Goal: Task Accomplishment & Management: Use online tool/utility

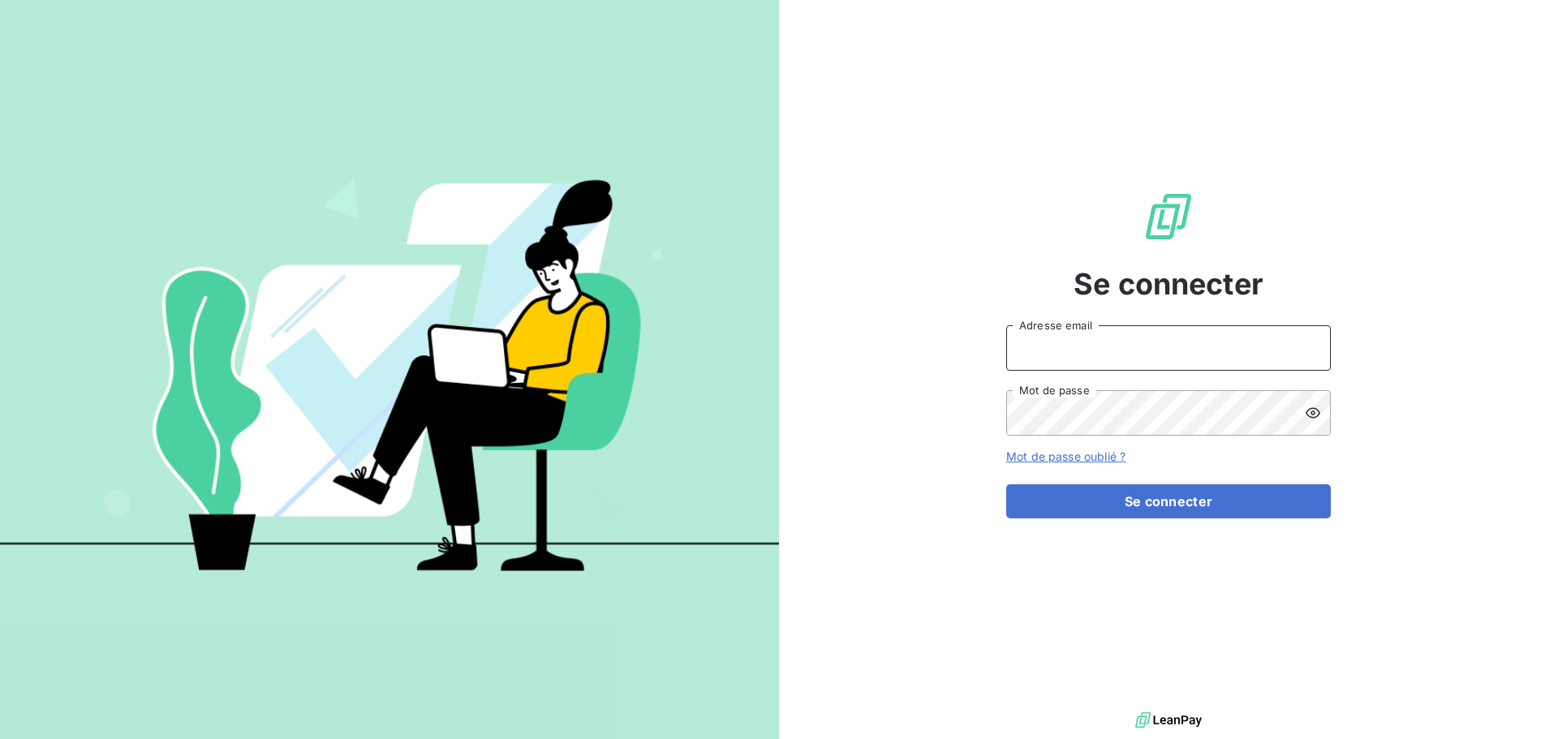
type input "[PERSON_NAME][EMAIL_ADDRESS][PERSON_NAME][DOMAIN_NAME]"
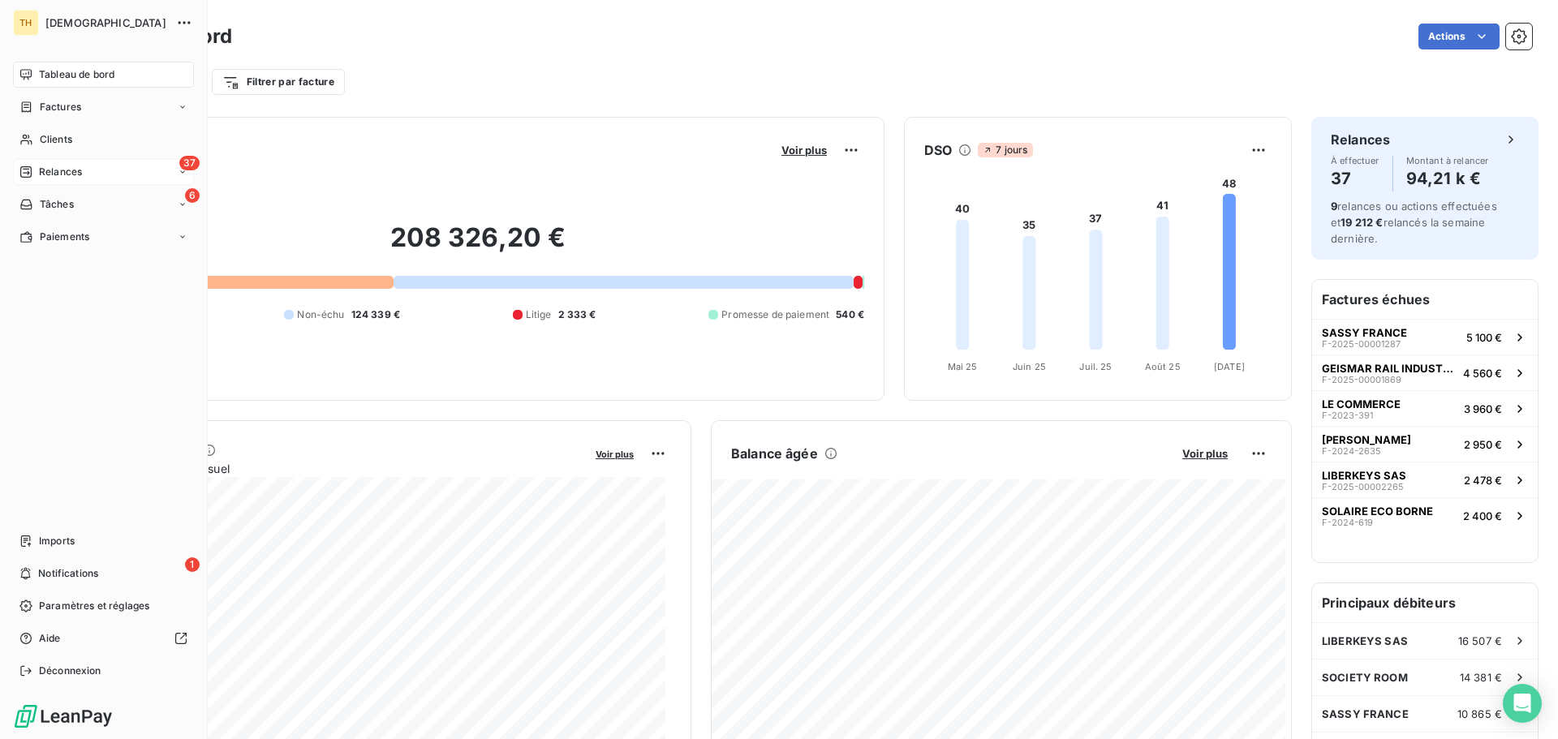
click at [29, 174] on icon at bounding box center [25, 171] width 11 height 11
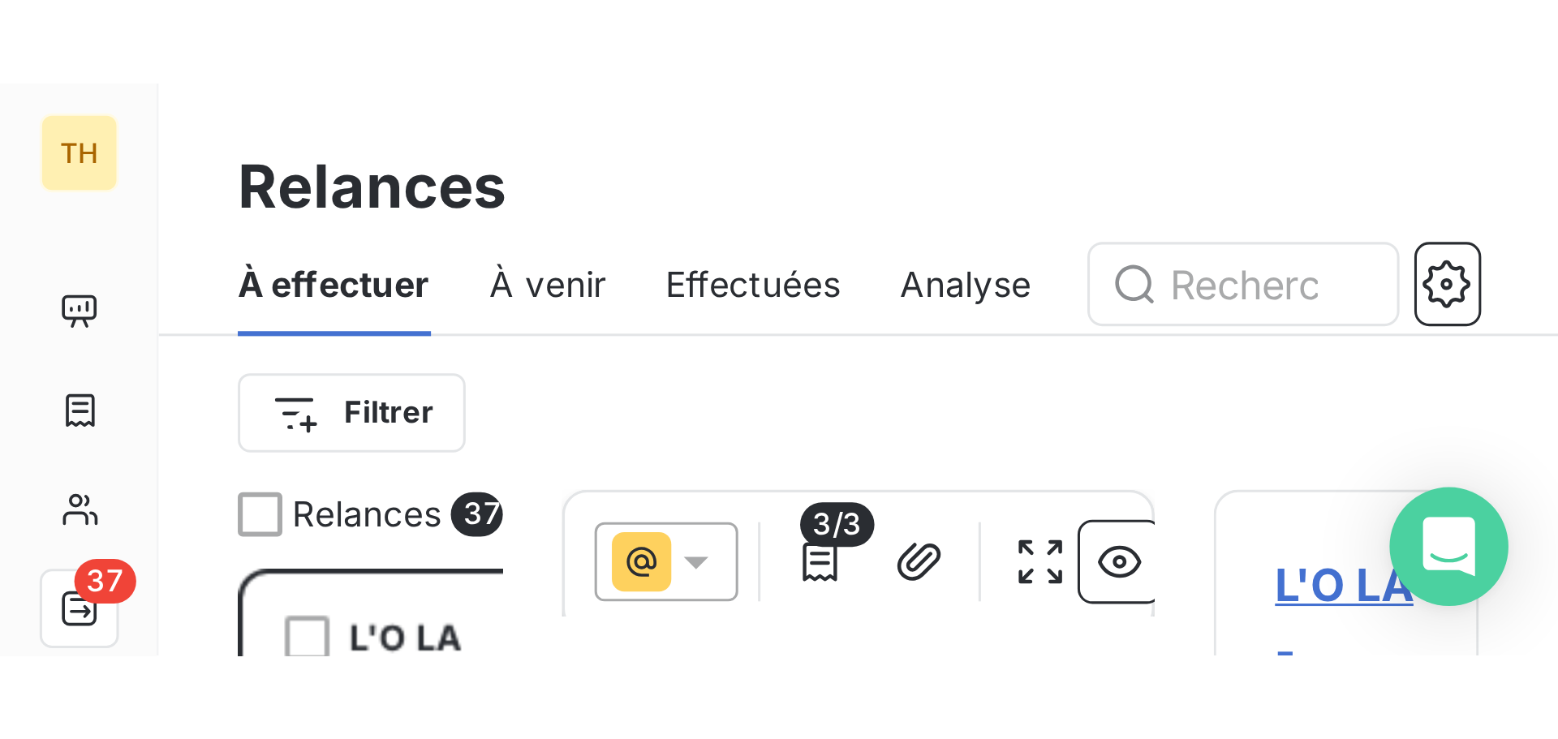
scroll to position [568, 337]
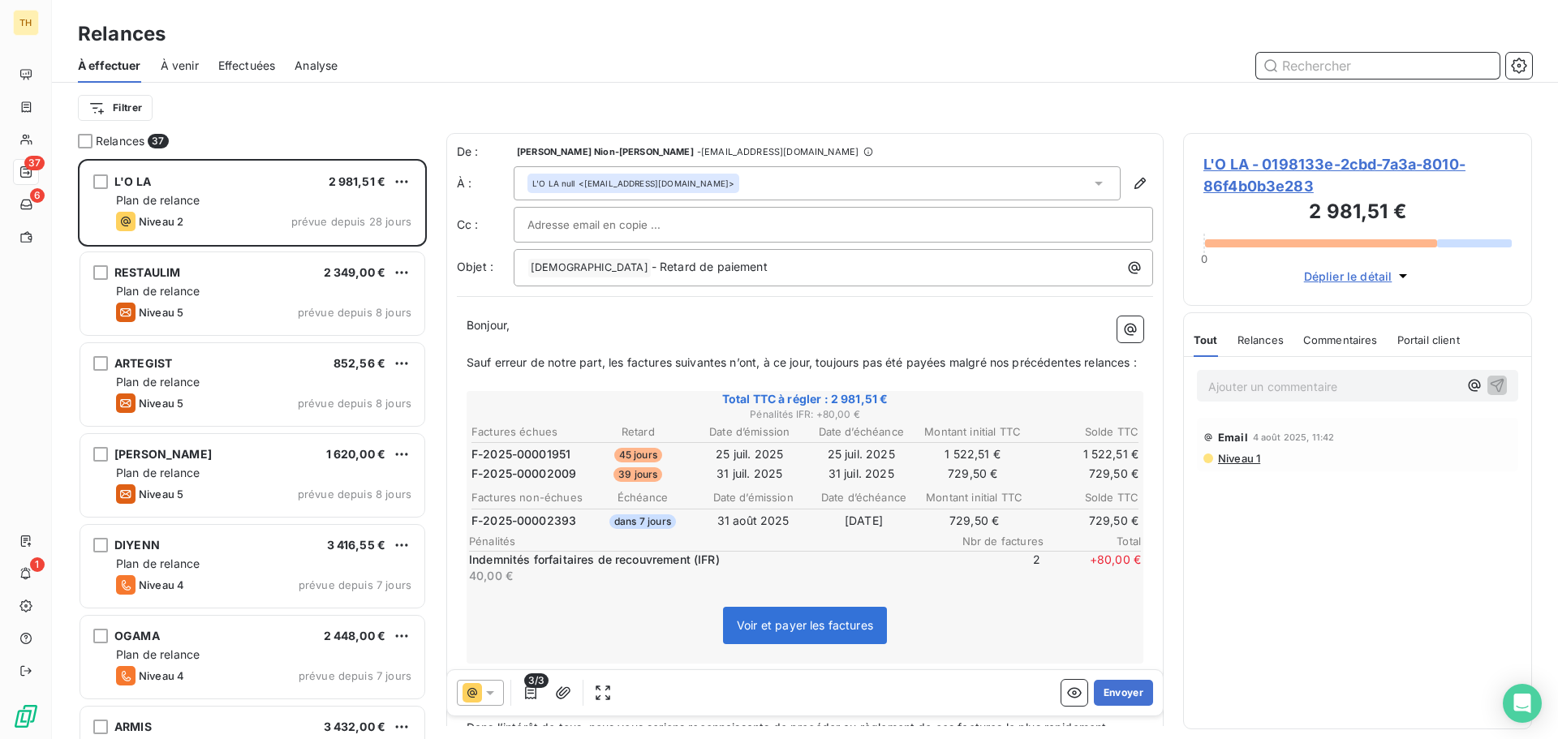
click at [1297, 62] on input "text" at bounding box center [1377, 66] width 243 height 26
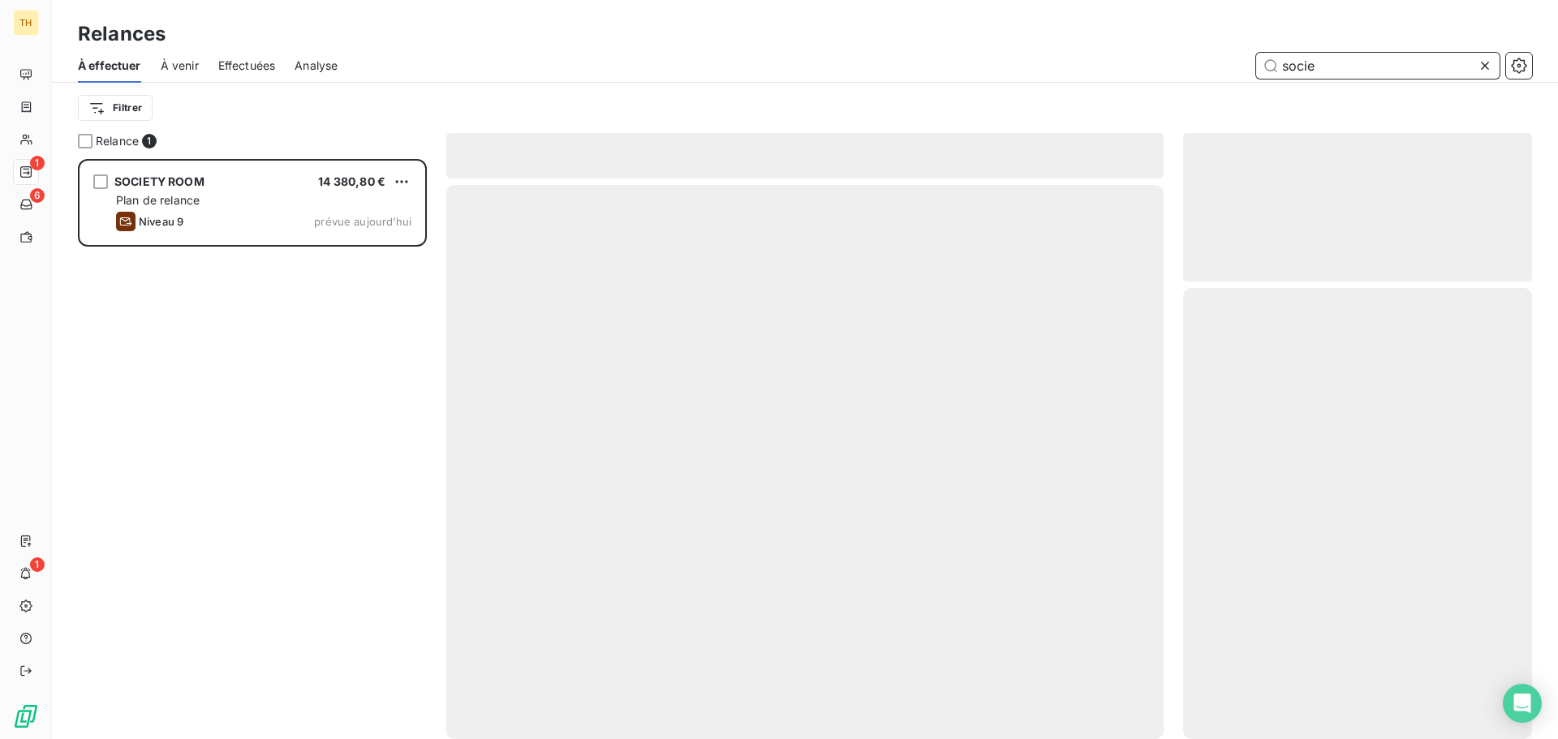
scroll to position [568, 337]
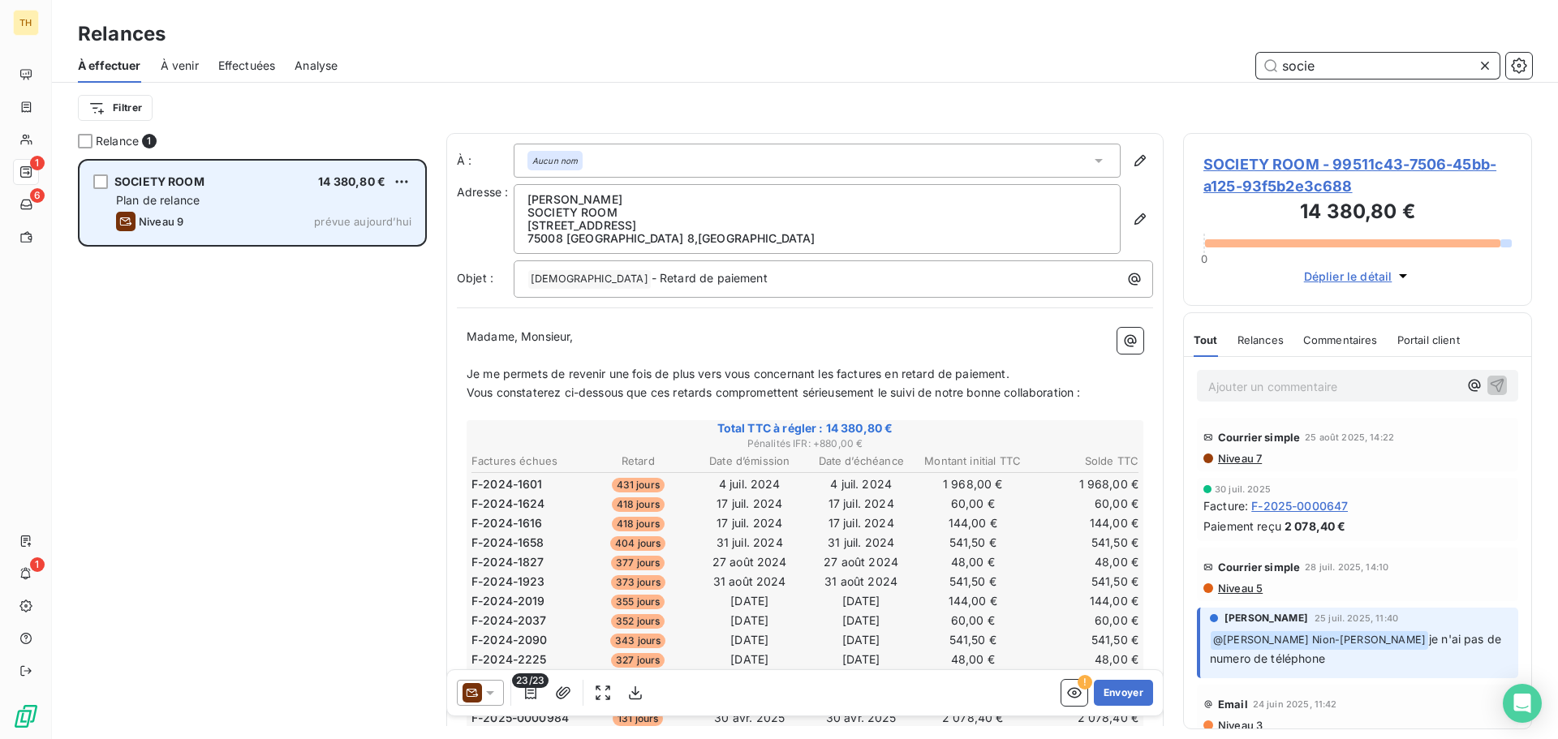
type input "socie"
click at [252, 204] on div "Plan de relance" at bounding box center [263, 200] width 295 height 16
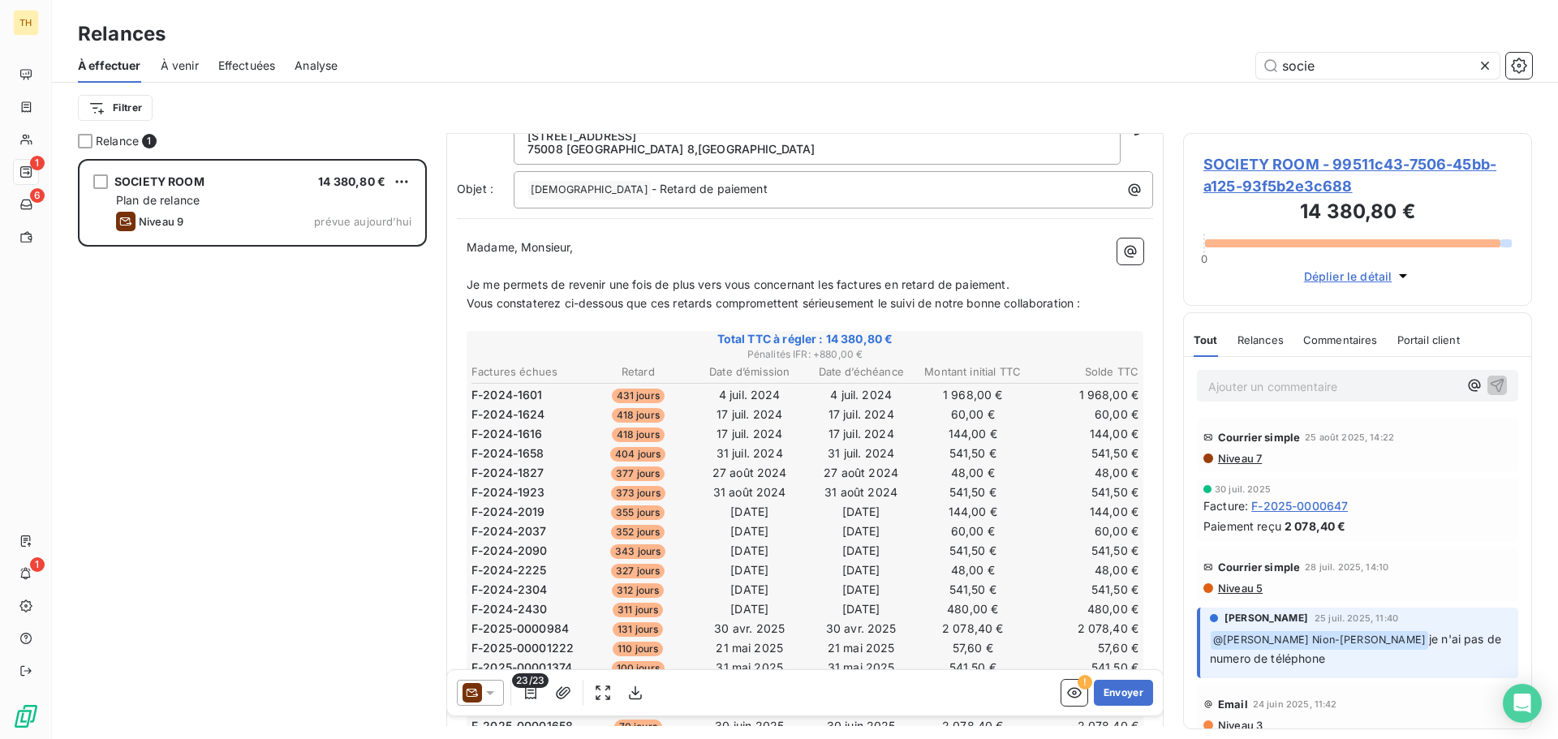
scroll to position [244, 0]
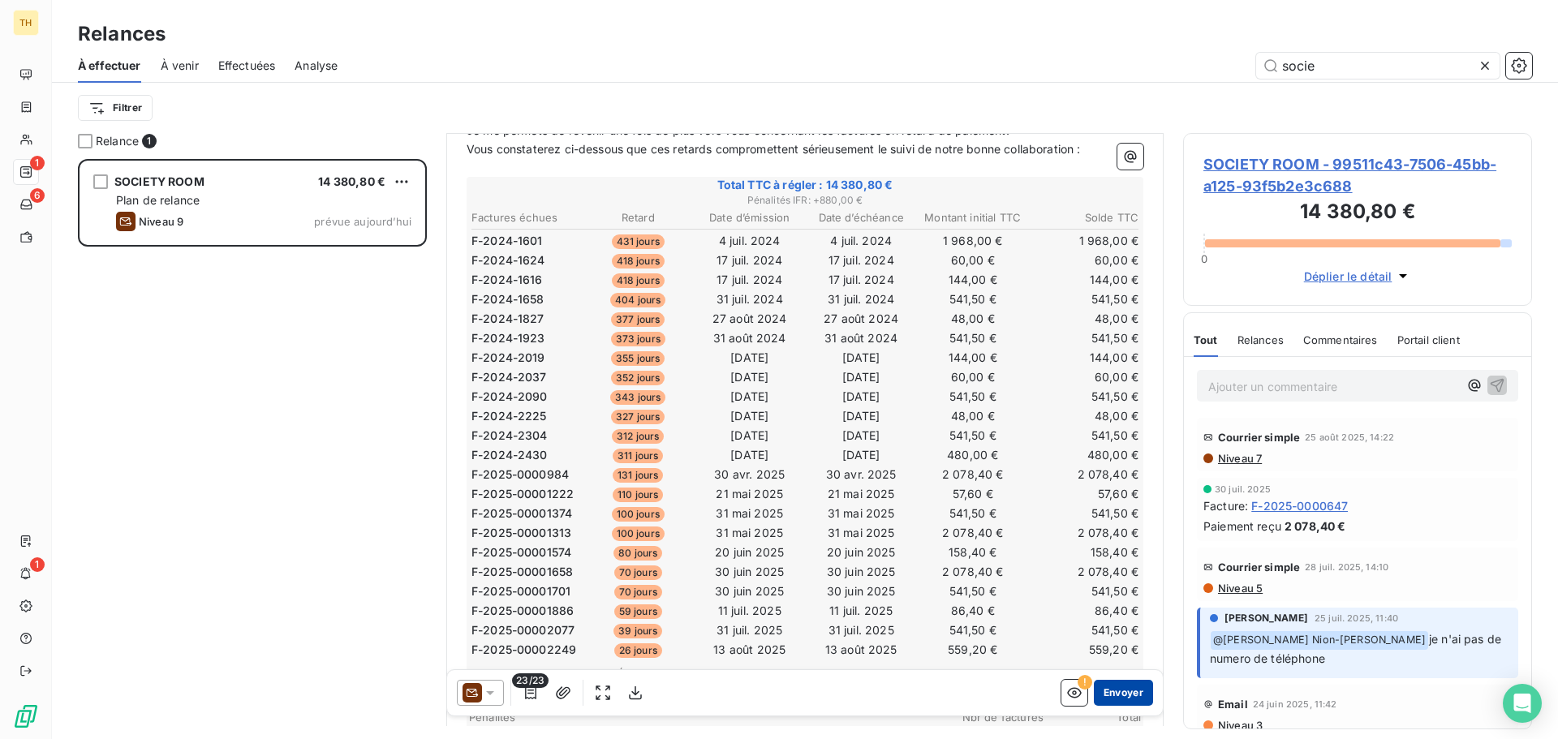
click at [1117, 685] on button "Envoyer" at bounding box center [1123, 693] width 59 height 26
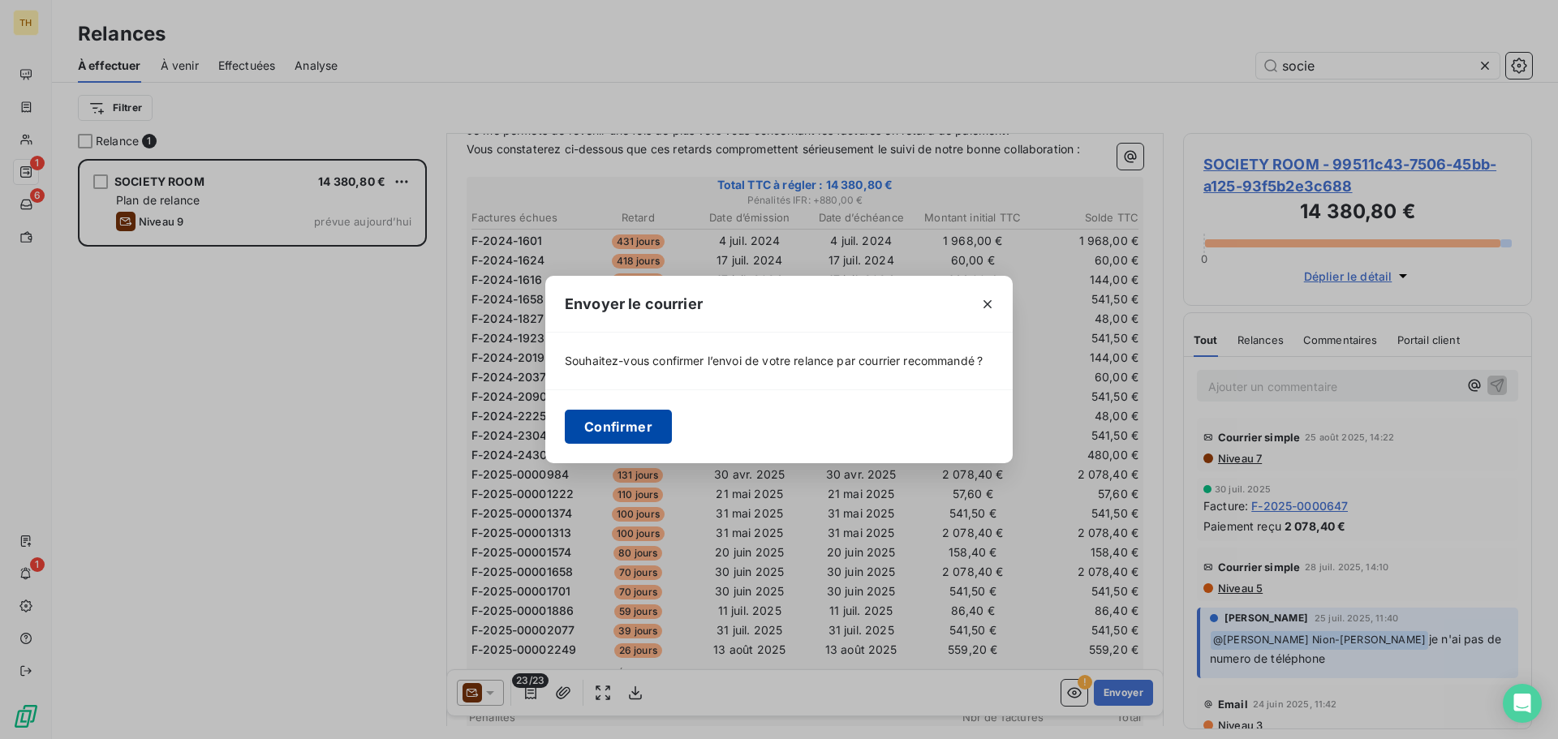
click at [609, 422] on button "Confirmer" at bounding box center [618, 427] width 107 height 34
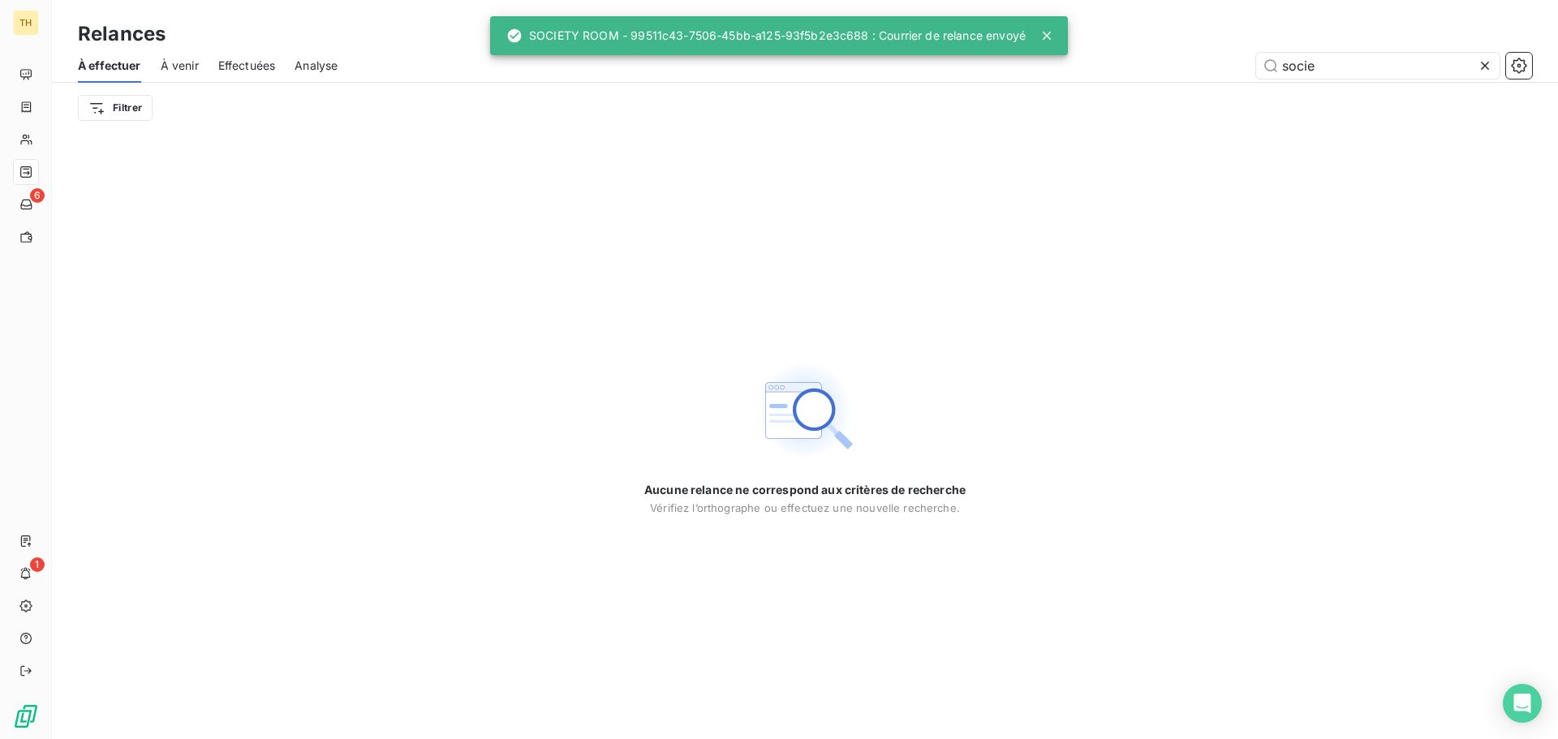
click at [1486, 66] on icon at bounding box center [1485, 66] width 8 height 8
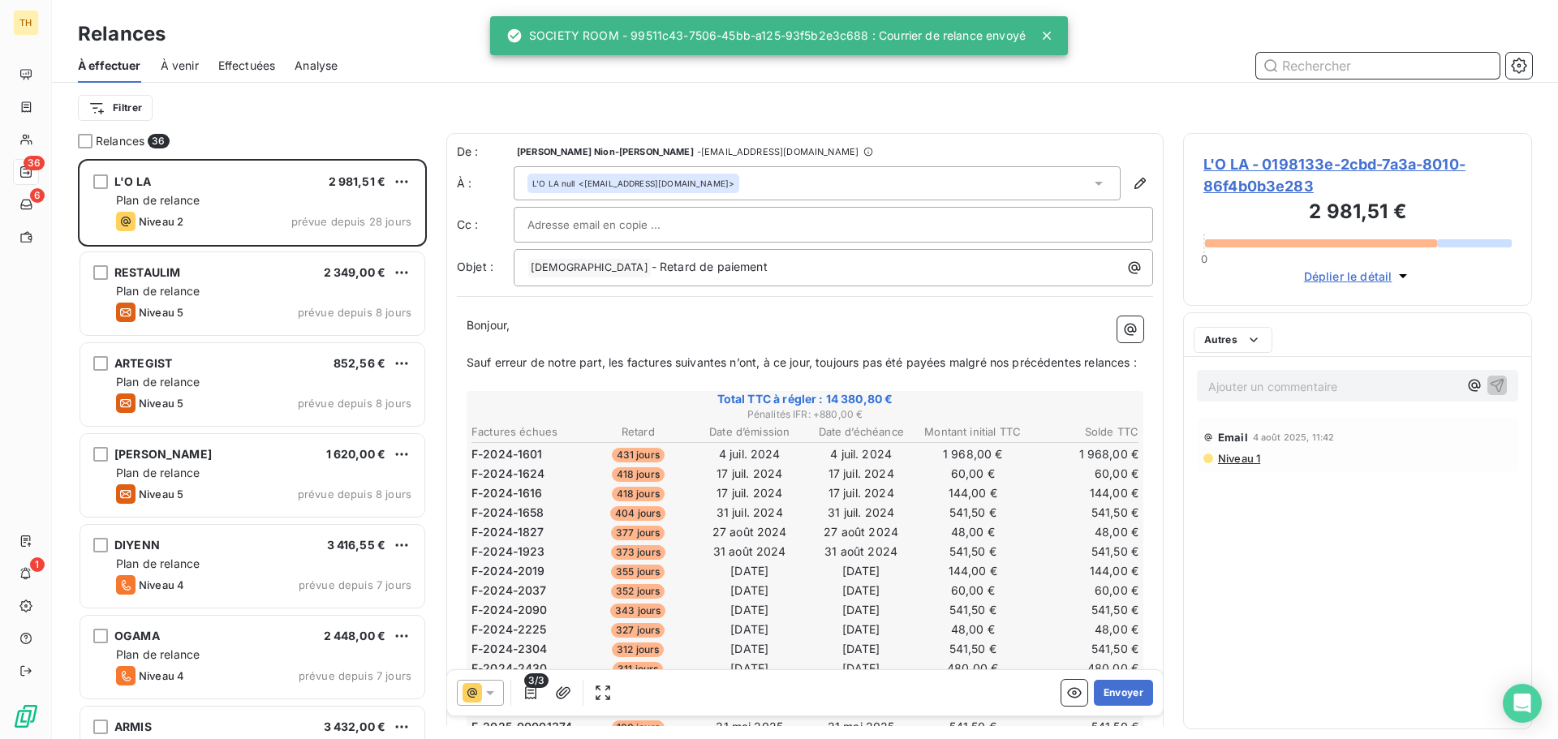
scroll to position [568, 337]
click at [1318, 65] on input "text" at bounding box center [1377, 66] width 243 height 26
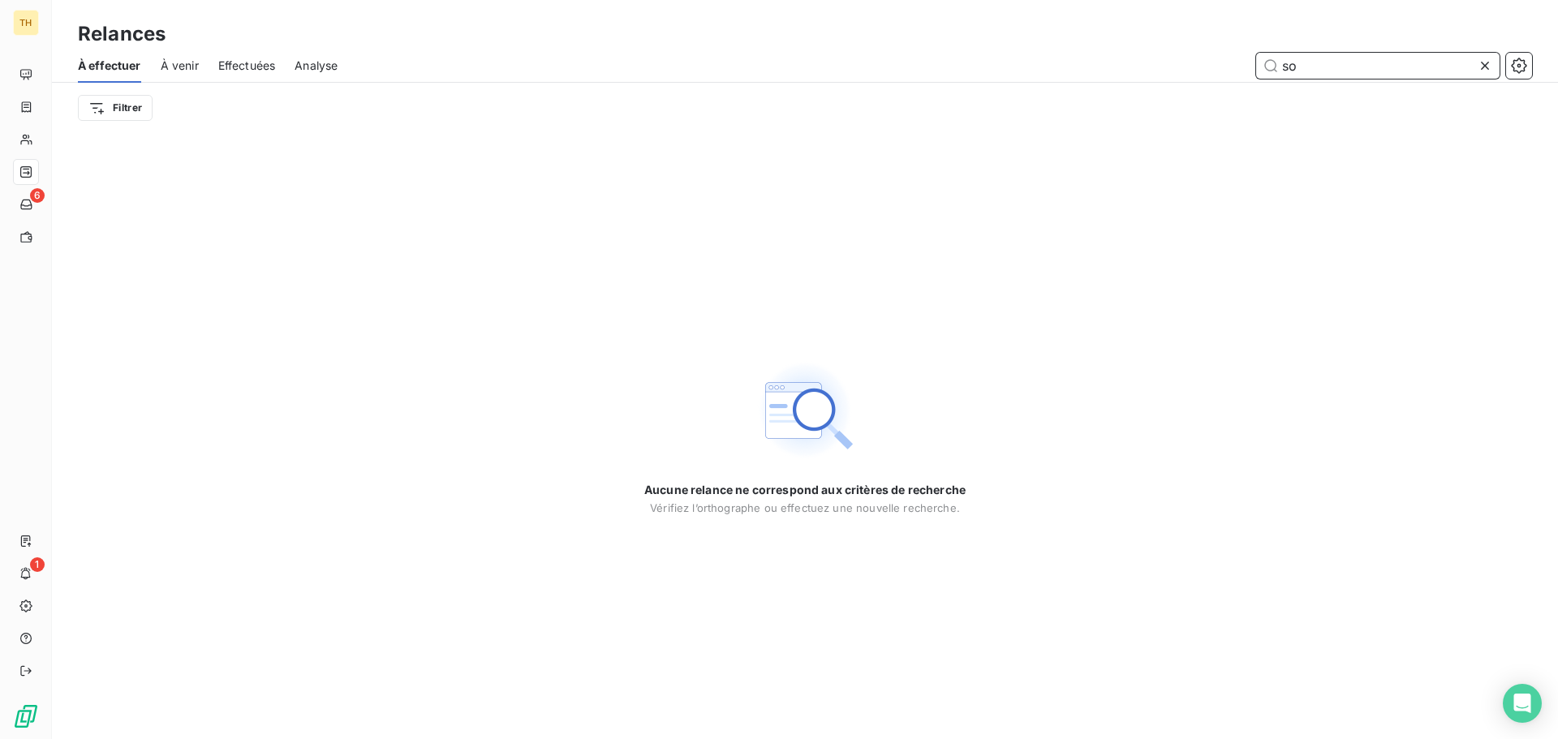
type input "s"
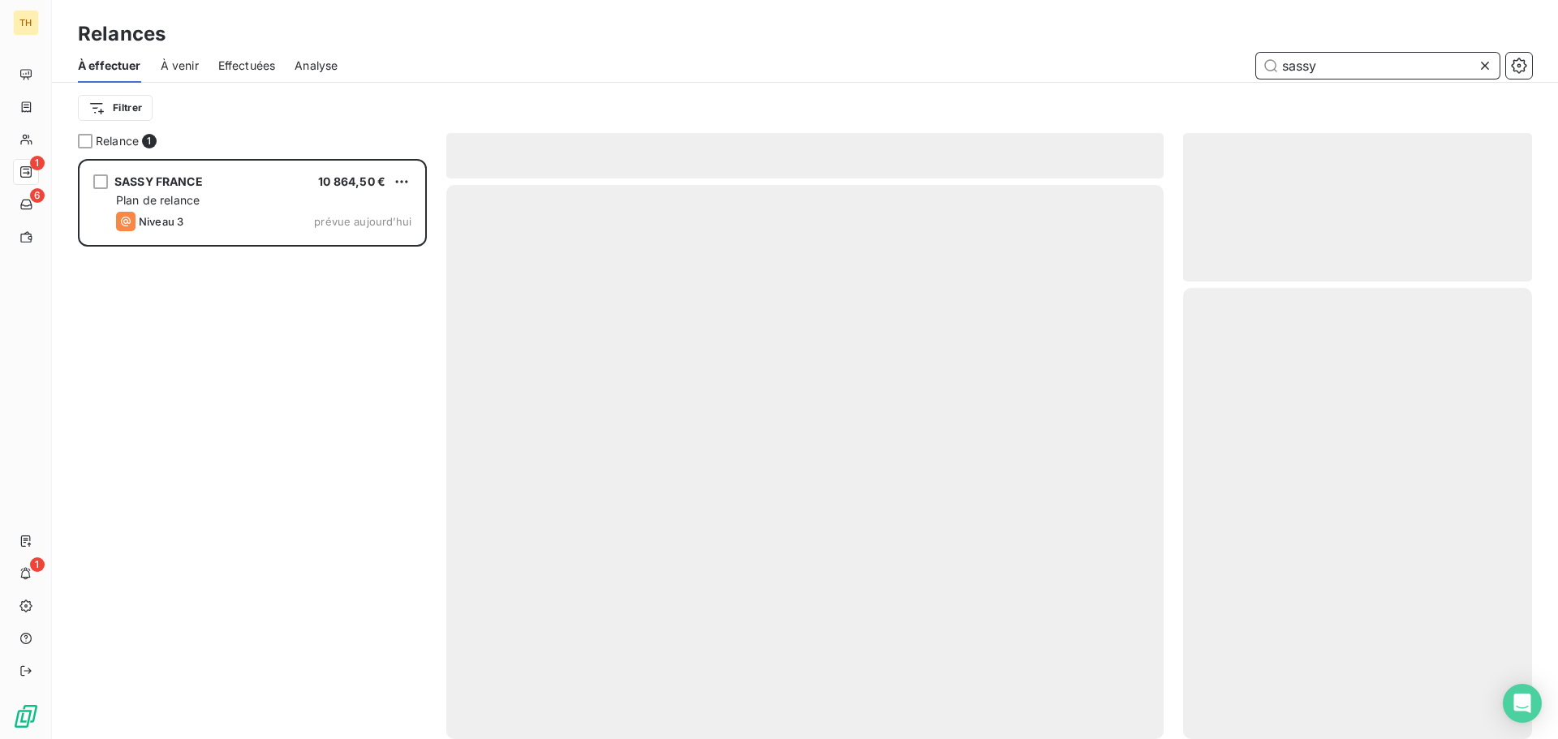
scroll to position [568, 337]
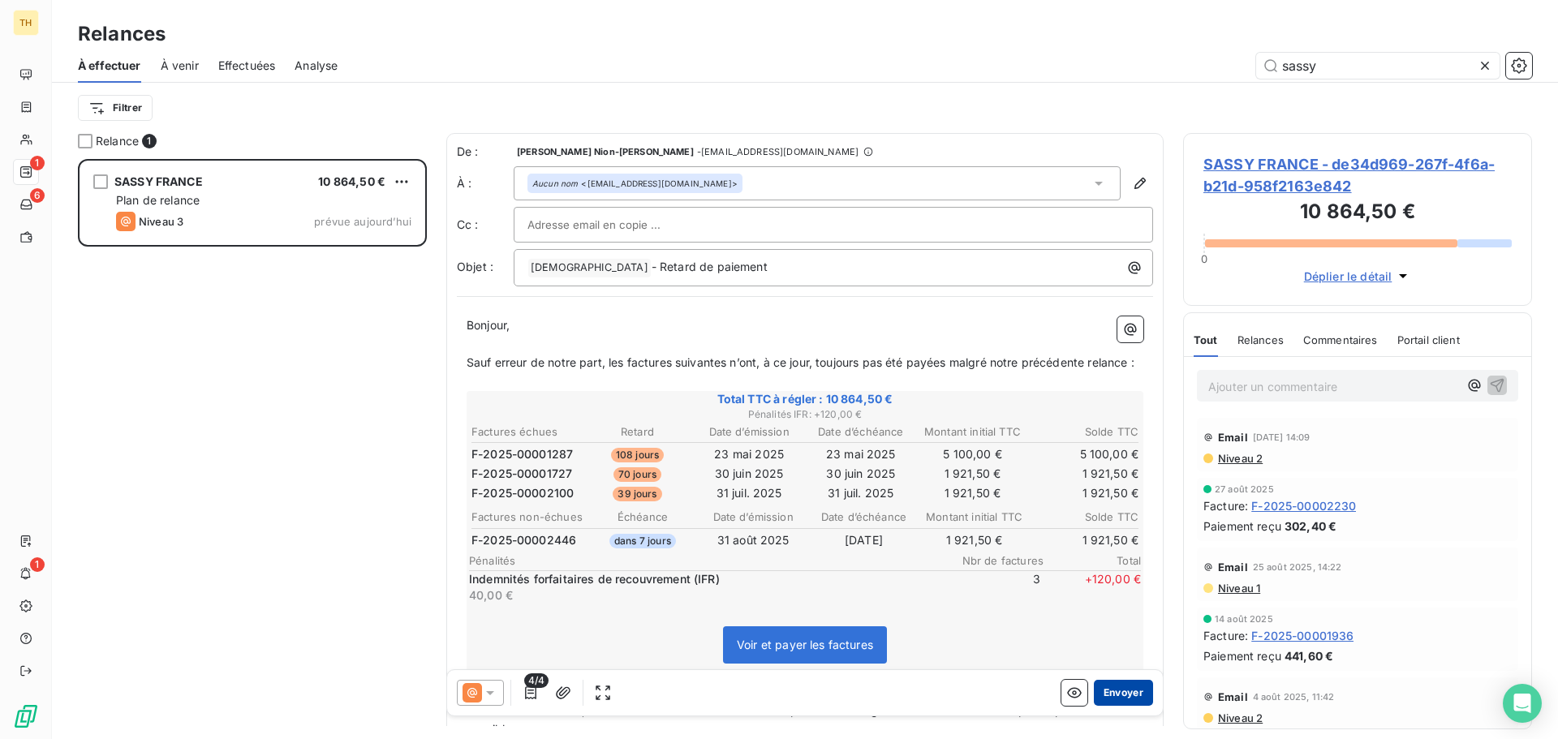
click at [1105, 695] on button "Envoyer" at bounding box center [1123, 693] width 59 height 26
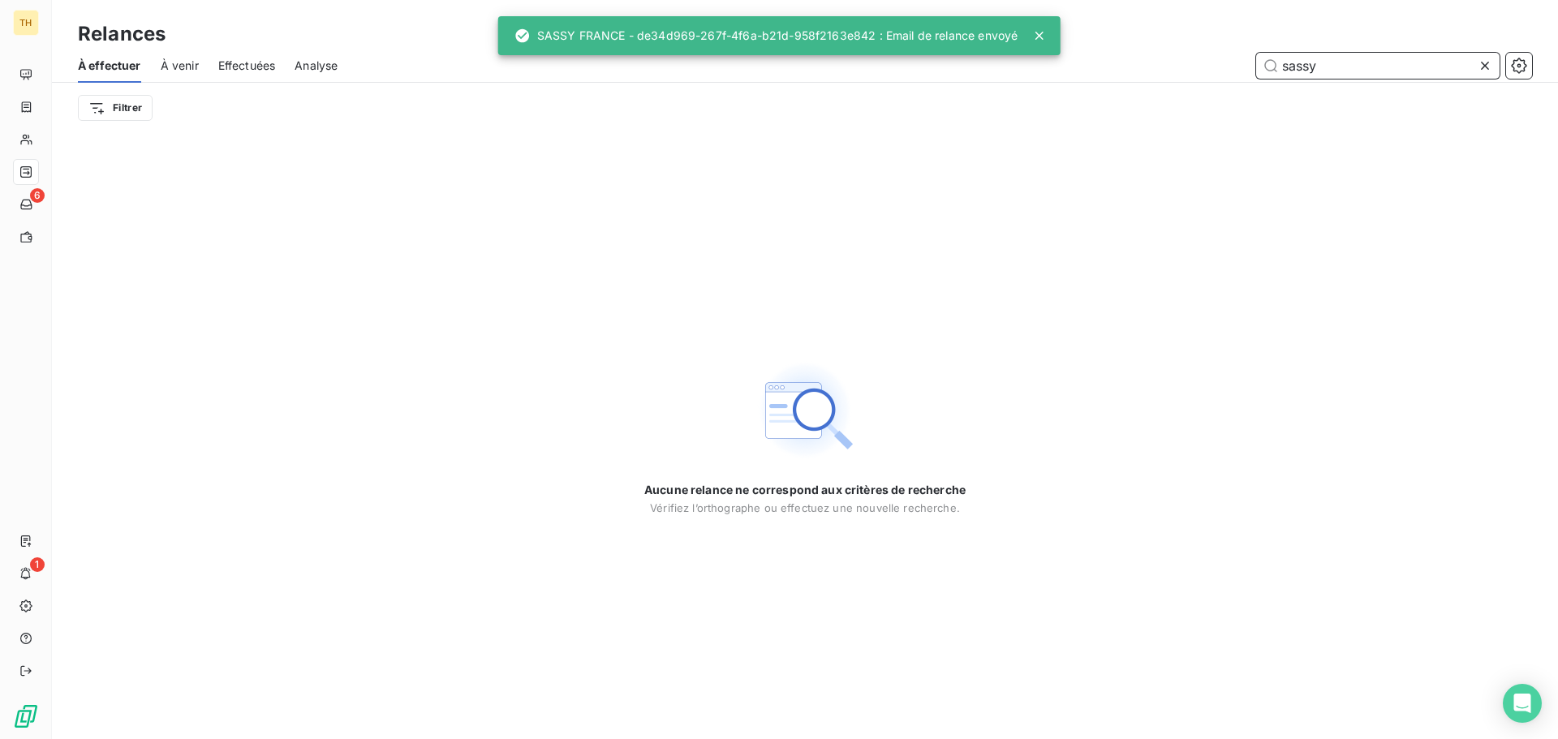
click at [1340, 66] on input "sassy" at bounding box center [1377, 66] width 243 height 26
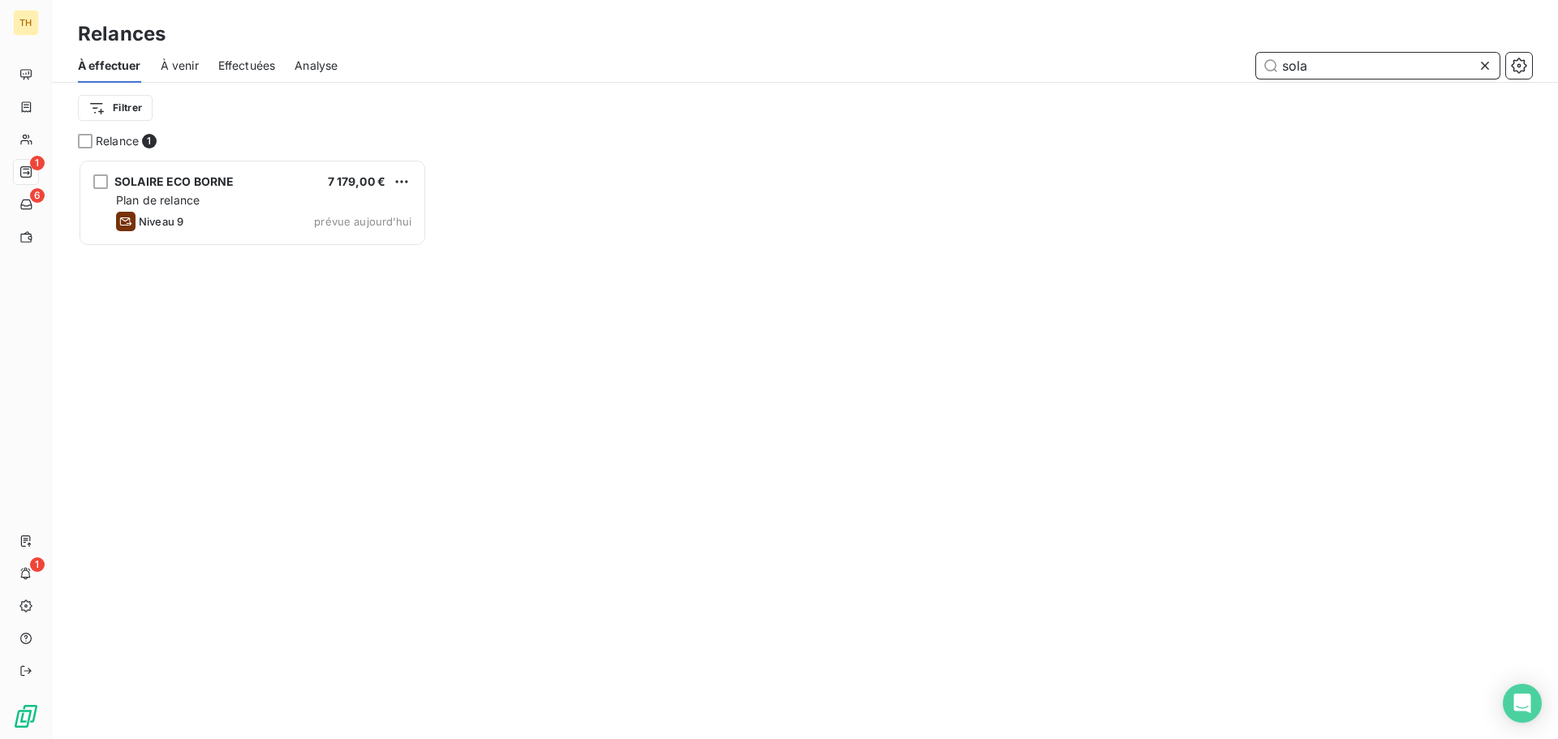
scroll to position [568, 337]
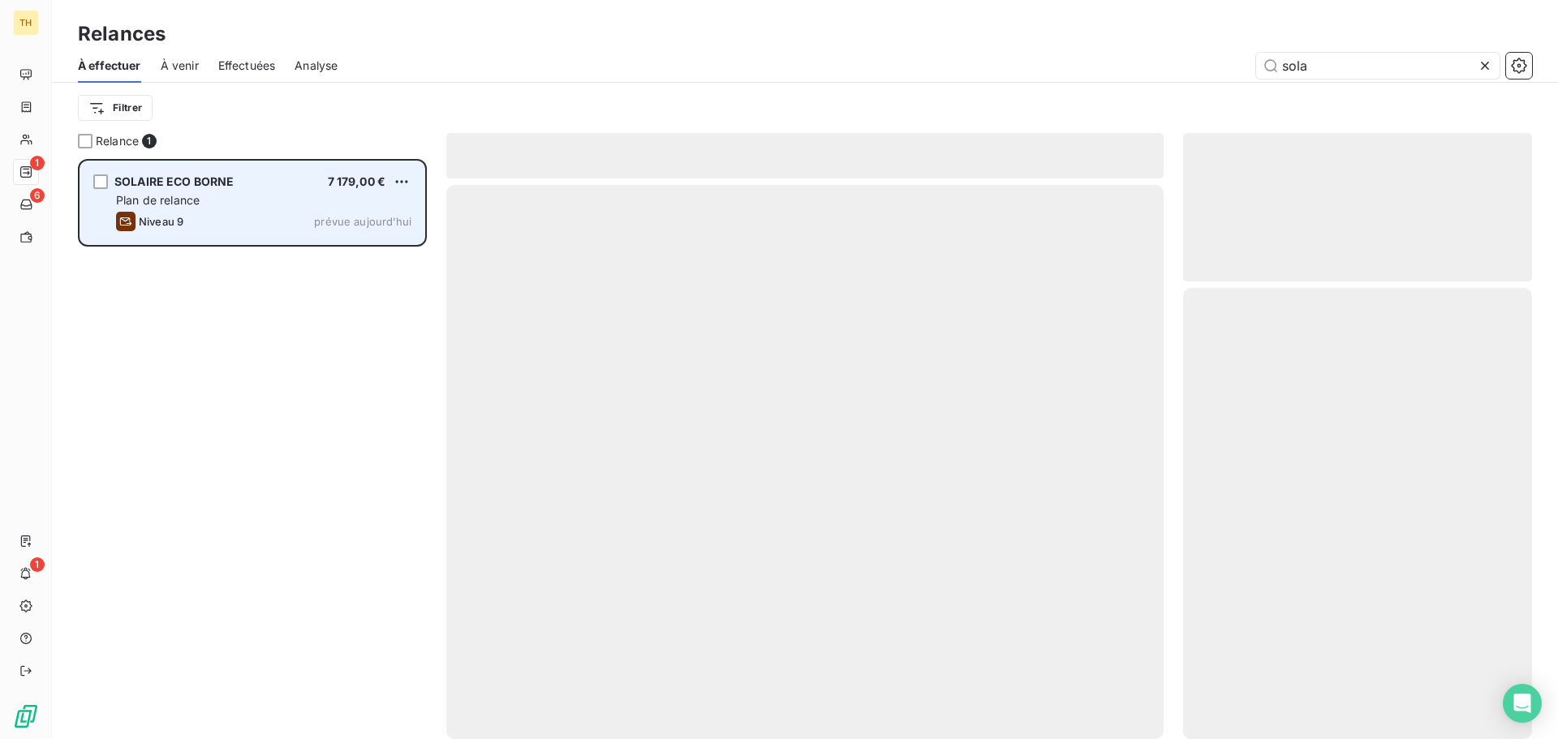
click at [248, 206] on div "Plan de relance" at bounding box center [263, 200] width 295 height 16
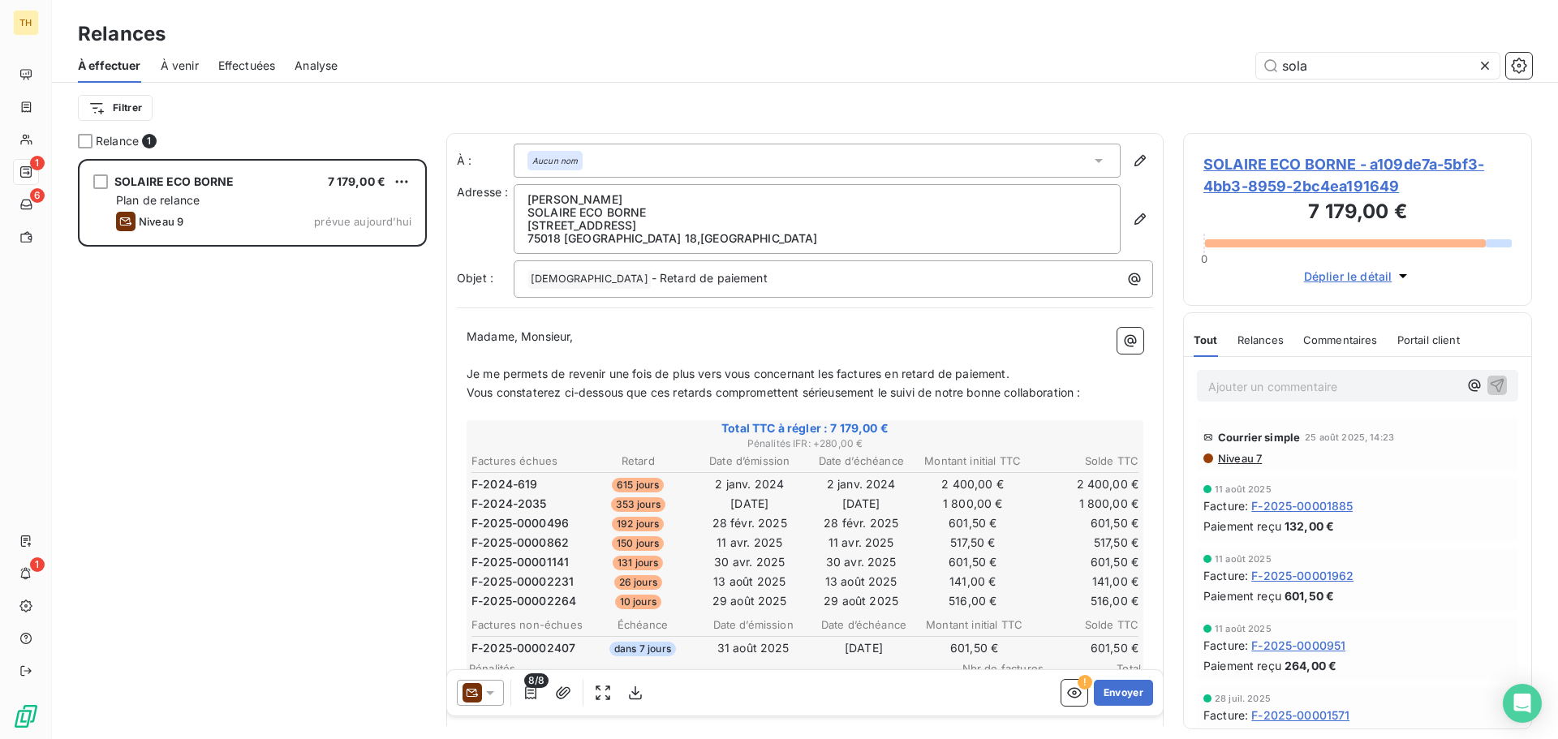
click at [485, 696] on icon at bounding box center [490, 693] width 16 height 16
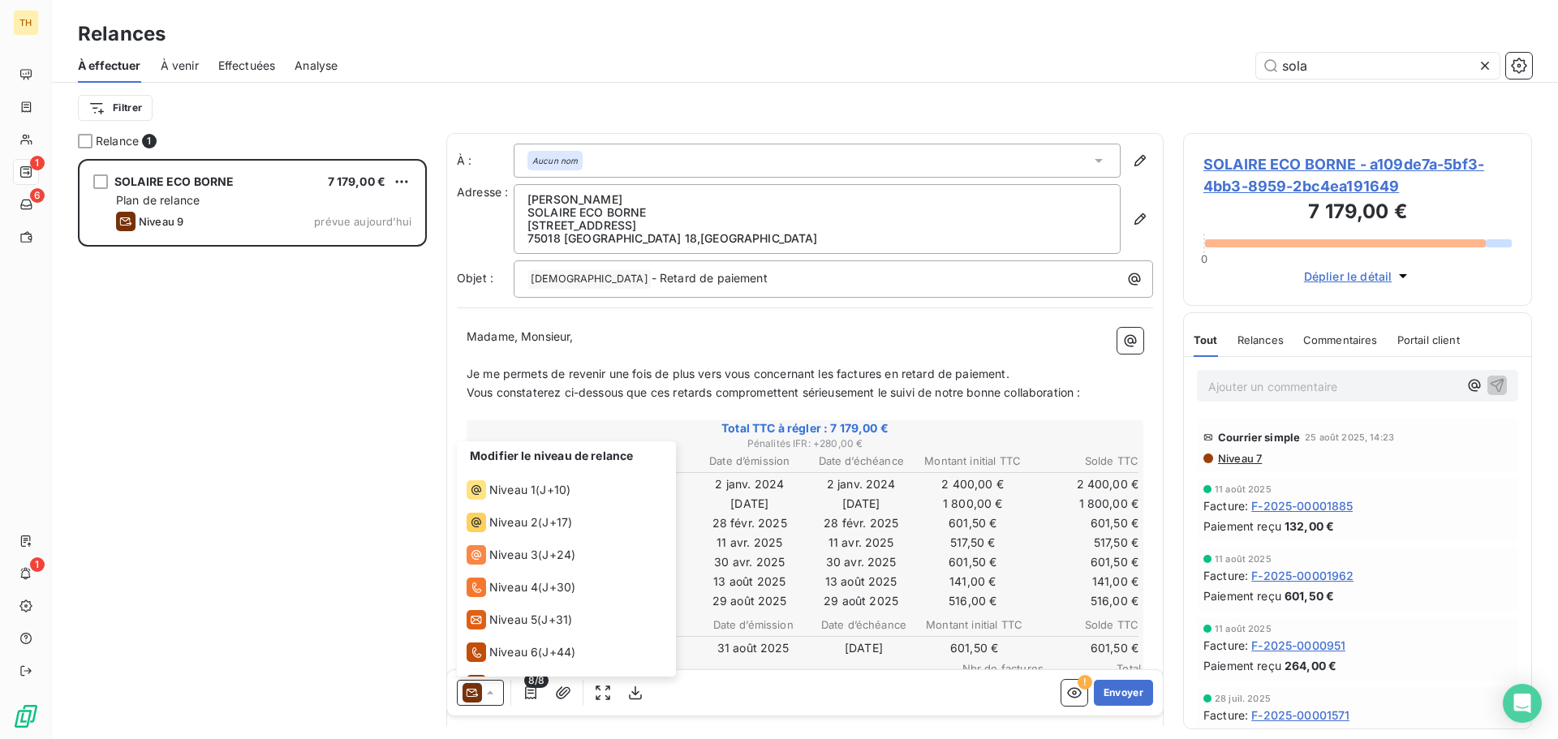
scroll to position [89, 0]
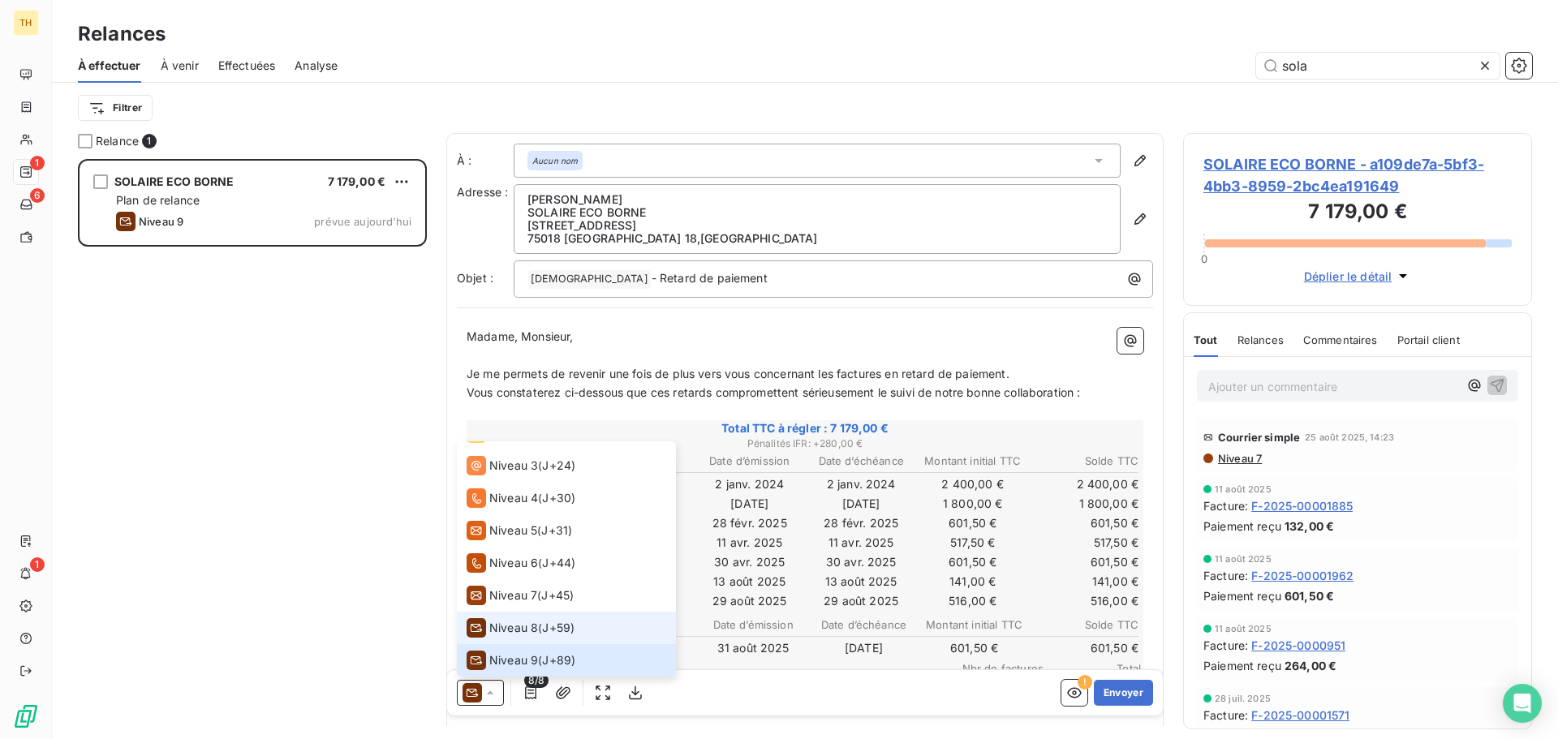
click at [526, 628] on span "Niveau 8" at bounding box center [513, 628] width 49 height 16
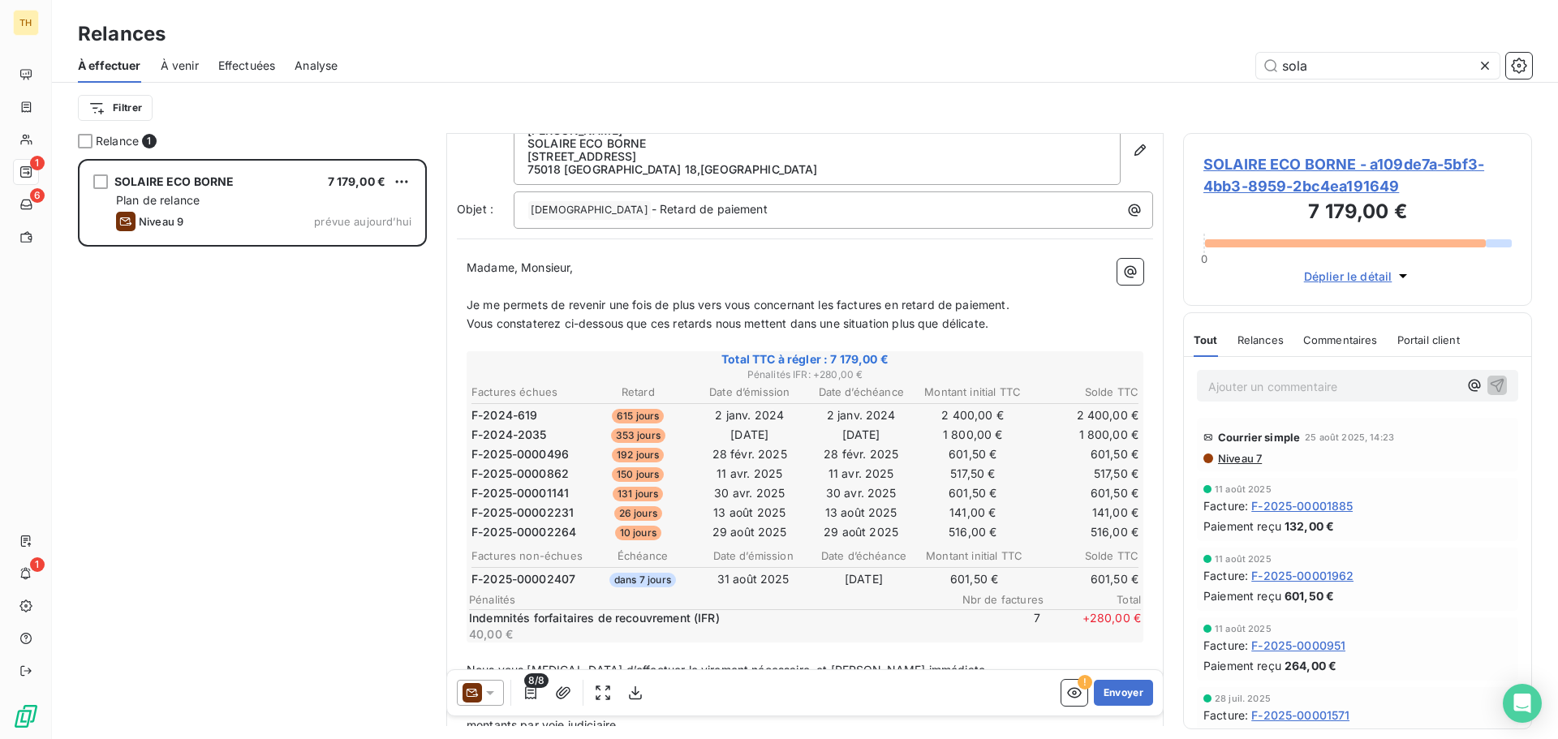
scroll to position [68, 0]
click at [1119, 695] on button "Envoyer" at bounding box center [1123, 693] width 59 height 26
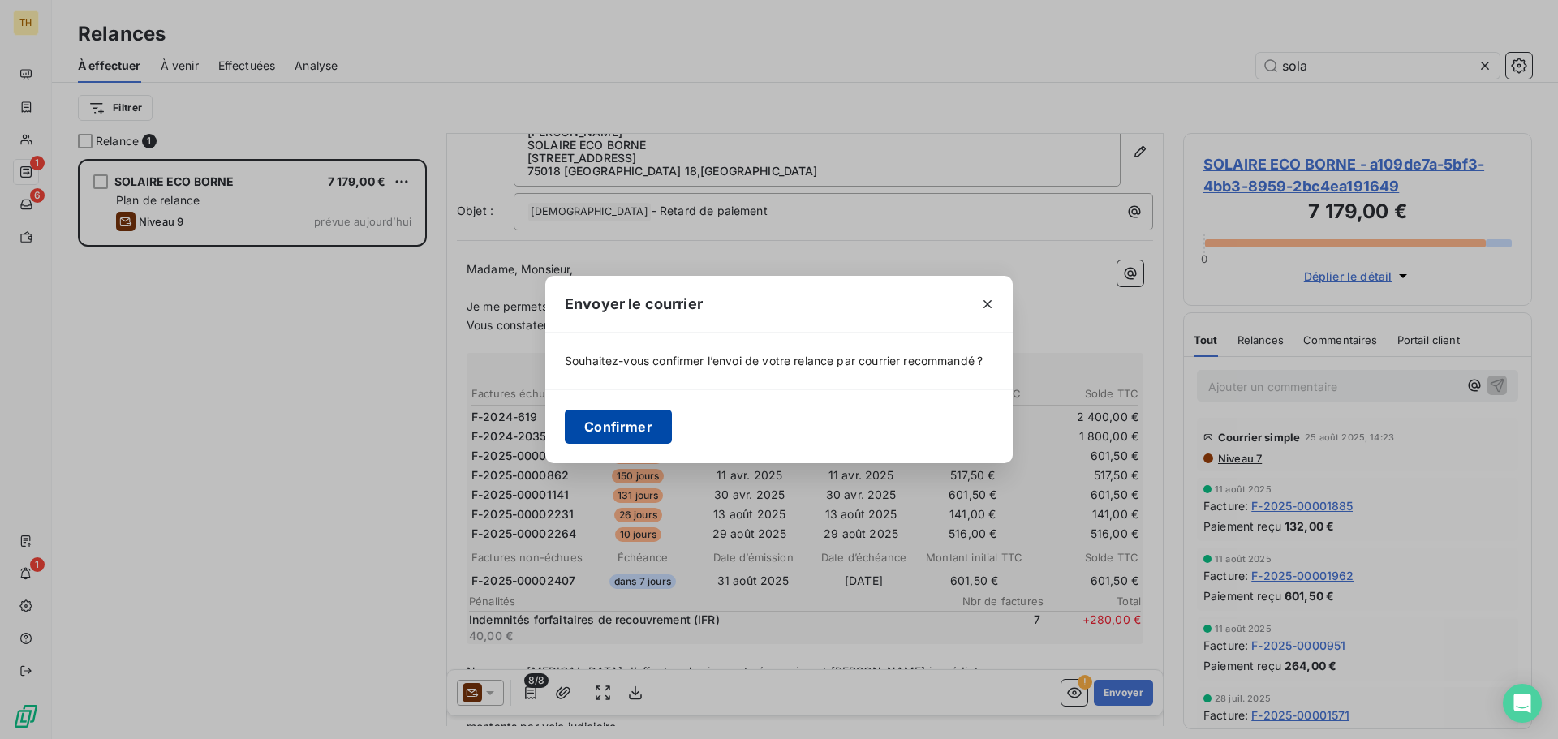
click at [639, 418] on button "Confirmer" at bounding box center [618, 427] width 107 height 34
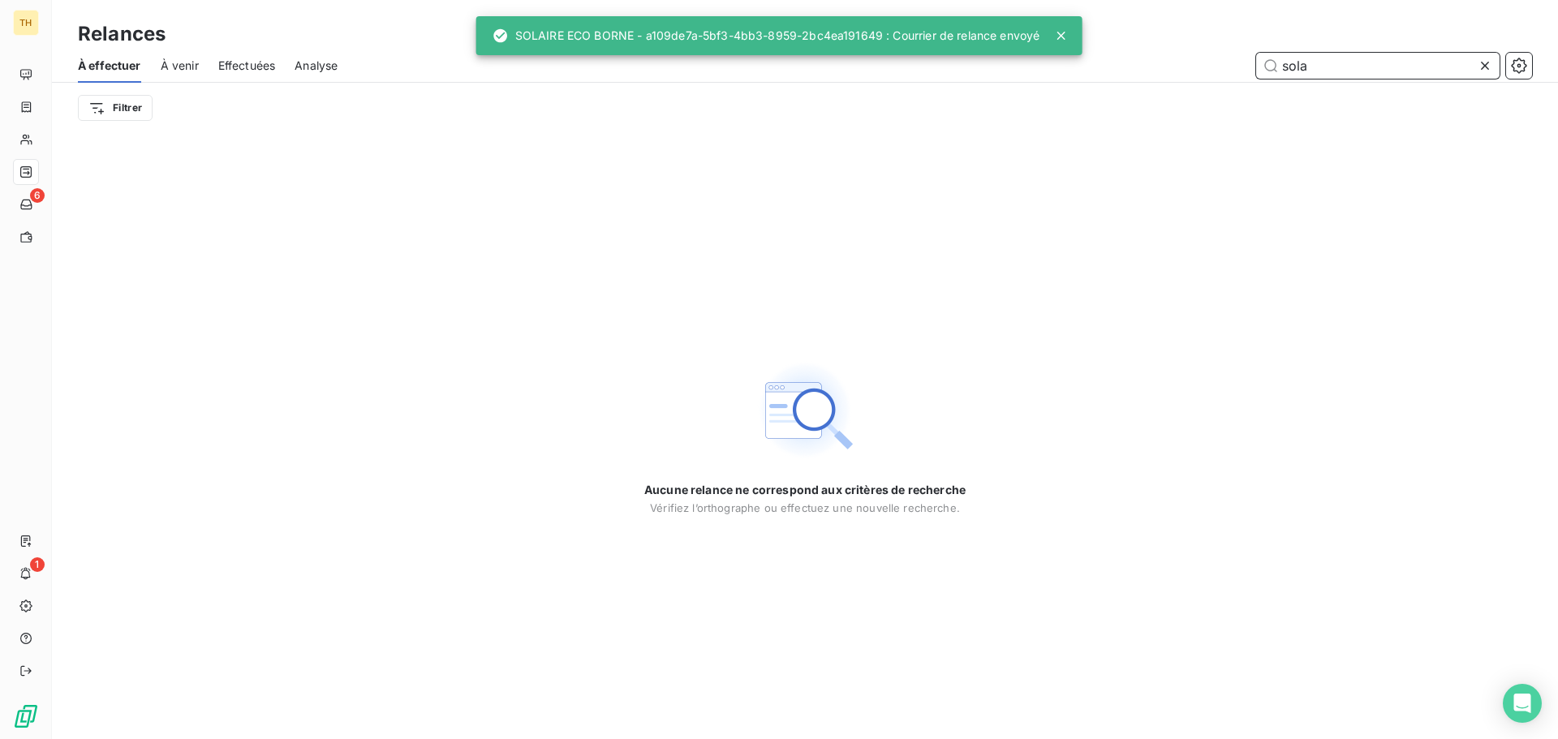
click at [1359, 59] on input "sola" at bounding box center [1377, 66] width 243 height 26
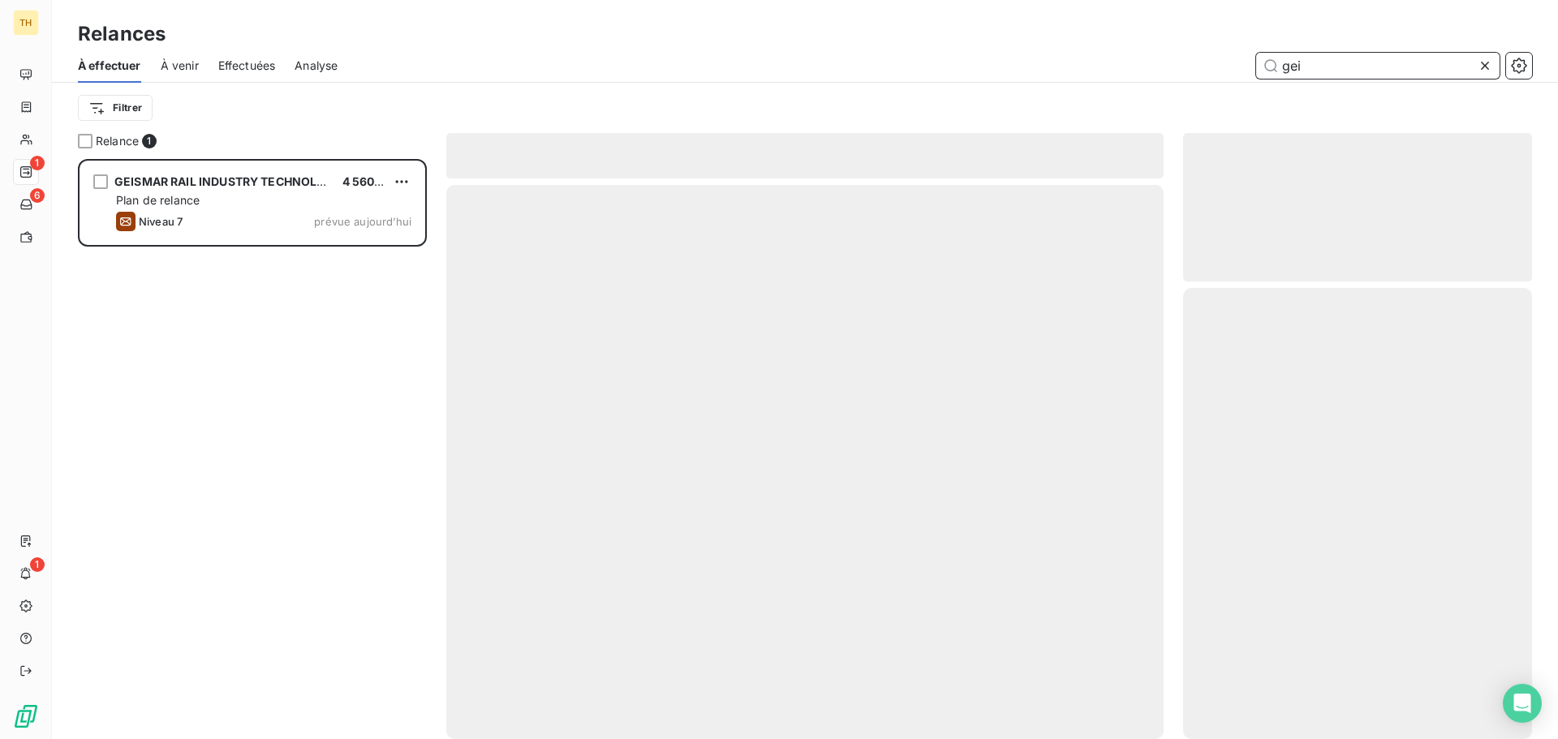
scroll to position [568, 337]
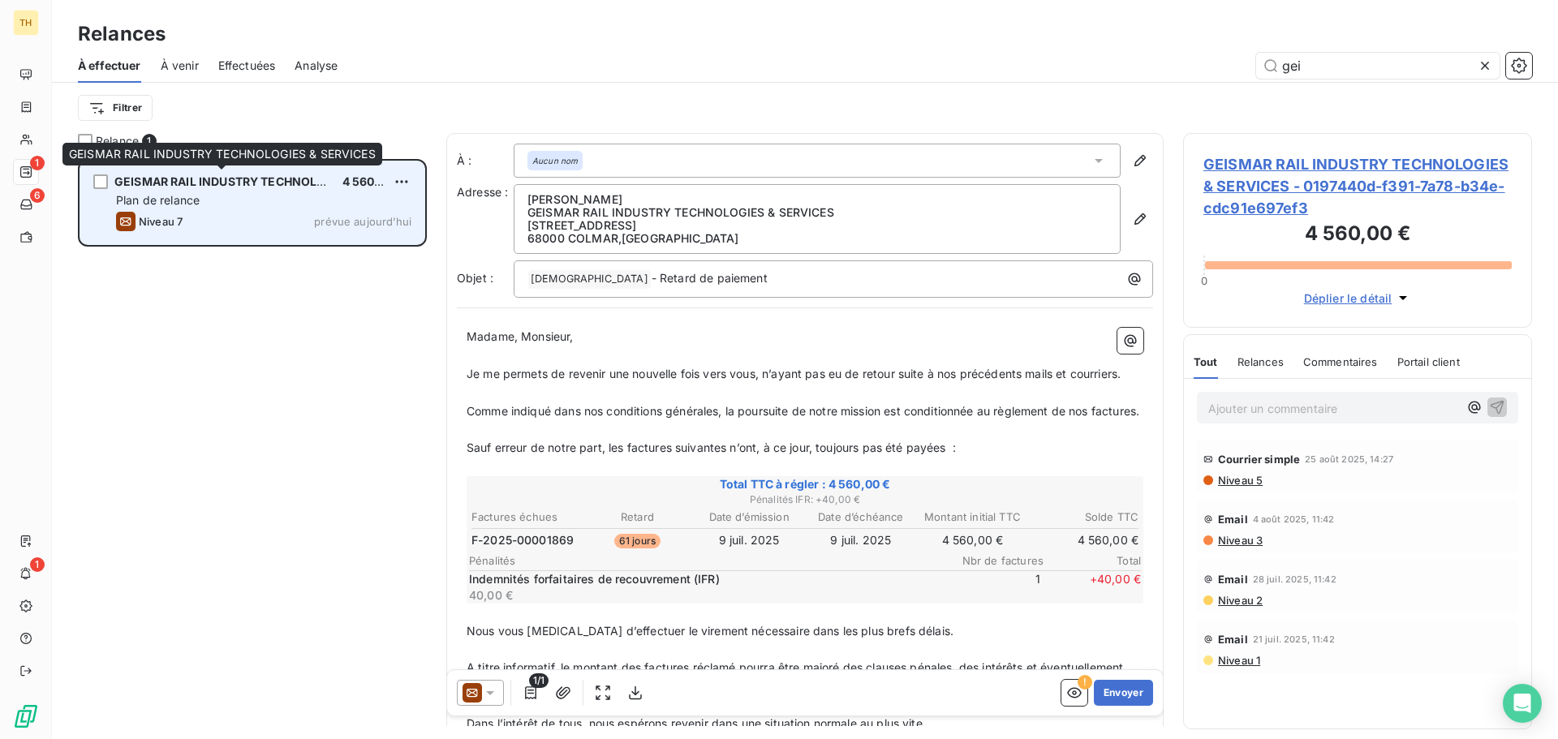
click at [226, 196] on div "Plan de relance" at bounding box center [263, 200] width 295 height 16
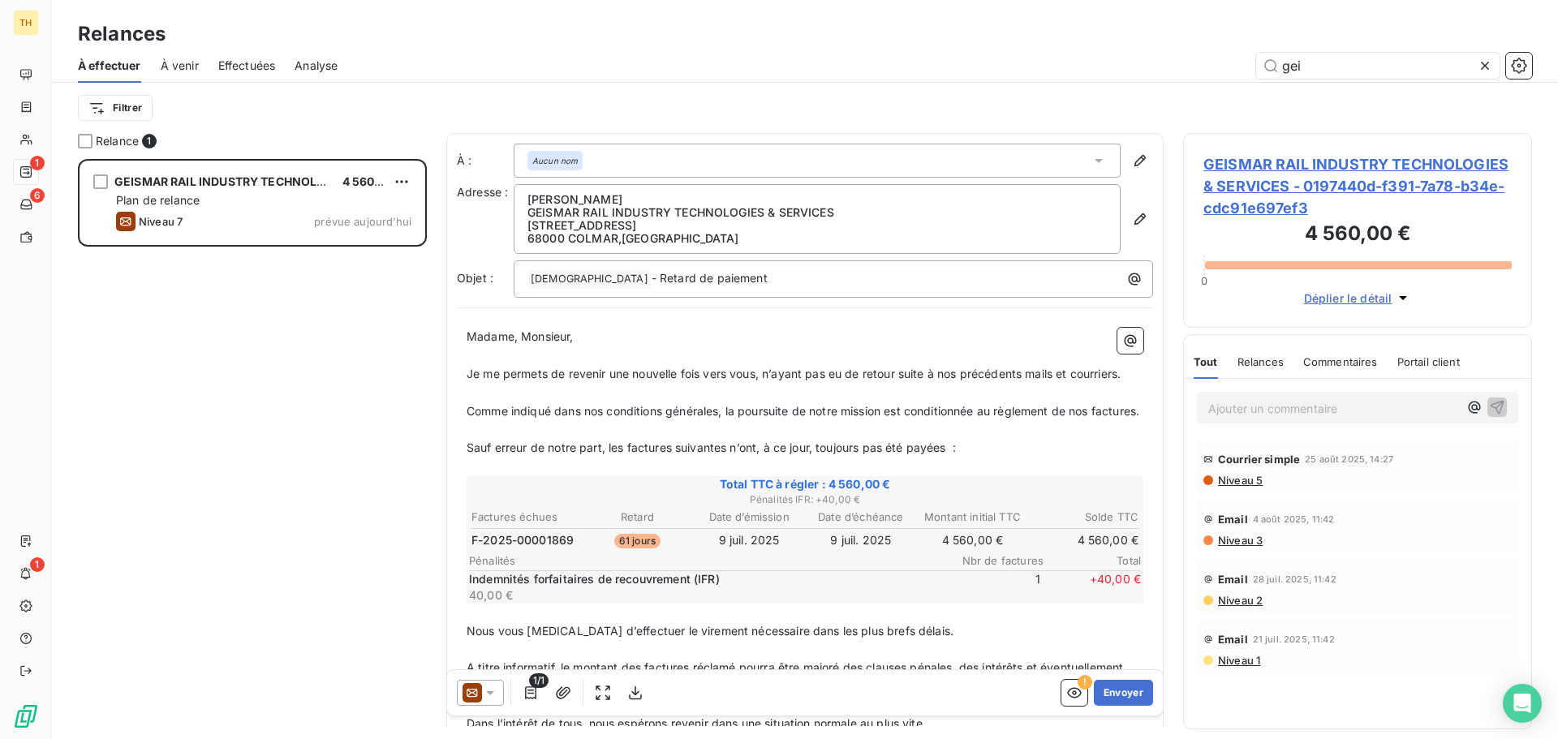
click at [486, 690] on icon at bounding box center [490, 693] width 16 height 16
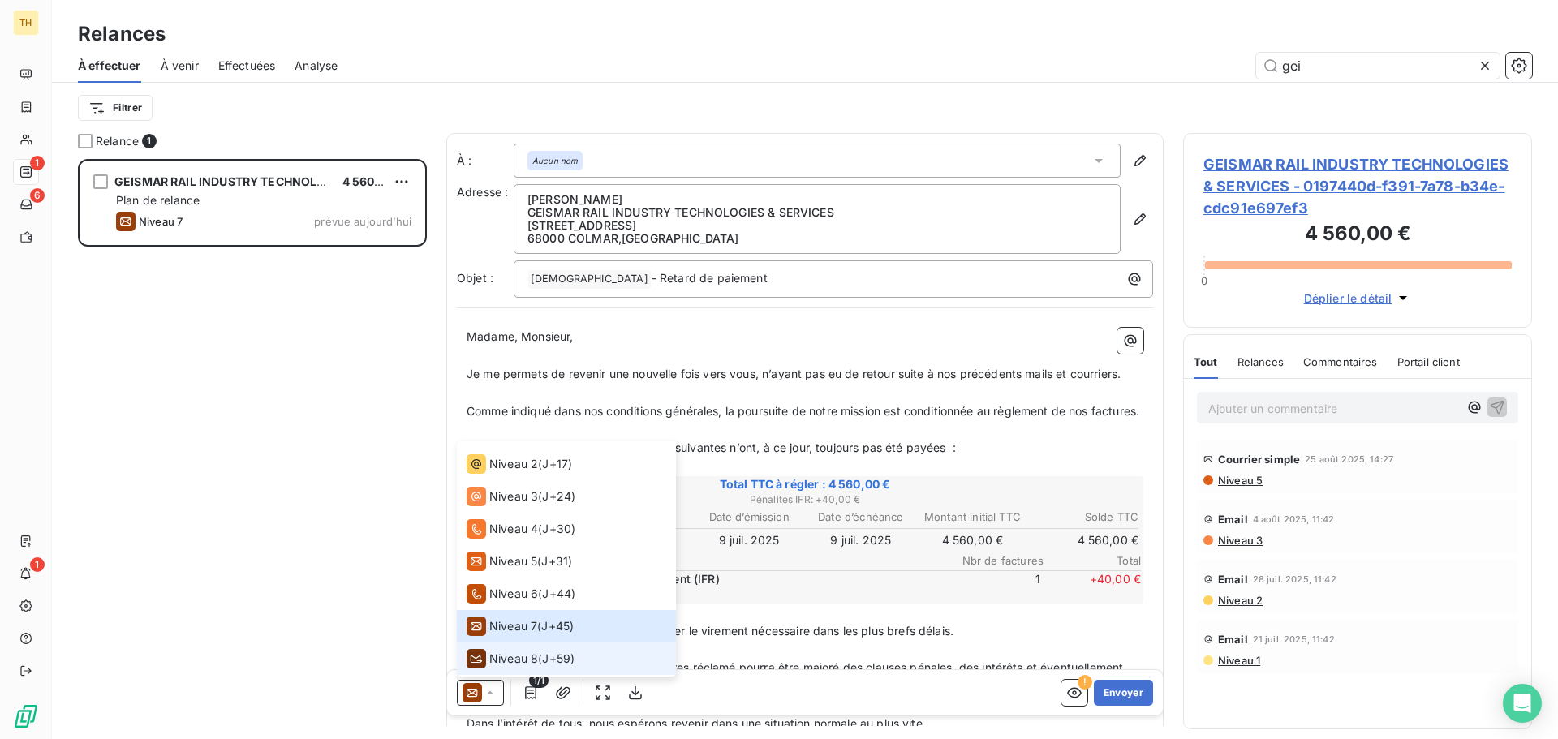
scroll to position [89, 0]
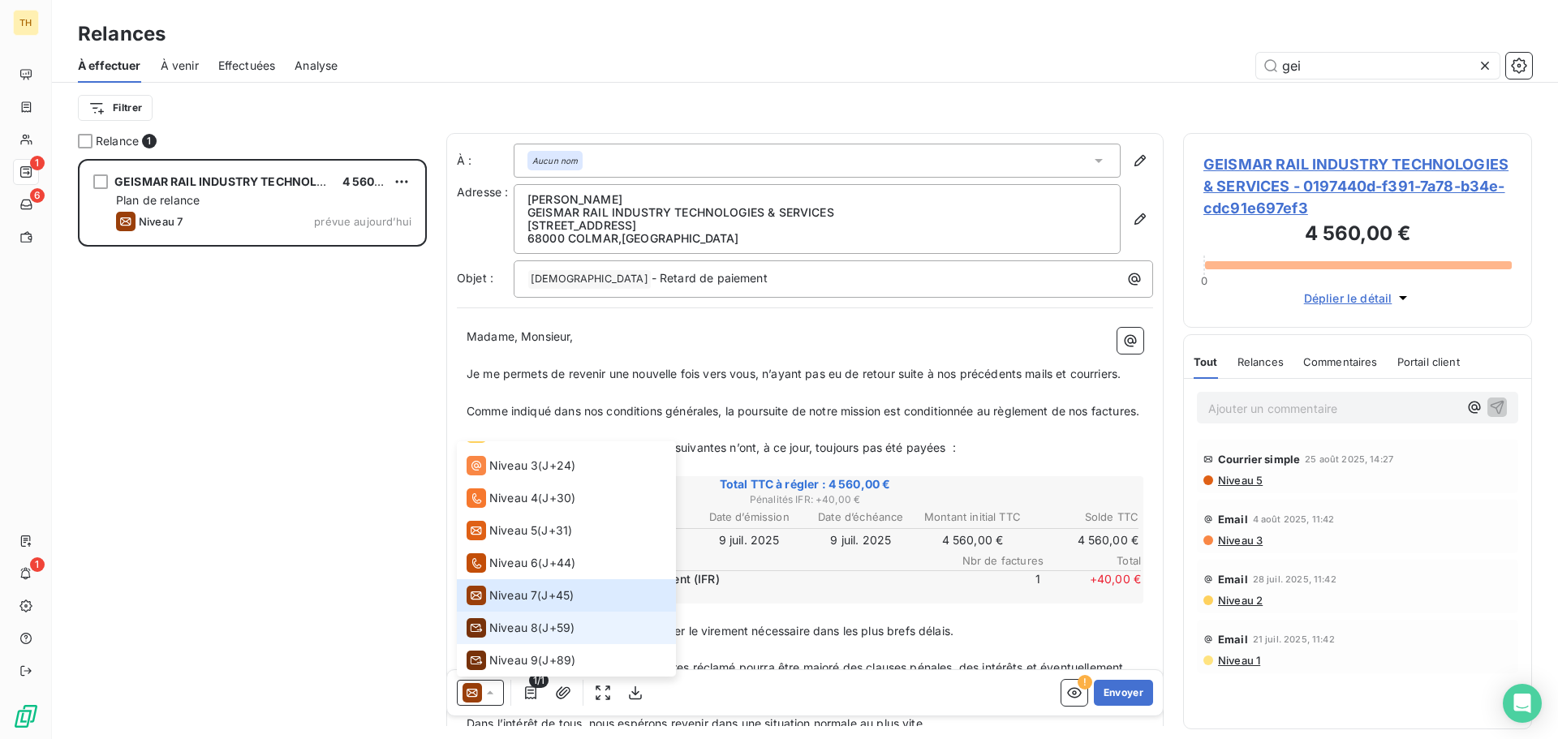
click at [524, 625] on span "Niveau 8" at bounding box center [513, 628] width 49 height 16
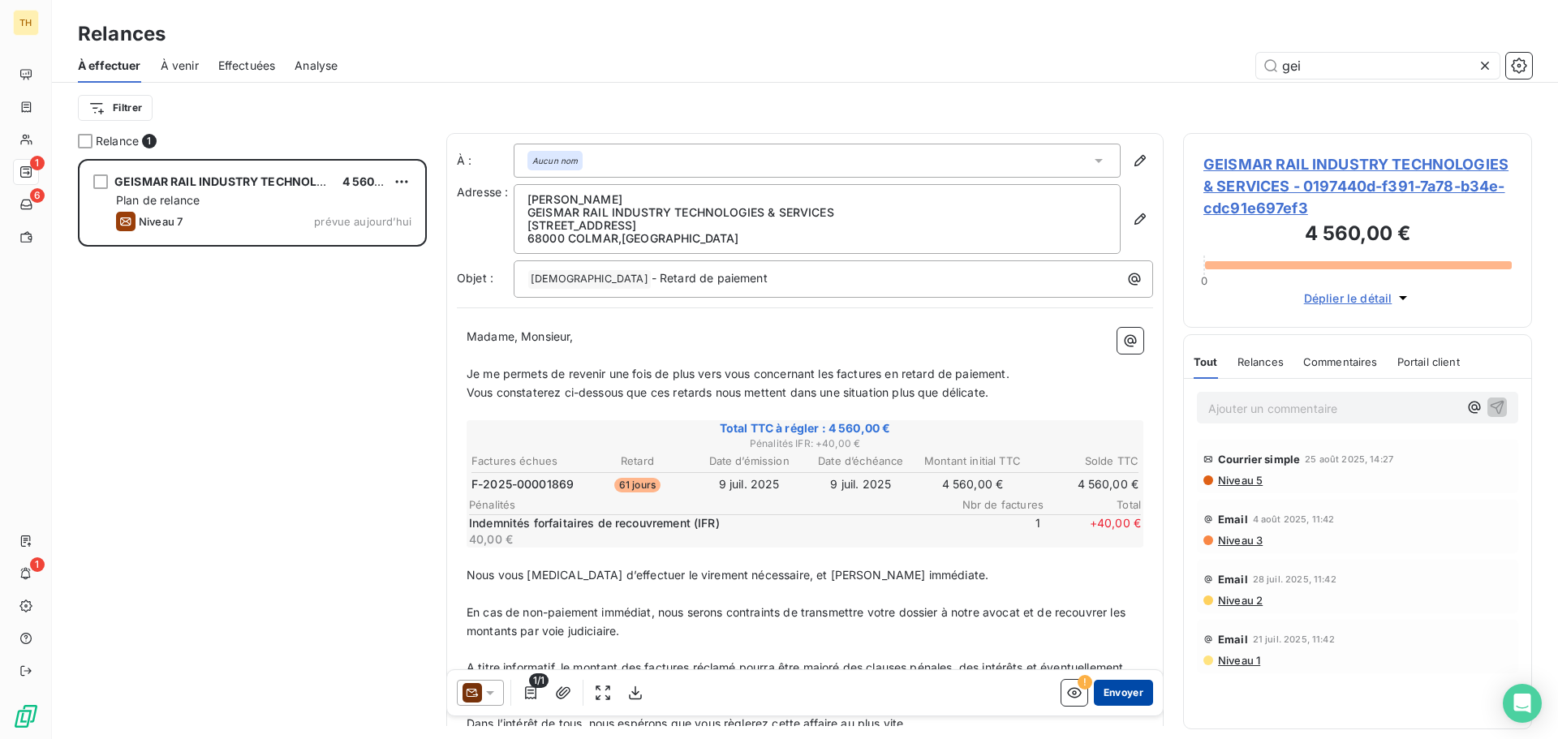
click at [1115, 690] on button "Envoyer" at bounding box center [1123, 693] width 59 height 26
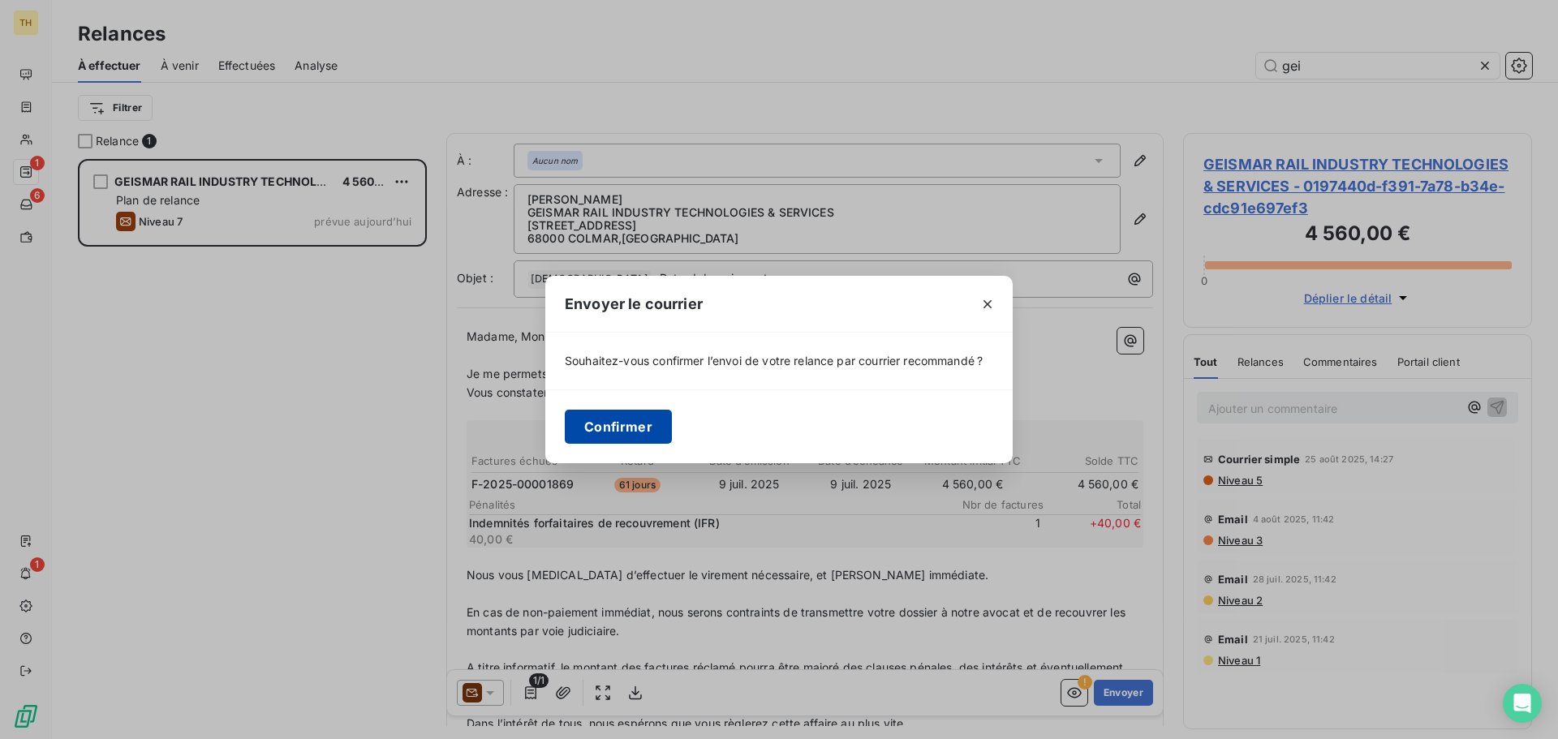
click at [621, 424] on button "Confirmer" at bounding box center [618, 427] width 107 height 34
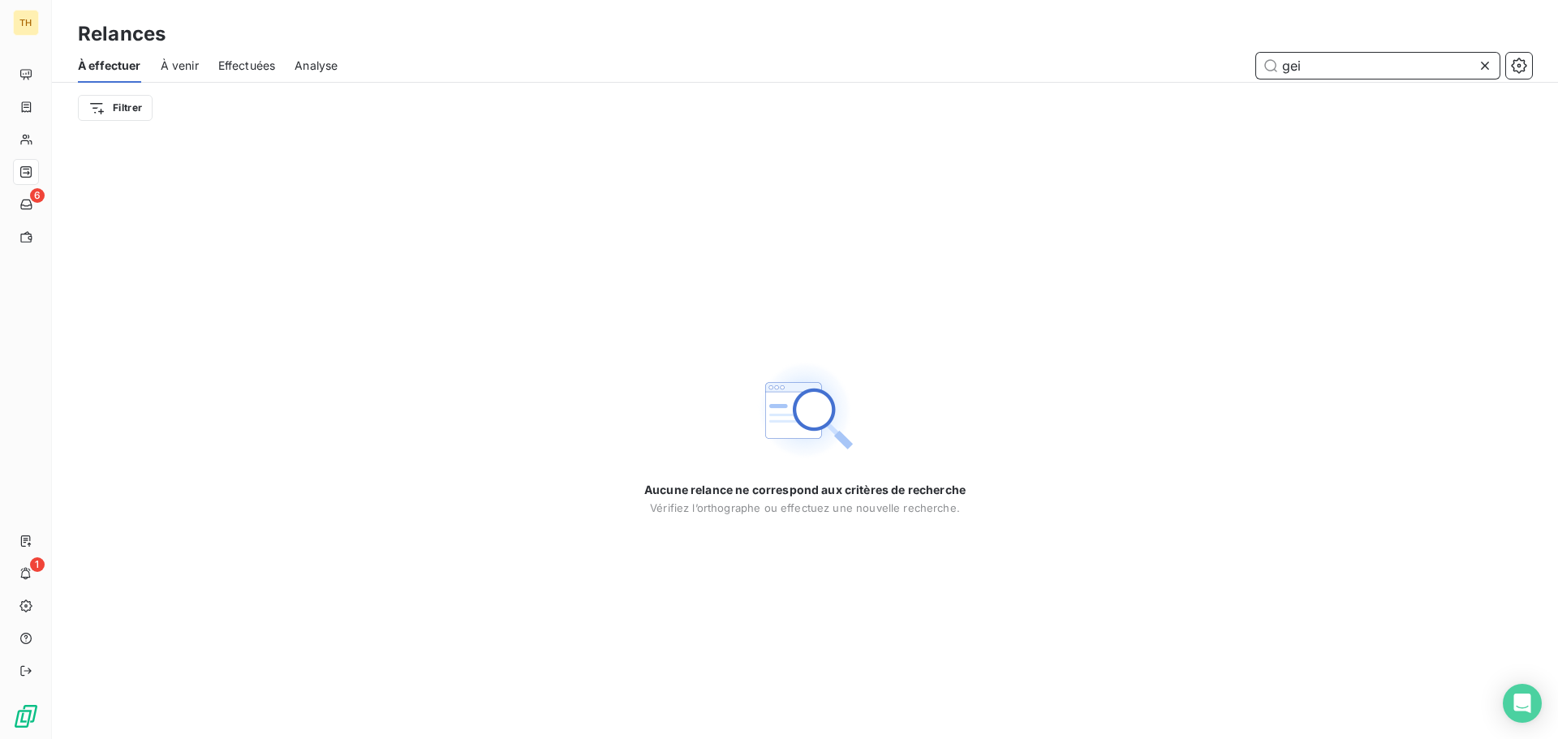
click at [1332, 69] on input "gei" at bounding box center [1377, 66] width 243 height 26
click at [1331, 67] on input "gei" at bounding box center [1377, 66] width 243 height 26
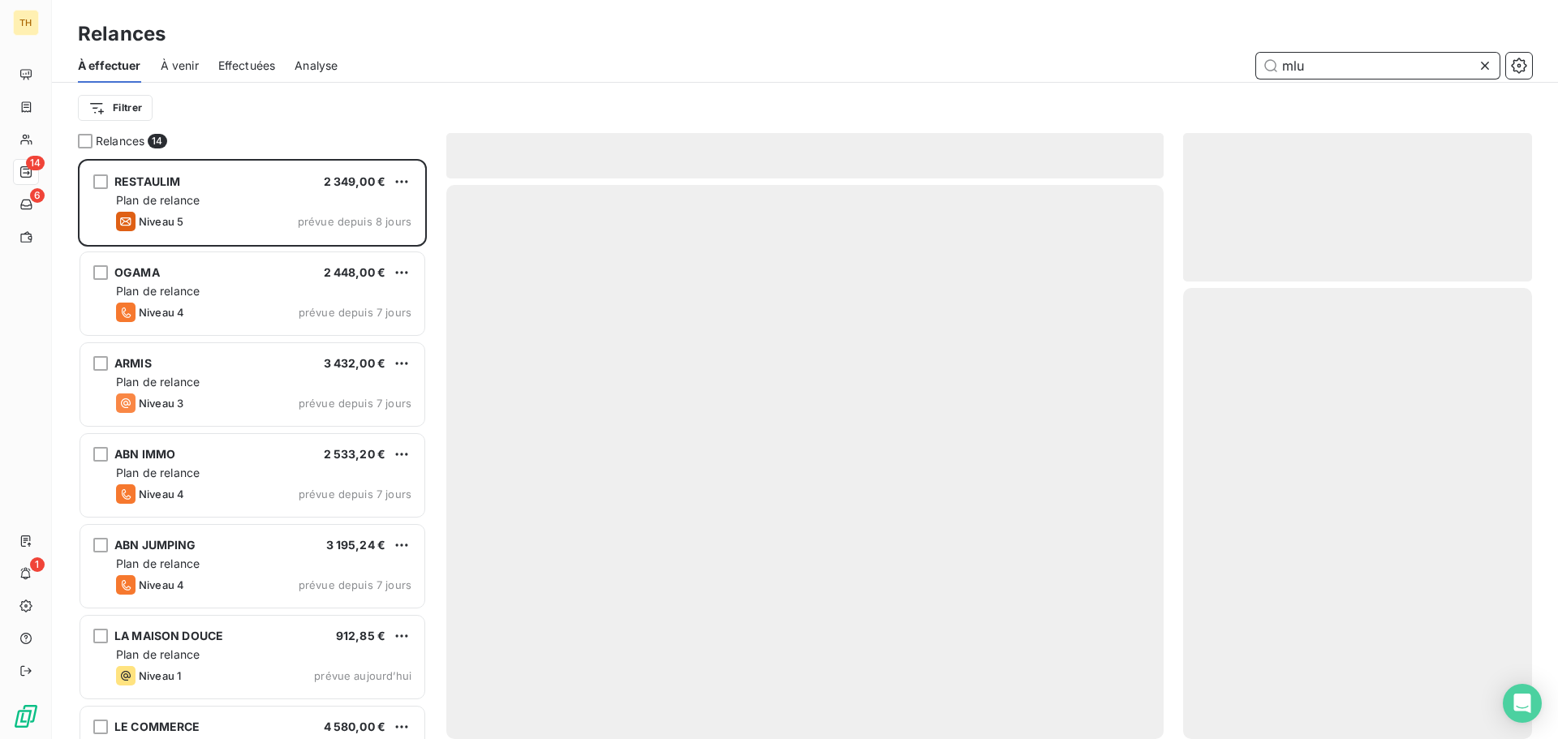
scroll to position [568, 337]
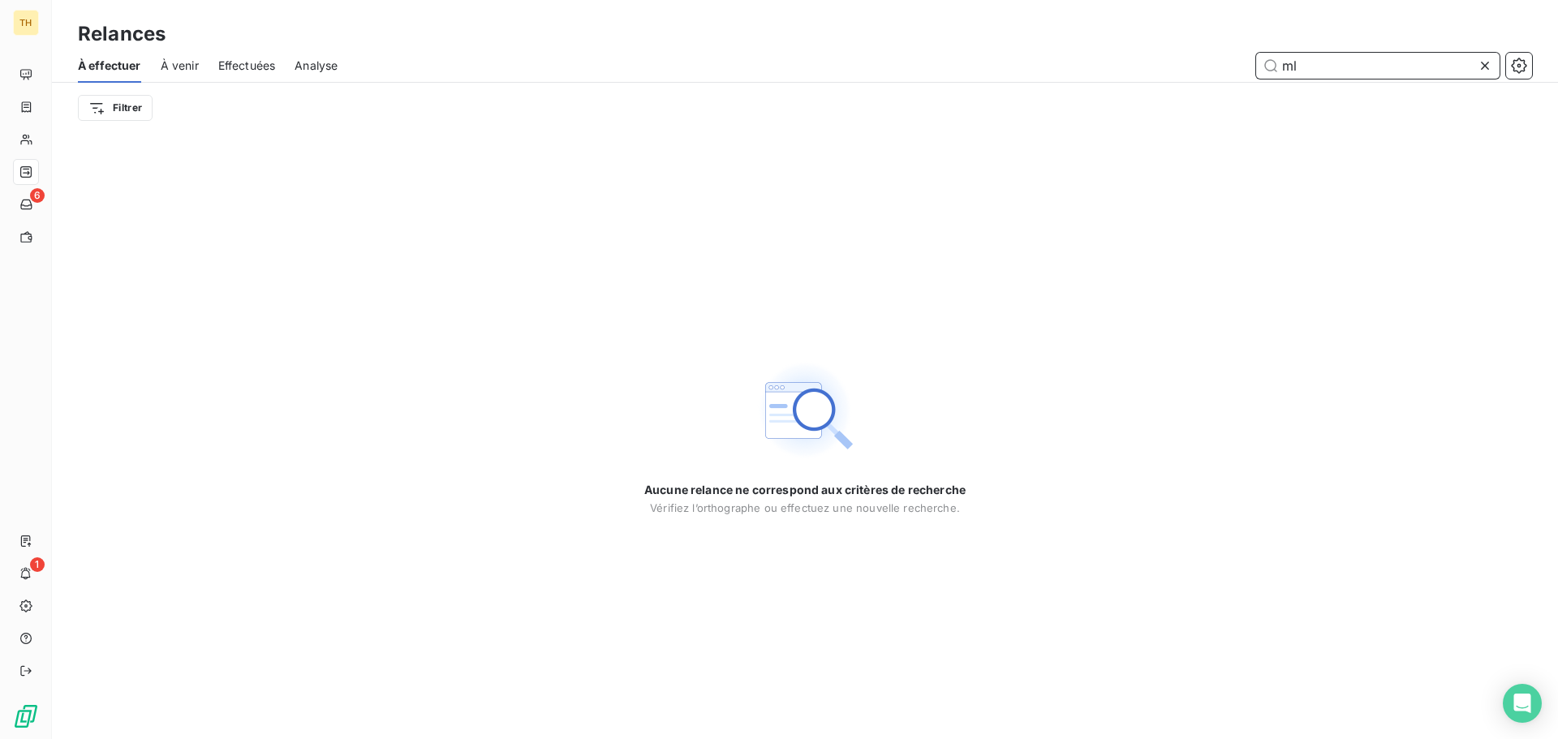
type input "m"
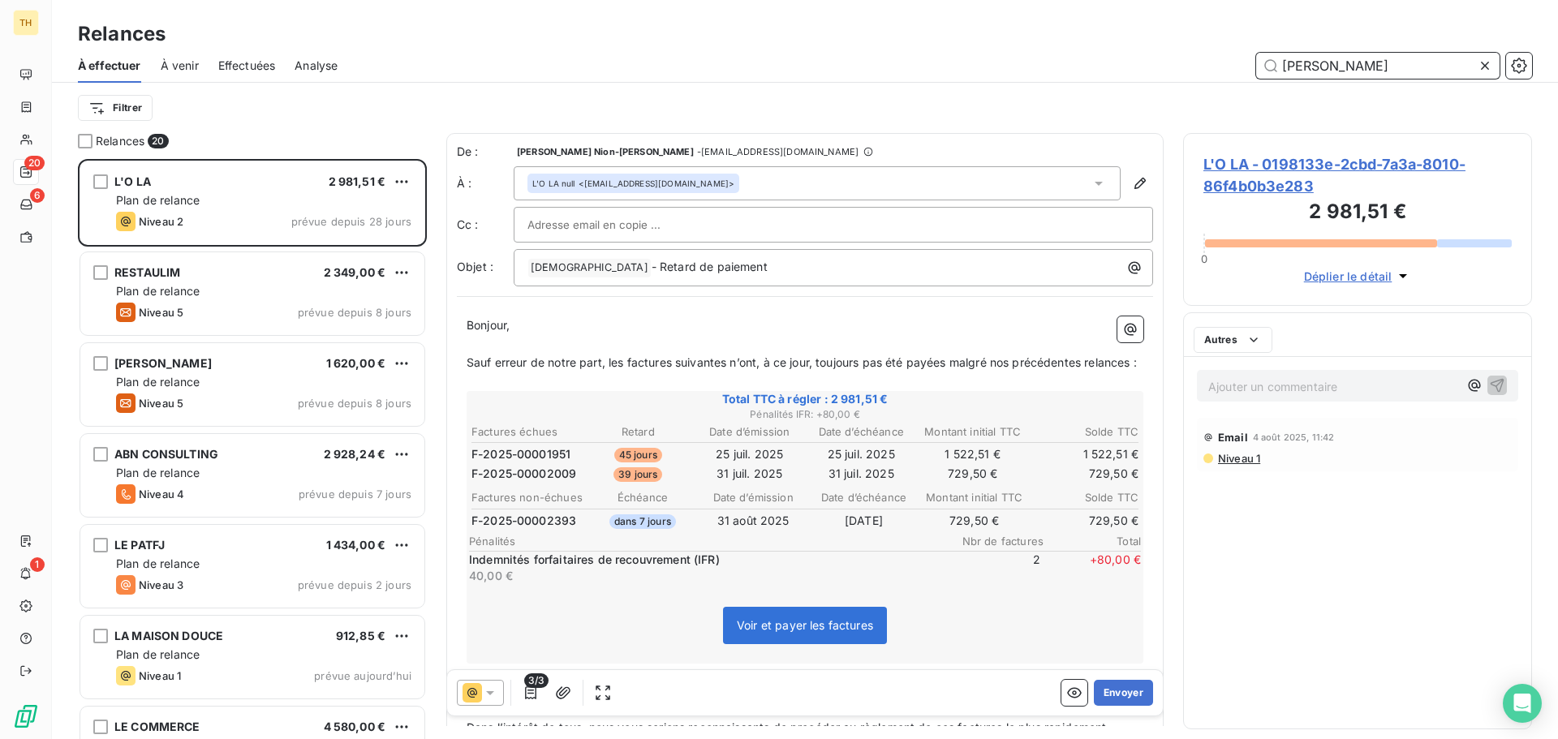
scroll to position [568, 337]
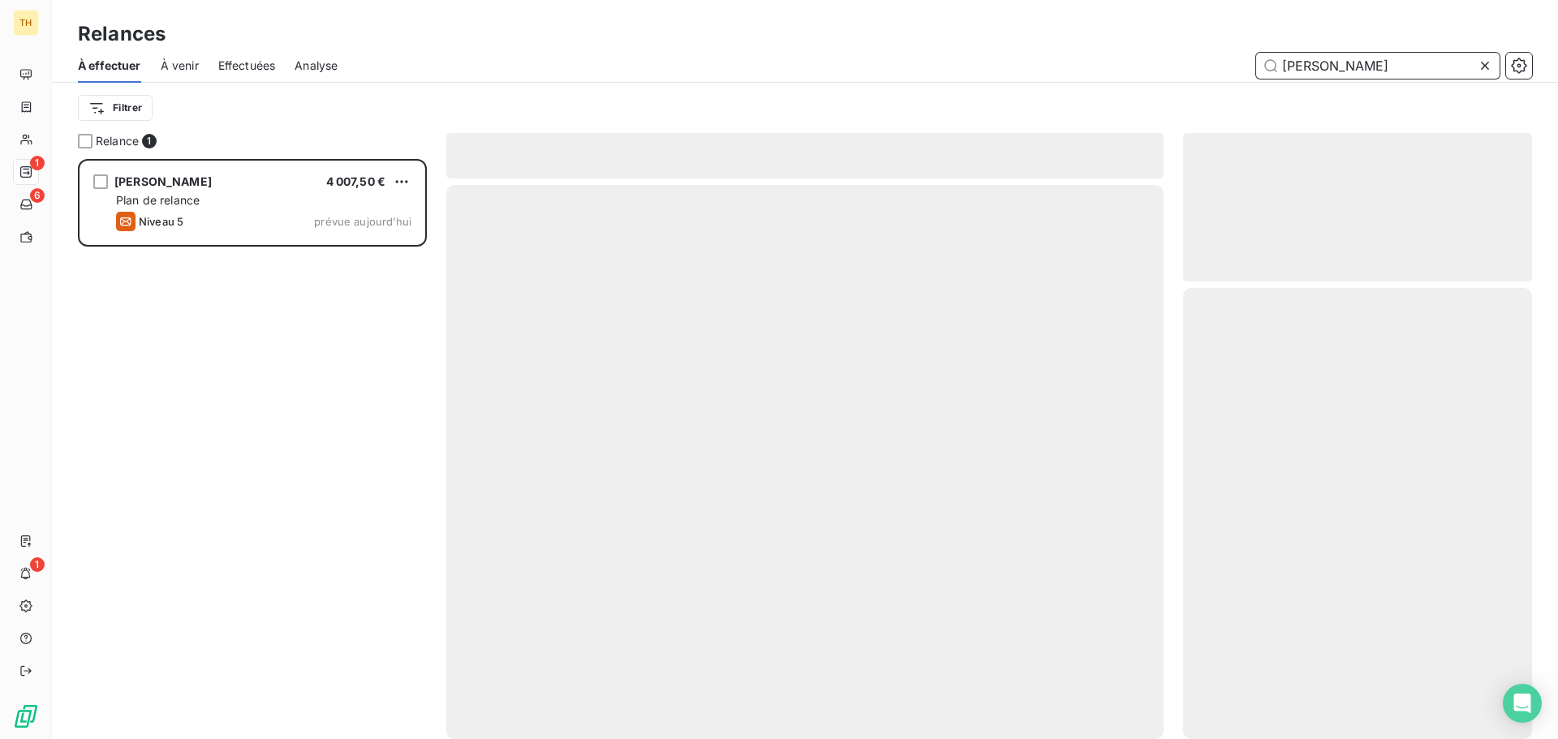
scroll to position [568, 337]
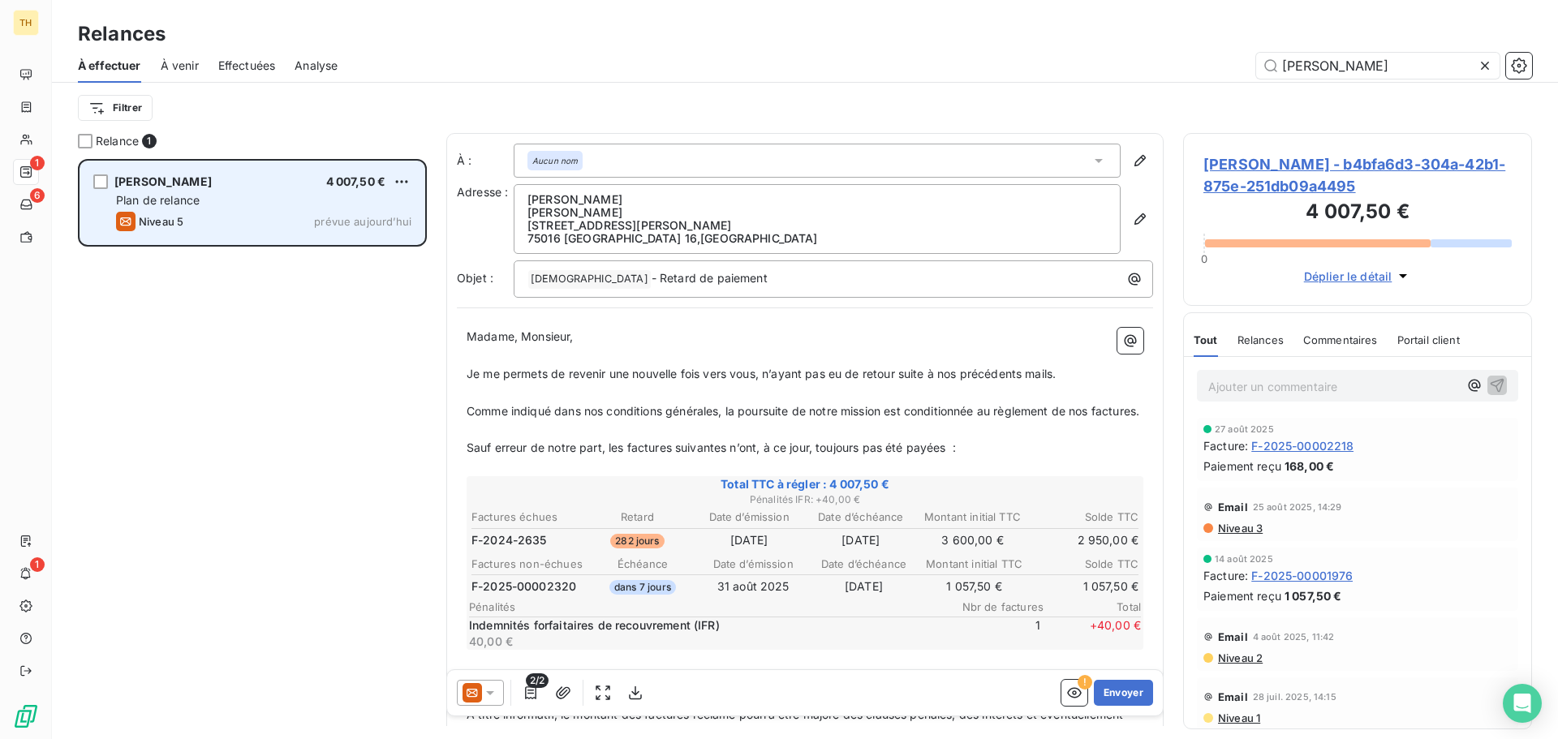
click at [213, 200] on div "Plan de relance" at bounding box center [263, 200] width 295 height 16
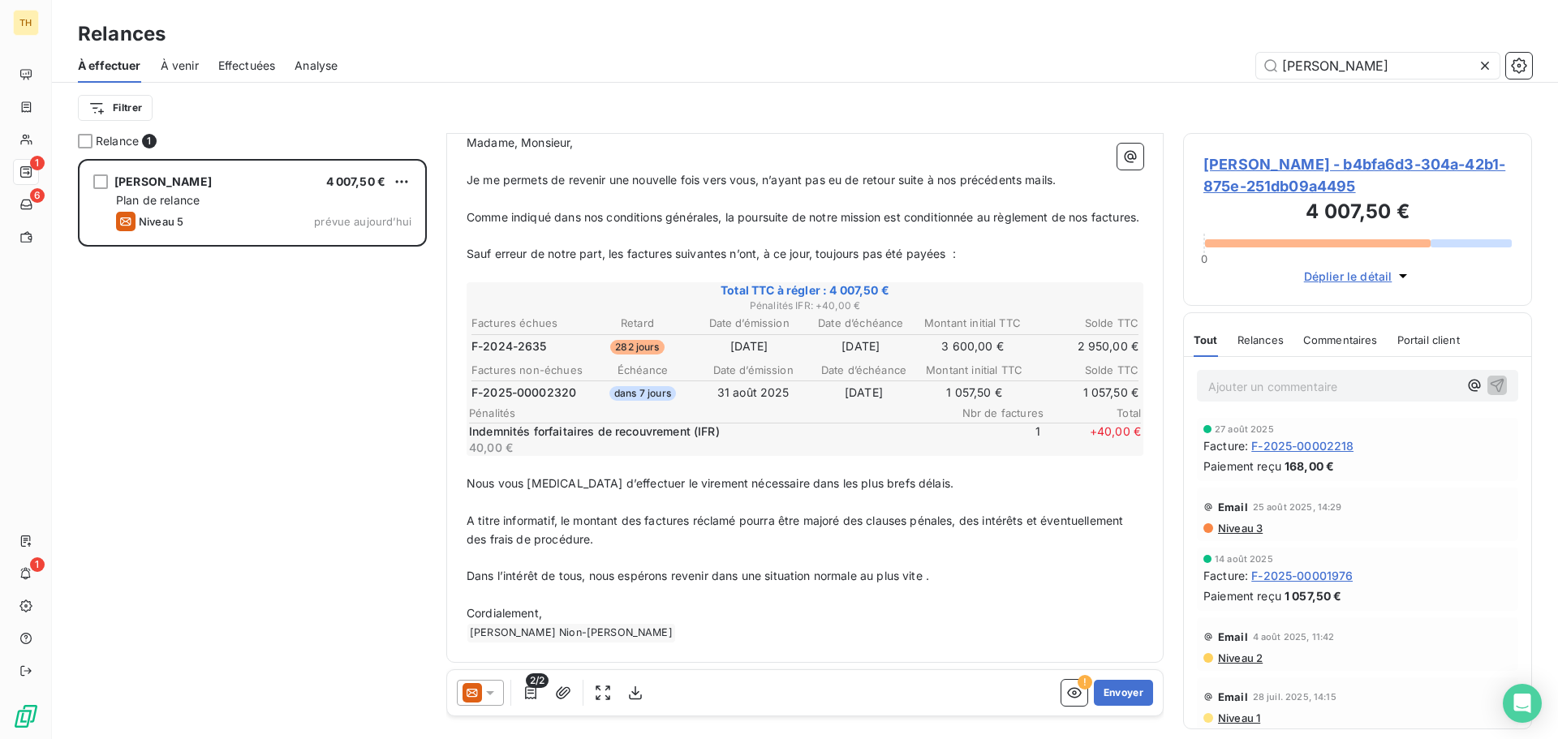
scroll to position [213, 0]
click at [1116, 693] on button "Envoyer" at bounding box center [1123, 693] width 59 height 26
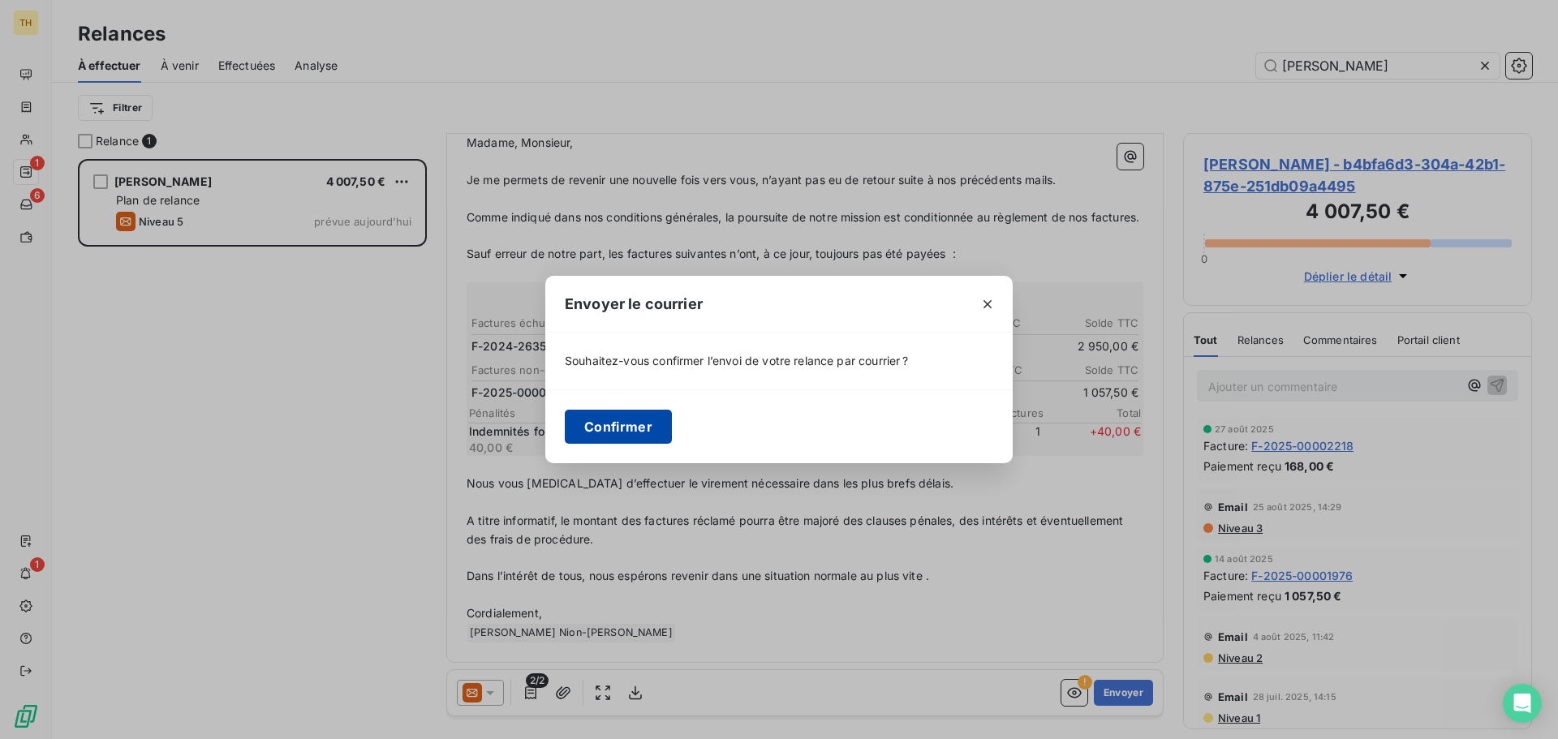
click at [634, 425] on button "Confirmer" at bounding box center [618, 427] width 107 height 34
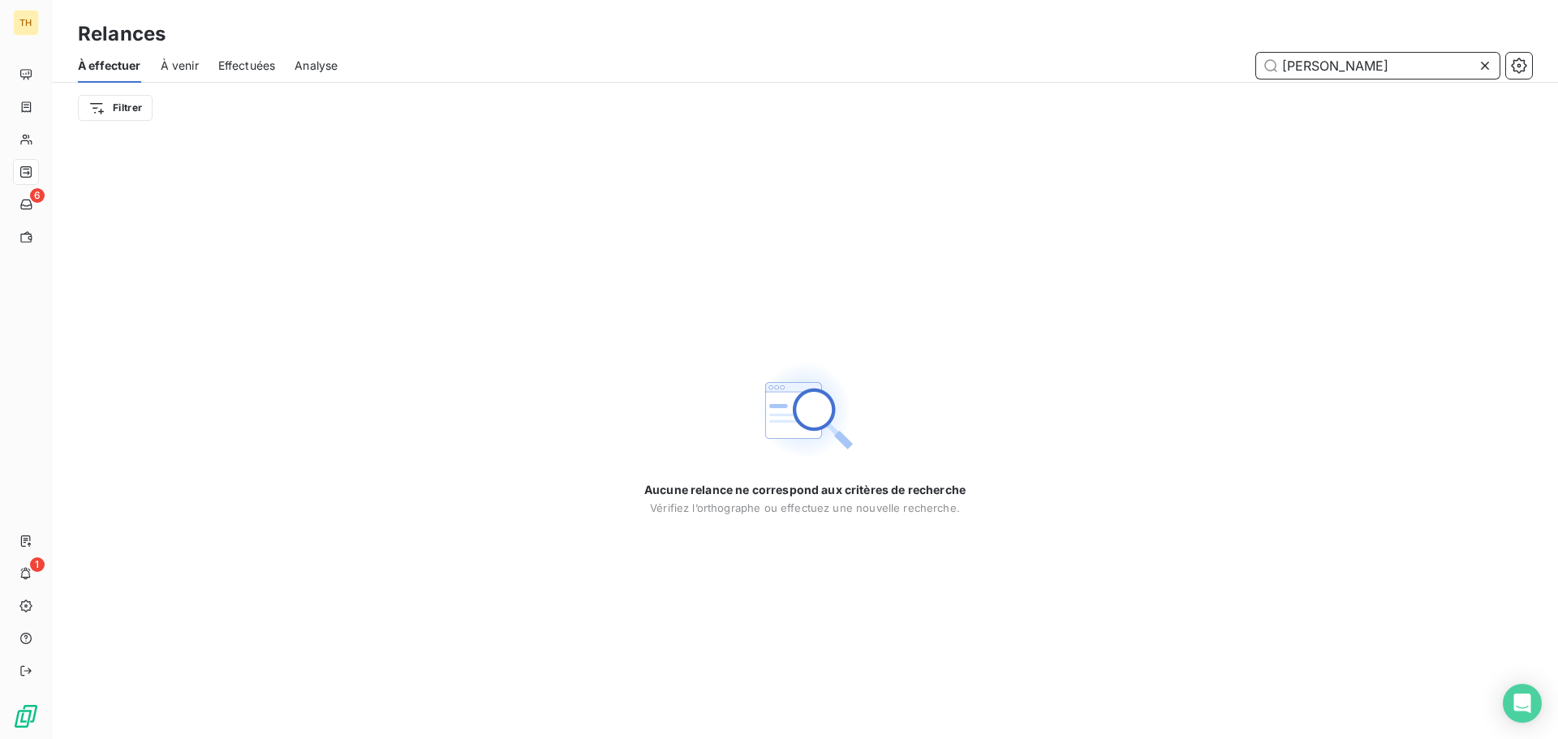
click at [1322, 60] on input "[PERSON_NAME]" at bounding box center [1377, 66] width 243 height 26
click at [1321, 60] on input "[PERSON_NAME]" at bounding box center [1377, 66] width 243 height 26
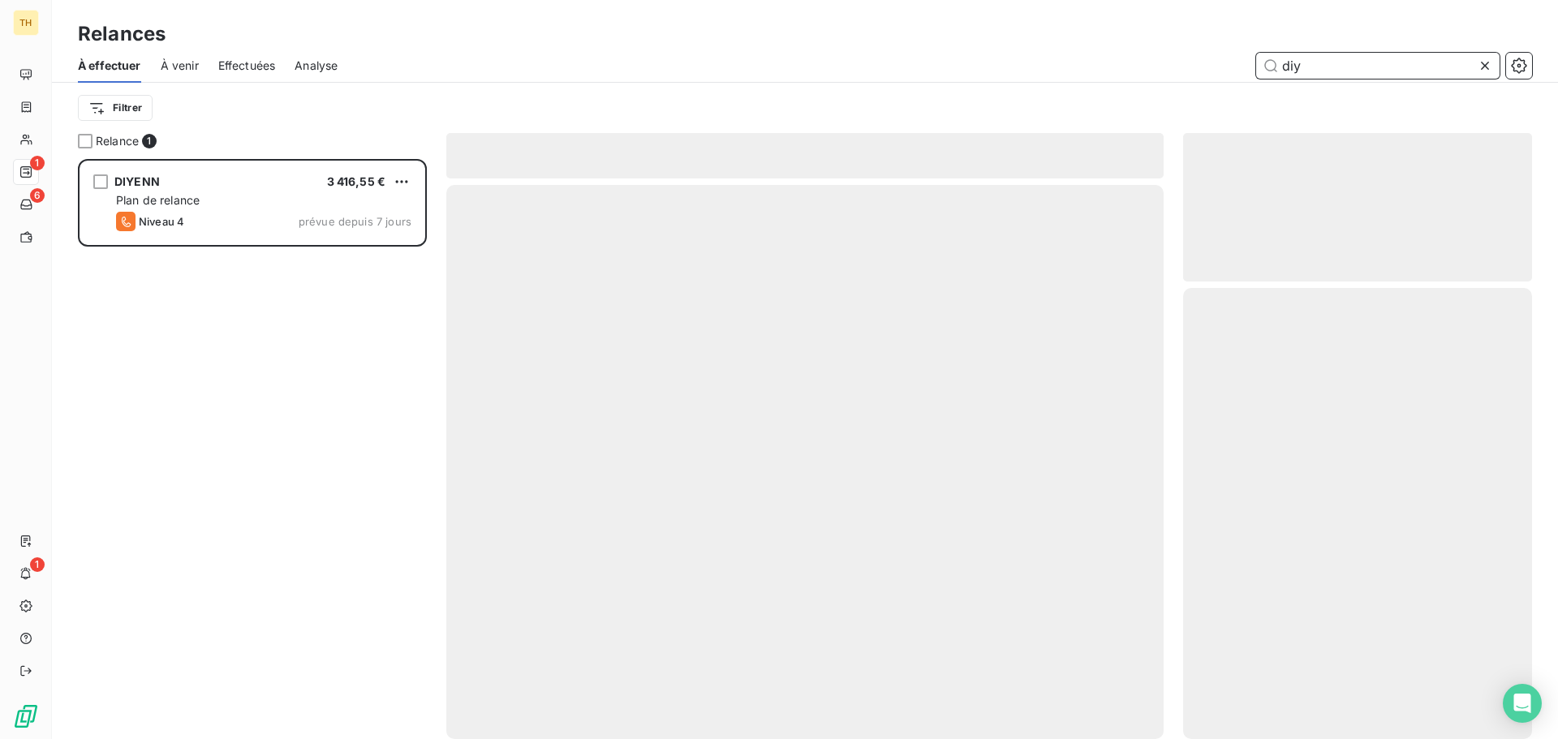
scroll to position [568, 337]
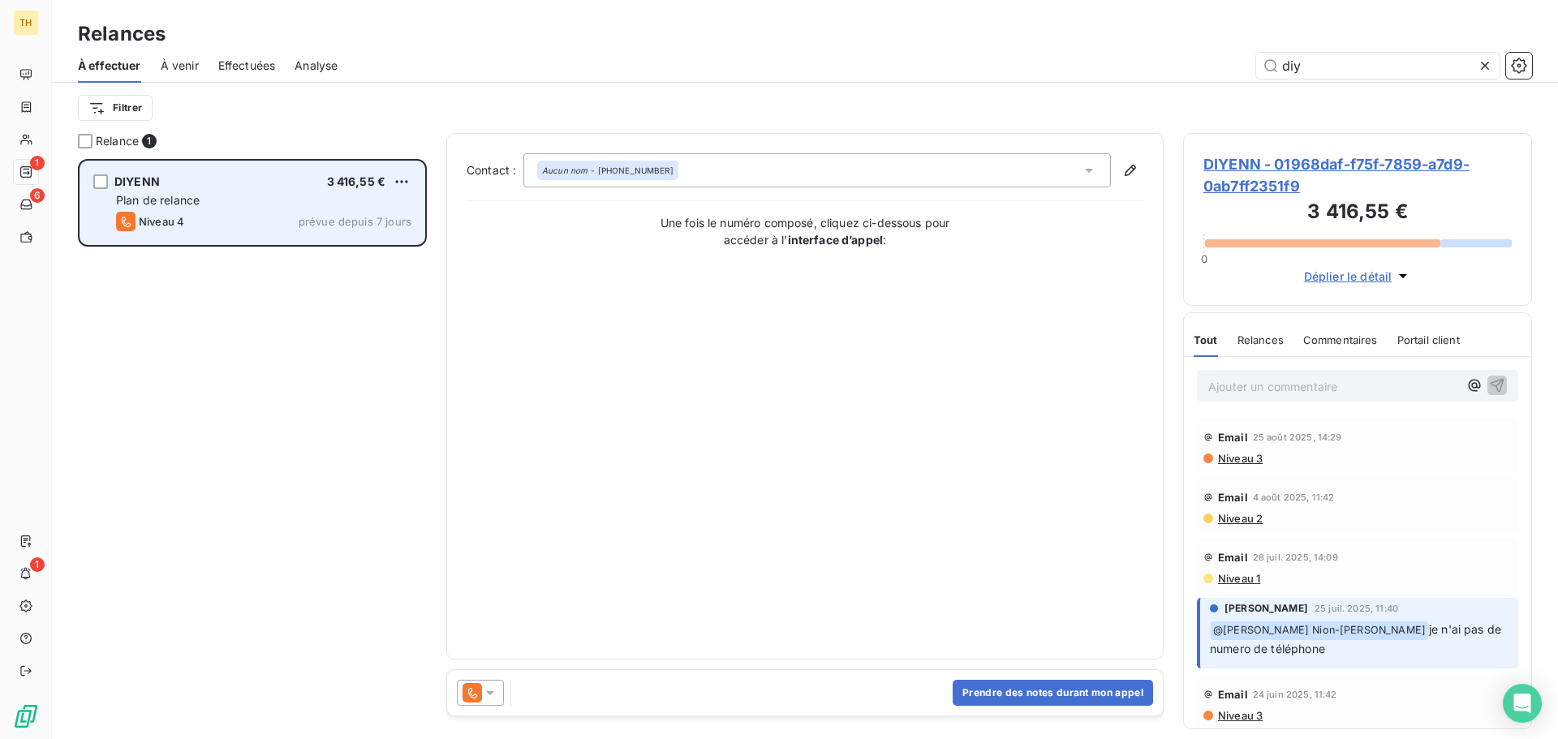
click at [231, 185] on div "DIYENN 3 416,55 €" at bounding box center [263, 181] width 295 height 15
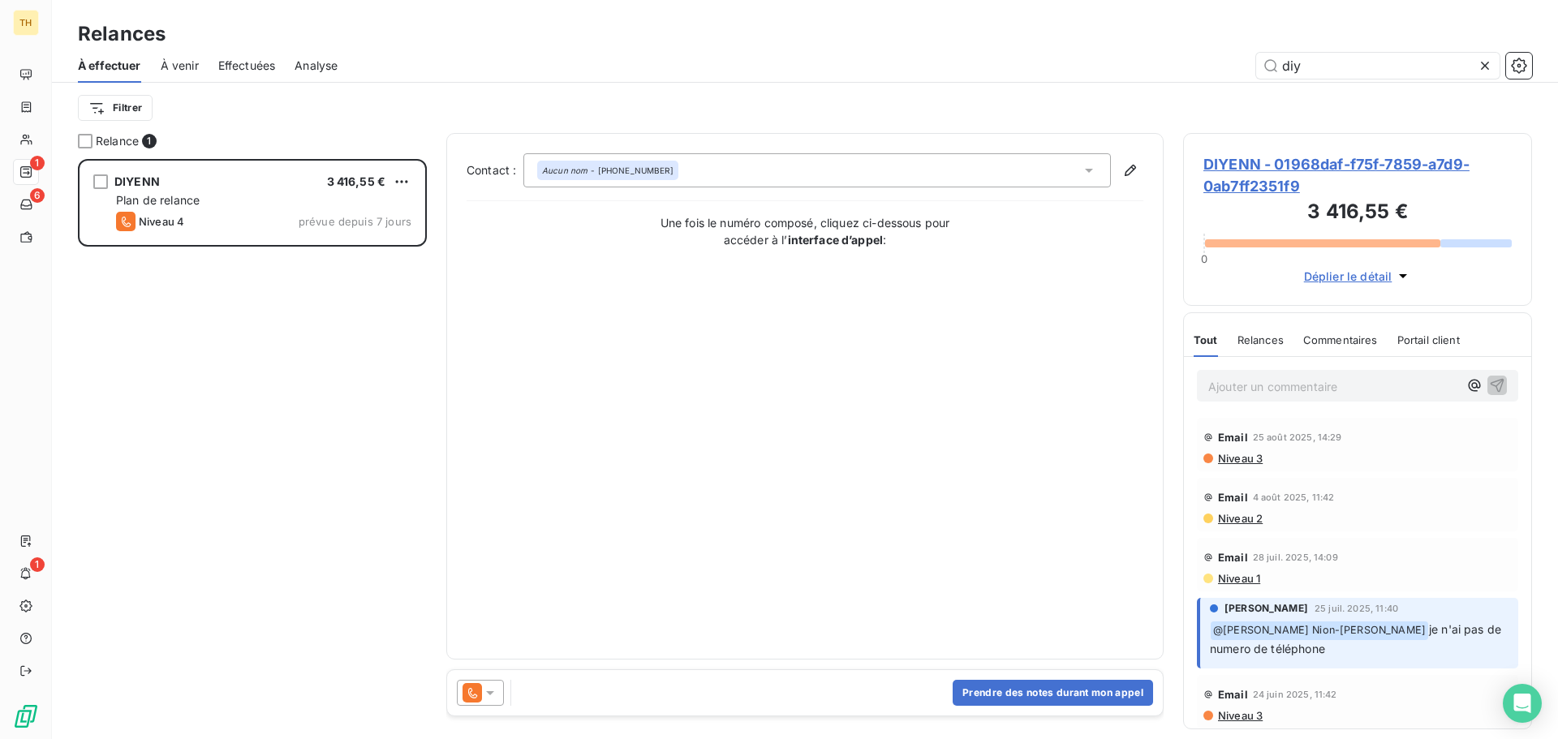
click at [501, 695] on div at bounding box center [480, 693] width 47 height 26
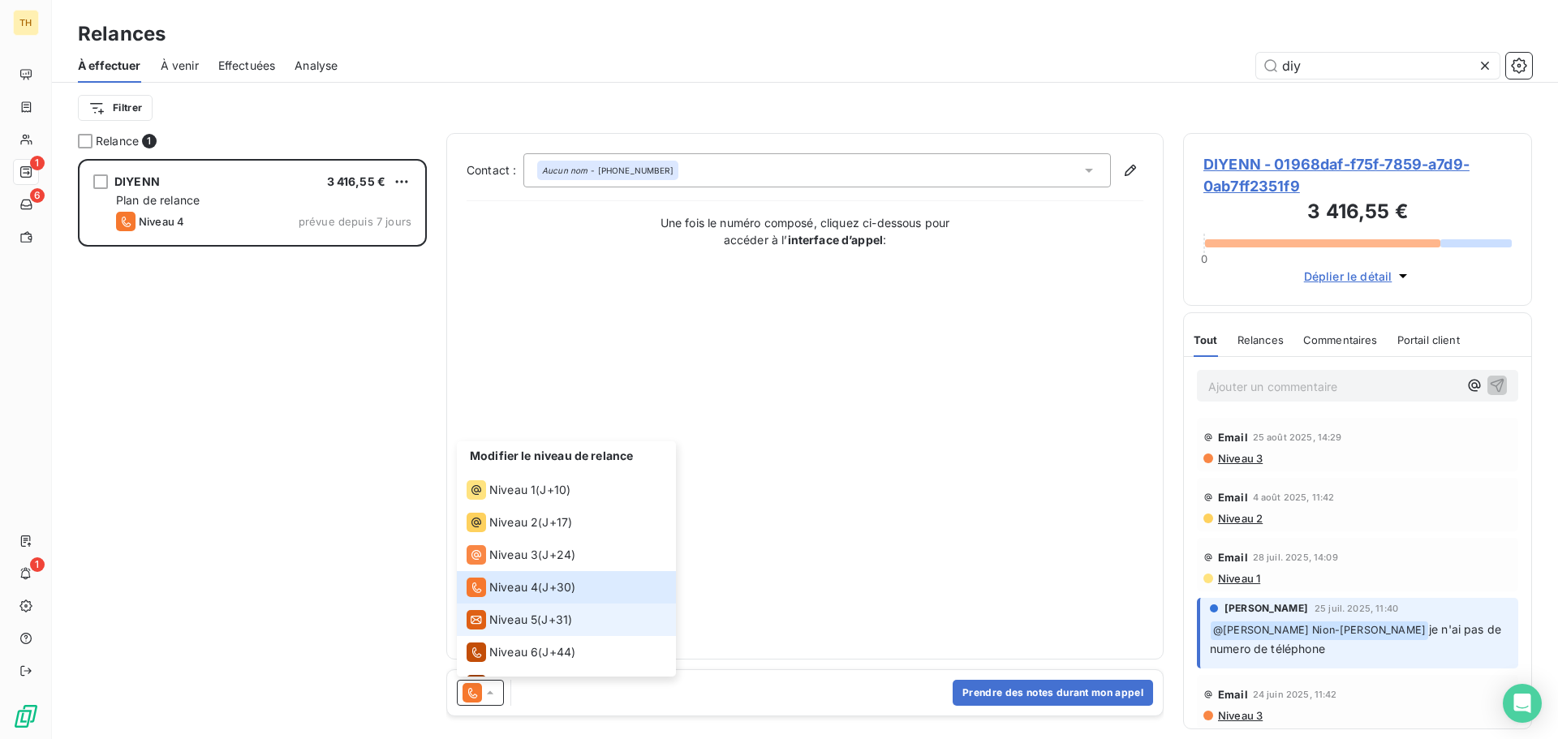
click at [512, 616] on span "Niveau 5" at bounding box center [513, 620] width 48 height 16
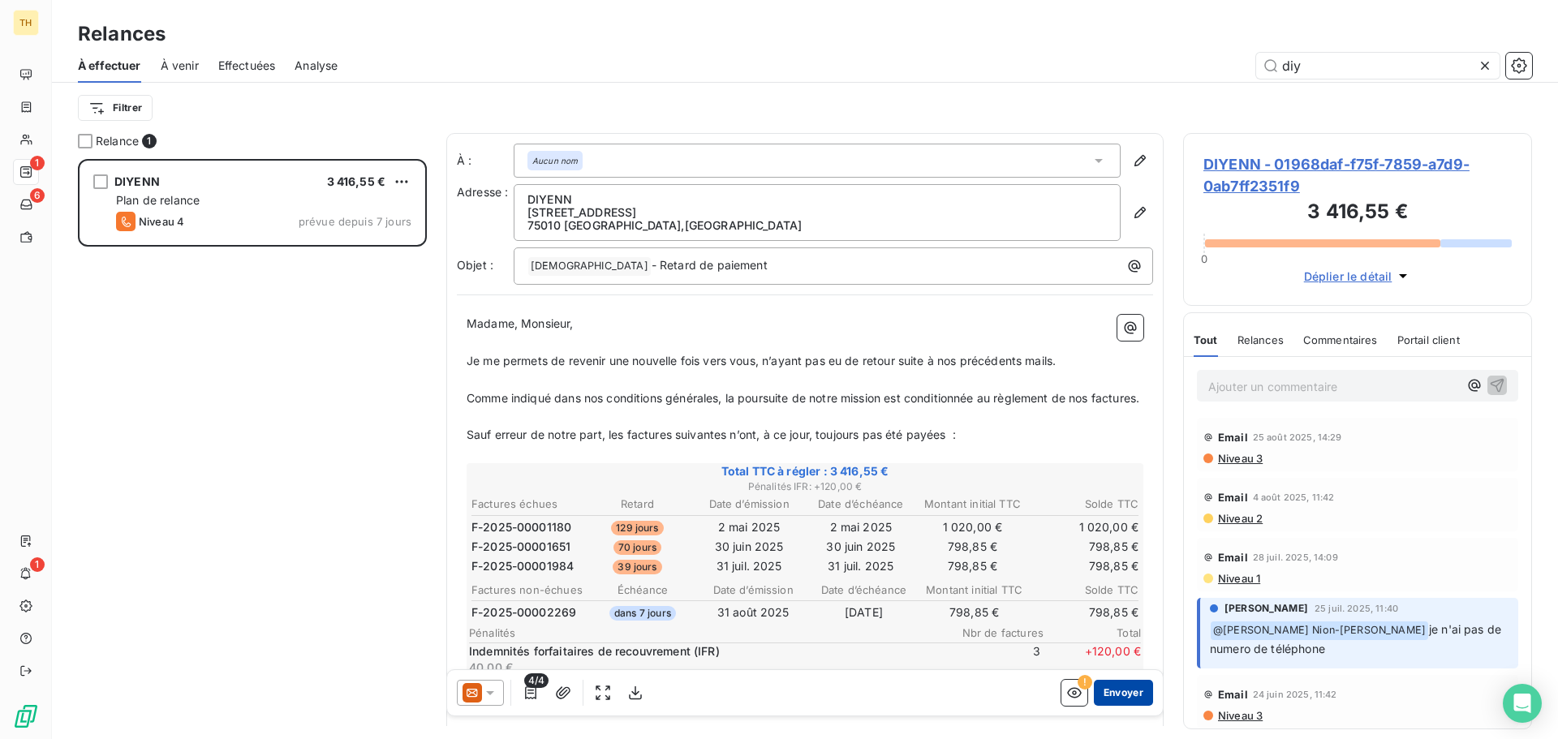
click at [1108, 693] on button "Envoyer" at bounding box center [1123, 693] width 59 height 26
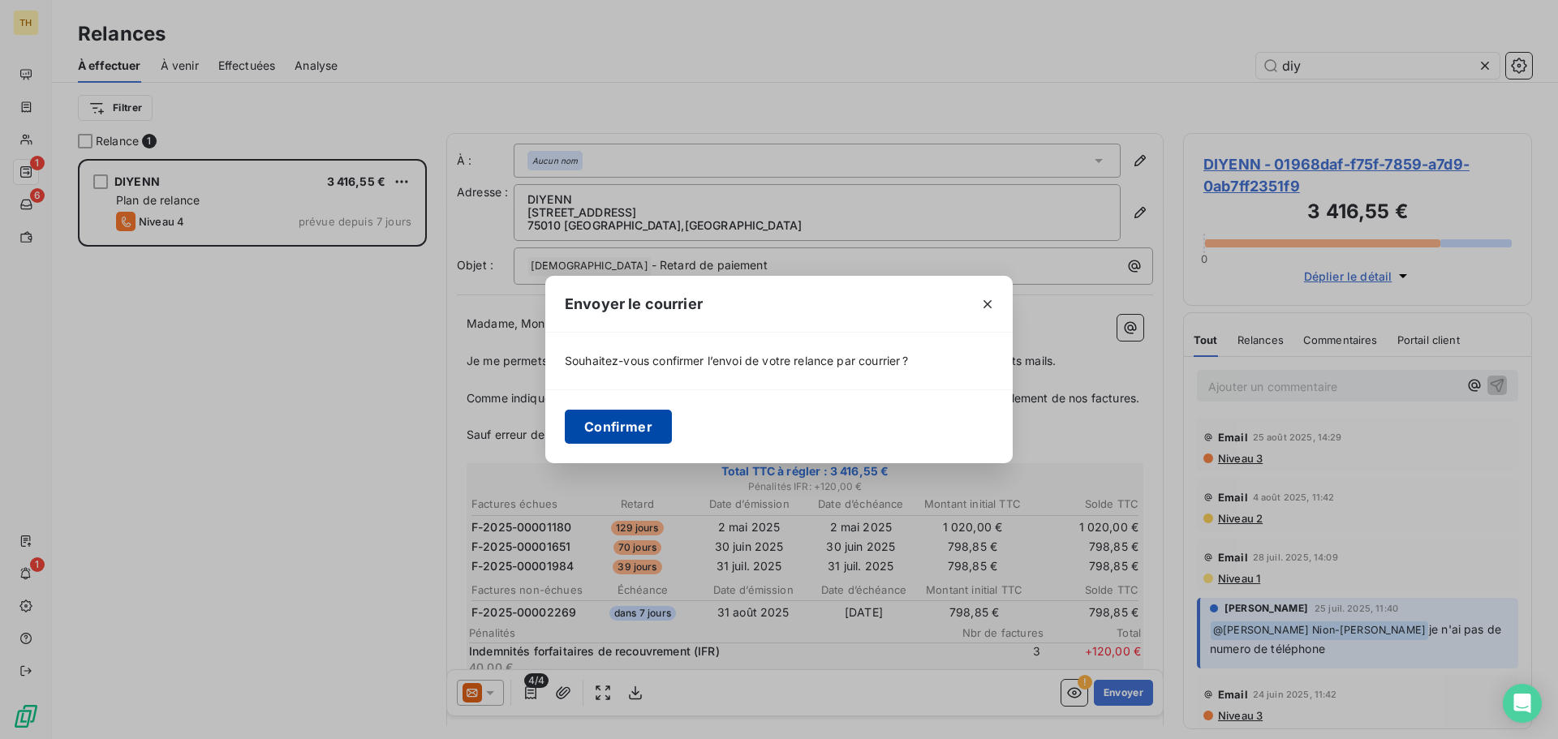
click at [634, 422] on button "Confirmer" at bounding box center [618, 427] width 107 height 34
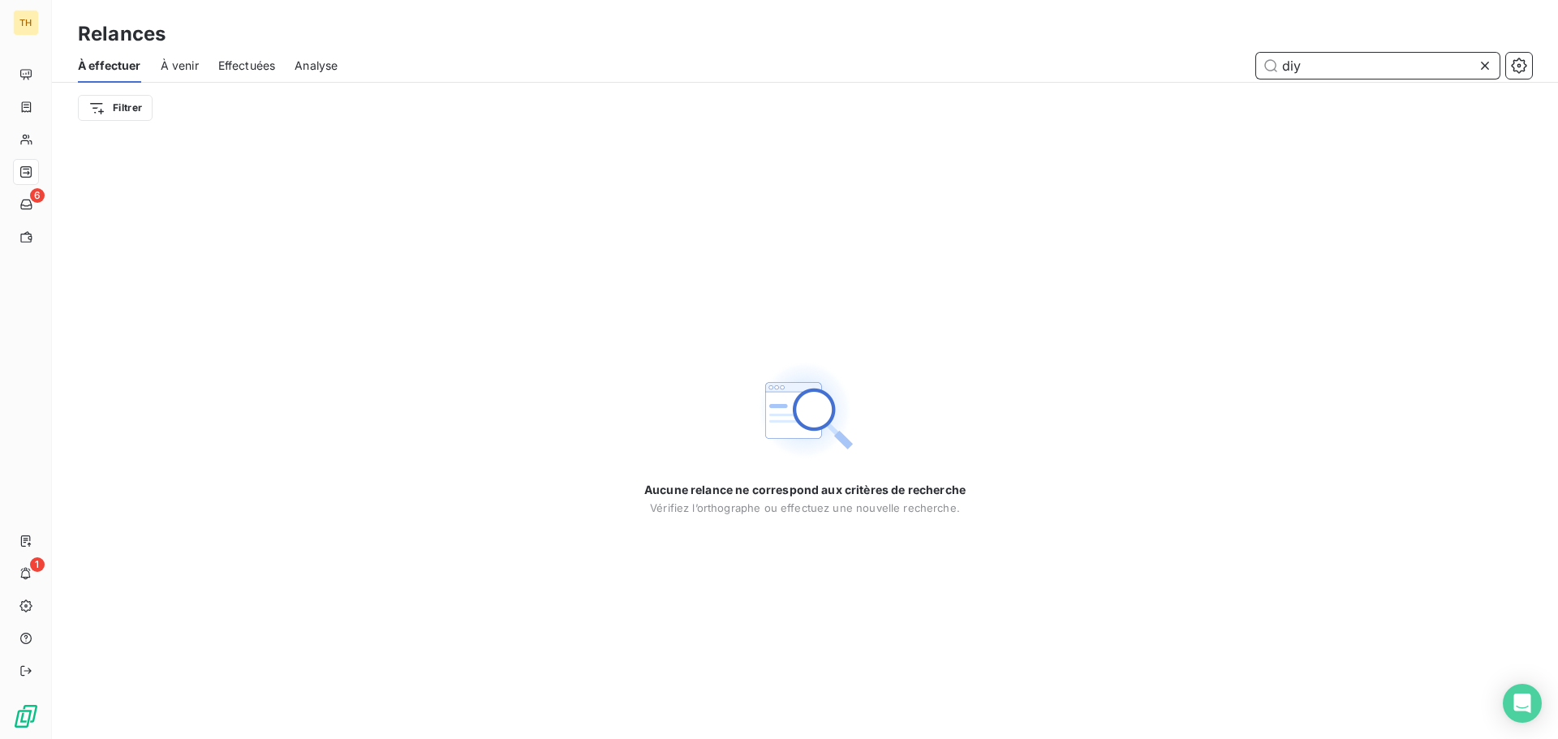
click at [1320, 72] on input "diy" at bounding box center [1377, 66] width 243 height 26
type input "o"
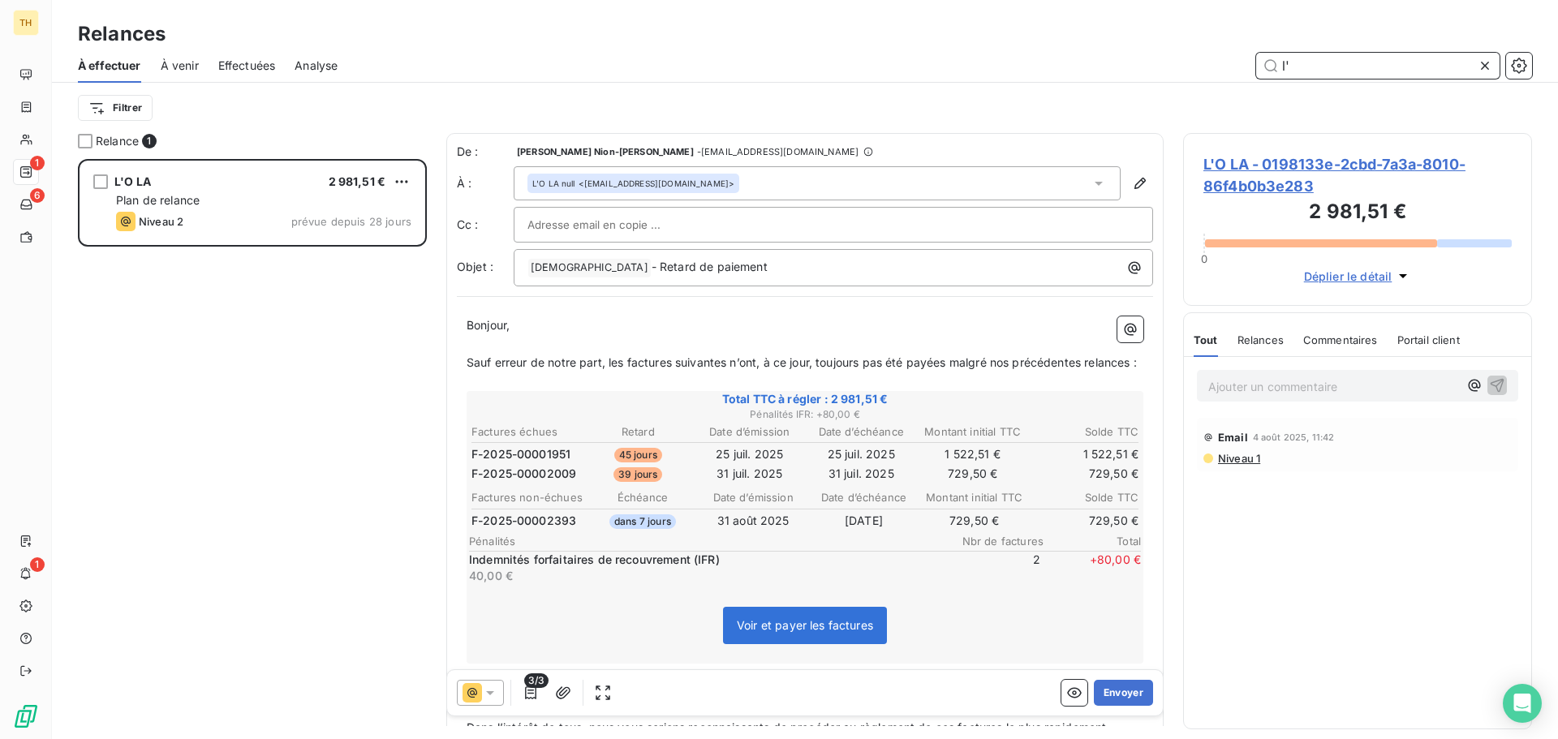
scroll to position [568, 337]
click at [1105, 684] on button "Envoyer" at bounding box center [1123, 693] width 59 height 26
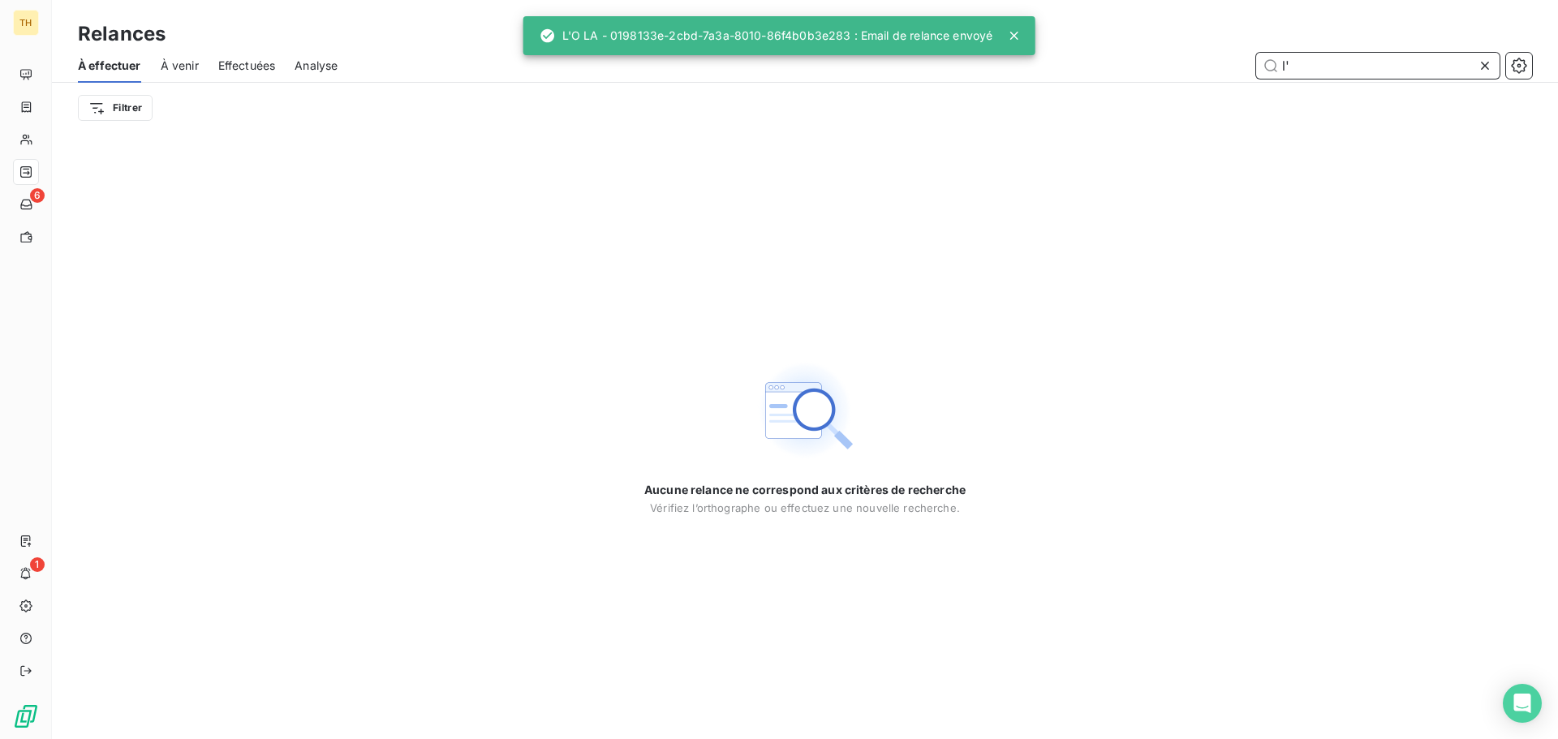
click at [1344, 73] on input "l'" at bounding box center [1377, 66] width 243 height 26
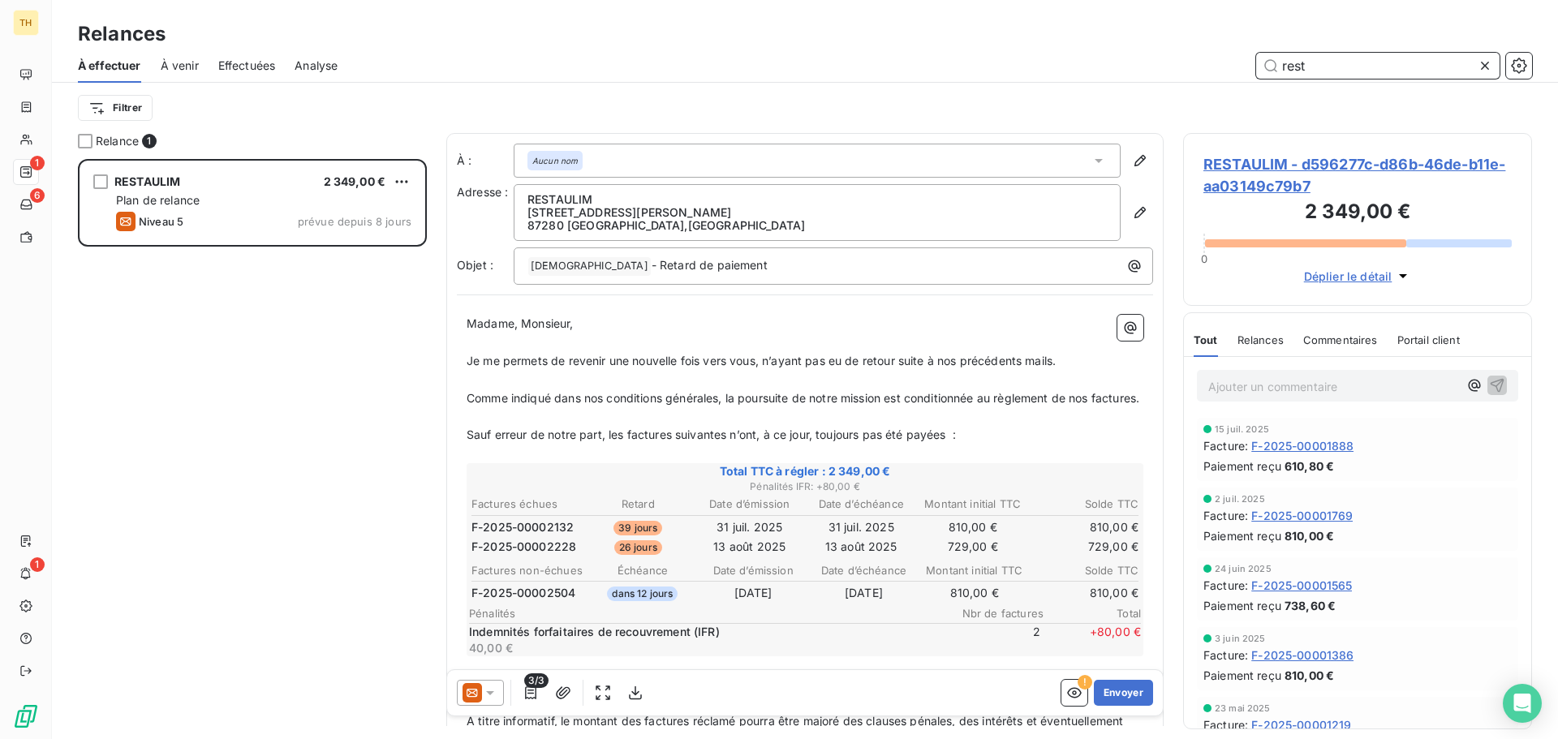
scroll to position [568, 337]
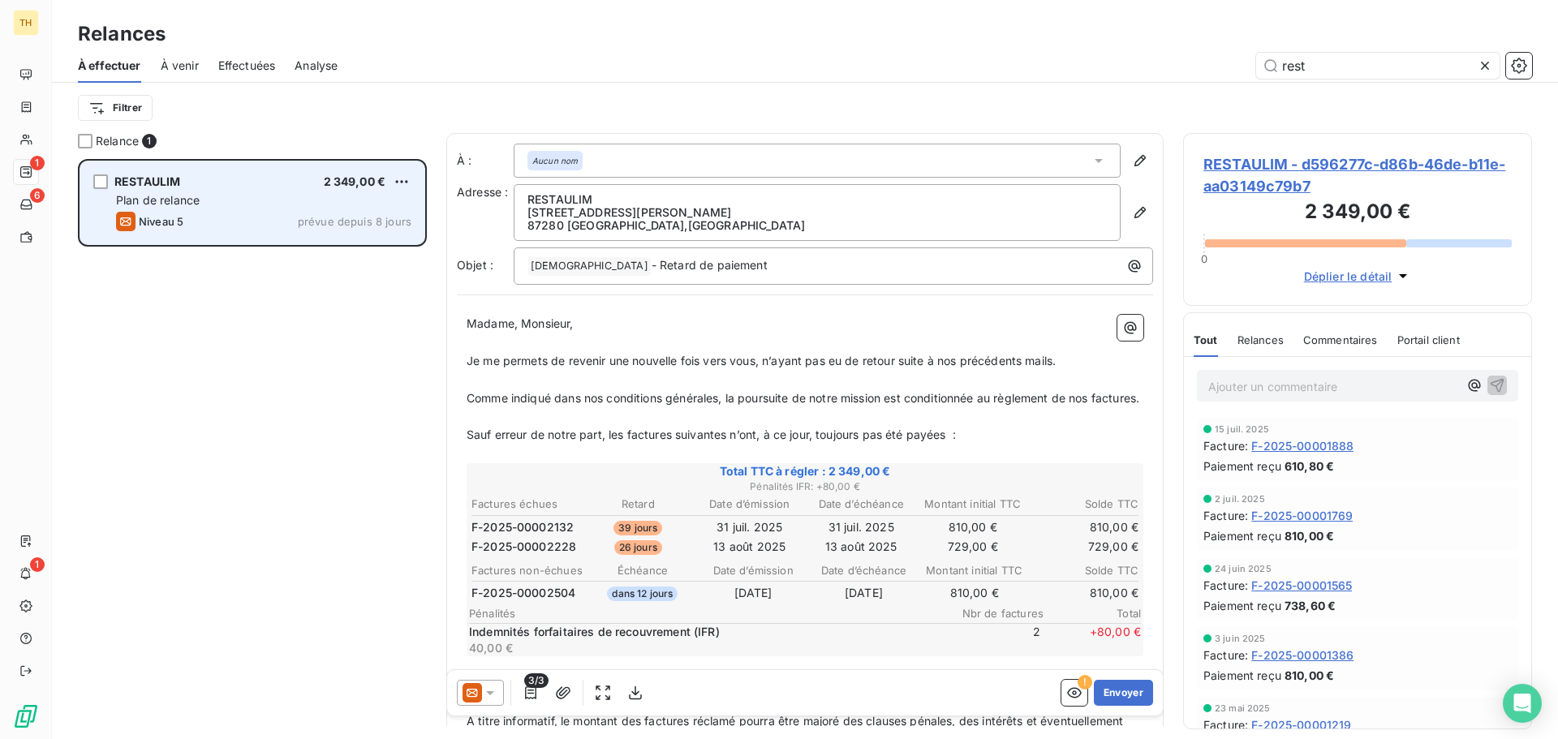
click at [247, 228] on div "Niveau 5 prévue depuis 8 jours" at bounding box center [263, 221] width 295 height 19
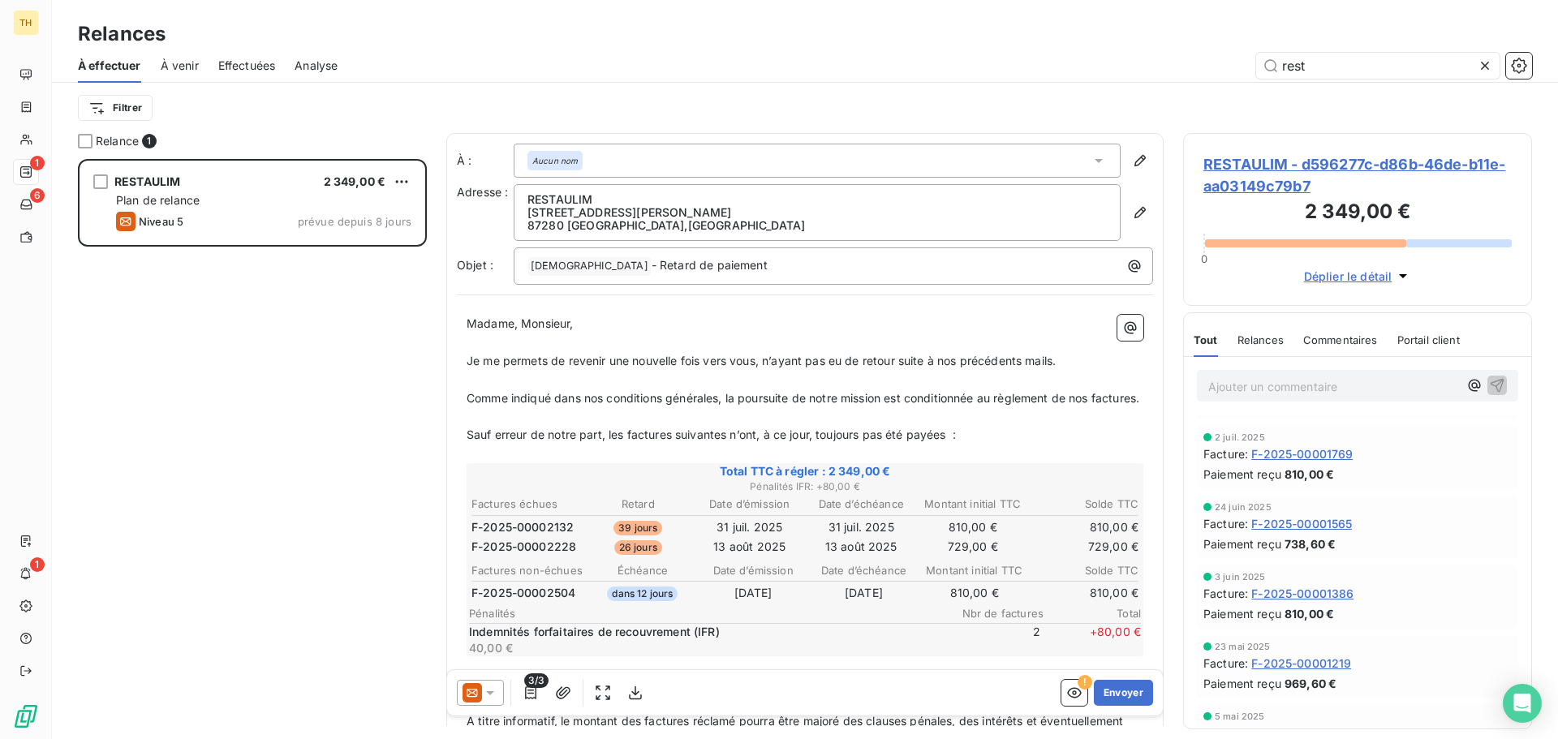
scroll to position [0, 0]
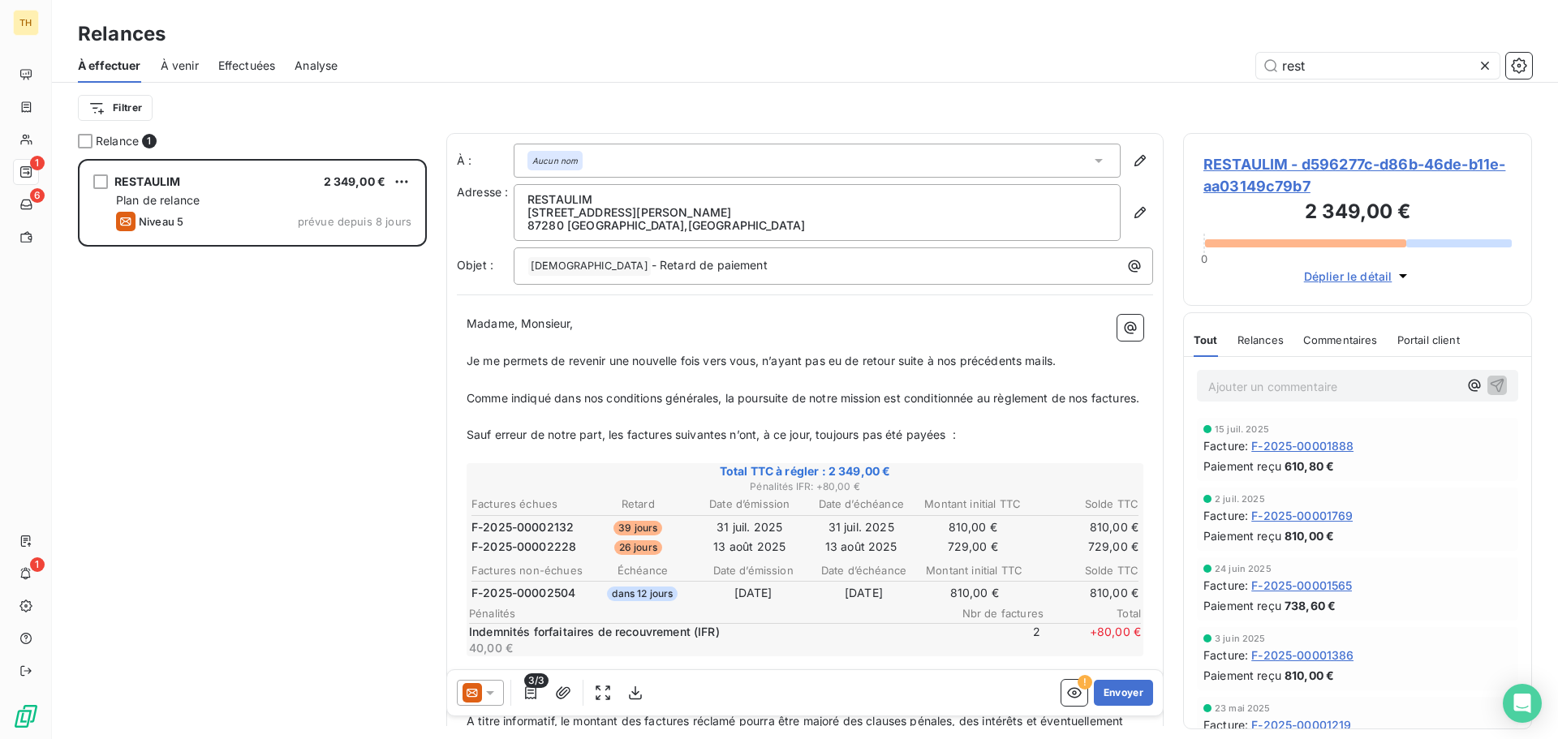
click at [471, 703] on div at bounding box center [480, 693] width 47 height 26
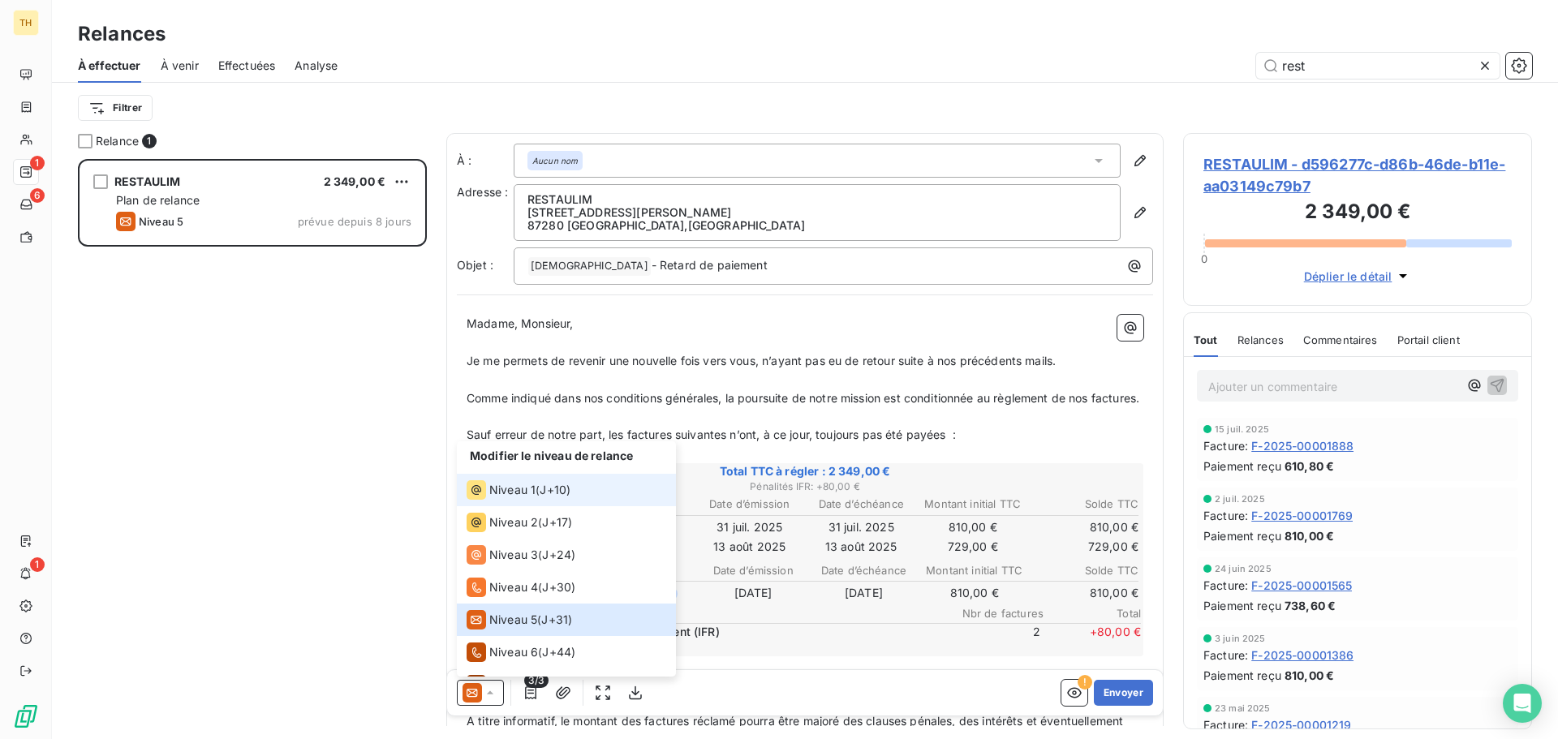
click at [525, 482] on span "Niveau 1" at bounding box center [512, 490] width 46 height 16
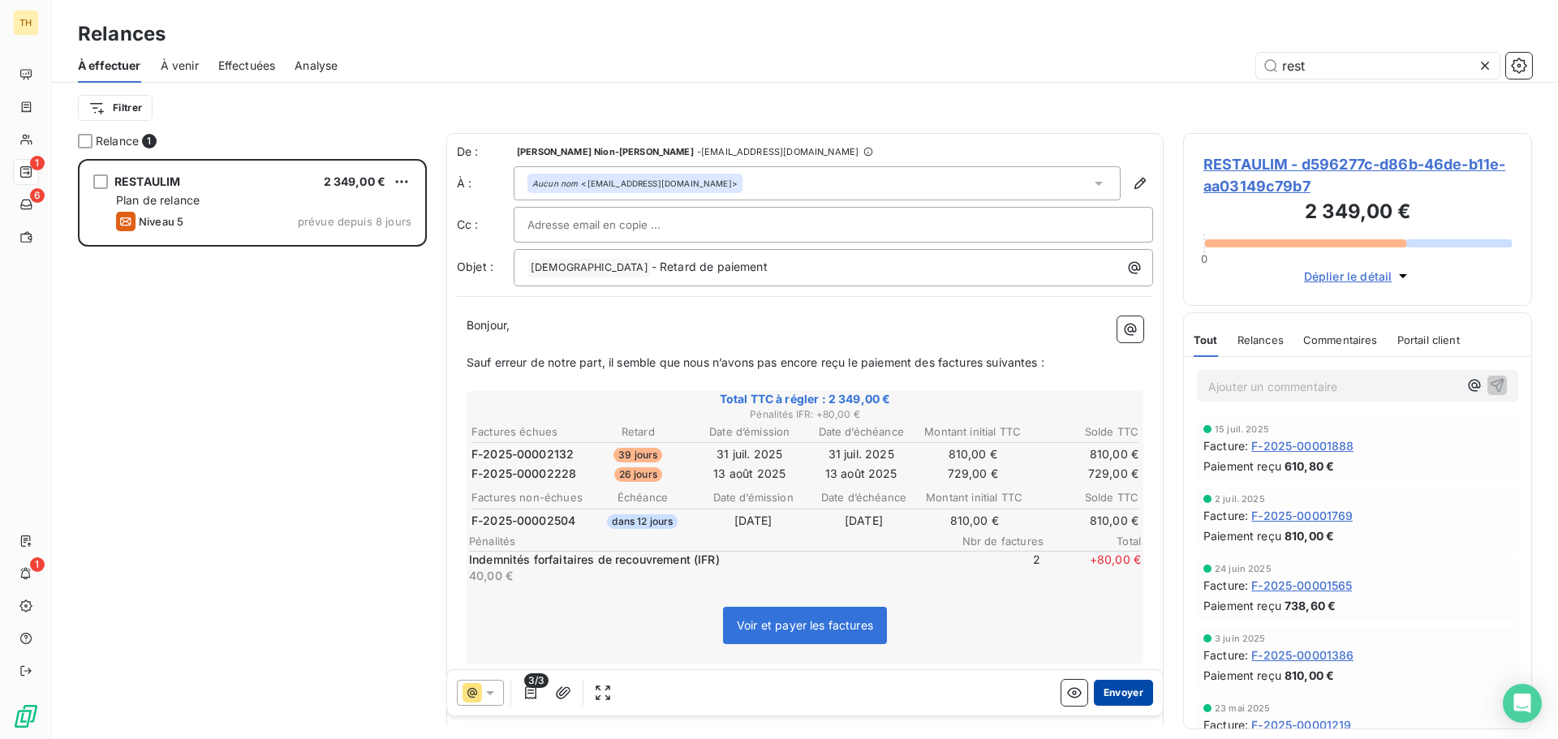
click at [1117, 699] on button "Envoyer" at bounding box center [1123, 693] width 59 height 26
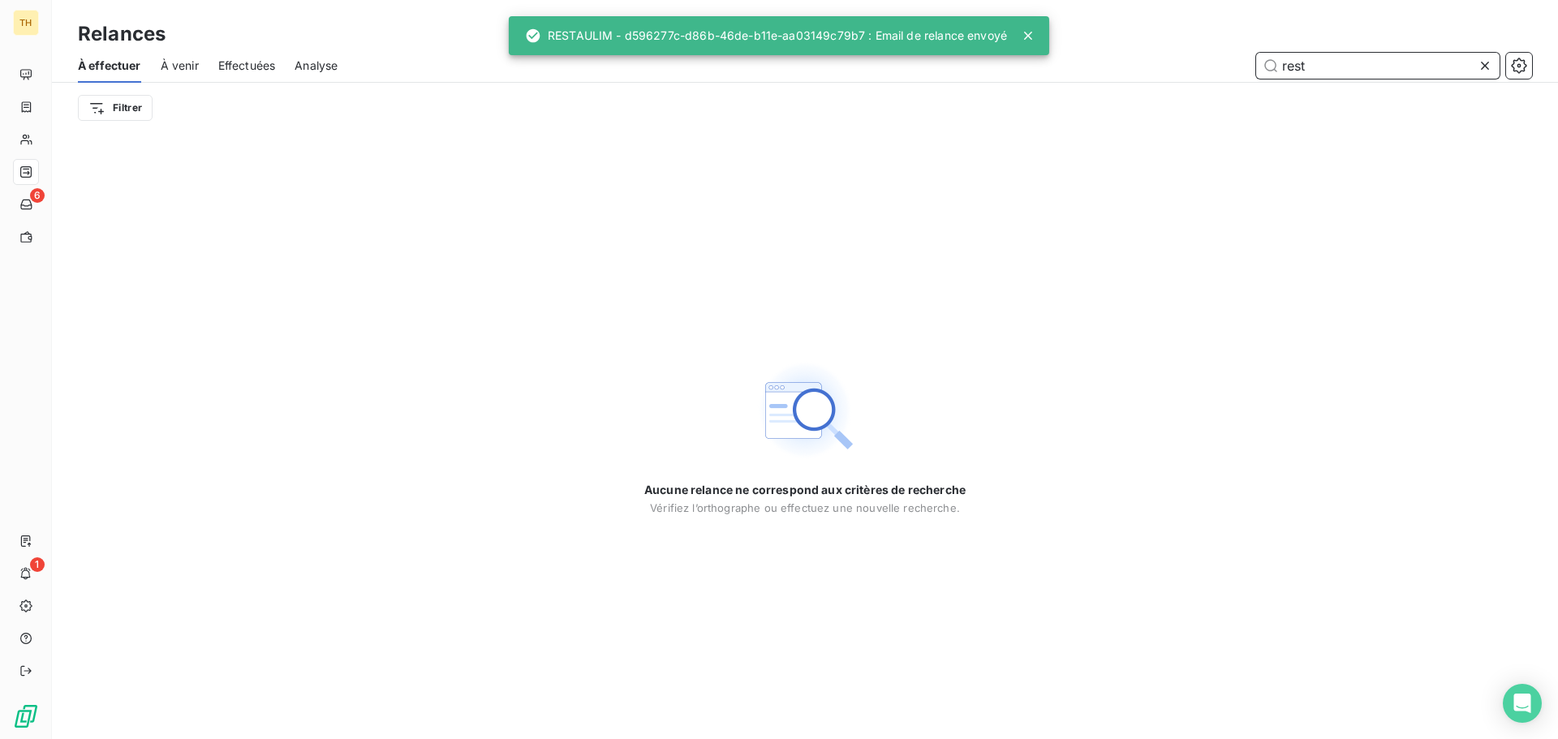
click at [1333, 73] on input "rest" at bounding box center [1377, 66] width 243 height 26
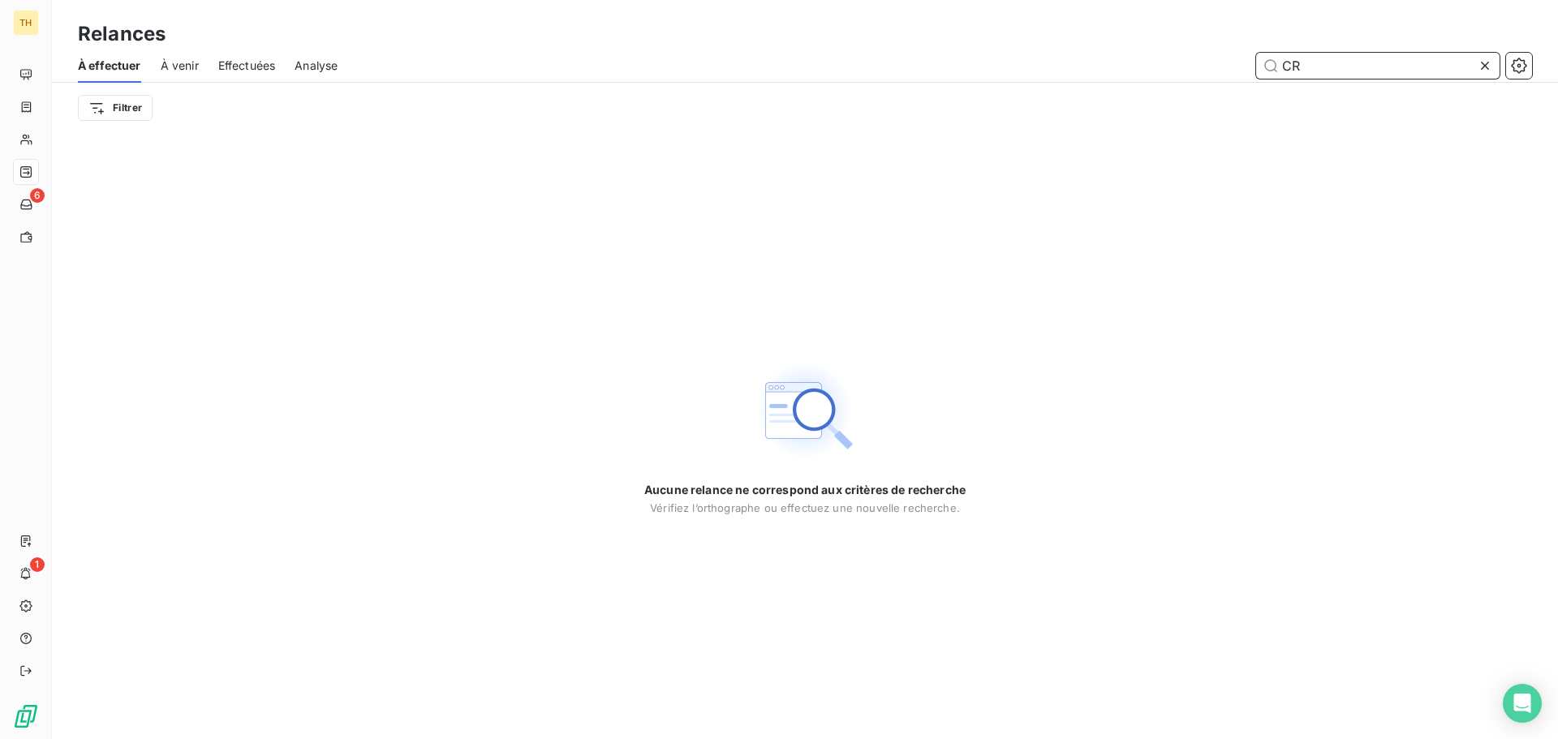
type input "C"
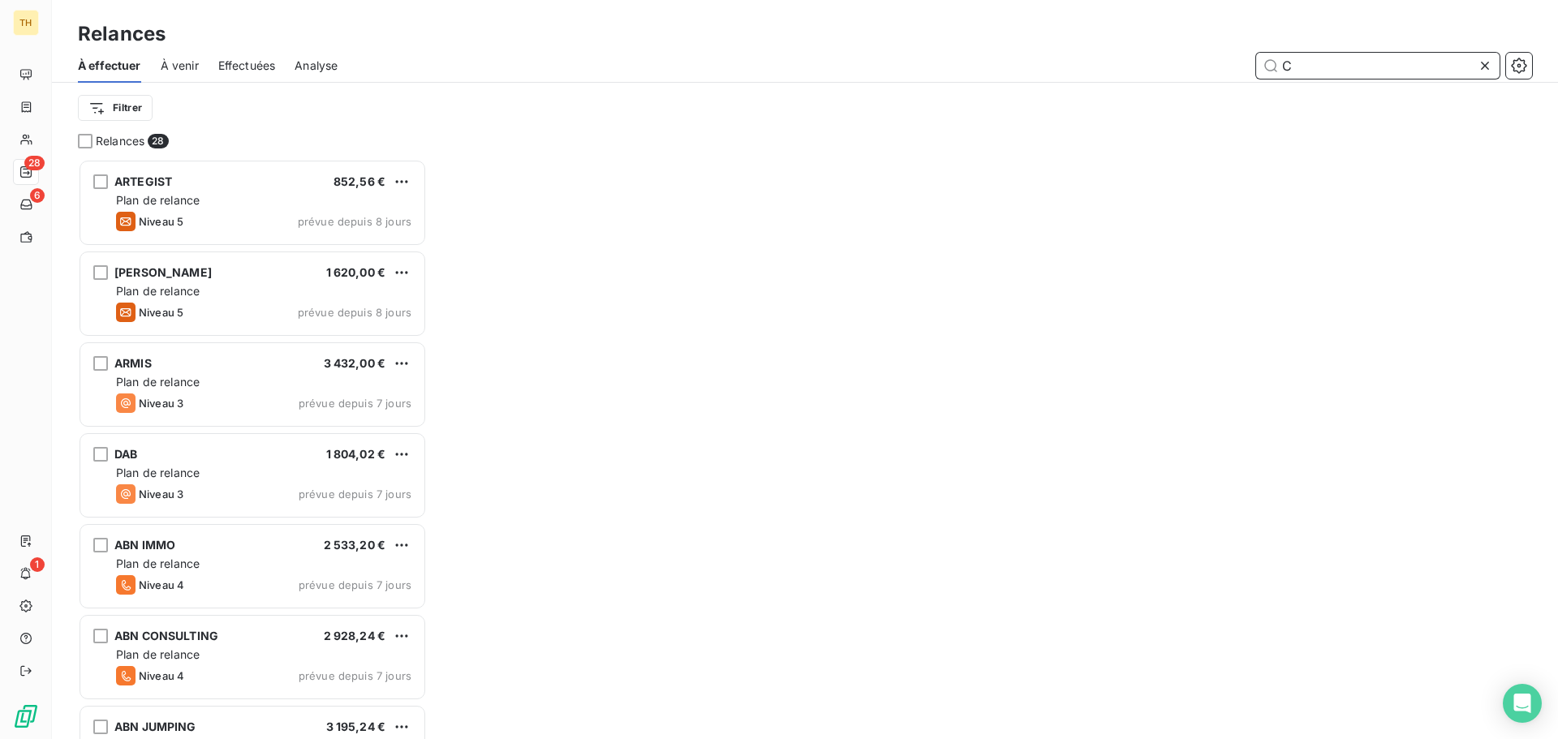
scroll to position [568, 337]
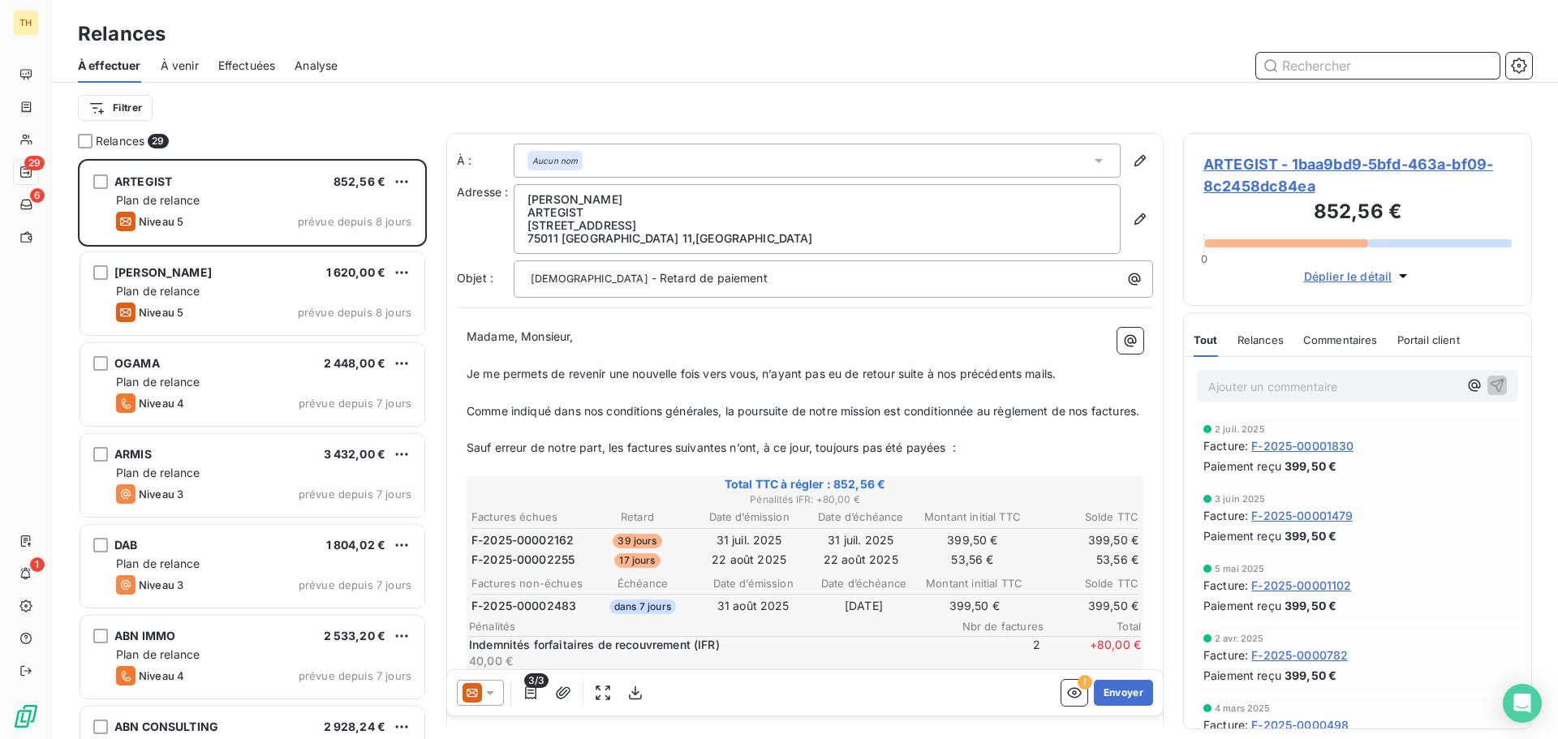
click at [1341, 57] on input "text" at bounding box center [1377, 66] width 243 height 26
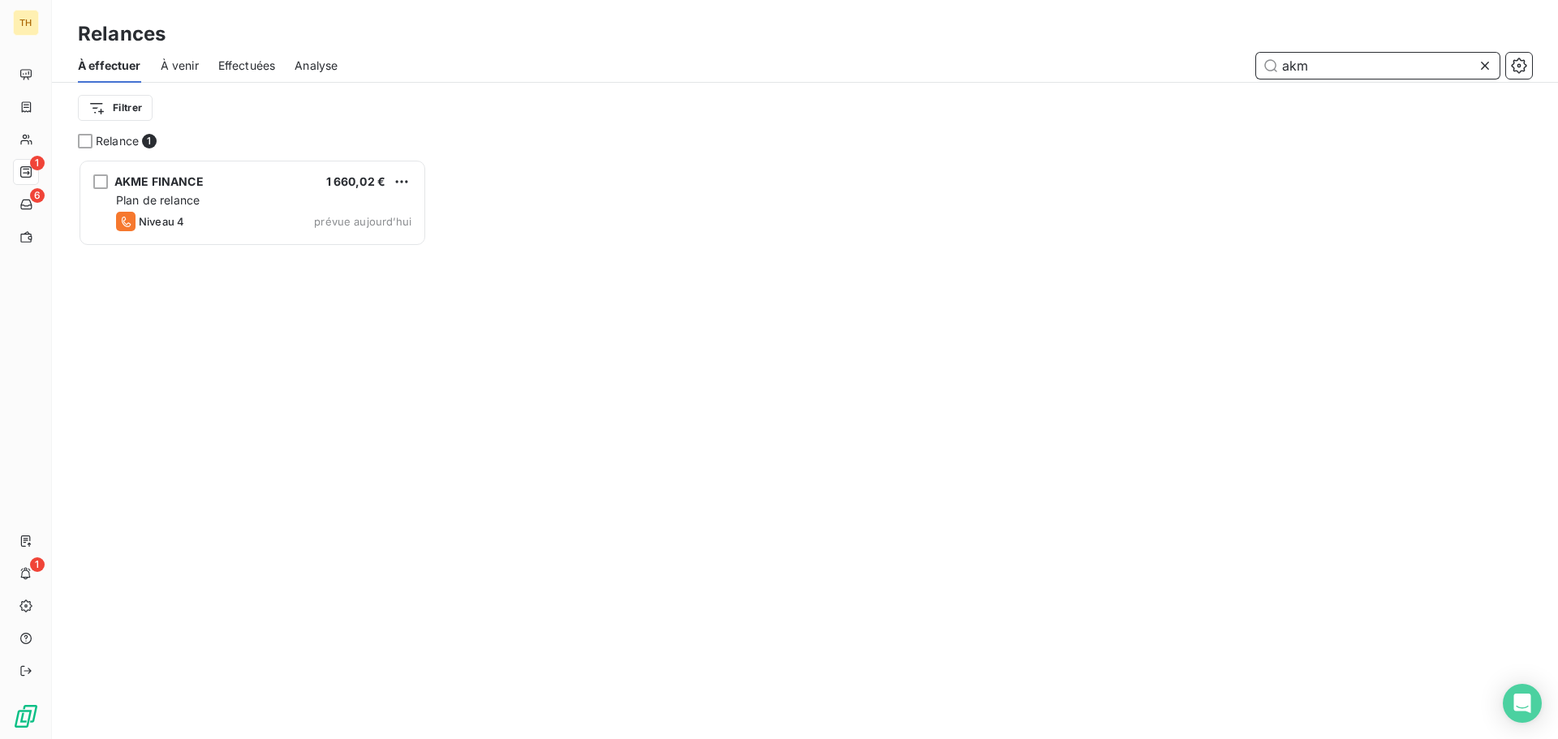
scroll to position [568, 337]
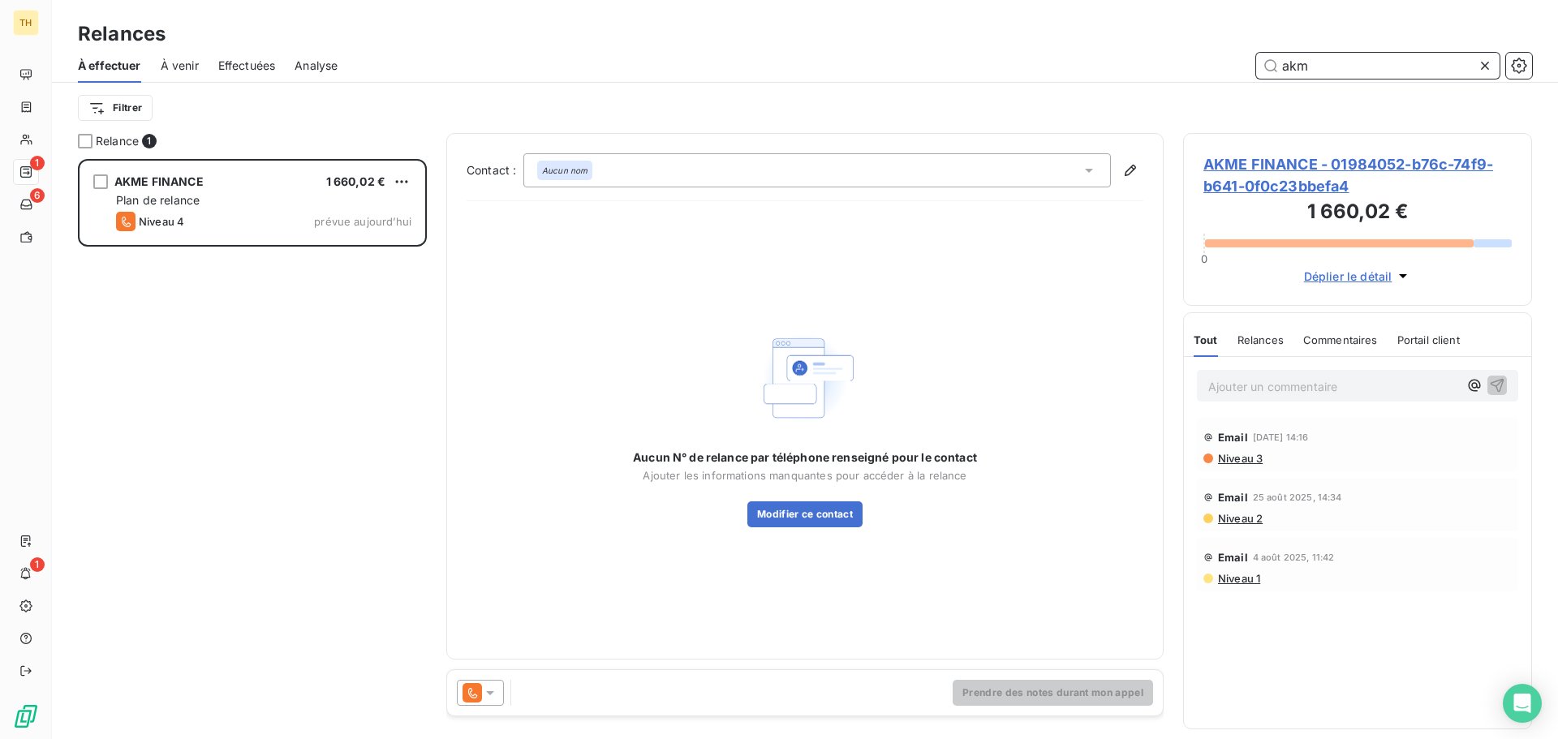
drag, startPoint x: 1322, startPoint y: 63, endPoint x: 1178, endPoint y: 73, distance: 143.9
click at [1178, 73] on div "akm" at bounding box center [944, 66] width 1175 height 26
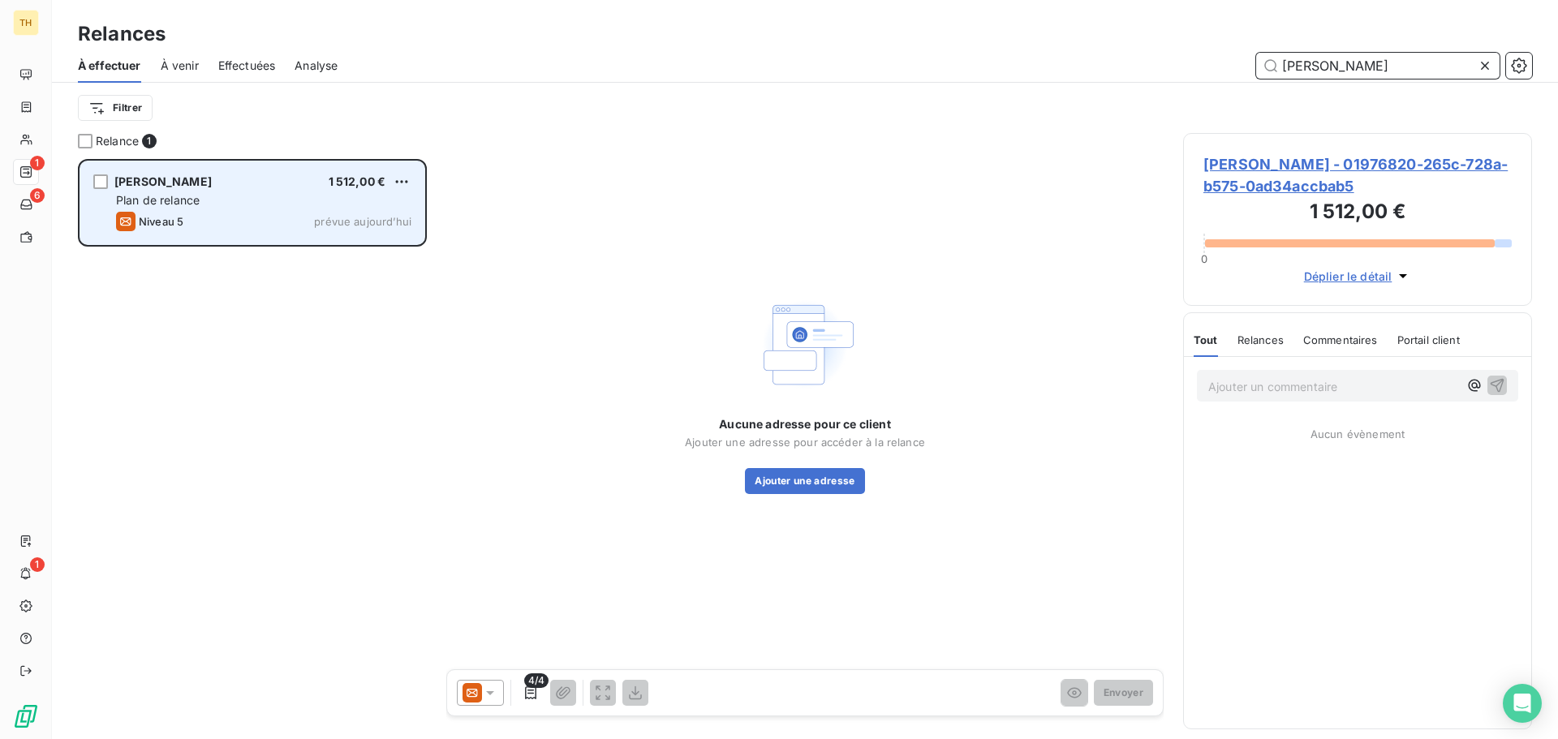
scroll to position [568, 337]
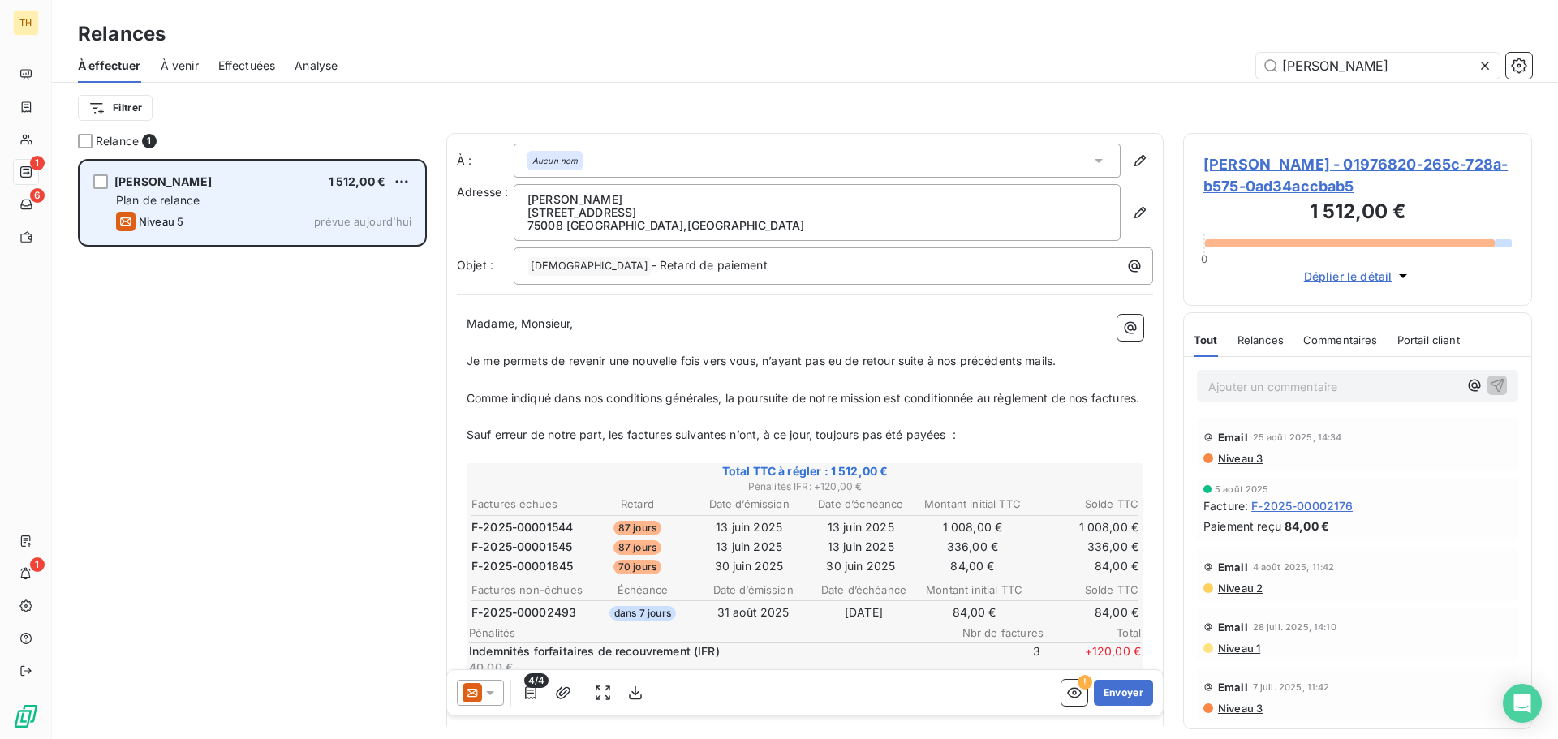
click at [261, 213] on div "Niveau 5 prévue aujourd’hui" at bounding box center [263, 221] width 295 height 19
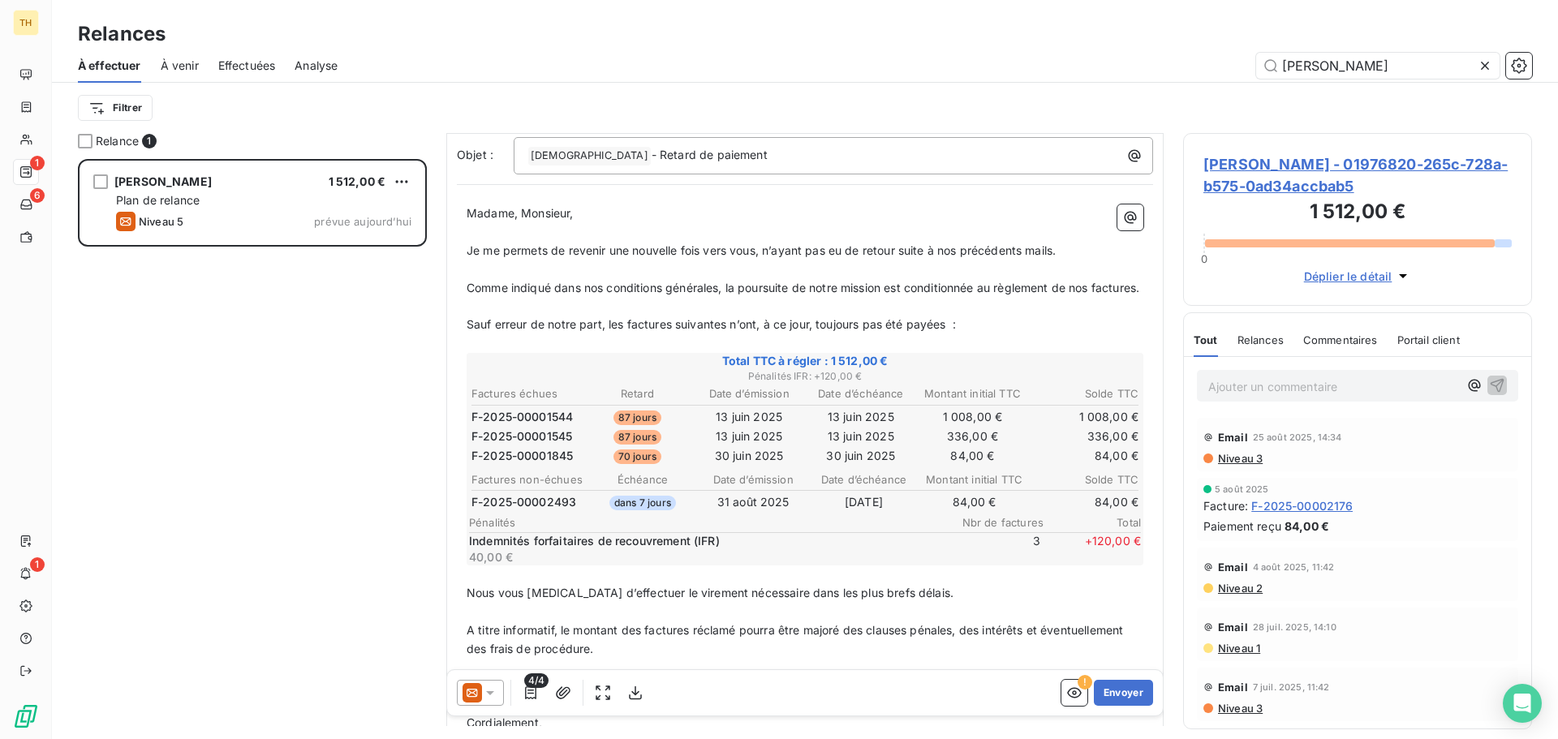
scroll to position [0, 0]
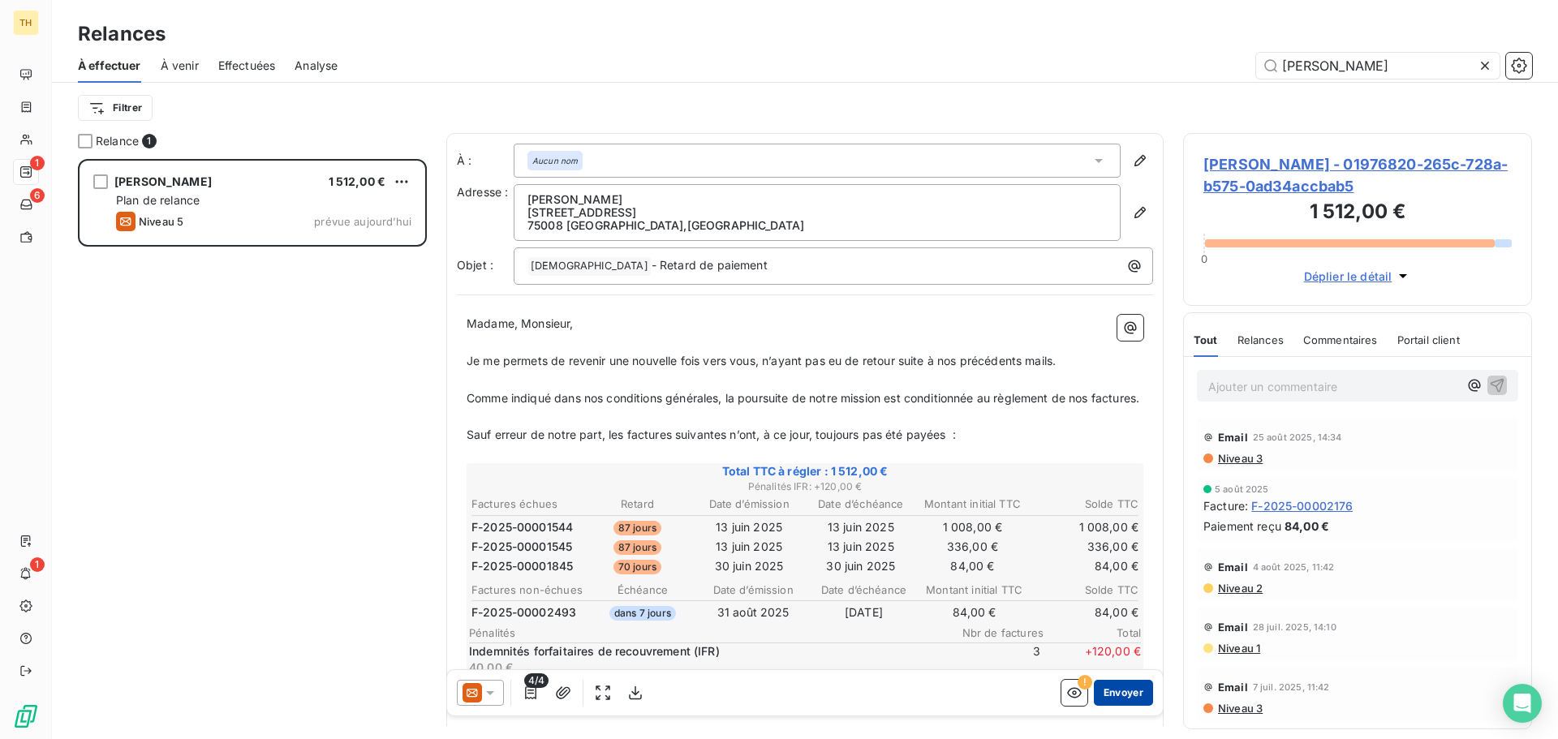
click at [1129, 691] on button "Envoyer" at bounding box center [1123, 693] width 59 height 26
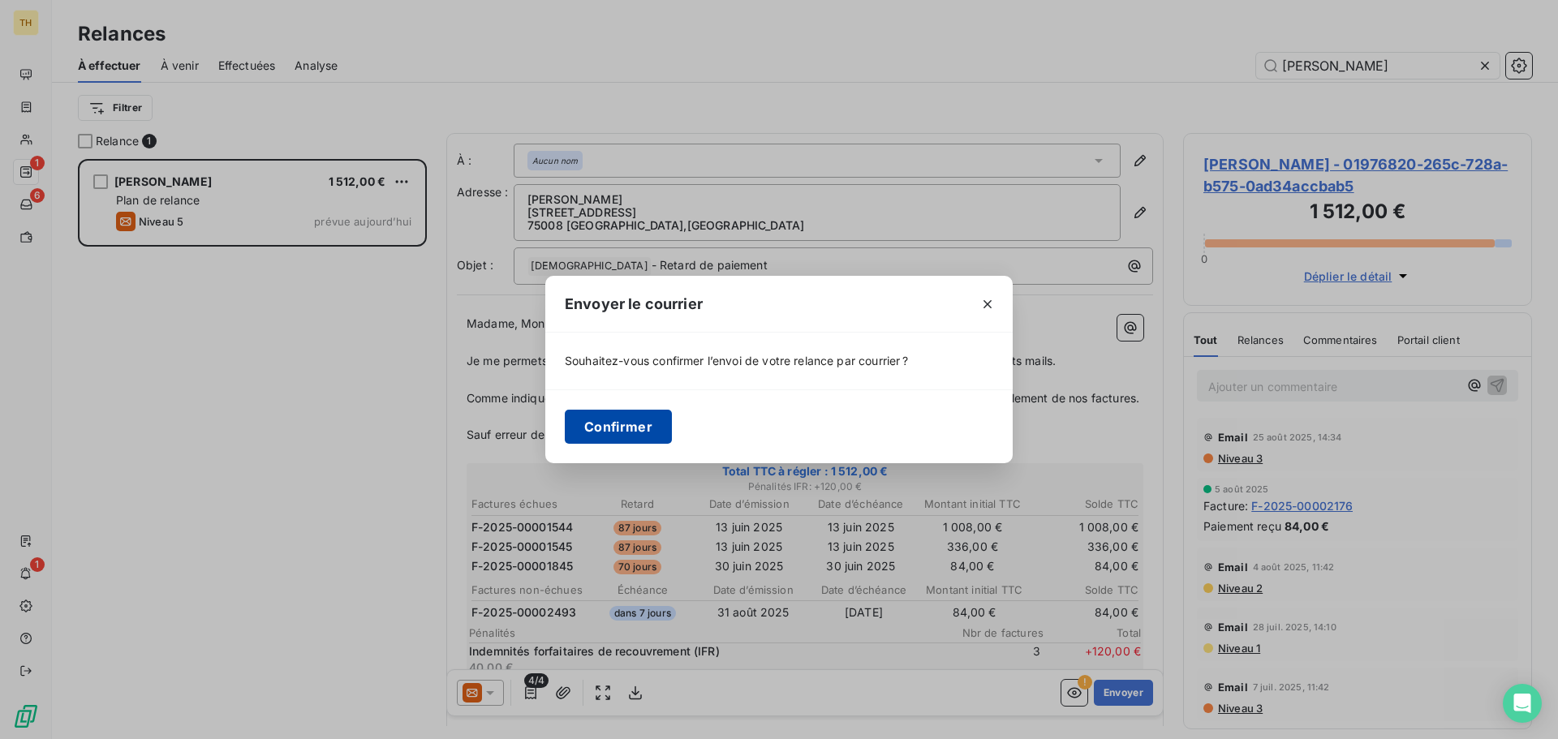
click at [621, 424] on button "Confirmer" at bounding box center [618, 427] width 107 height 34
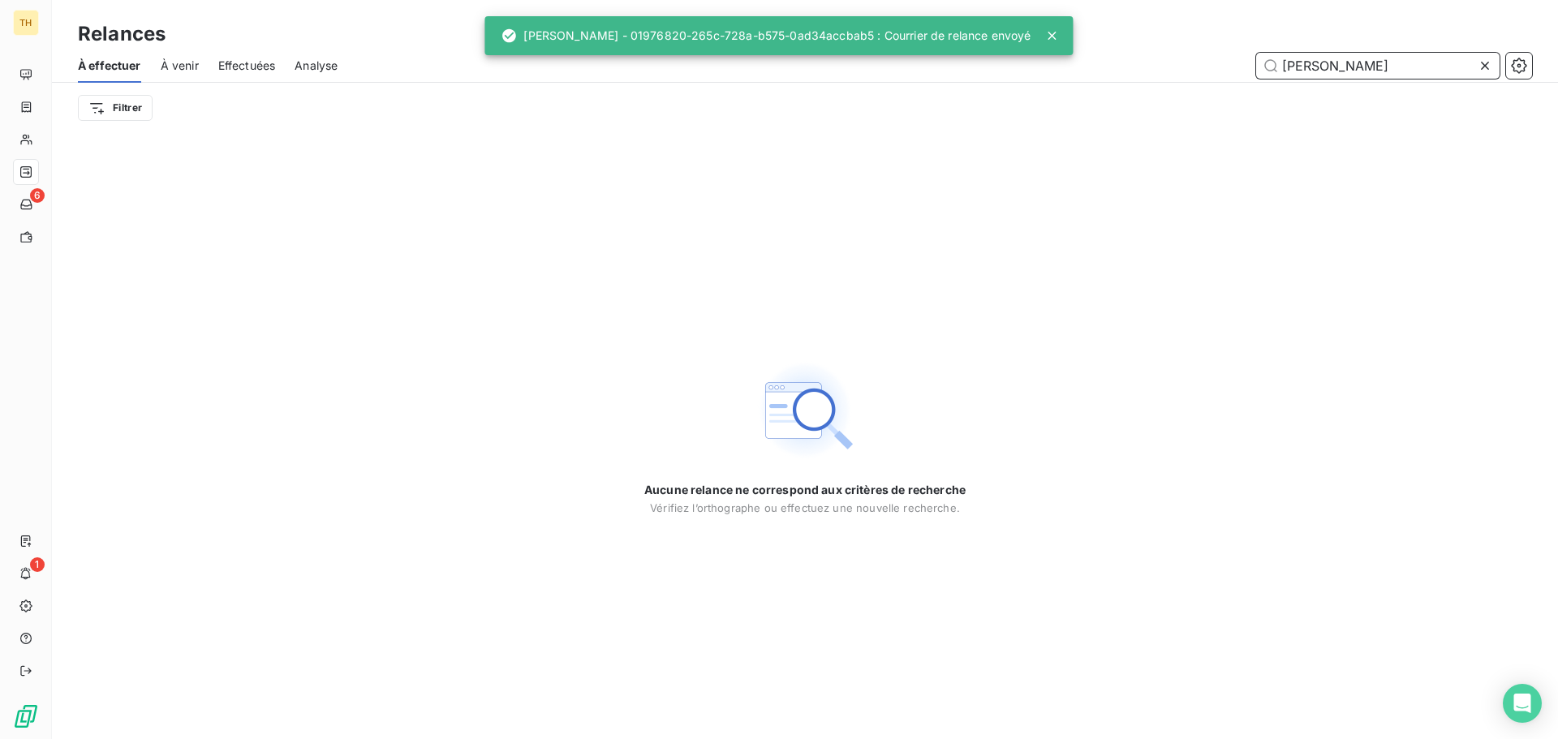
click at [1322, 60] on input "[PERSON_NAME]" at bounding box center [1377, 66] width 243 height 26
click at [1323, 60] on input "[PERSON_NAME]" at bounding box center [1377, 66] width 243 height 26
click at [1324, 60] on input "[PERSON_NAME]" at bounding box center [1377, 66] width 243 height 26
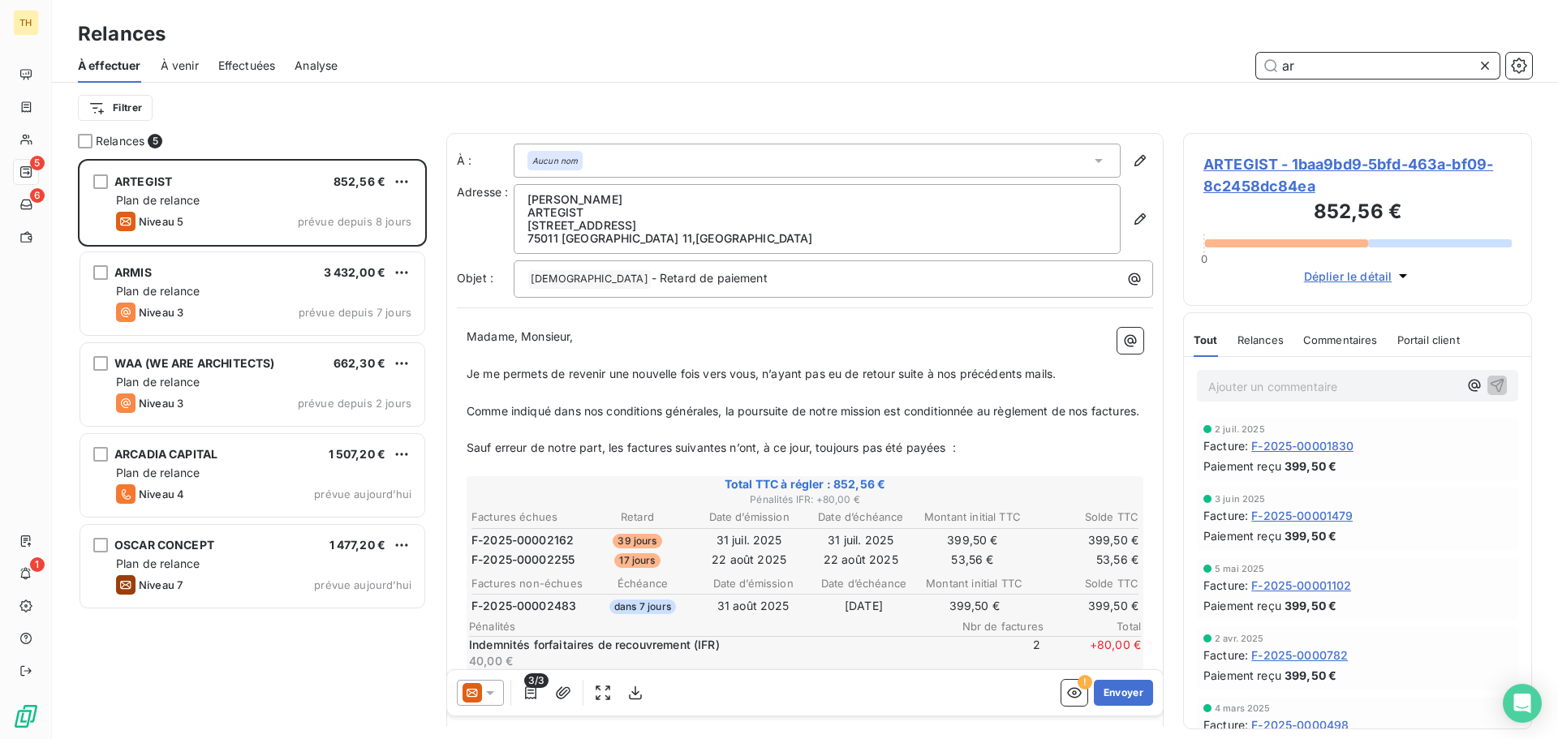
scroll to position [568, 337]
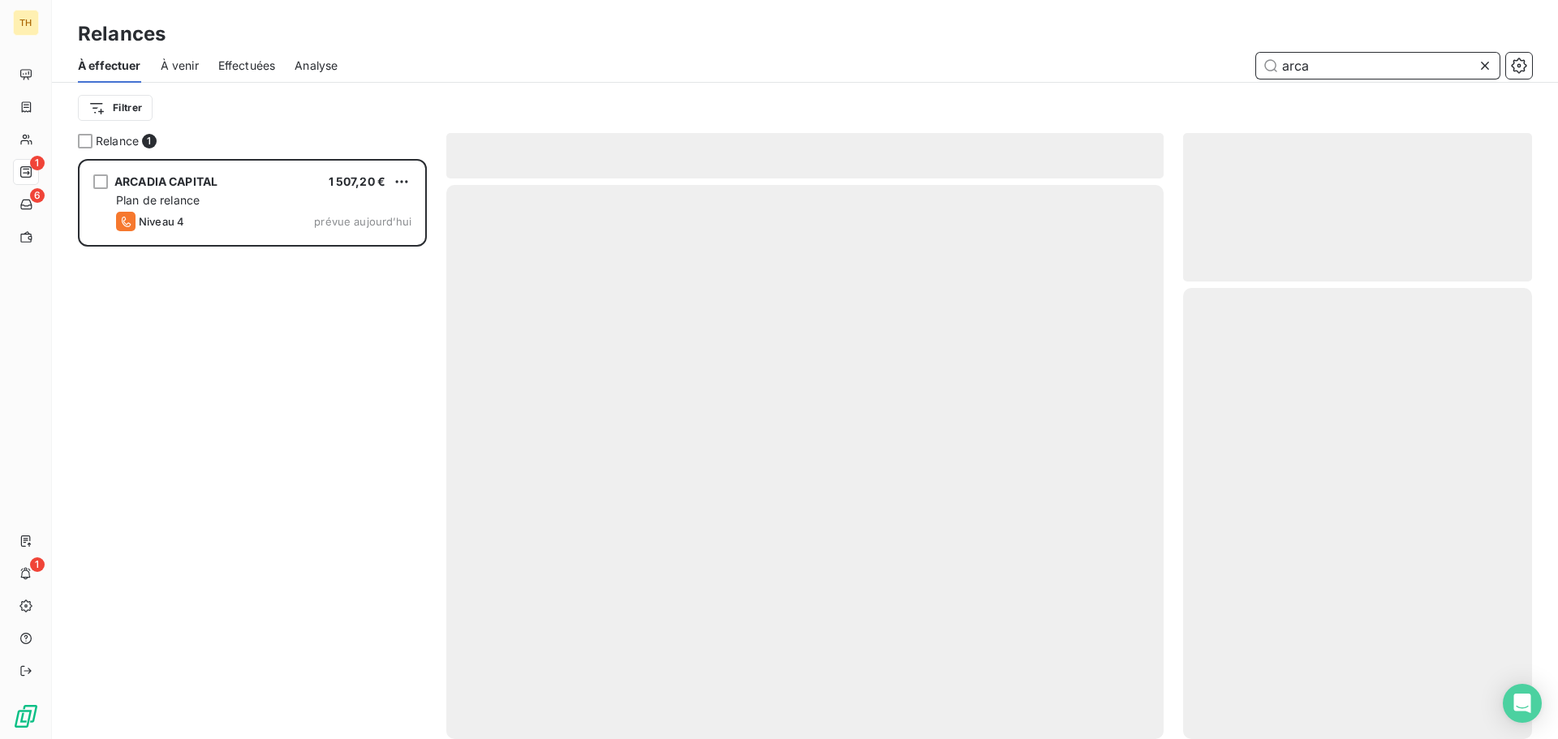
scroll to position [568, 337]
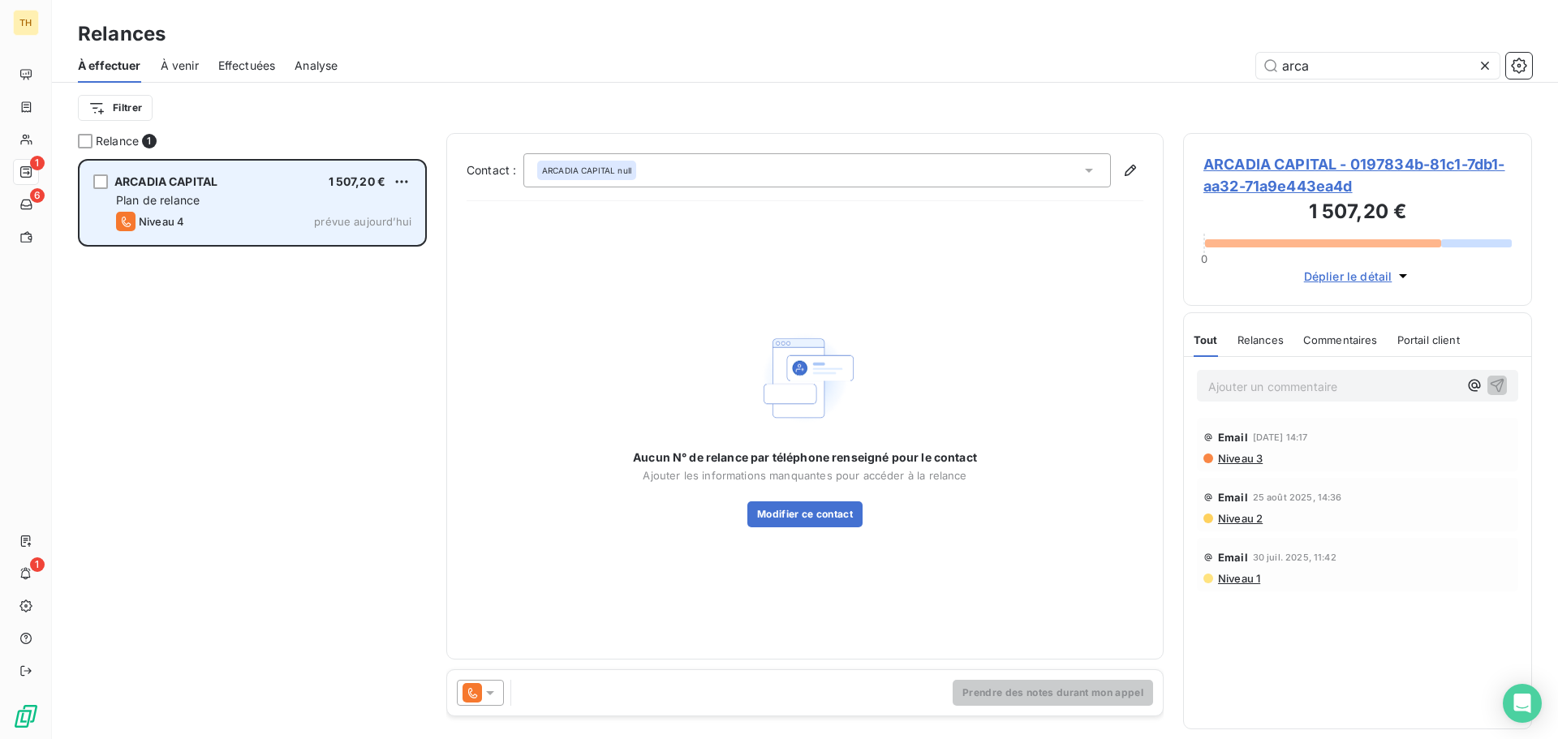
click at [209, 201] on div "Plan de relance" at bounding box center [263, 200] width 295 height 16
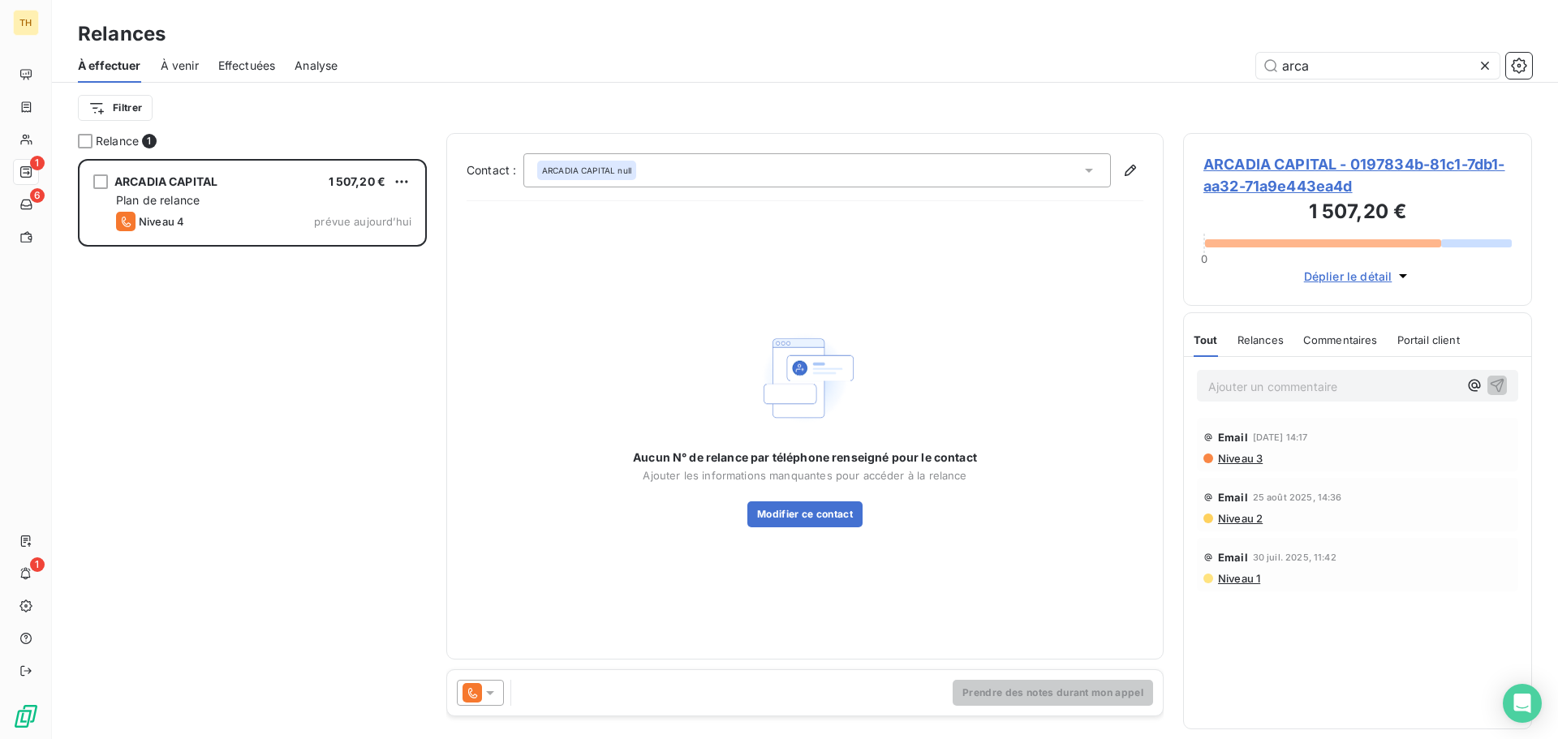
click at [473, 699] on icon at bounding box center [471, 692] width 19 height 19
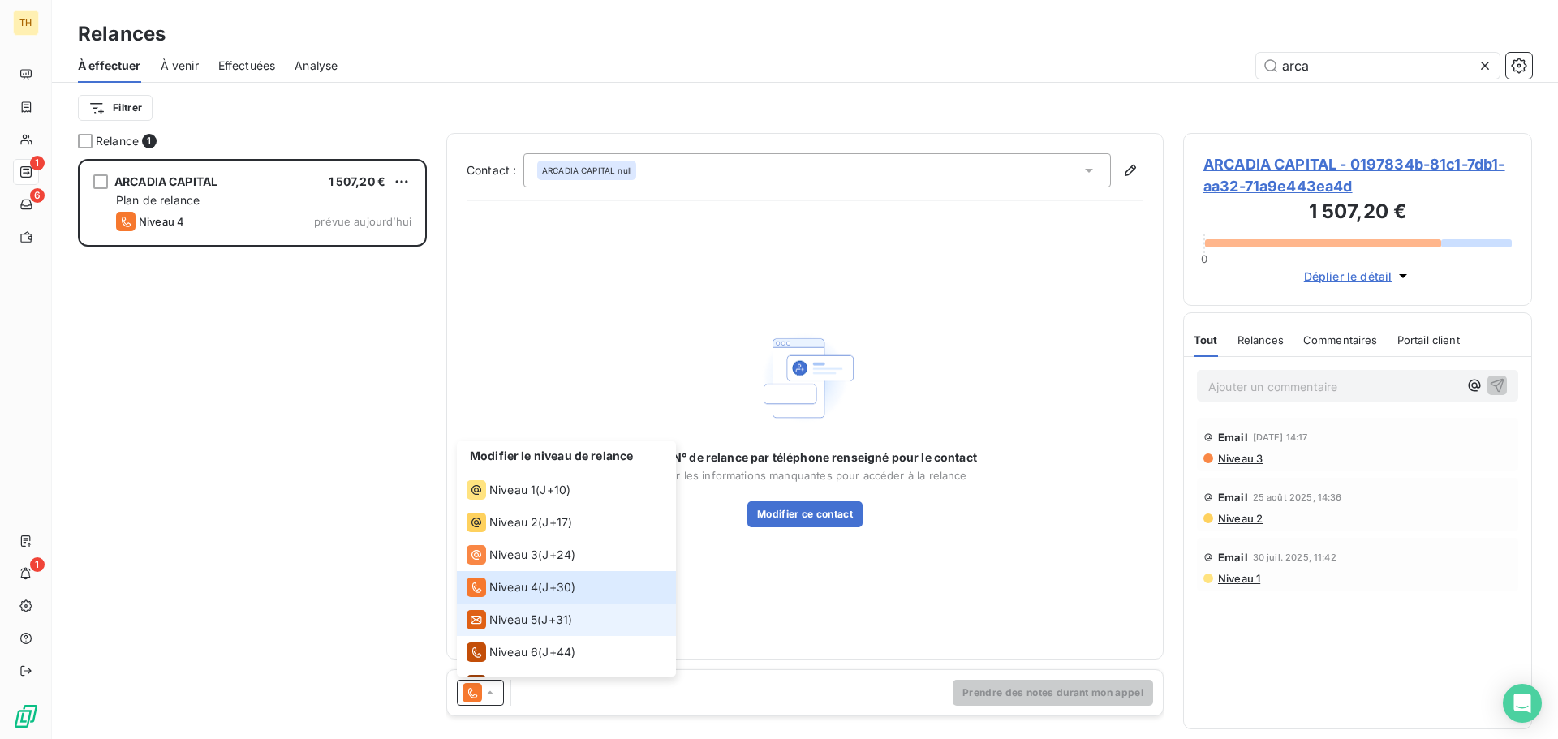
click at [532, 621] on span "Niveau 5" at bounding box center [513, 620] width 48 height 16
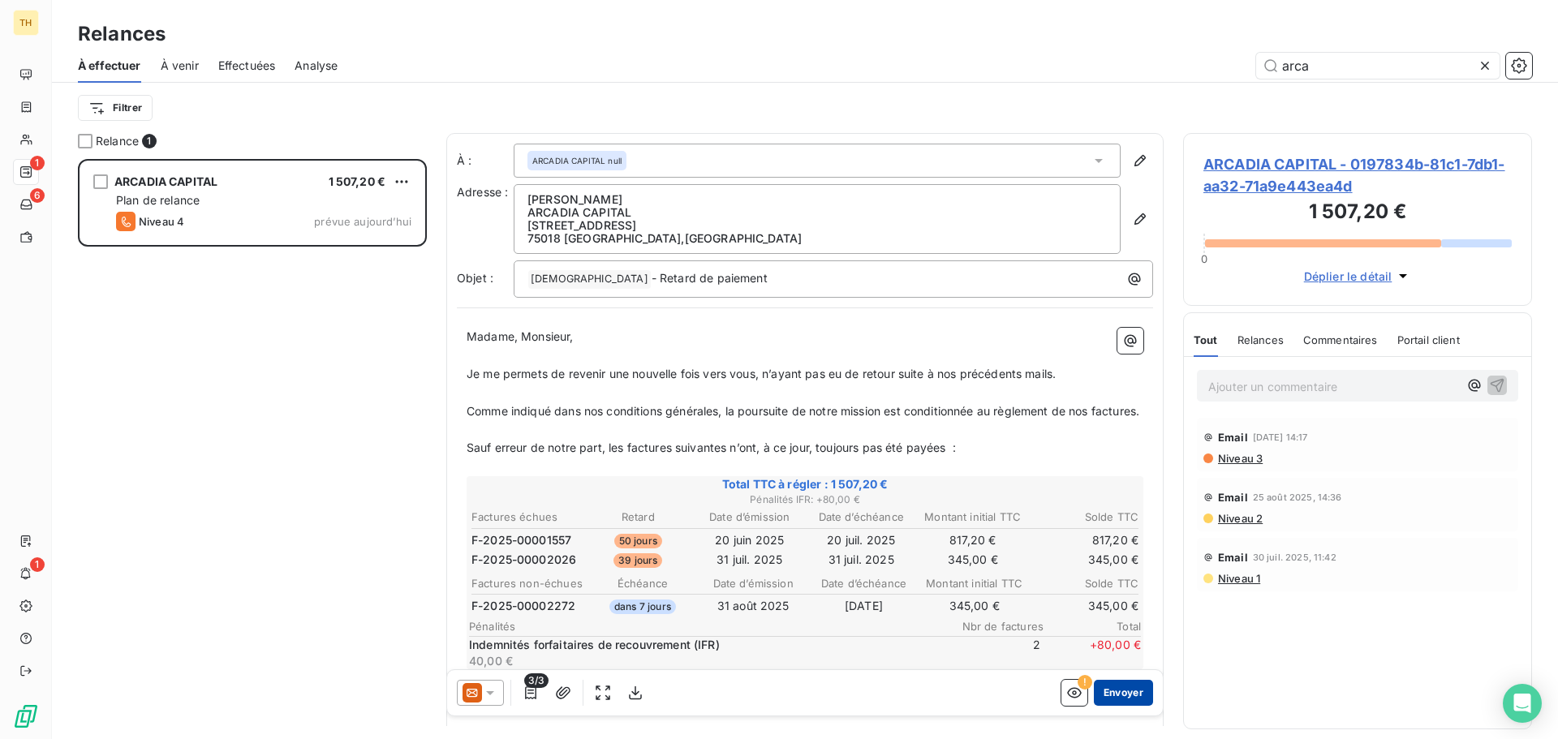
click at [1133, 693] on button "Envoyer" at bounding box center [1123, 693] width 59 height 26
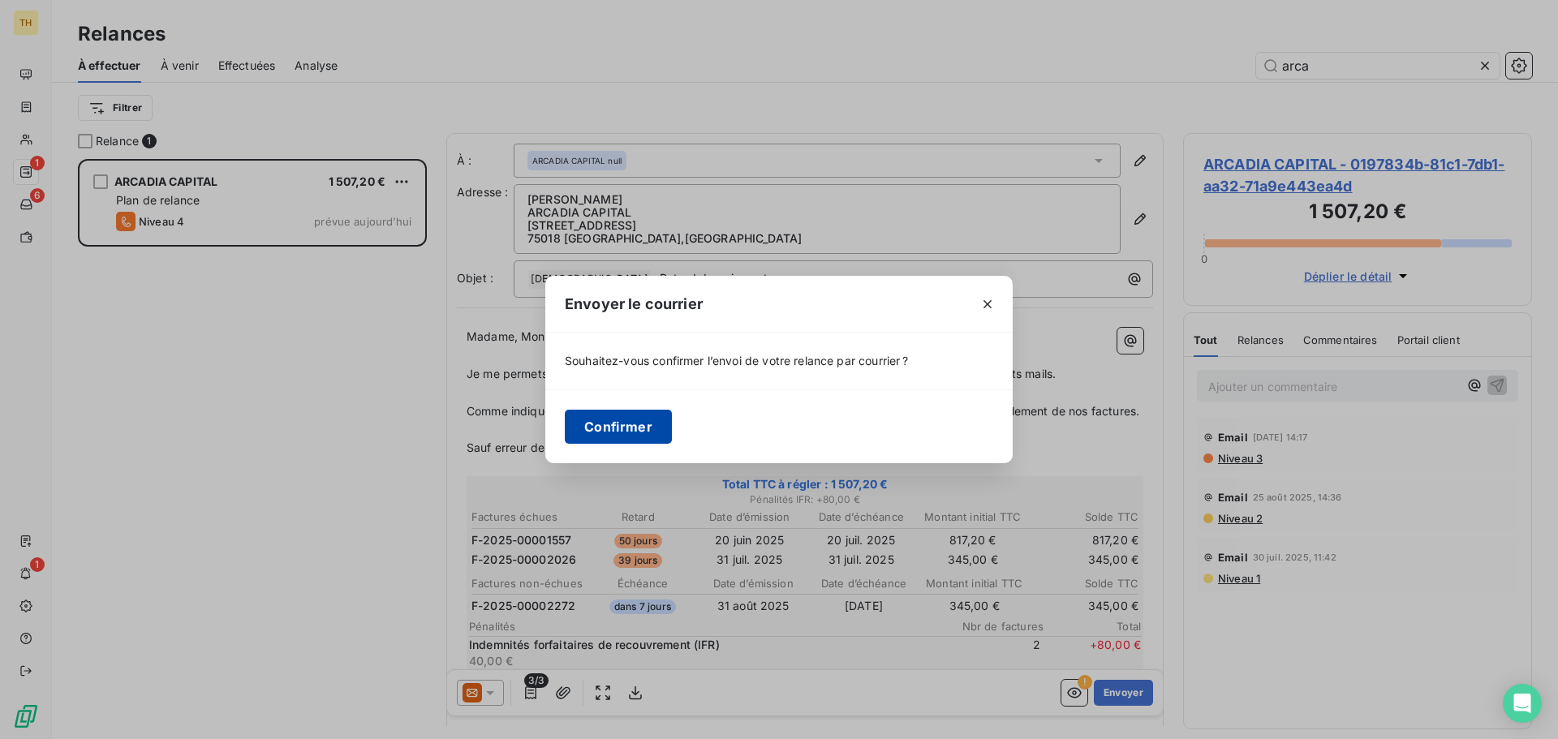
click at [620, 417] on button "Confirmer" at bounding box center [618, 427] width 107 height 34
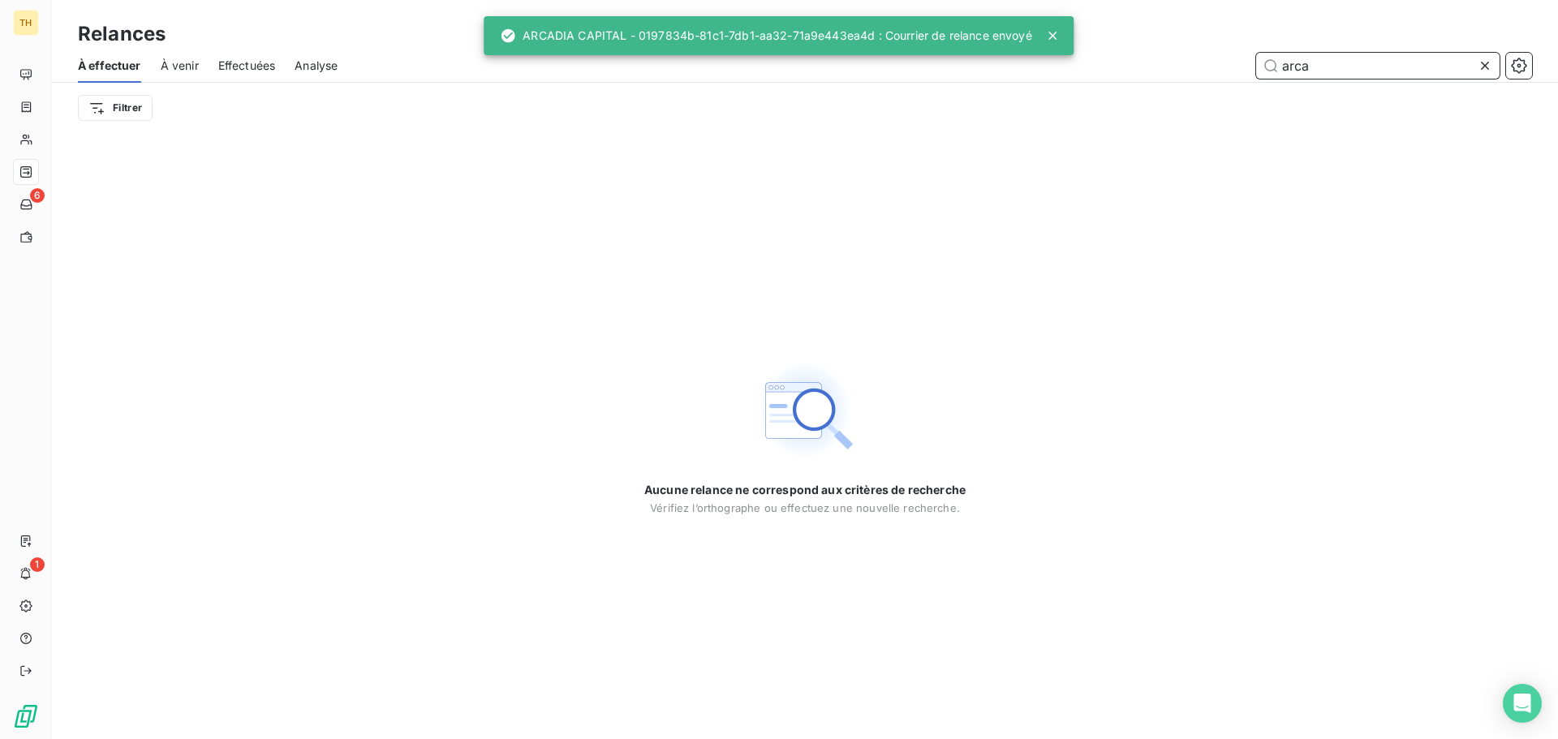
click at [1326, 66] on input "arca" at bounding box center [1377, 66] width 243 height 26
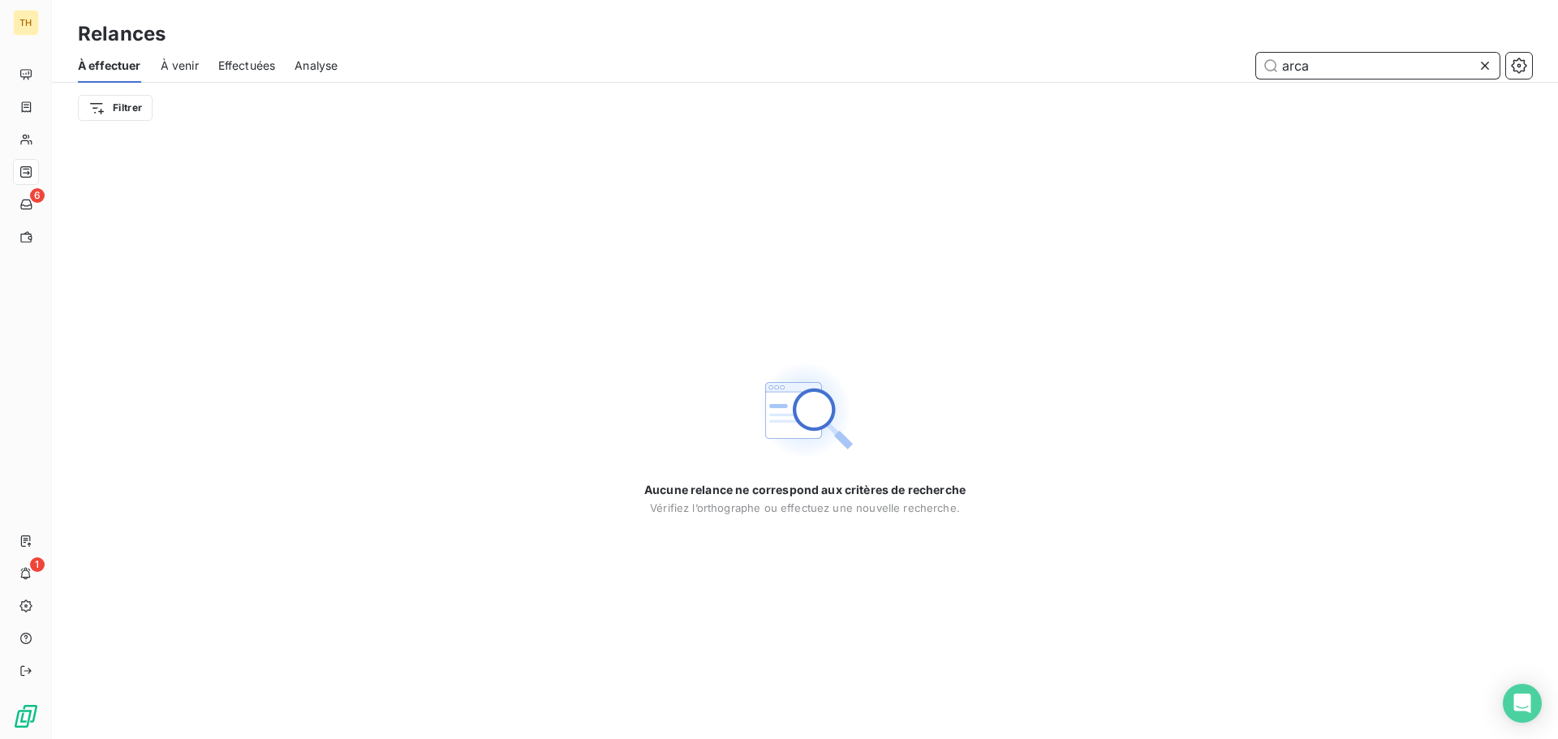
click at [1326, 66] on input "arca" at bounding box center [1377, 66] width 243 height 26
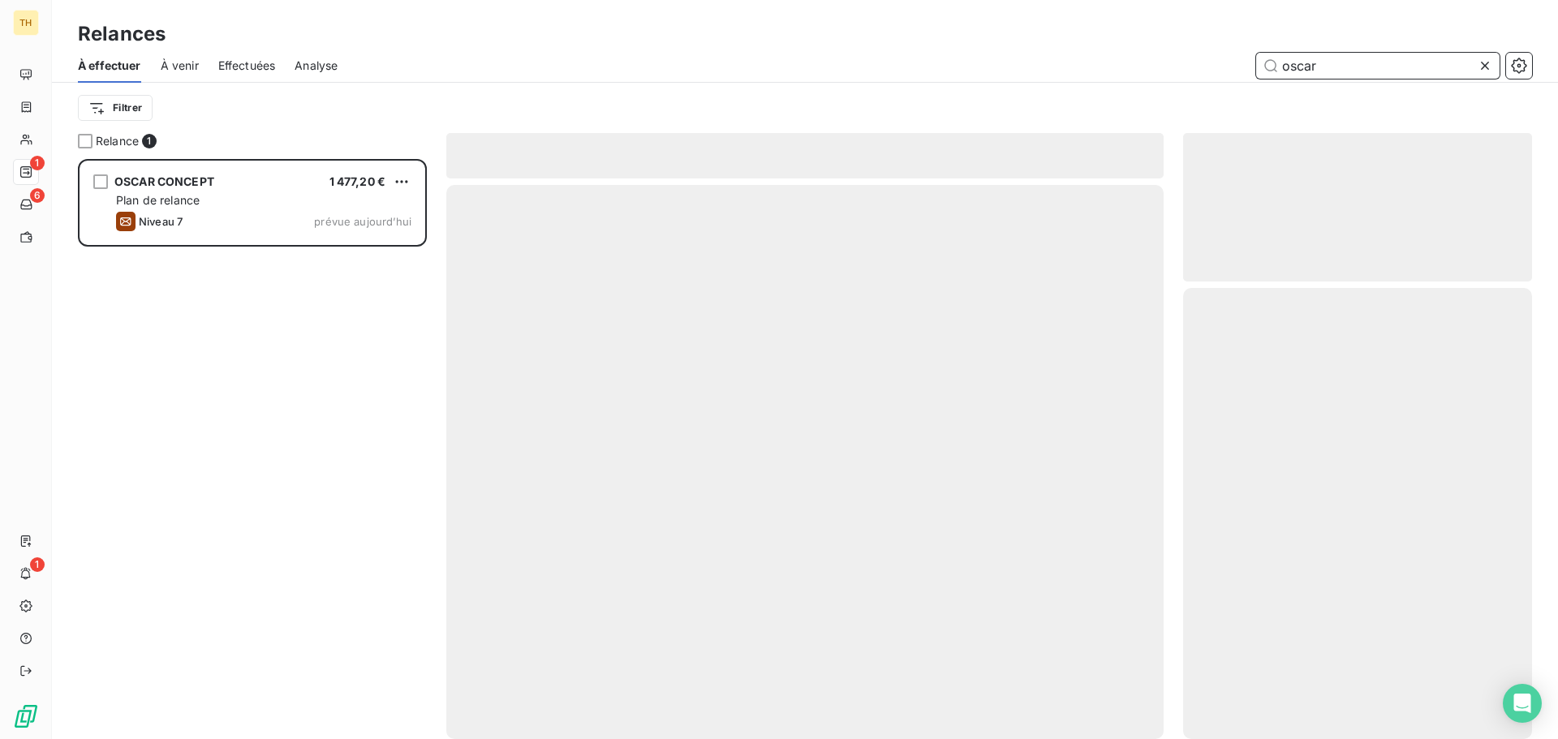
scroll to position [568, 337]
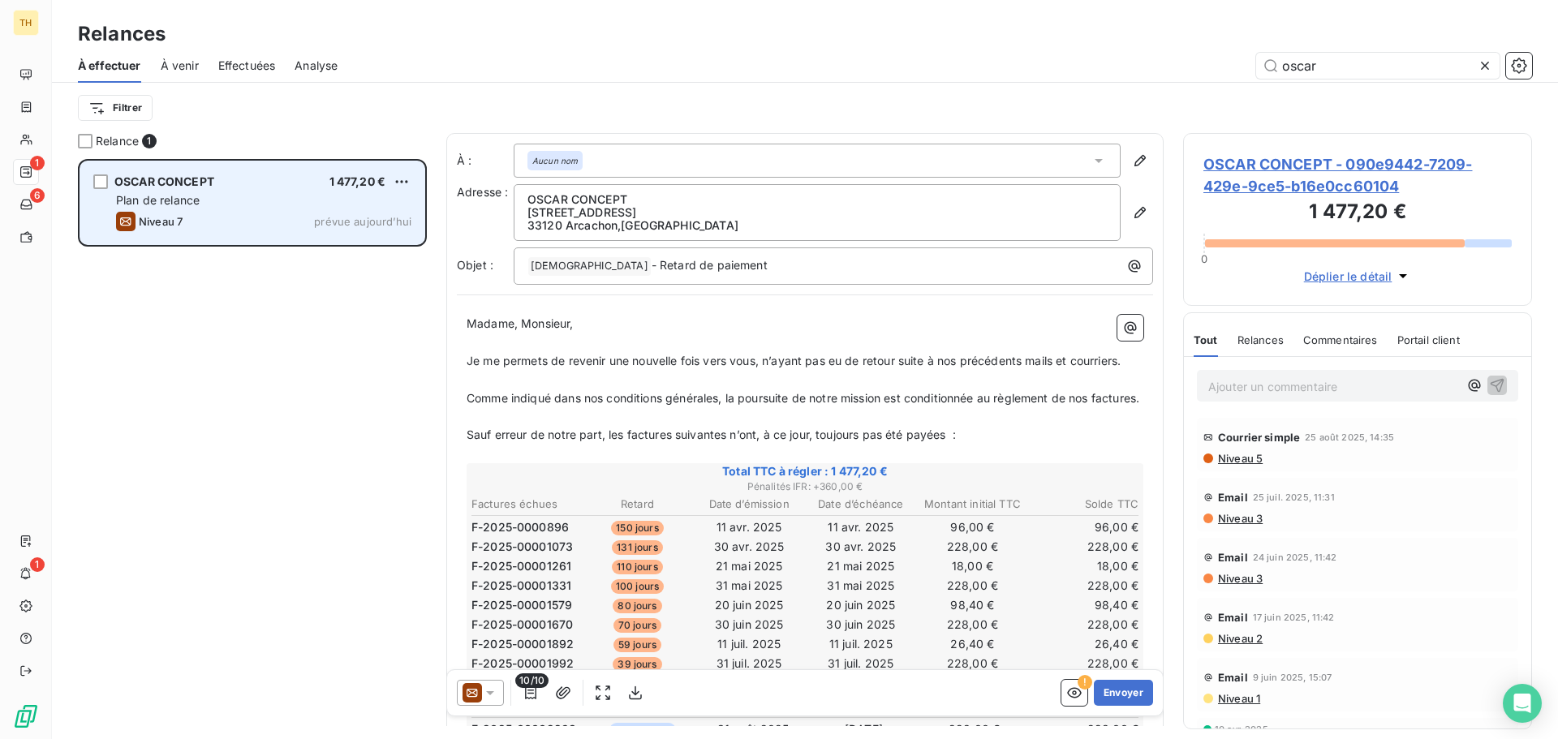
click at [268, 223] on div "Niveau 7 prévue aujourd’hui" at bounding box center [263, 221] width 295 height 19
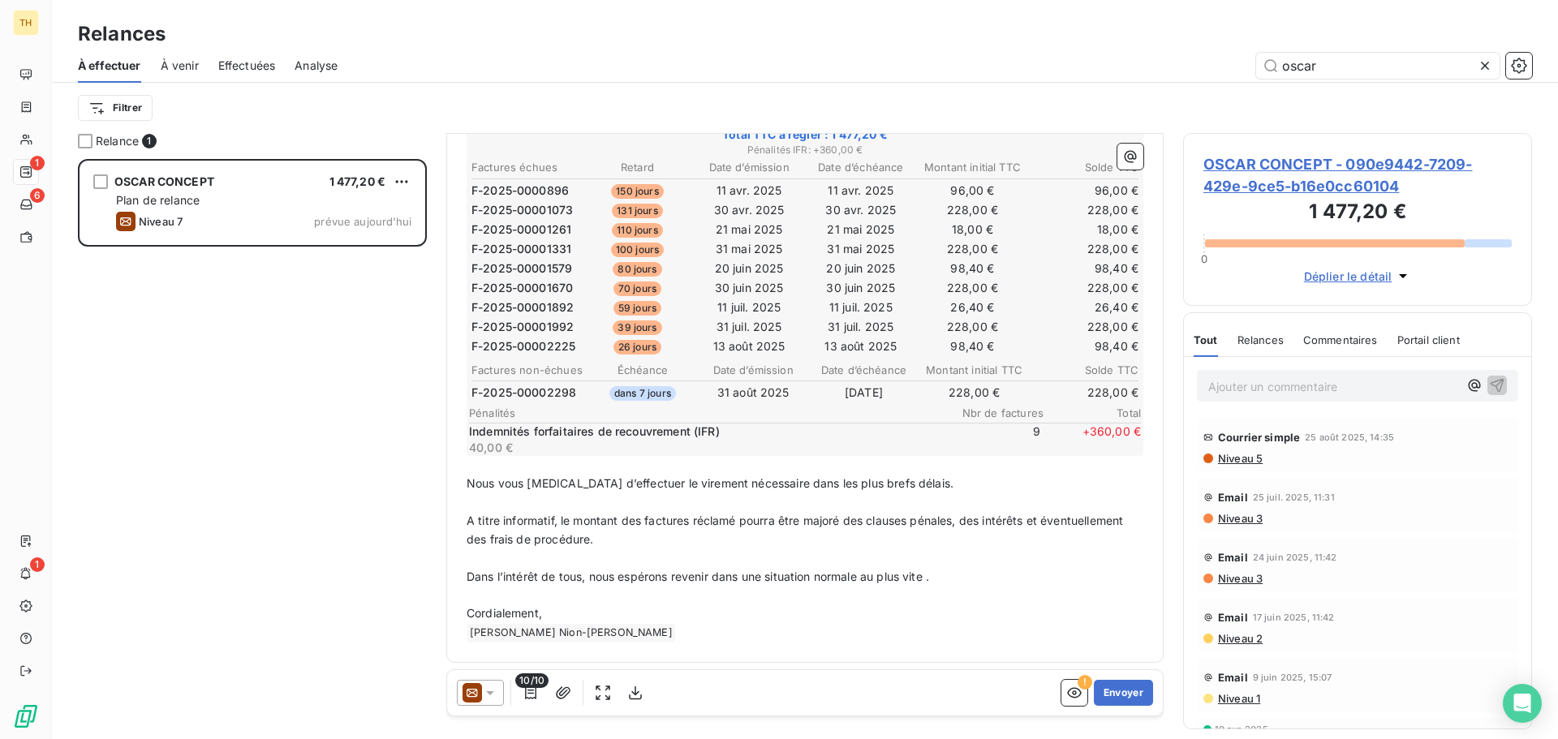
scroll to position [0, 0]
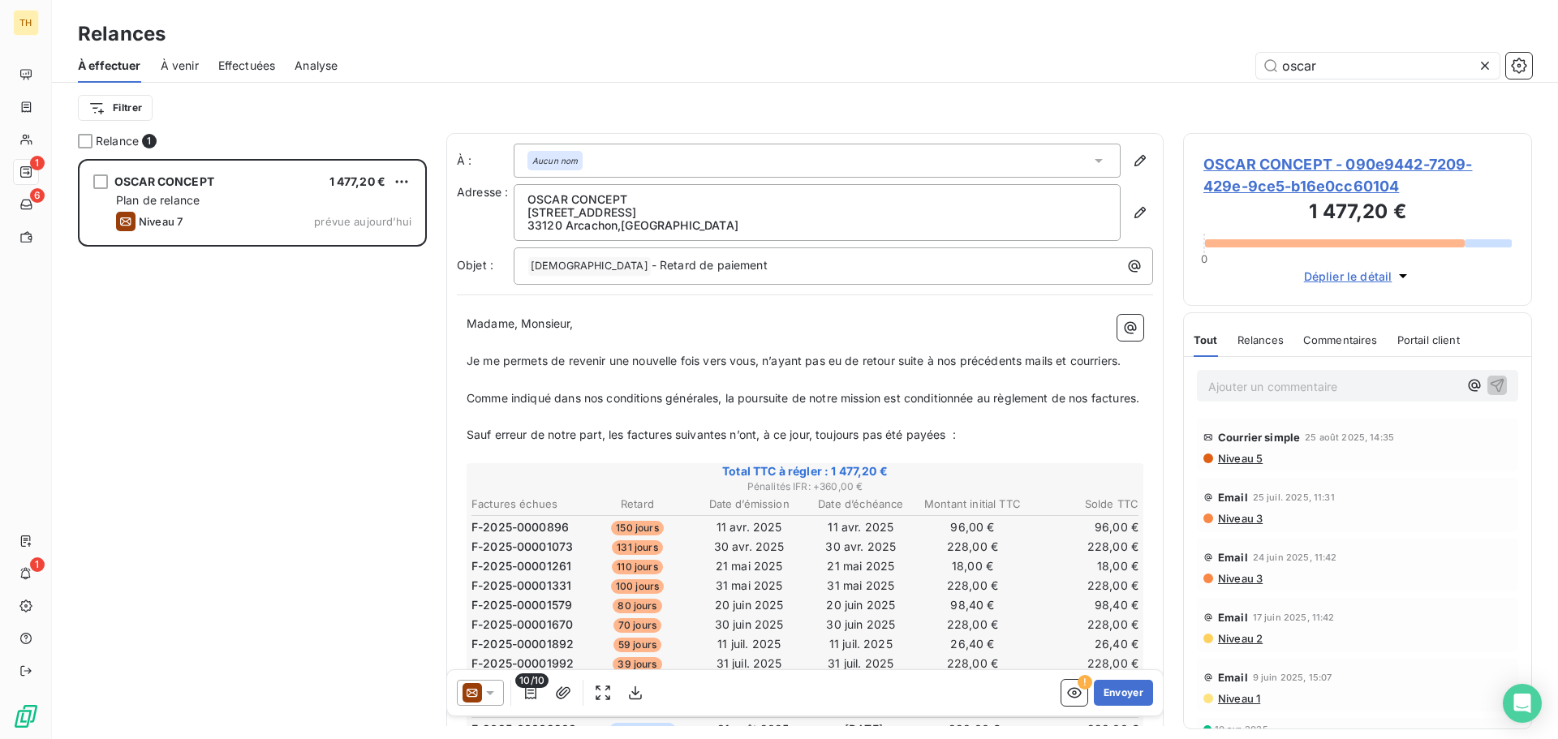
click at [478, 686] on icon at bounding box center [471, 692] width 19 height 19
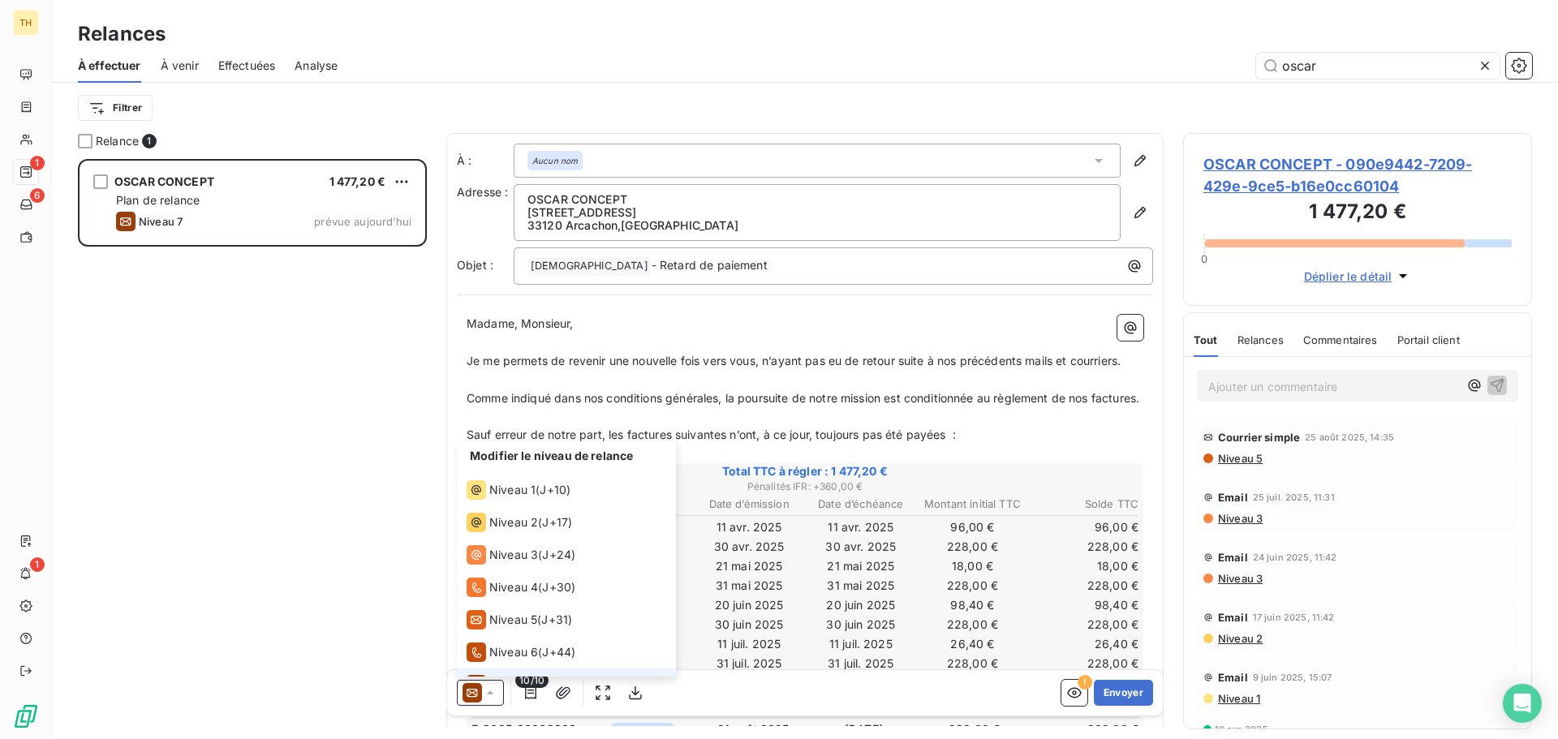
scroll to position [24, 0]
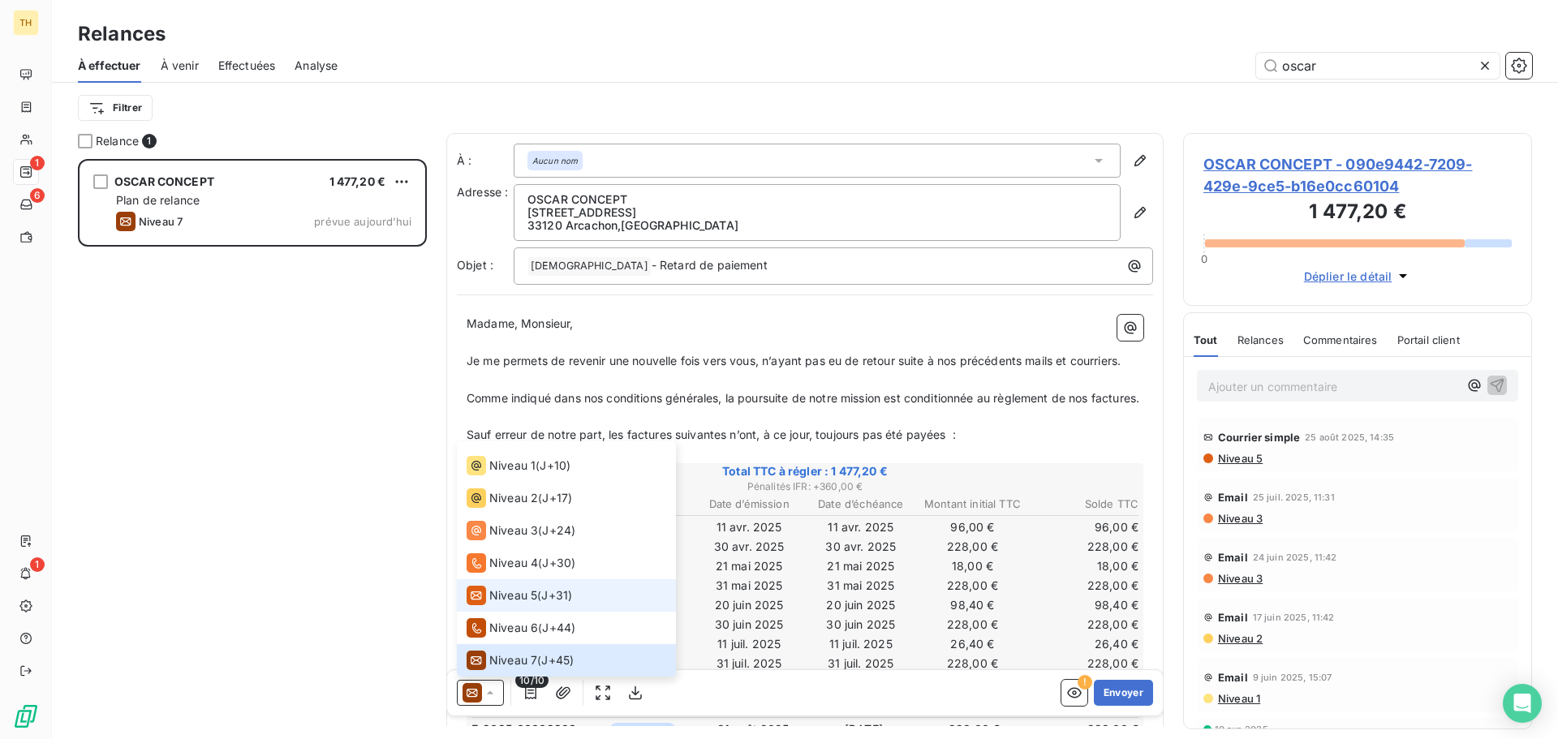
click at [504, 593] on span "Niveau 5" at bounding box center [513, 595] width 48 height 16
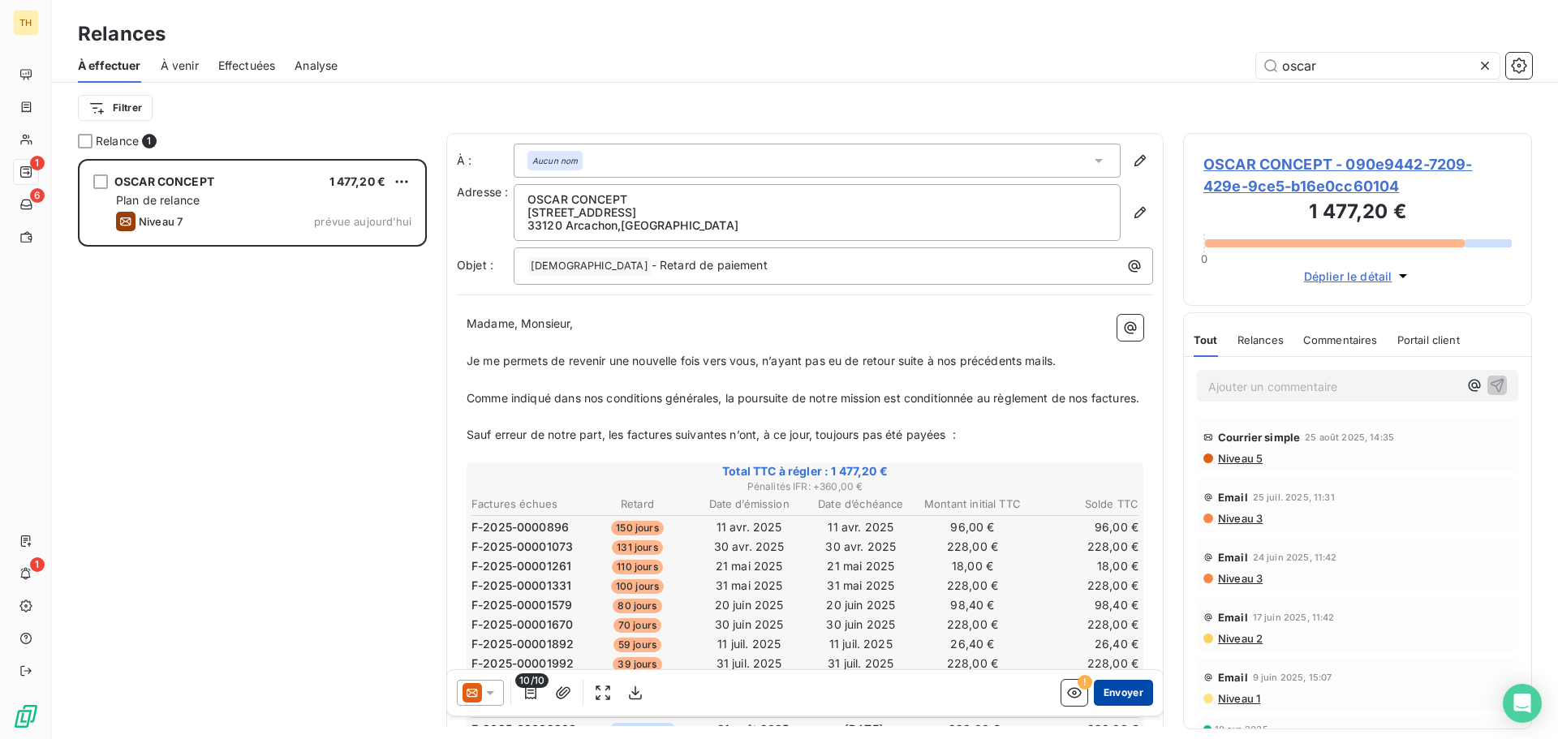
click at [1112, 700] on button "Envoyer" at bounding box center [1123, 693] width 59 height 26
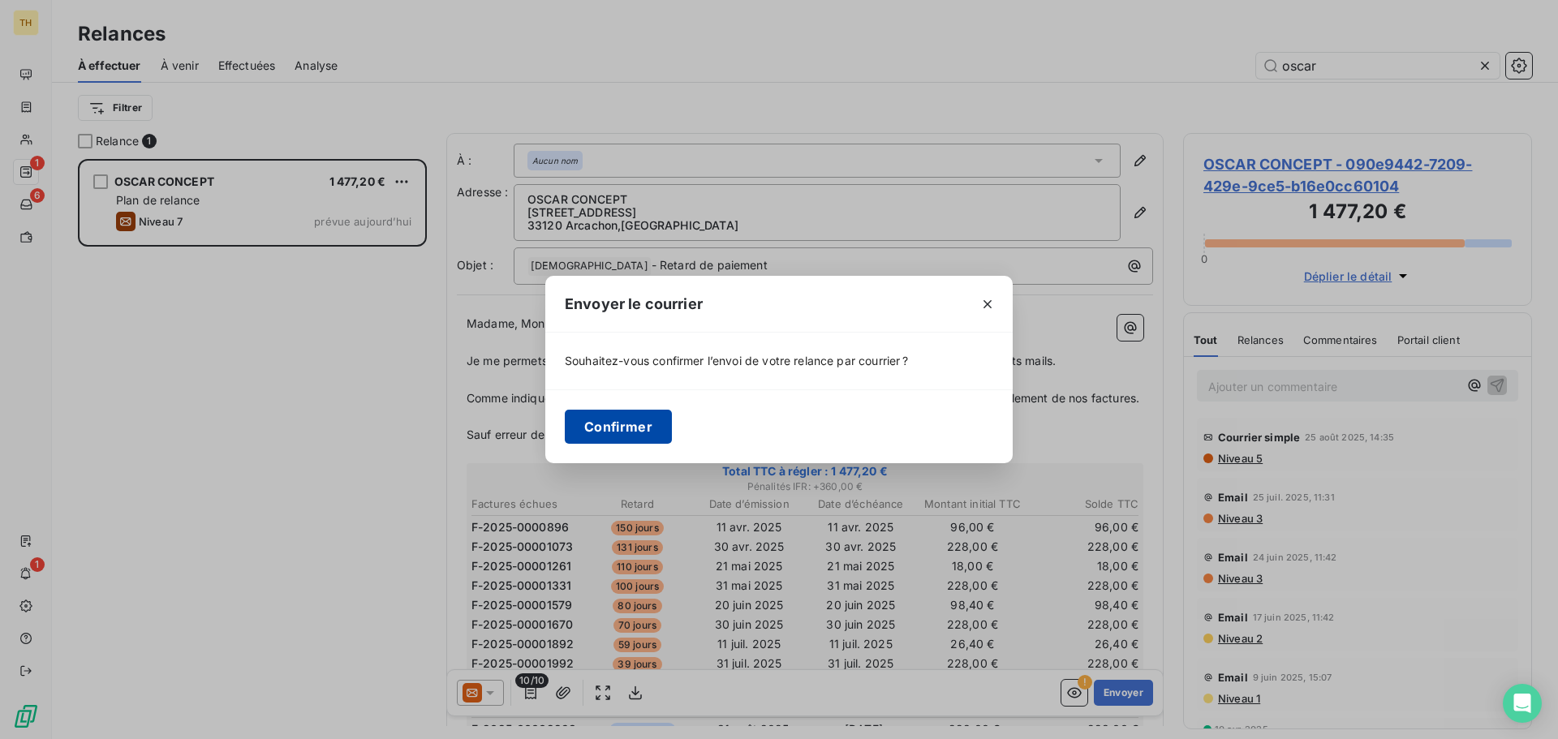
click at [631, 427] on button "Confirmer" at bounding box center [618, 427] width 107 height 34
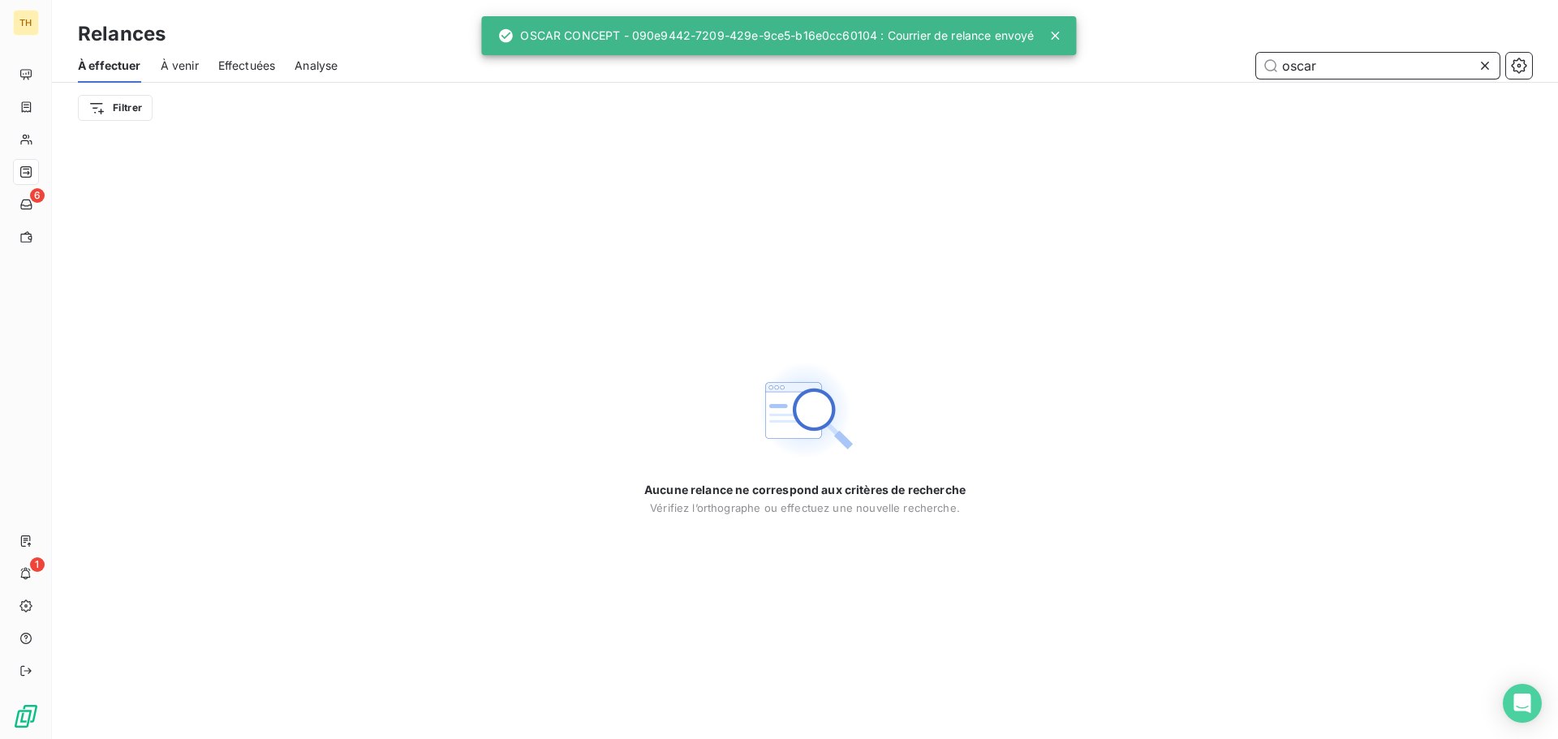
click at [1346, 72] on input "oscar" at bounding box center [1377, 66] width 243 height 26
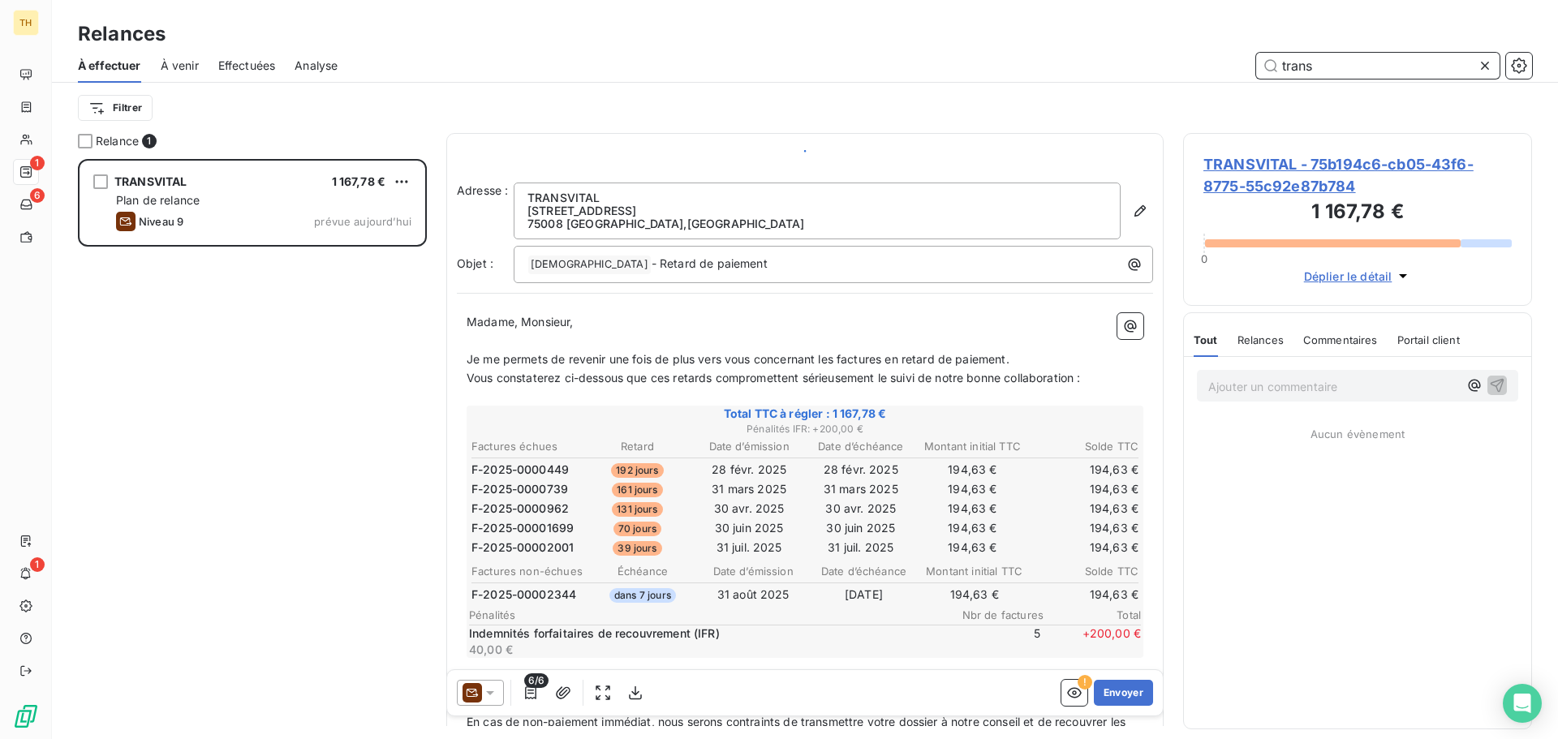
scroll to position [568, 337]
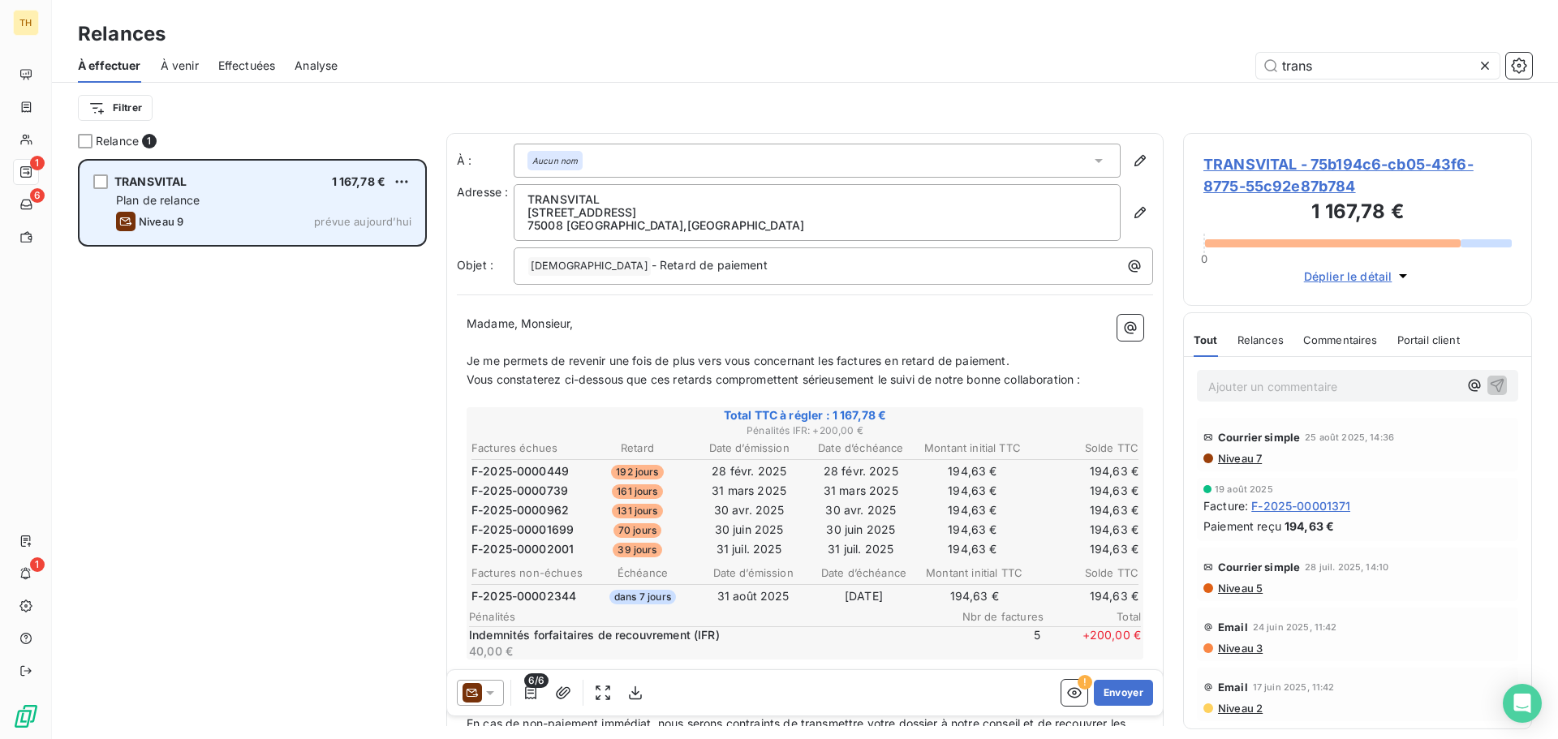
click at [226, 205] on div "Plan de relance" at bounding box center [263, 200] width 295 height 16
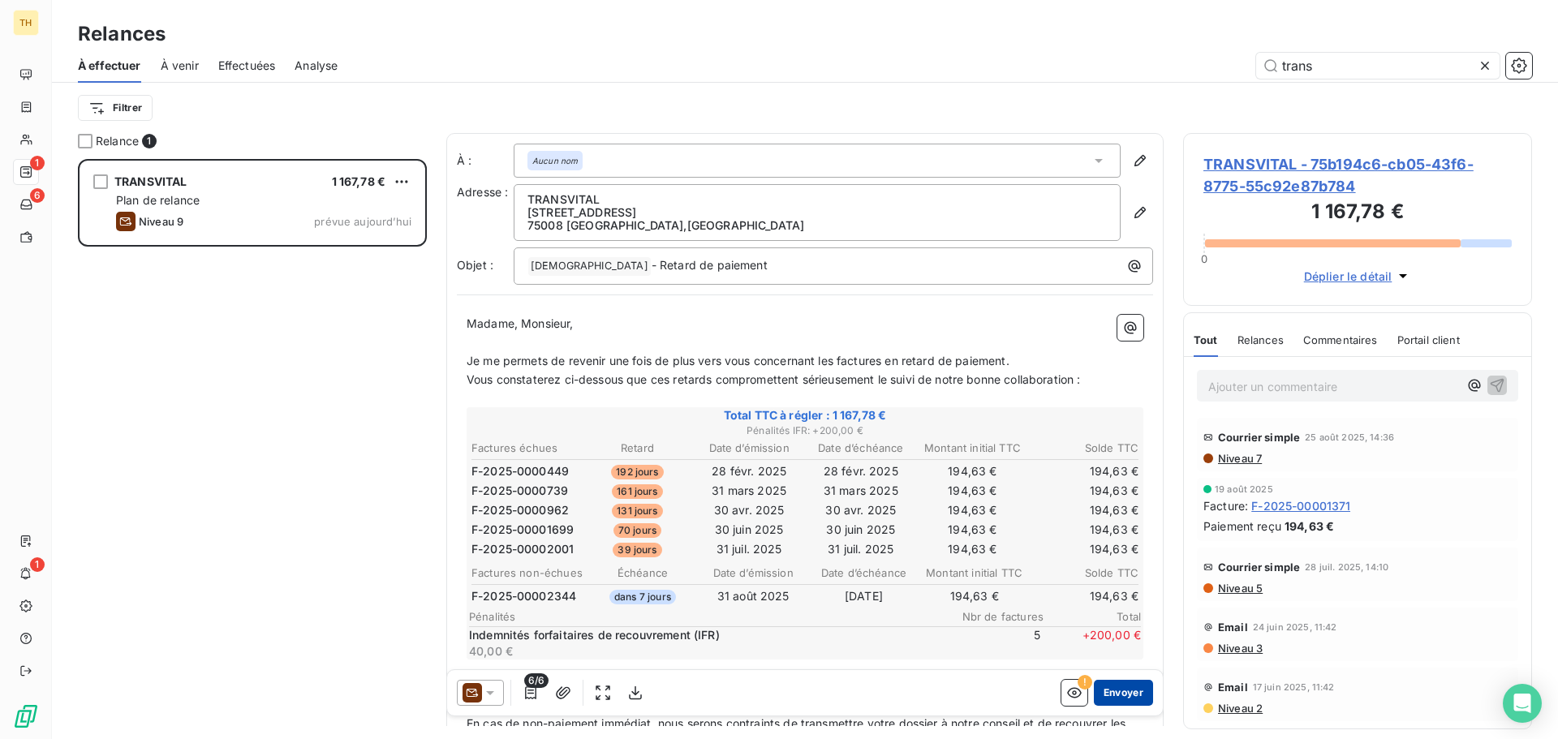
click at [1116, 695] on button "Envoyer" at bounding box center [1123, 693] width 59 height 26
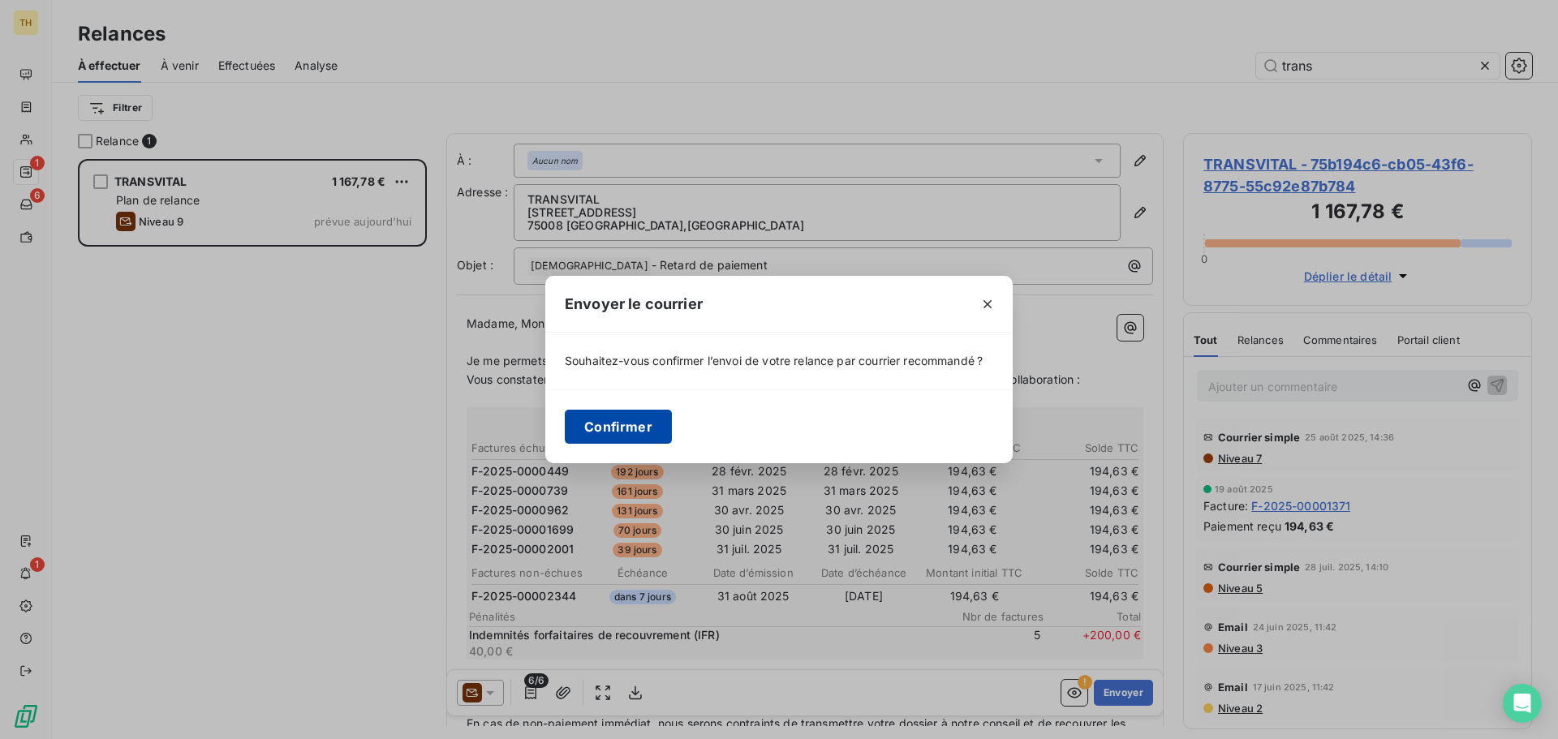
click at [626, 433] on button "Confirmer" at bounding box center [618, 427] width 107 height 34
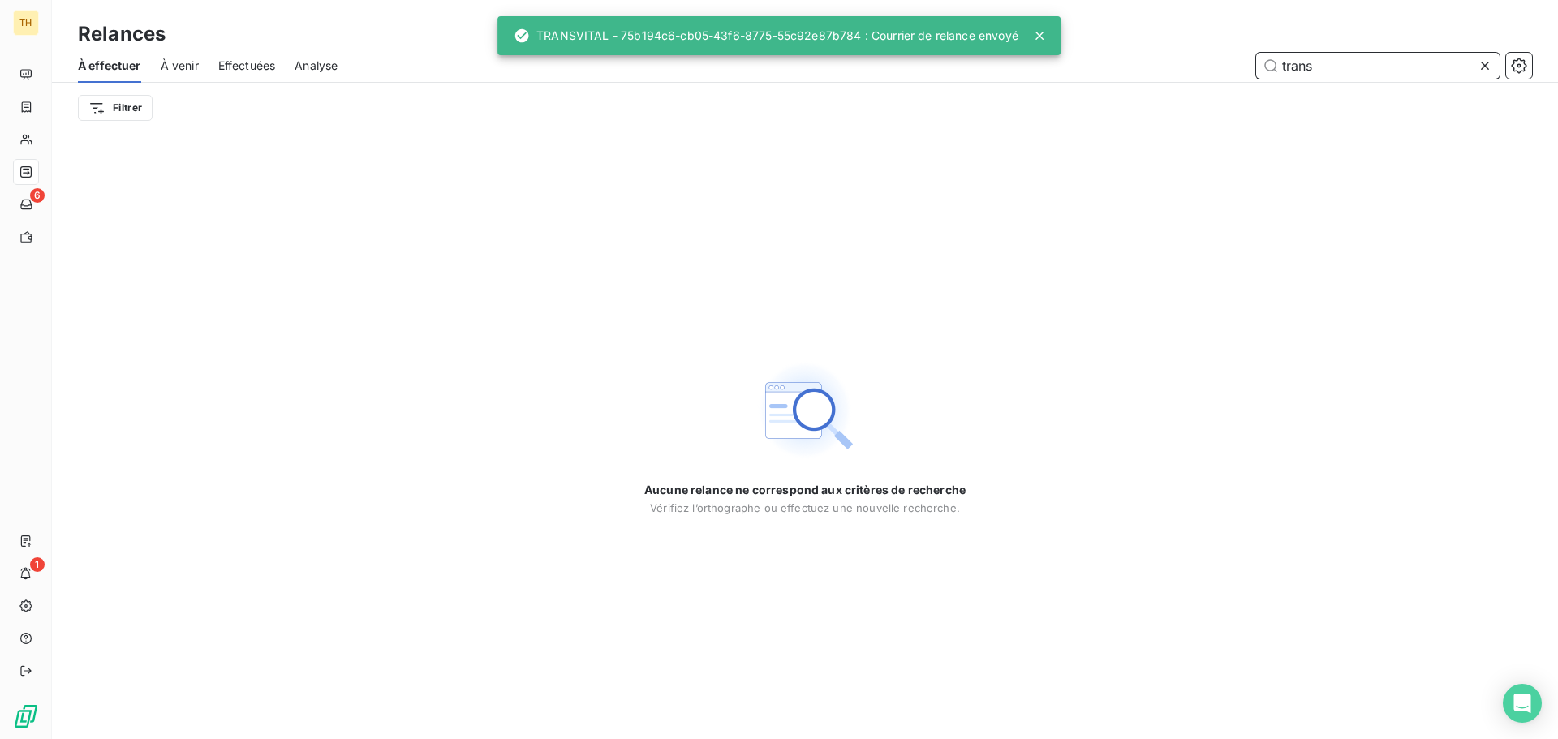
click at [1321, 70] on input "trans" at bounding box center [1377, 66] width 243 height 26
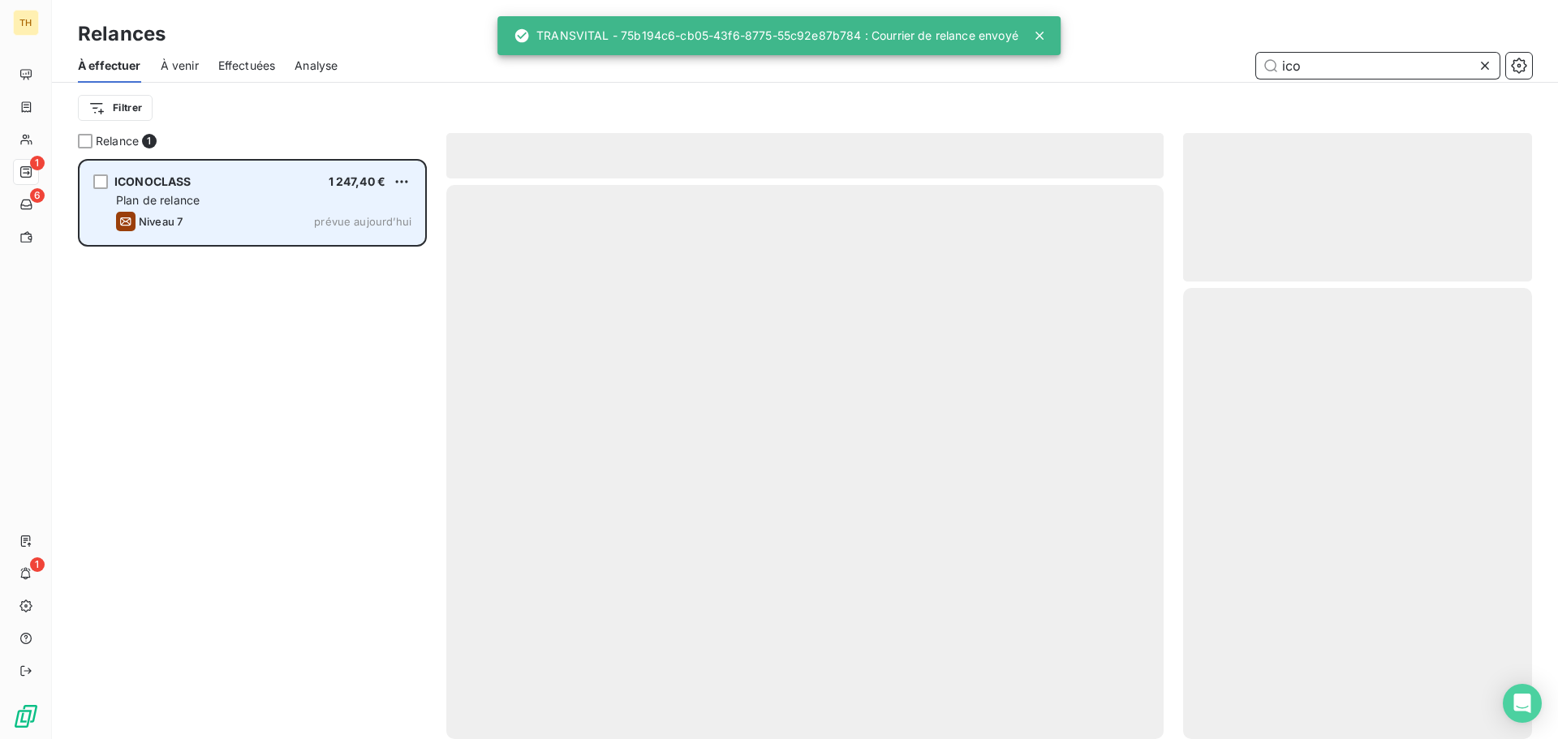
scroll to position [568, 337]
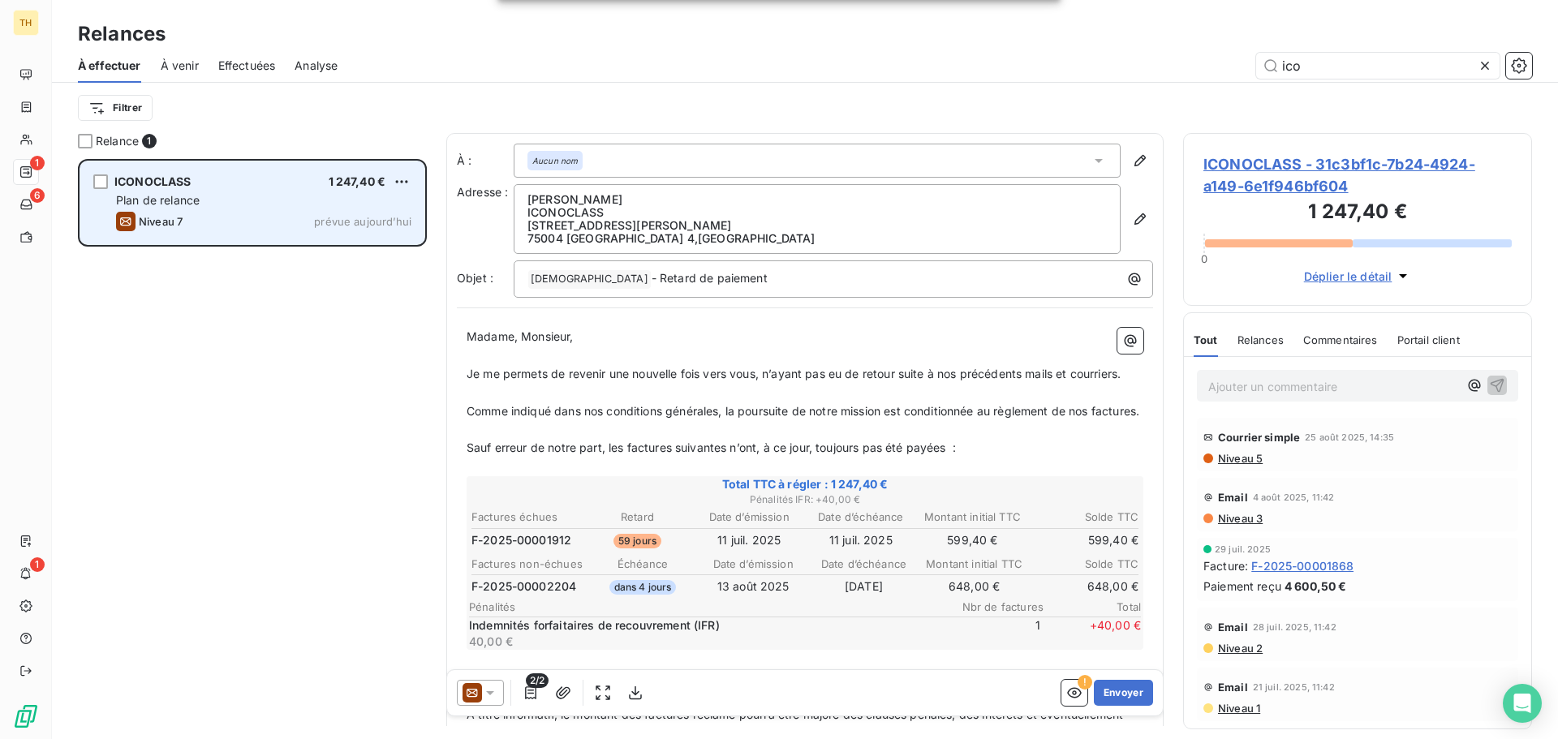
click at [191, 193] on span "Plan de relance" at bounding box center [158, 200] width 84 height 14
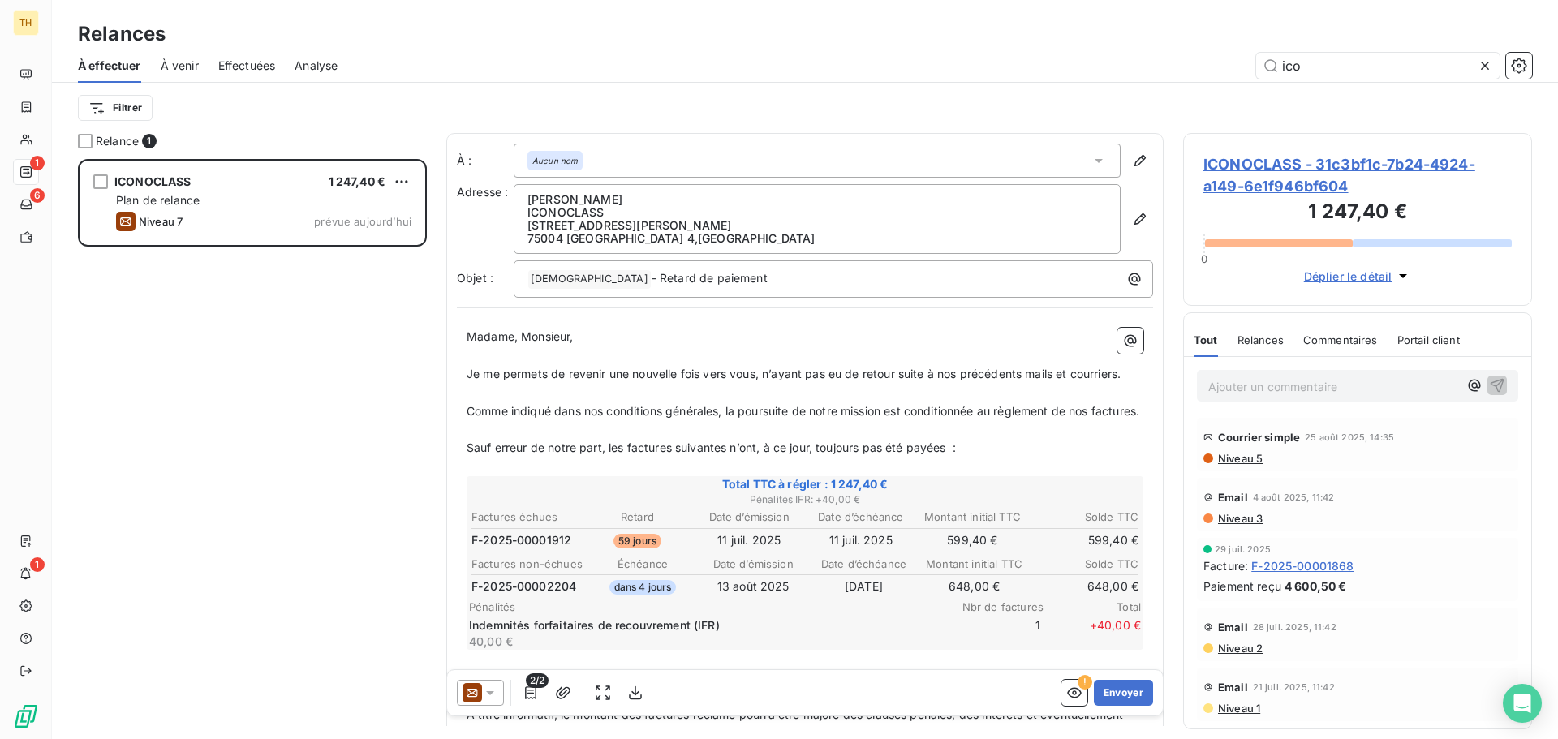
click at [479, 690] on icon at bounding box center [471, 692] width 19 height 19
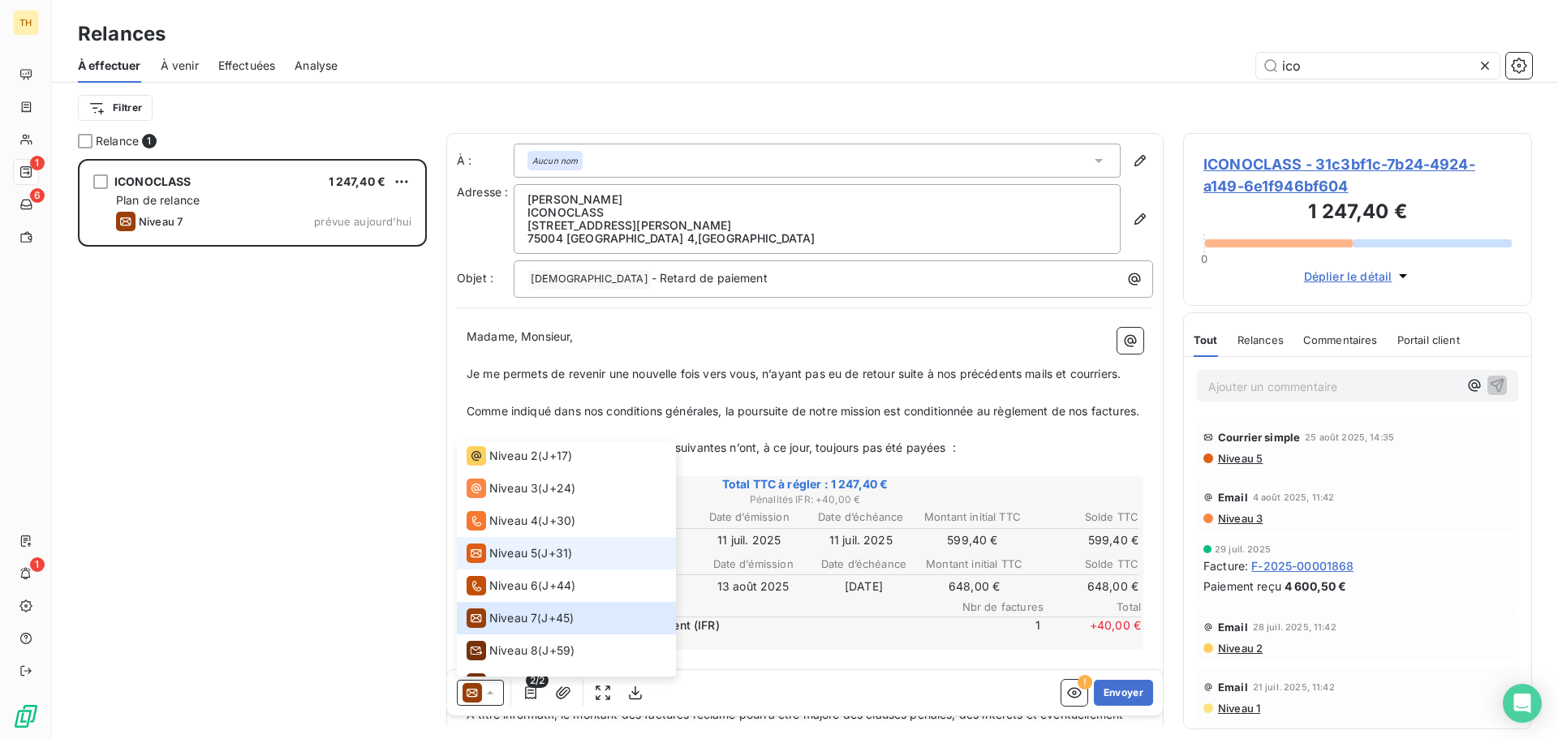
scroll to position [89, 0]
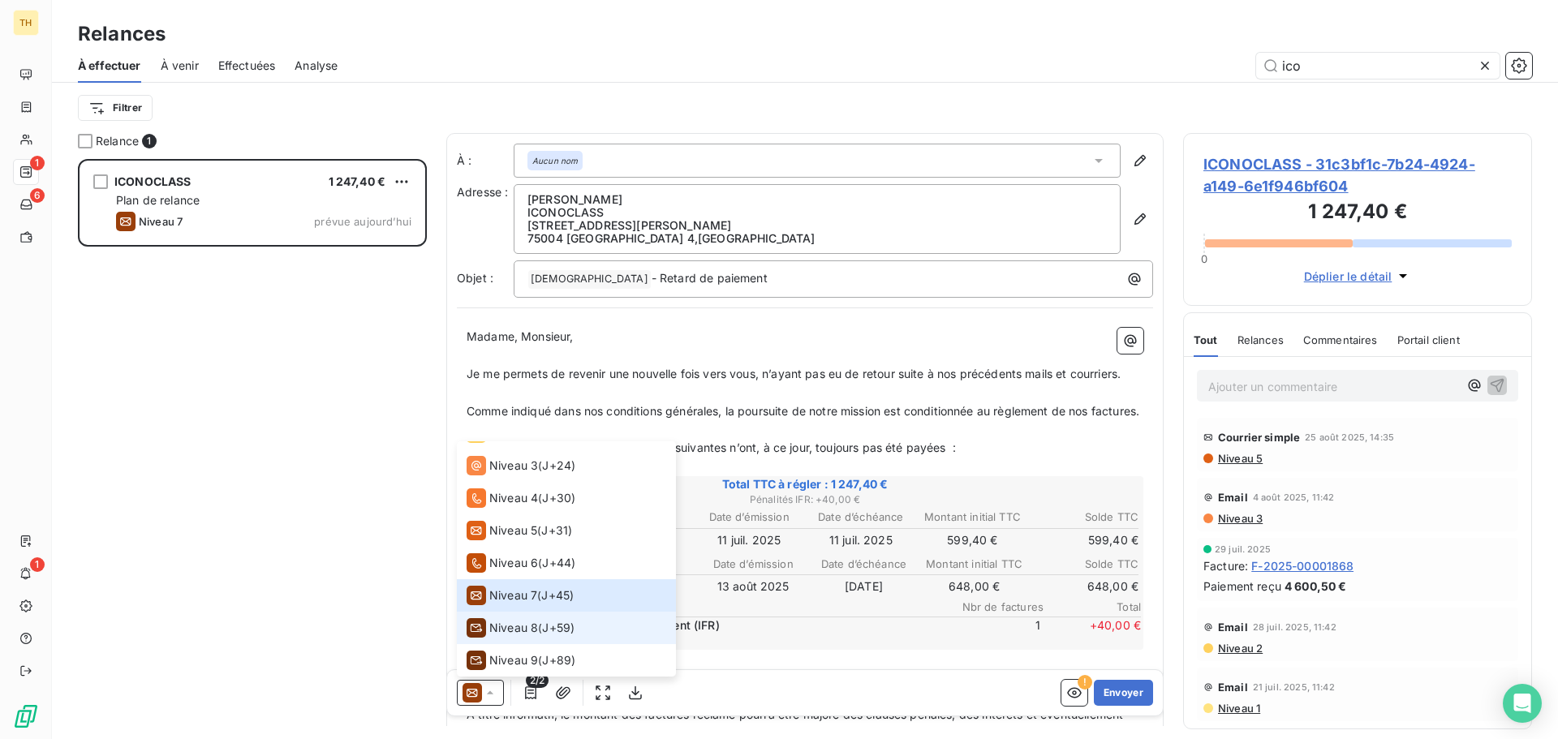
click at [523, 628] on span "Niveau 8" at bounding box center [513, 628] width 49 height 16
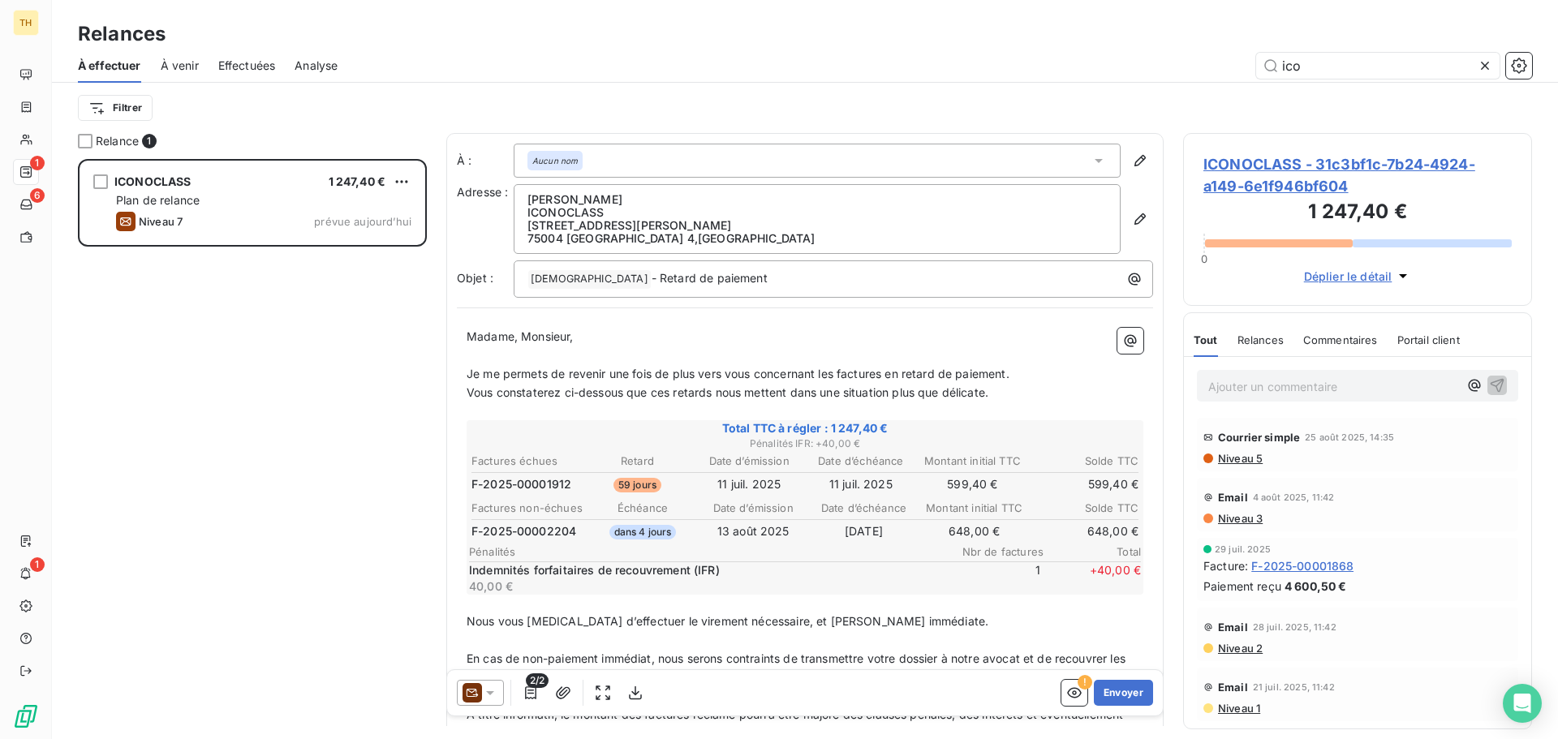
click at [493, 690] on icon at bounding box center [490, 693] width 16 height 16
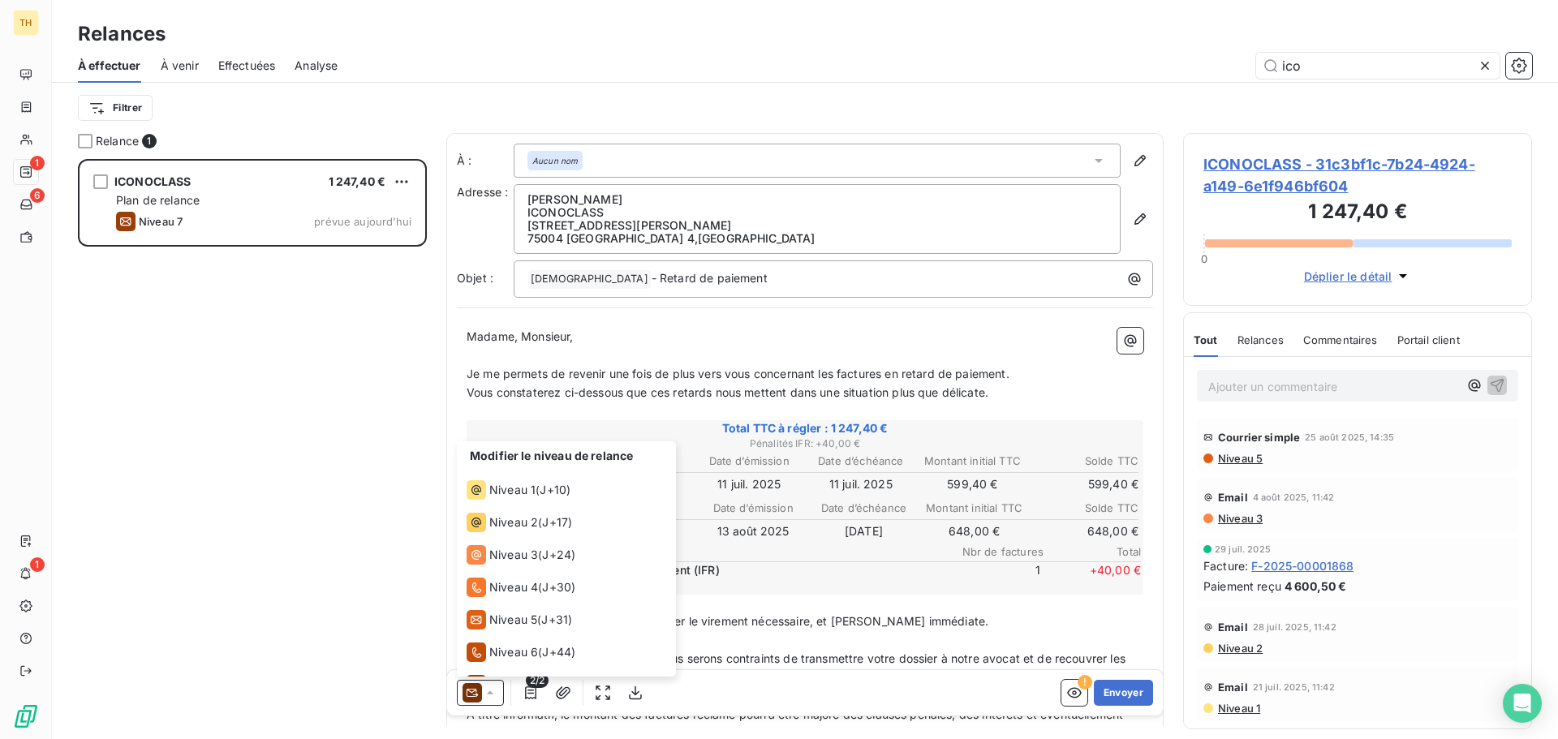
scroll to position [57, 0]
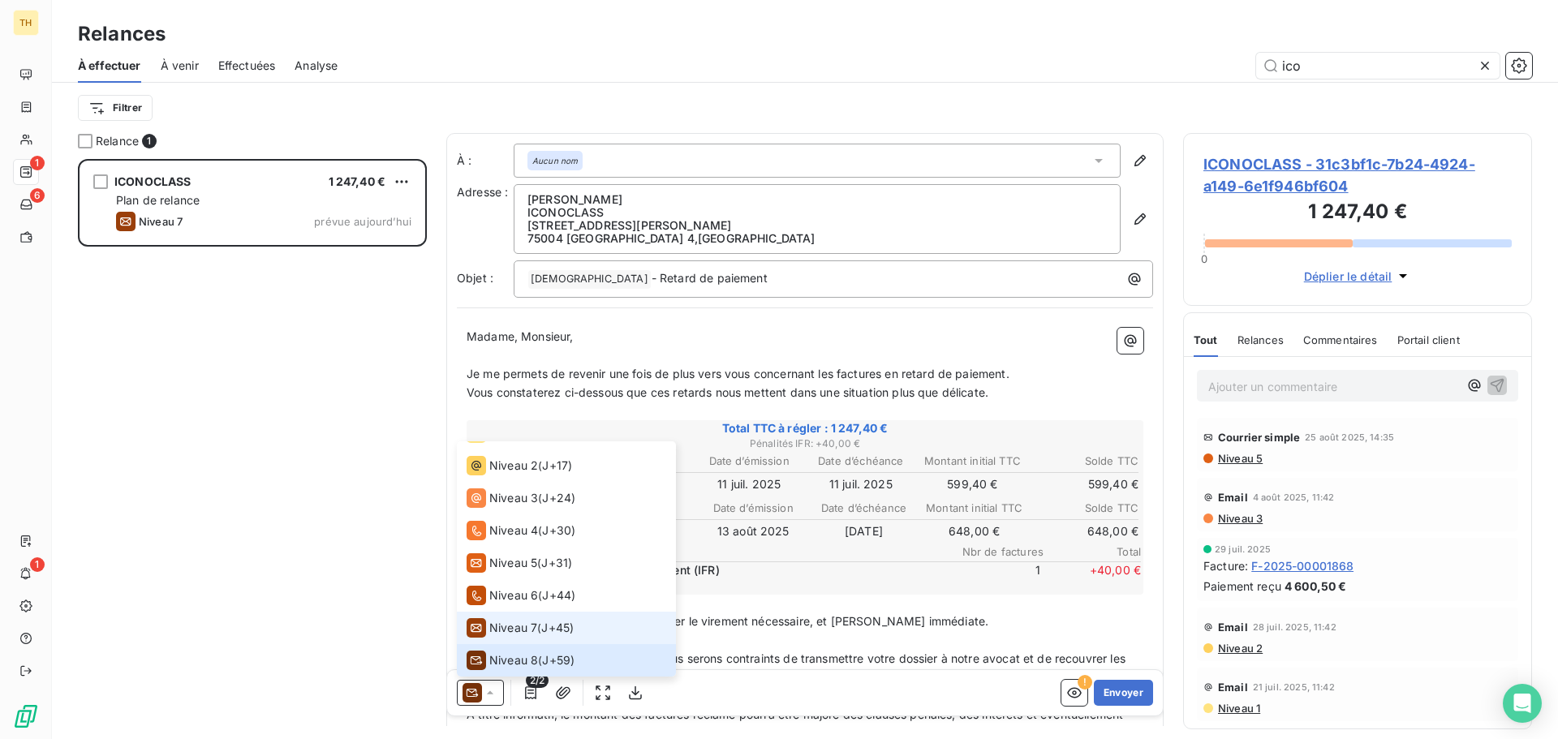
click at [523, 634] on span "Niveau 7" at bounding box center [513, 628] width 48 height 16
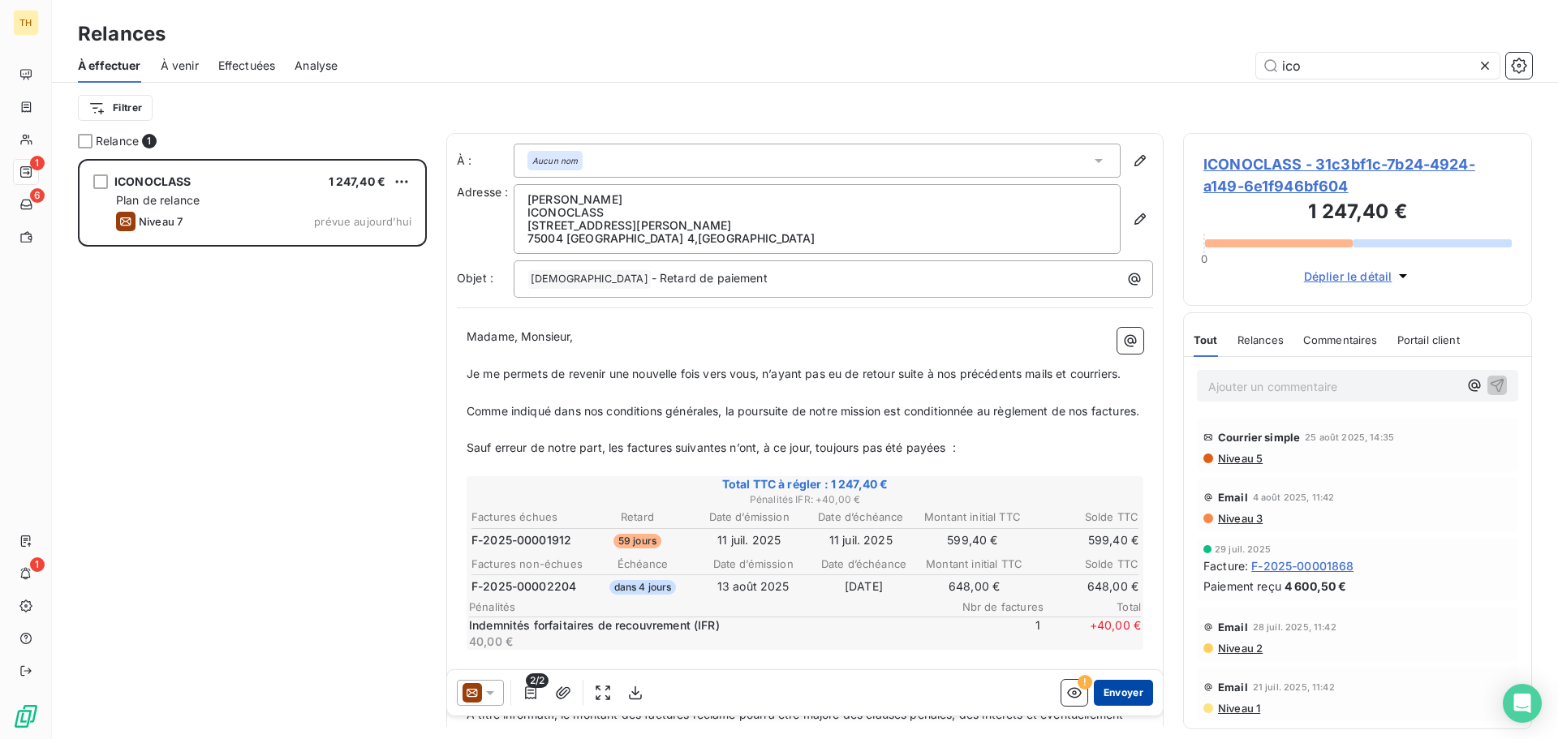
click at [1107, 690] on button "Envoyer" at bounding box center [1123, 693] width 59 height 26
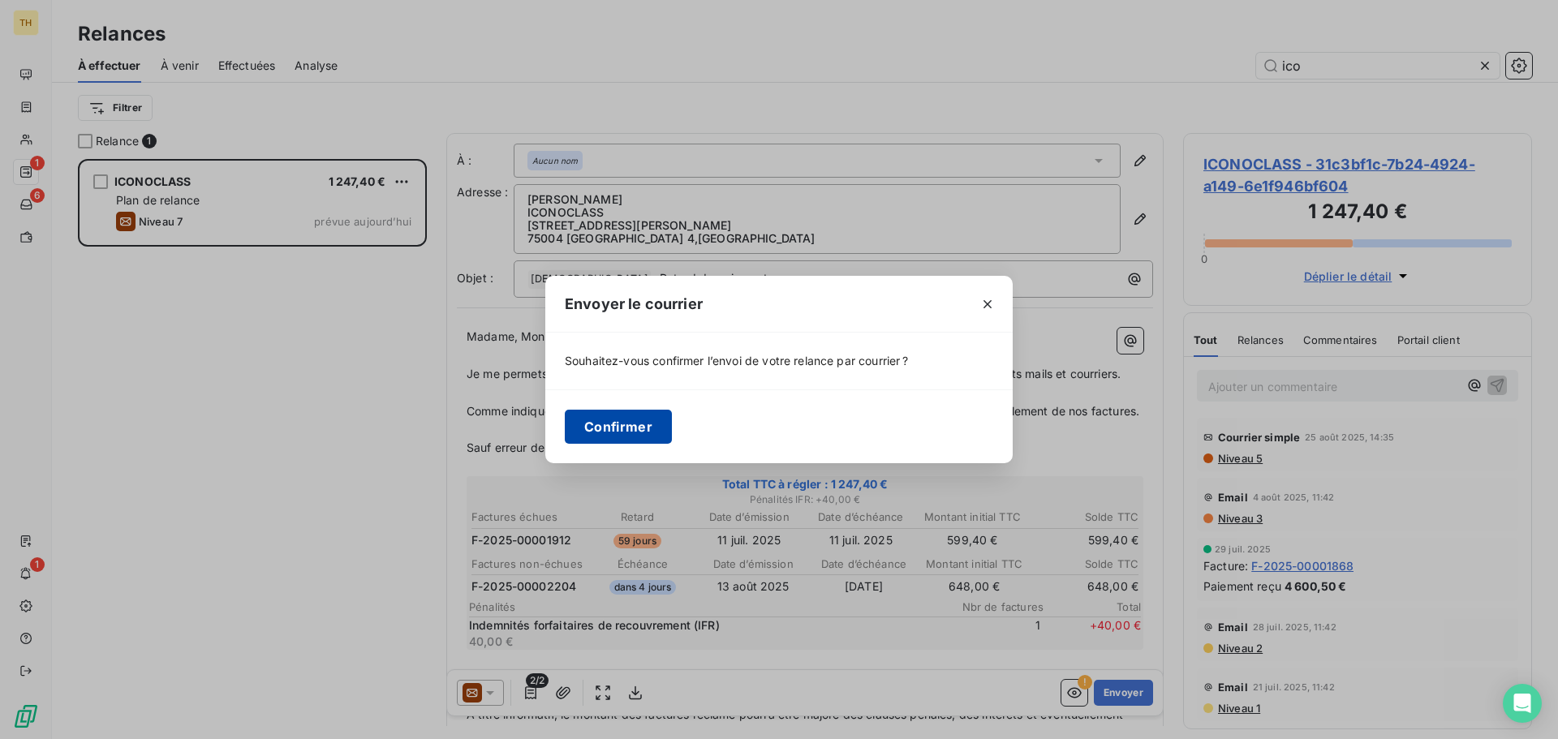
click at [615, 426] on button "Confirmer" at bounding box center [618, 427] width 107 height 34
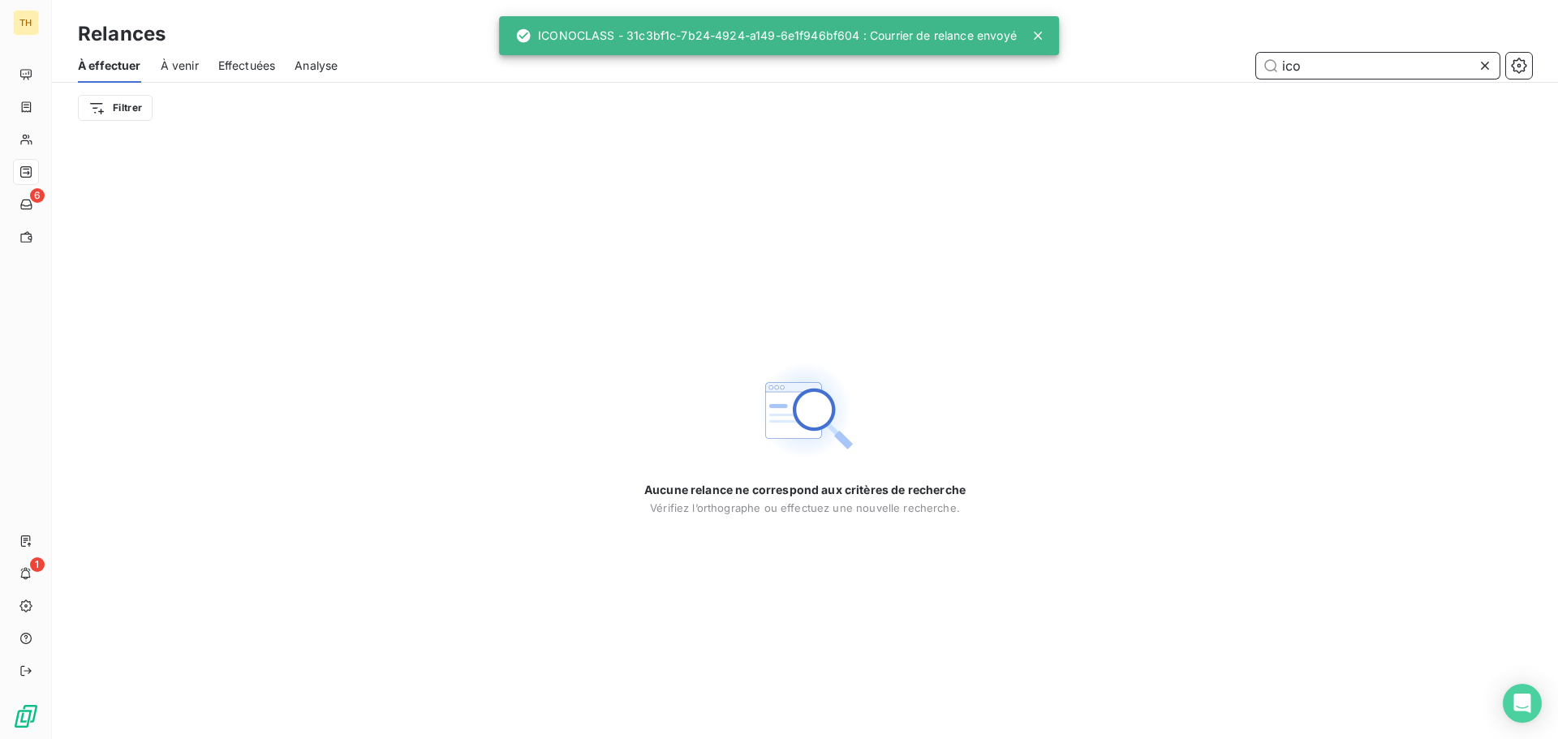
click at [1355, 64] on input "ico" at bounding box center [1377, 66] width 243 height 26
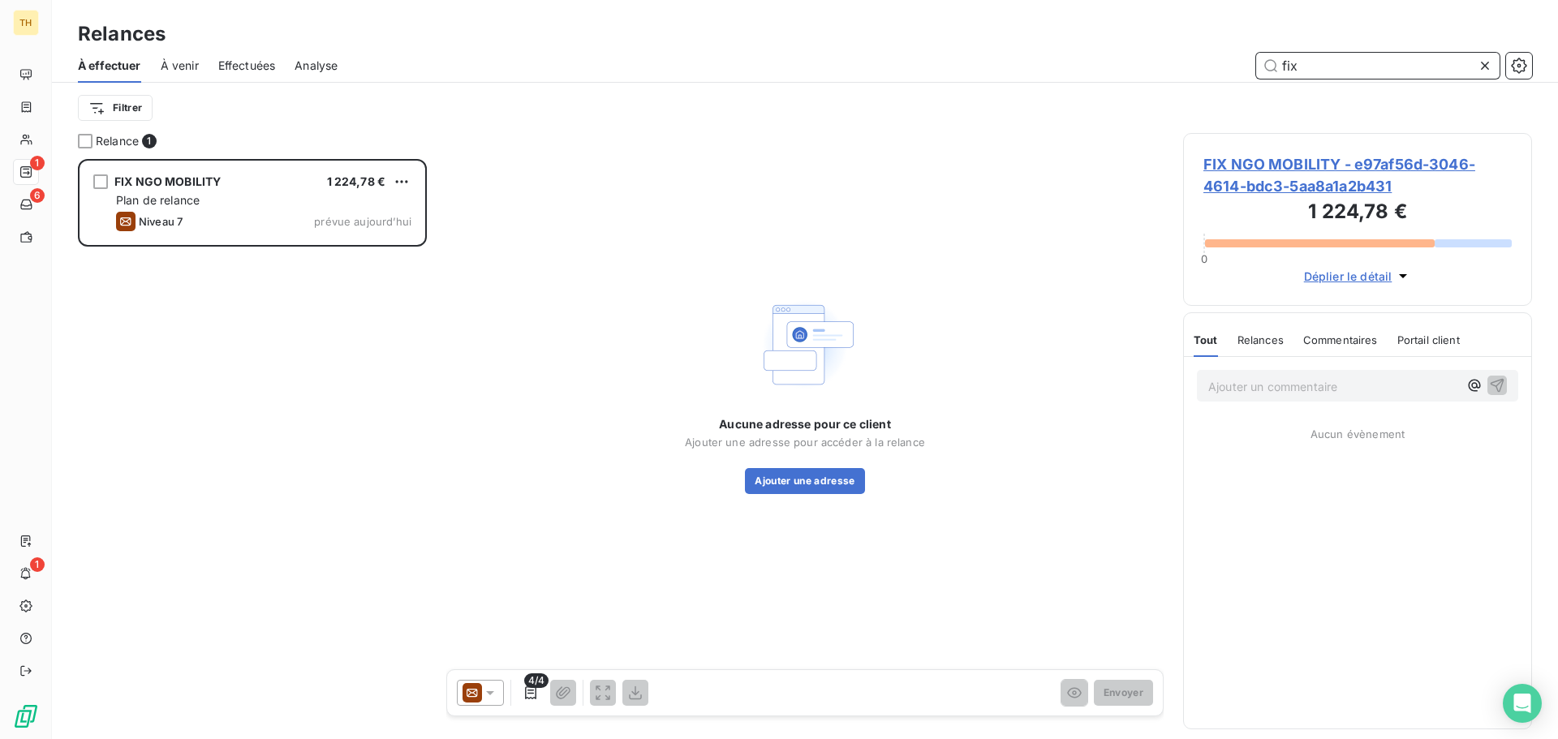
scroll to position [568, 337]
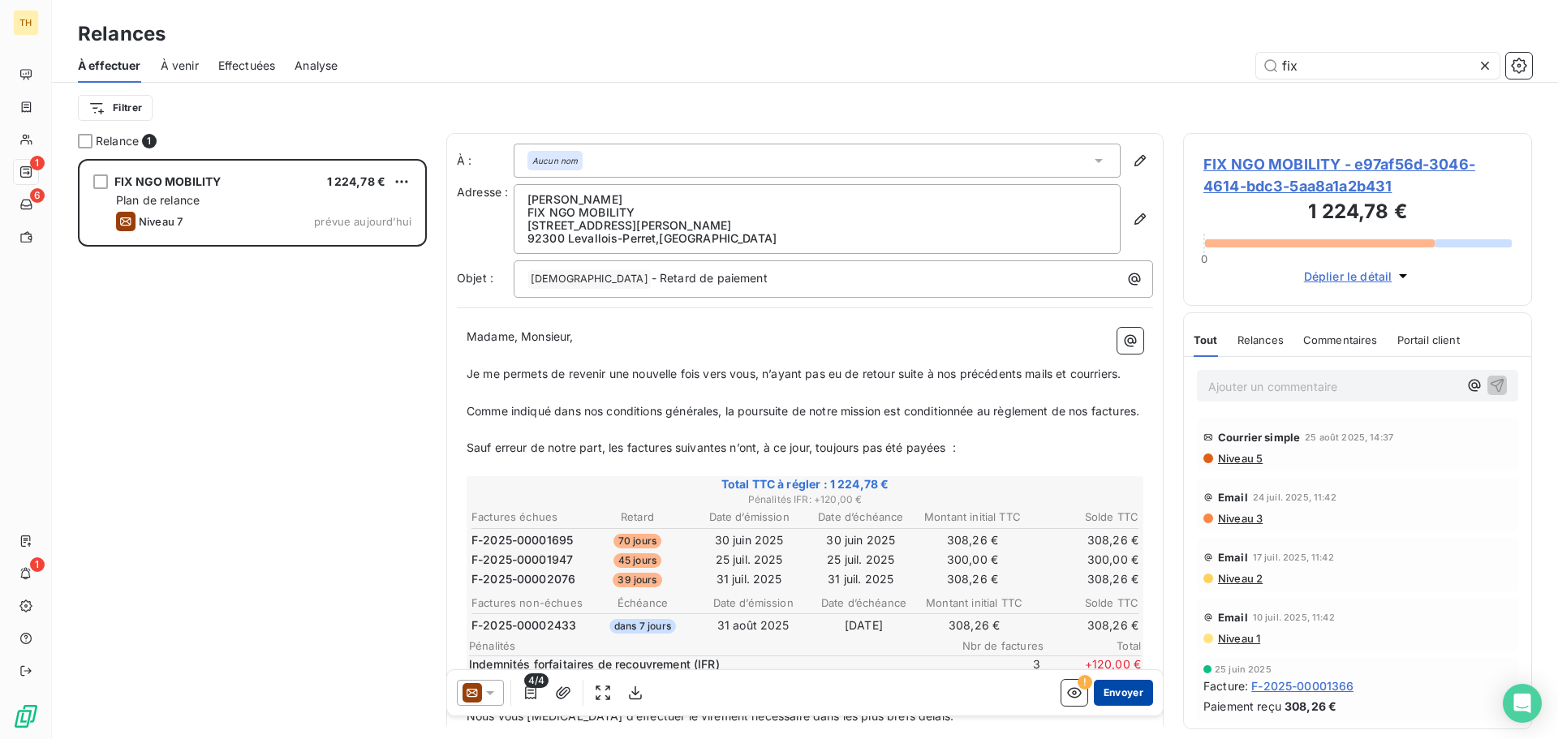
click at [1120, 696] on button "Envoyer" at bounding box center [1123, 693] width 59 height 26
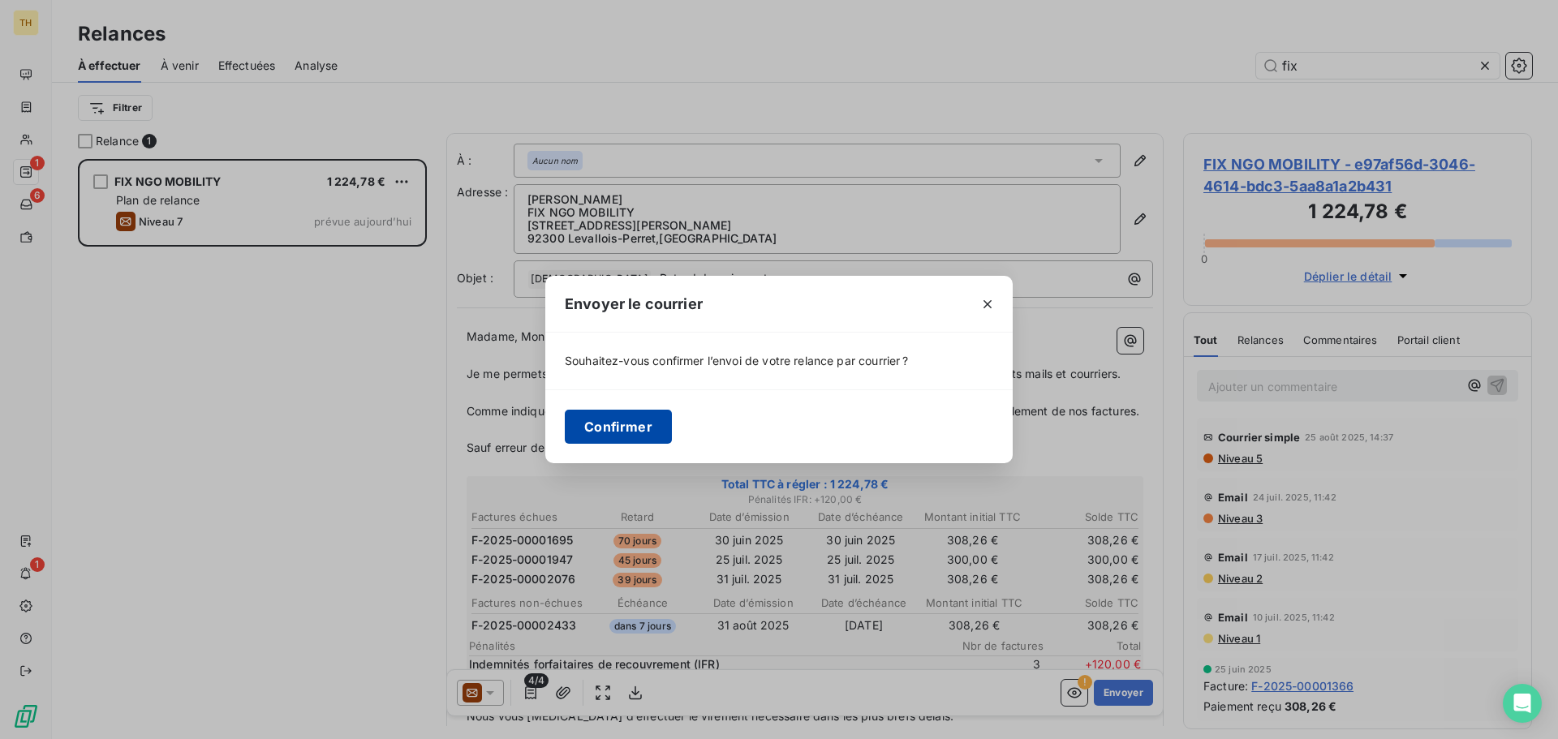
click at [644, 423] on button "Confirmer" at bounding box center [618, 427] width 107 height 34
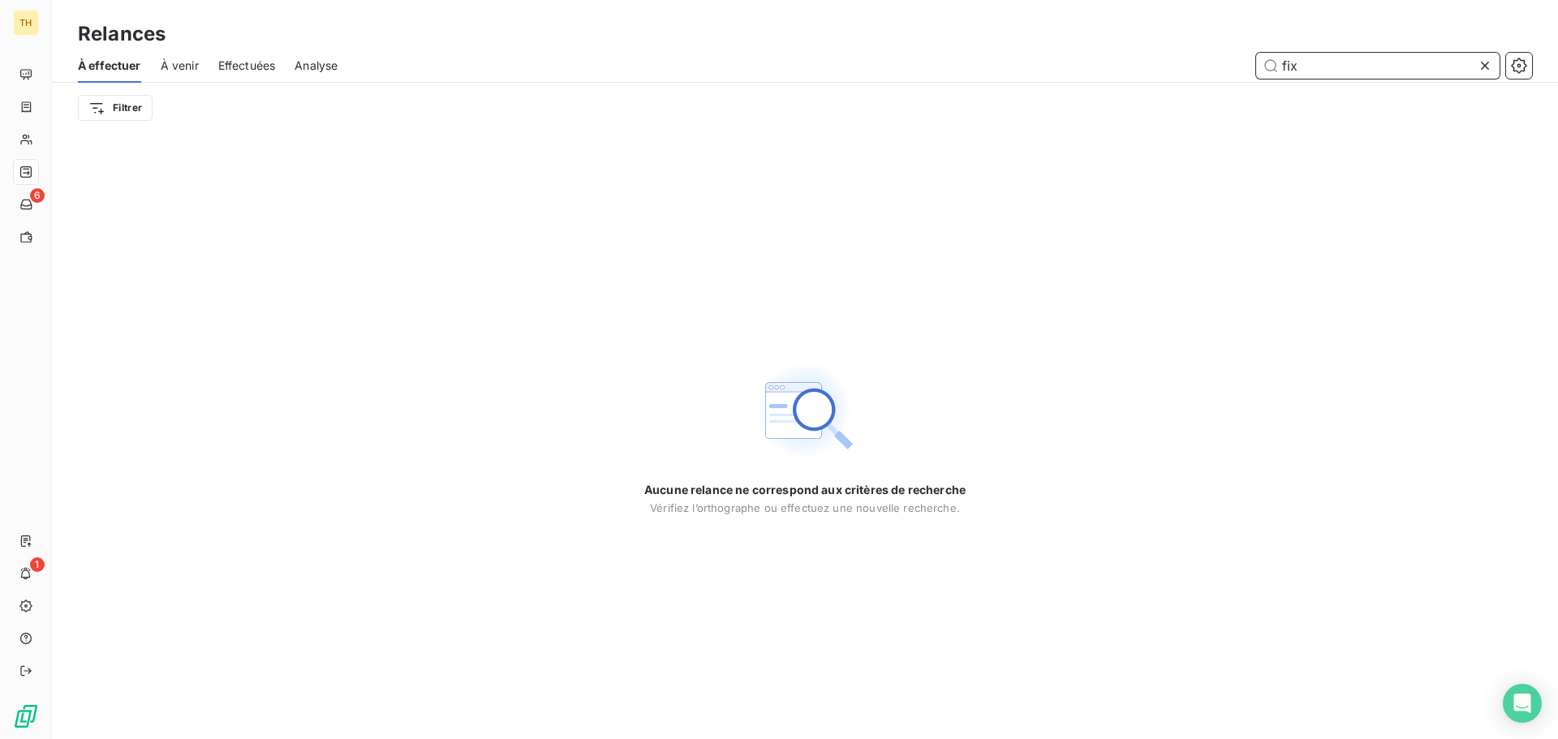
click at [1347, 63] on input "fix" at bounding box center [1377, 66] width 243 height 26
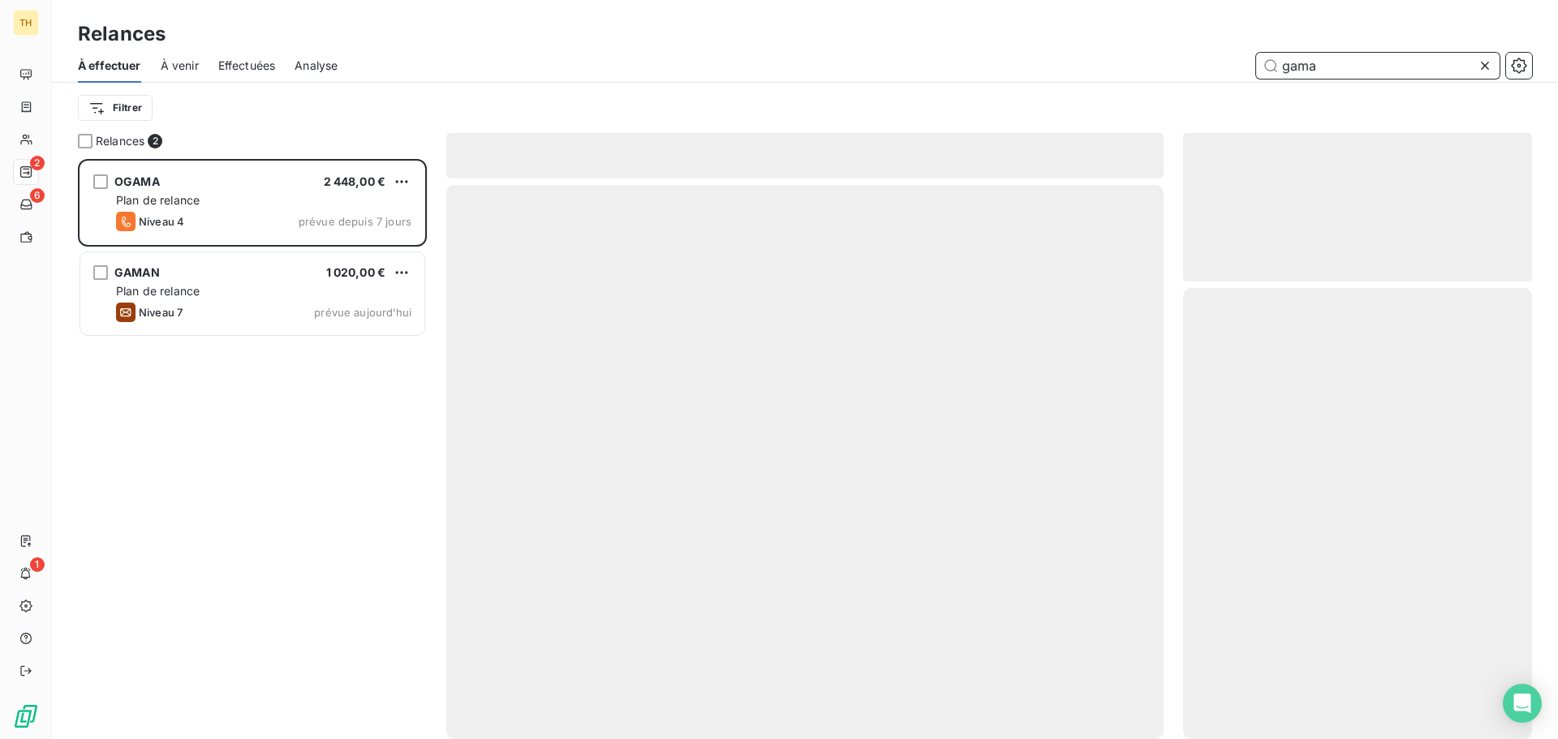
scroll to position [568, 337]
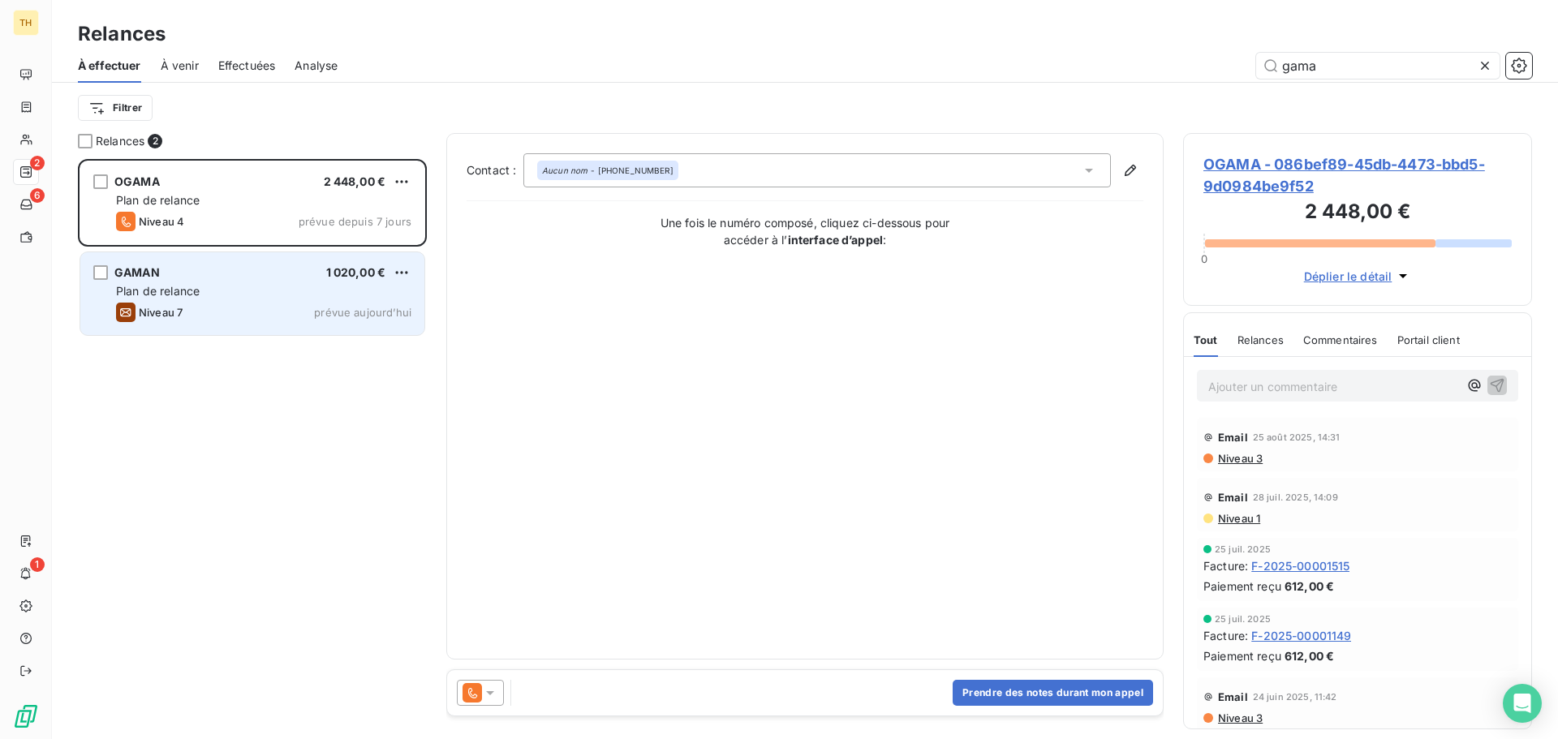
click at [205, 302] on div "GAMAN 1 020,00 € Plan de relance Niveau 7 prévue aujourd’hui" at bounding box center [252, 293] width 344 height 83
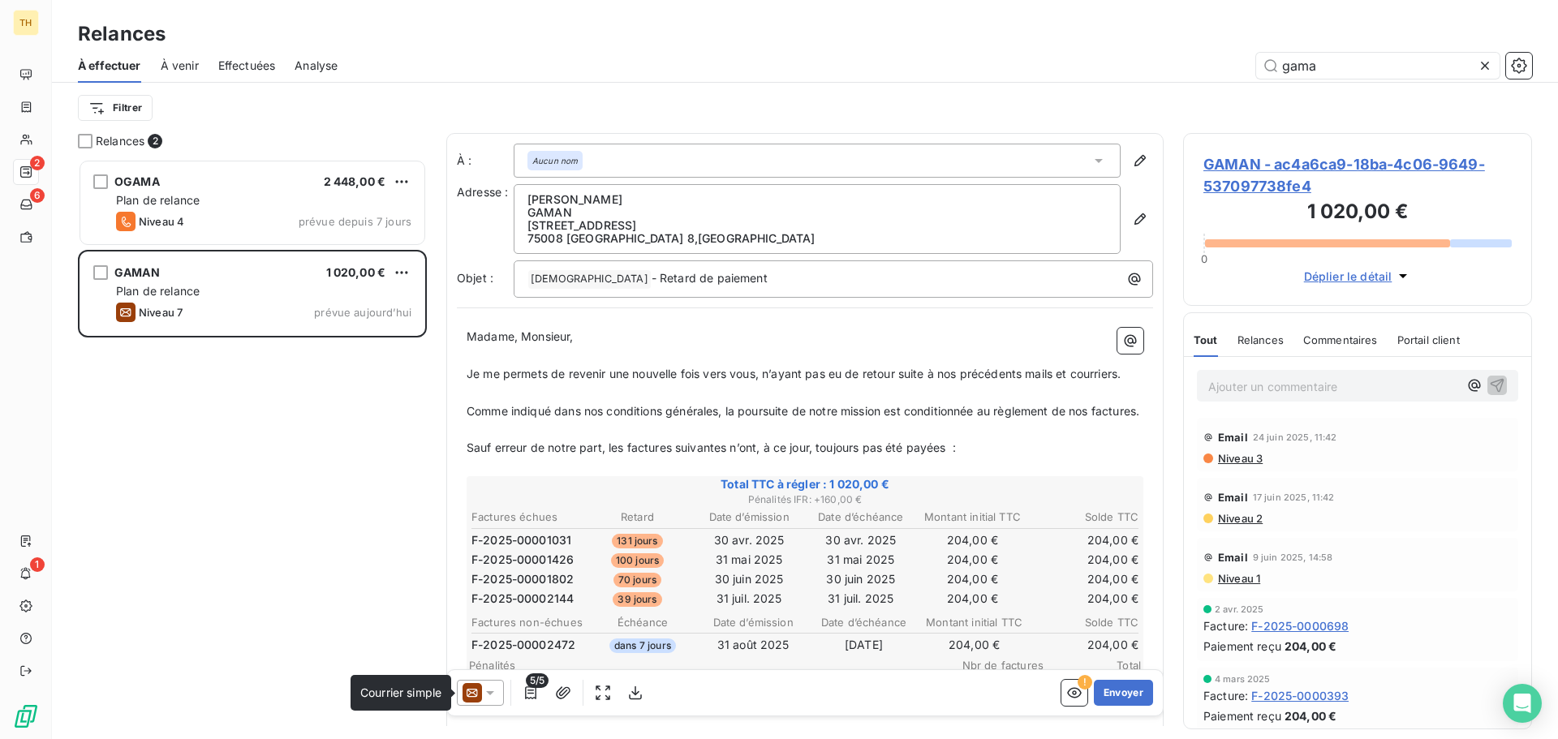
click at [474, 699] on icon at bounding box center [471, 692] width 19 height 19
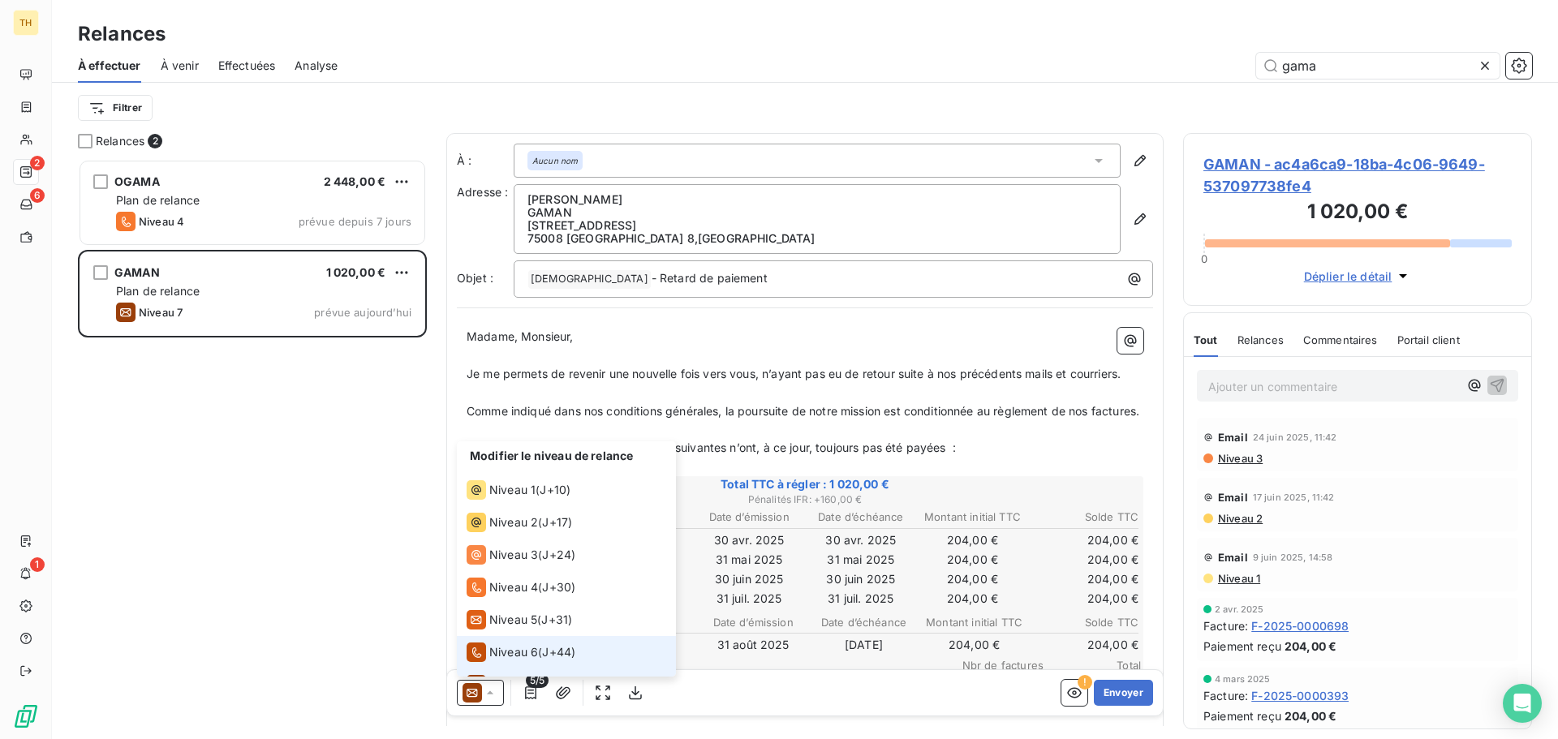
scroll to position [24, 0]
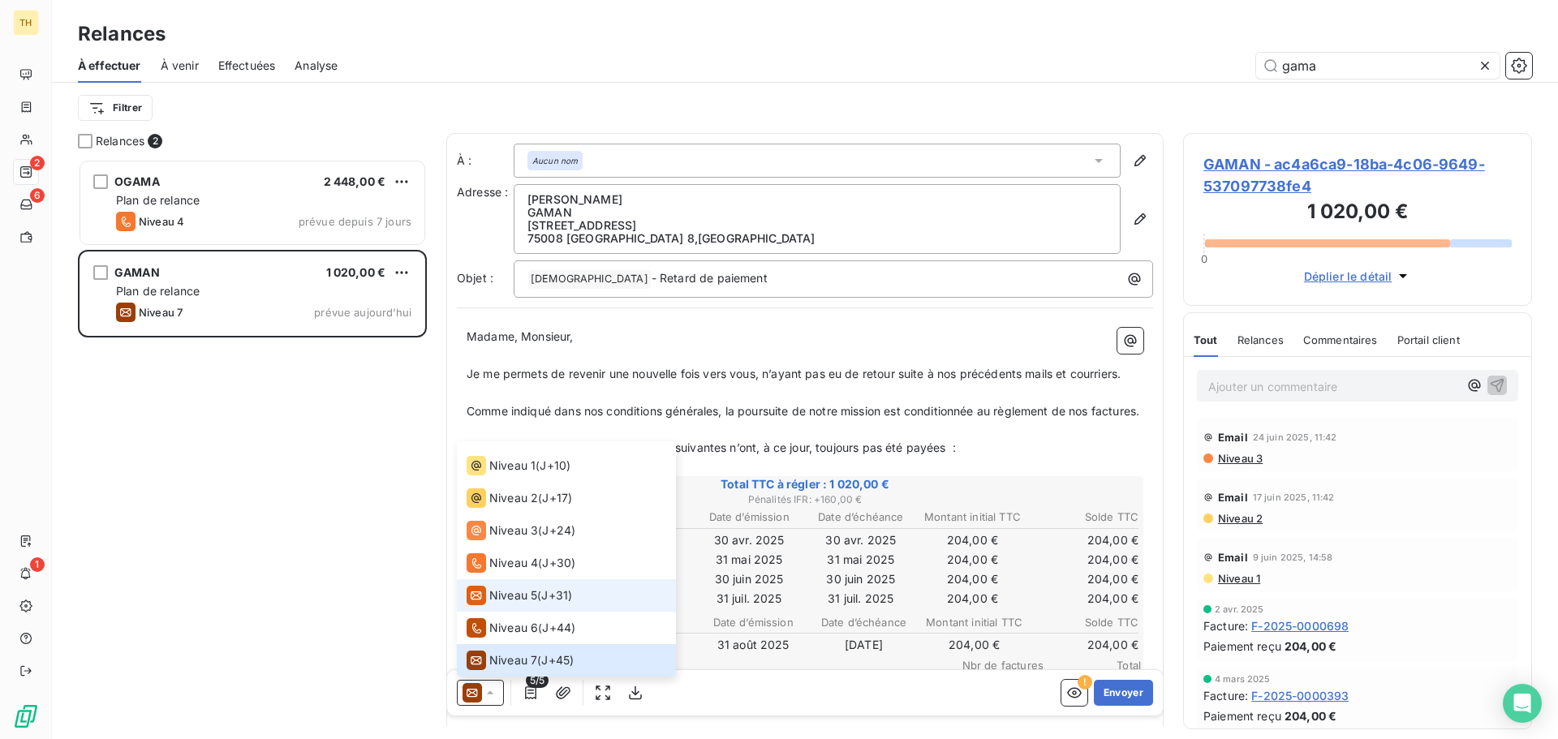
click at [523, 596] on span "Niveau 5" at bounding box center [513, 595] width 48 height 16
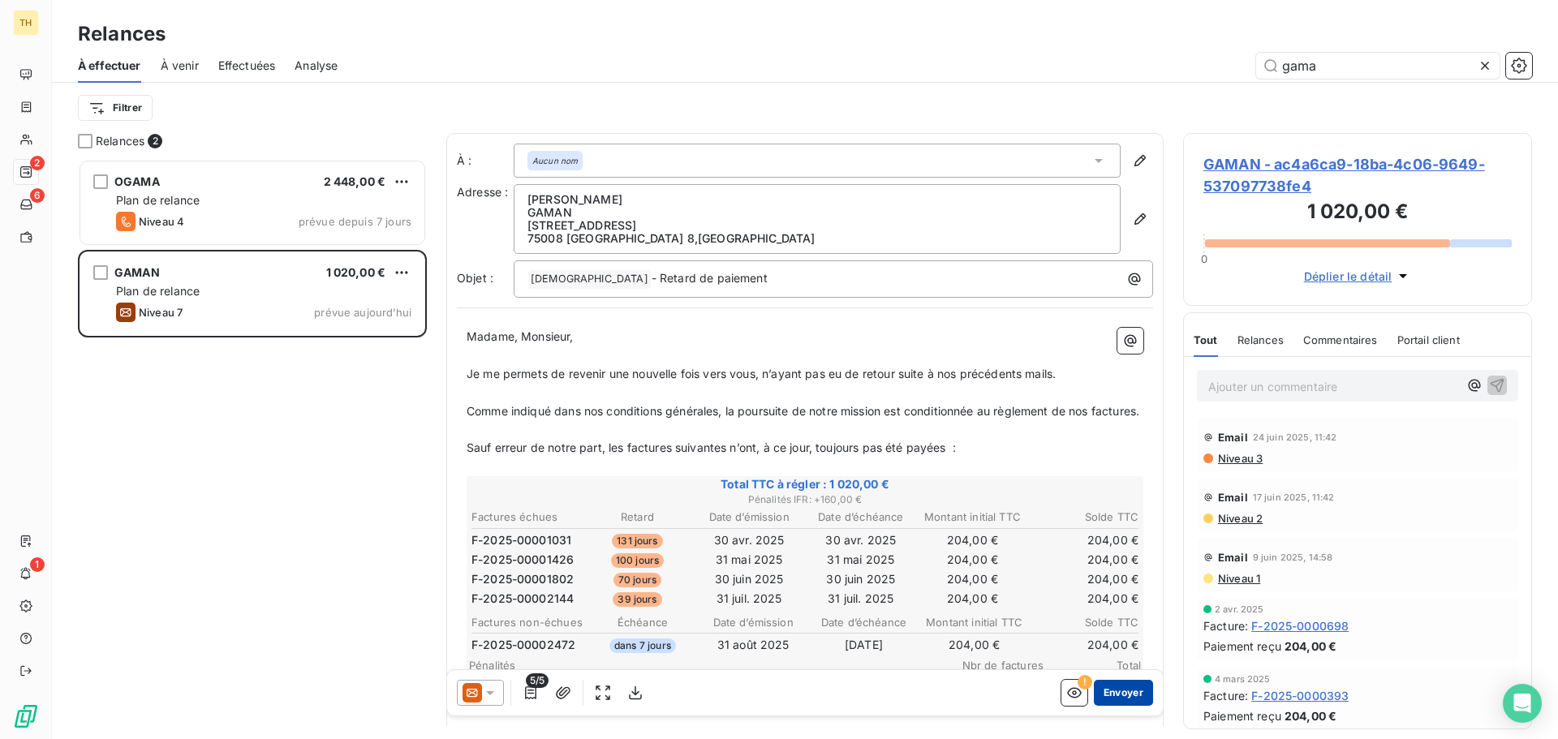
click at [1123, 692] on button "Envoyer" at bounding box center [1123, 693] width 59 height 26
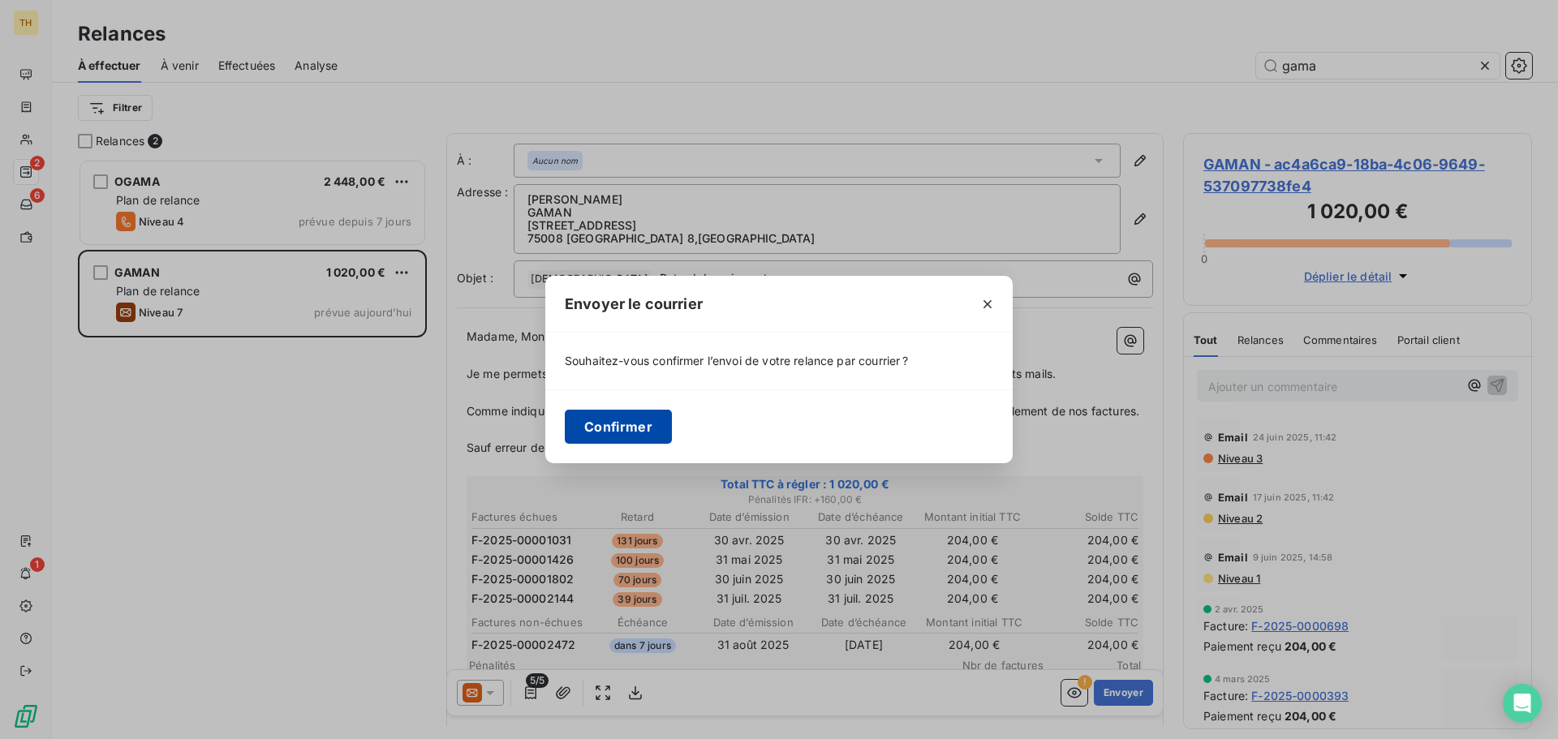
click at [621, 416] on button "Confirmer" at bounding box center [618, 427] width 107 height 34
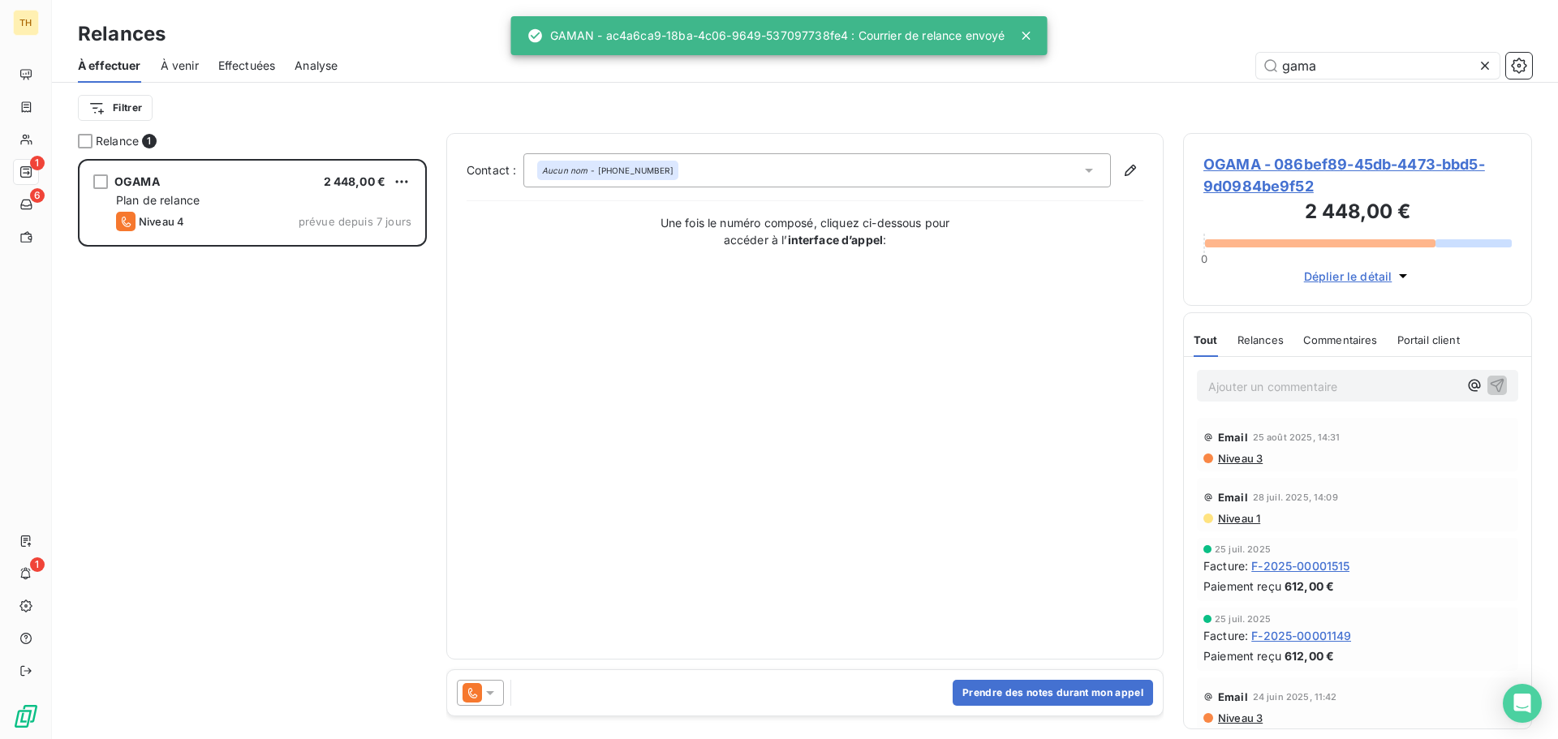
click at [1353, 50] on div "À effectuer À venir Effectuées Analyse gama" at bounding box center [805, 66] width 1506 height 34
click at [1344, 64] on input "gama" at bounding box center [1377, 66] width 243 height 26
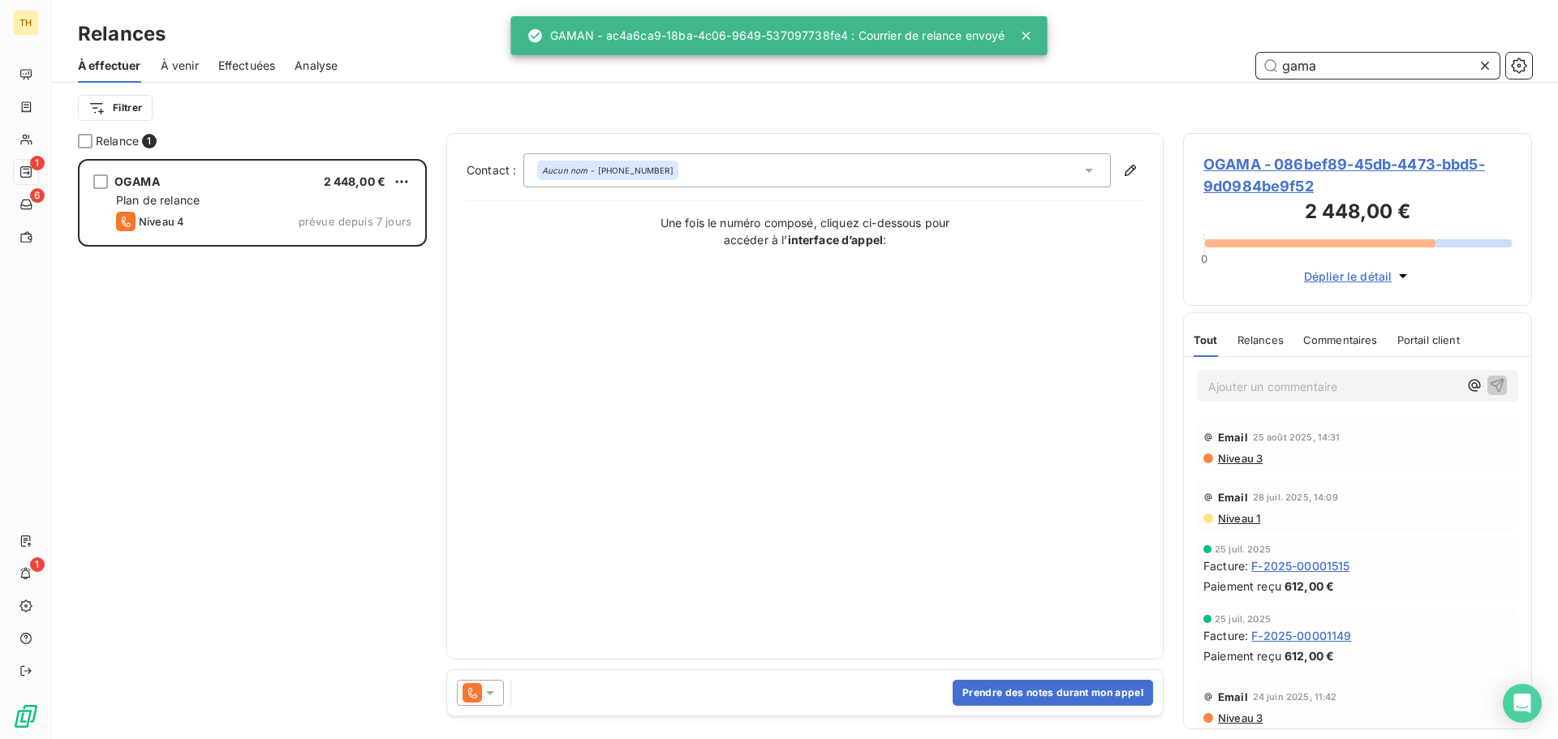
click at [1344, 64] on input "gama" at bounding box center [1377, 66] width 243 height 26
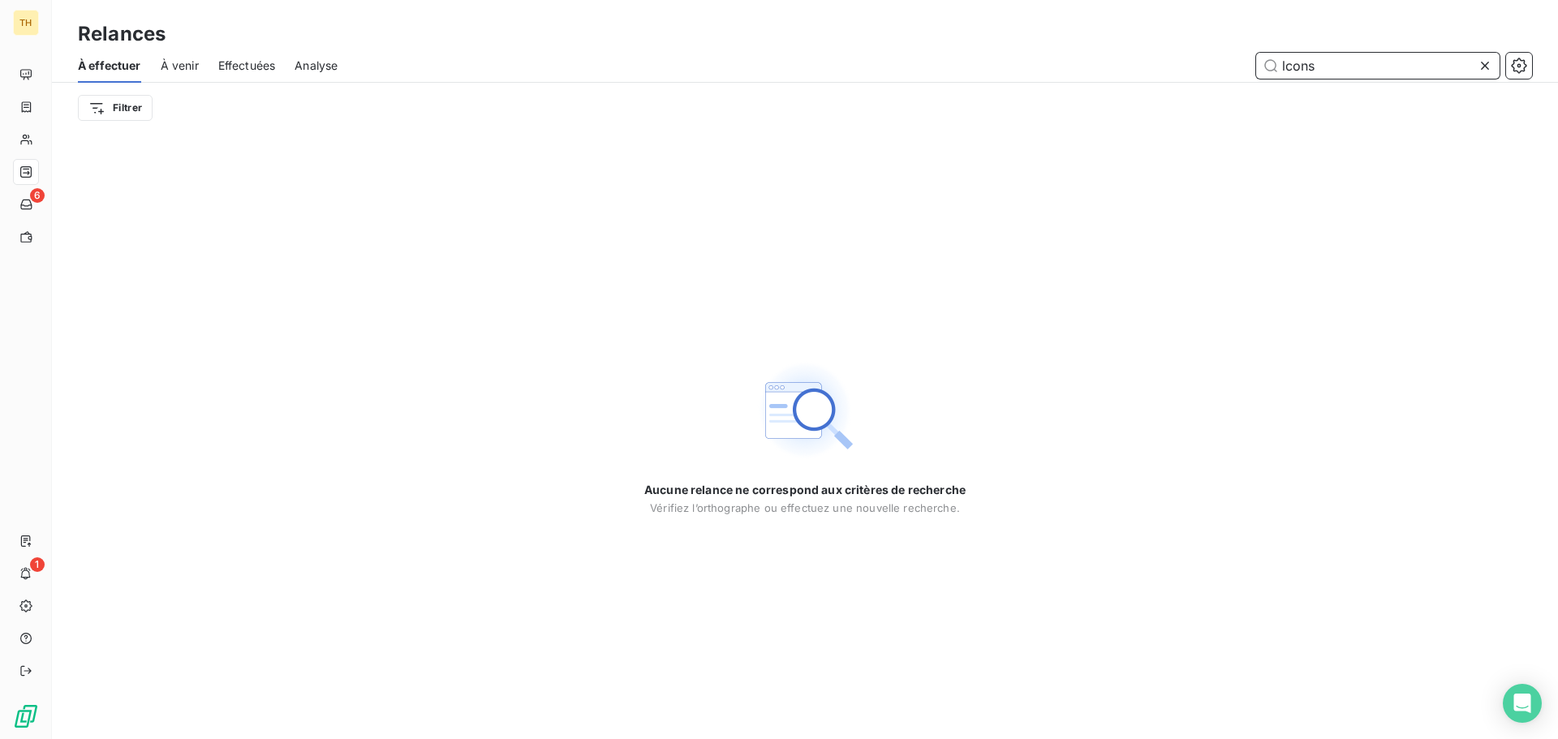
click at [1338, 67] on input "lcons" at bounding box center [1377, 66] width 243 height 26
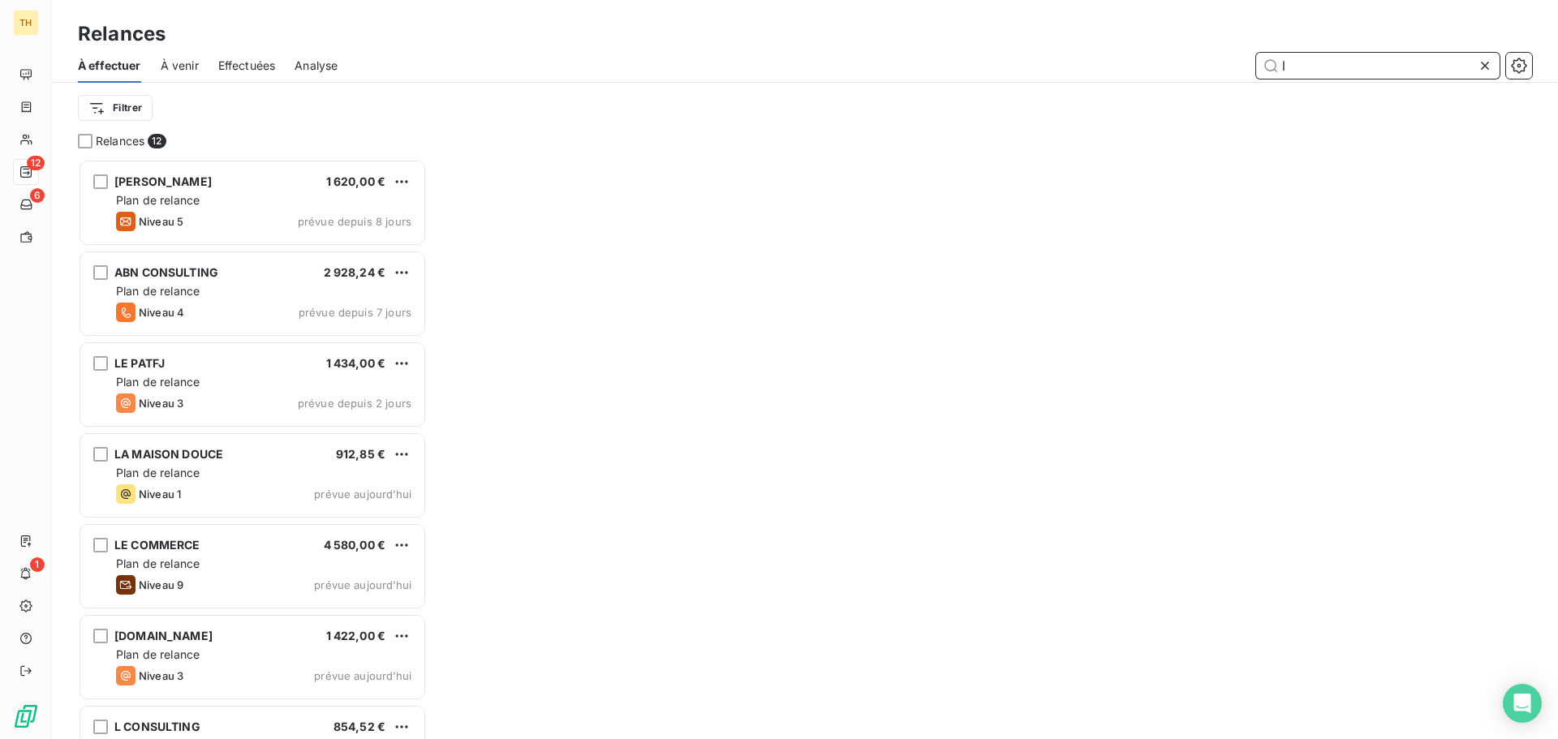
scroll to position [568, 337]
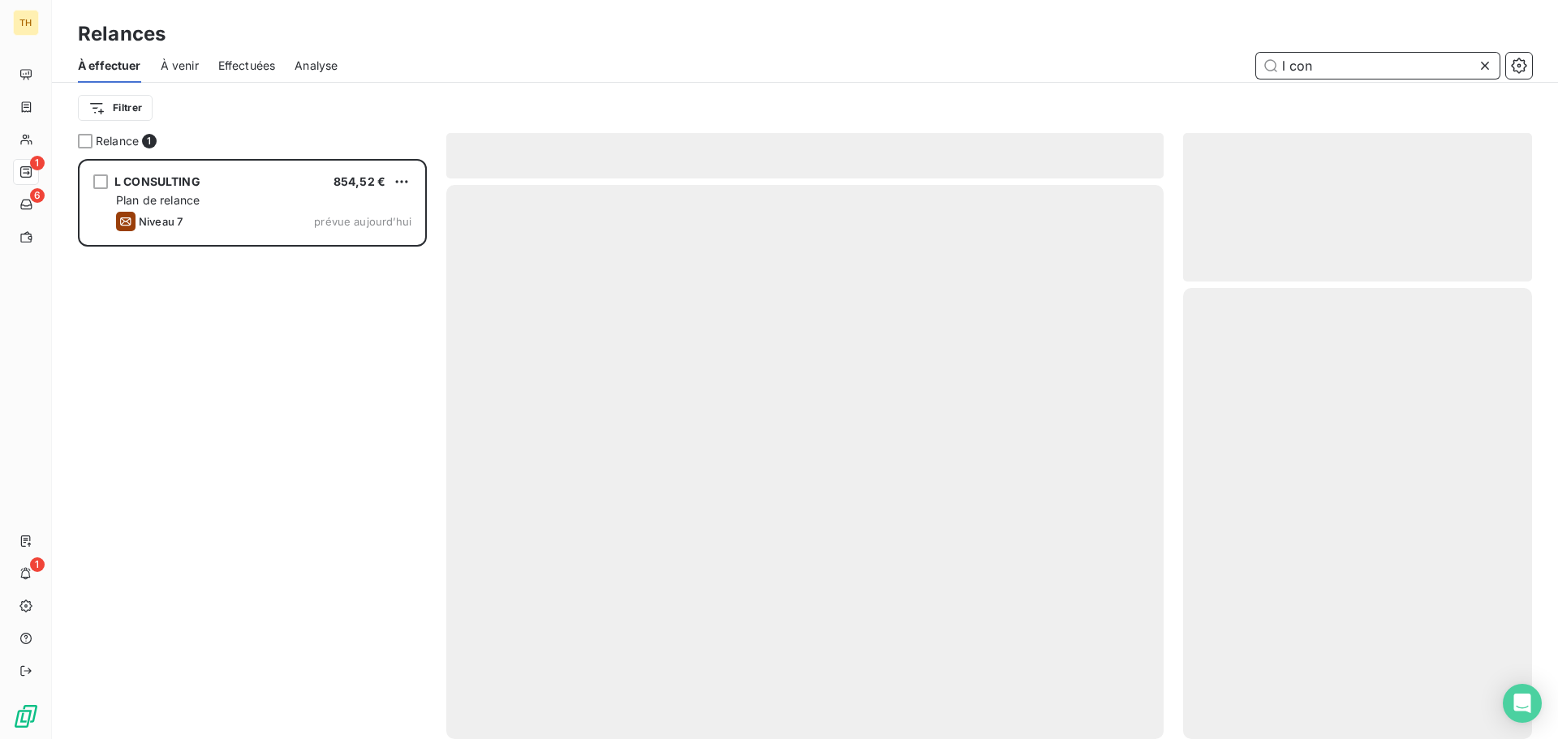
scroll to position [568, 337]
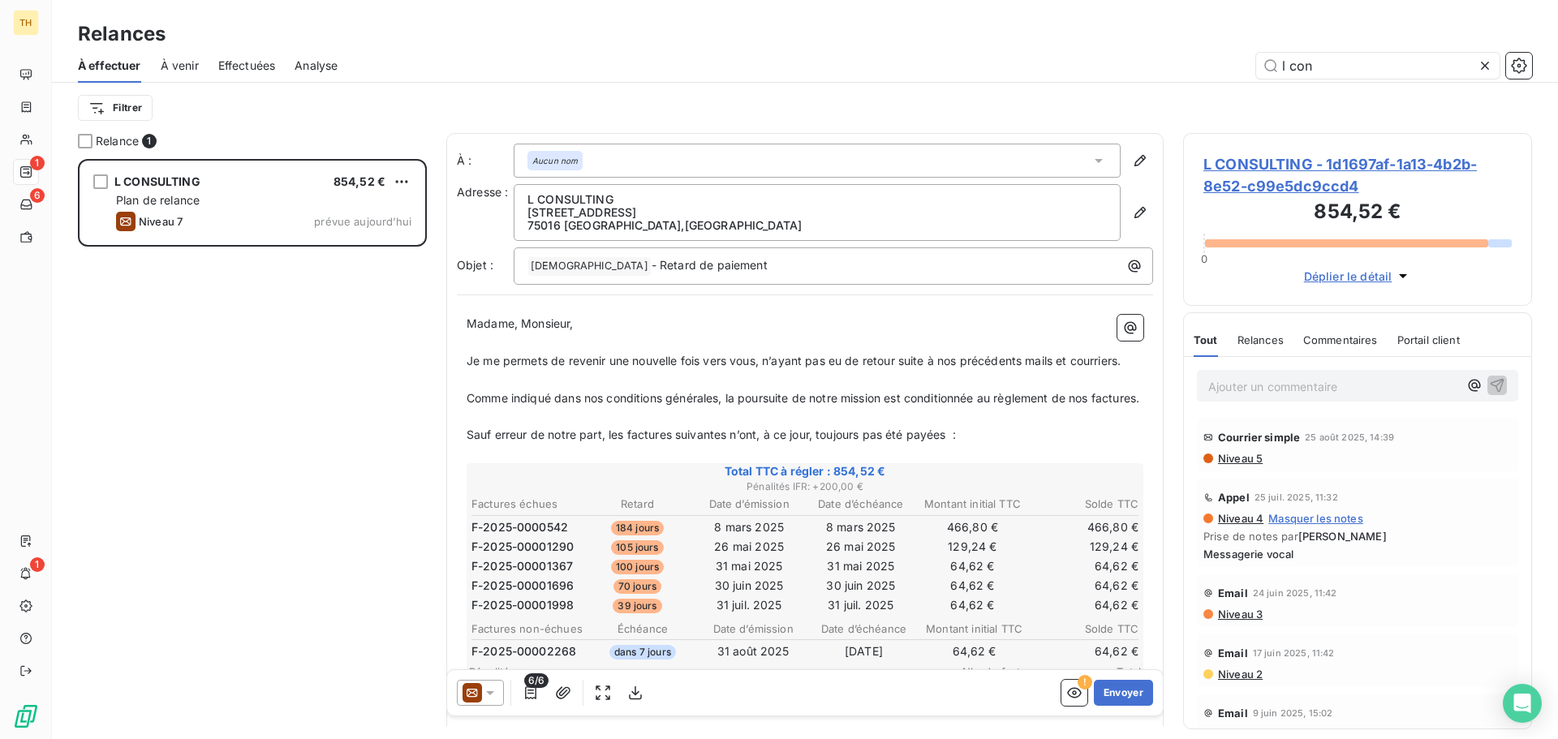
click at [486, 696] on icon at bounding box center [490, 693] width 16 height 16
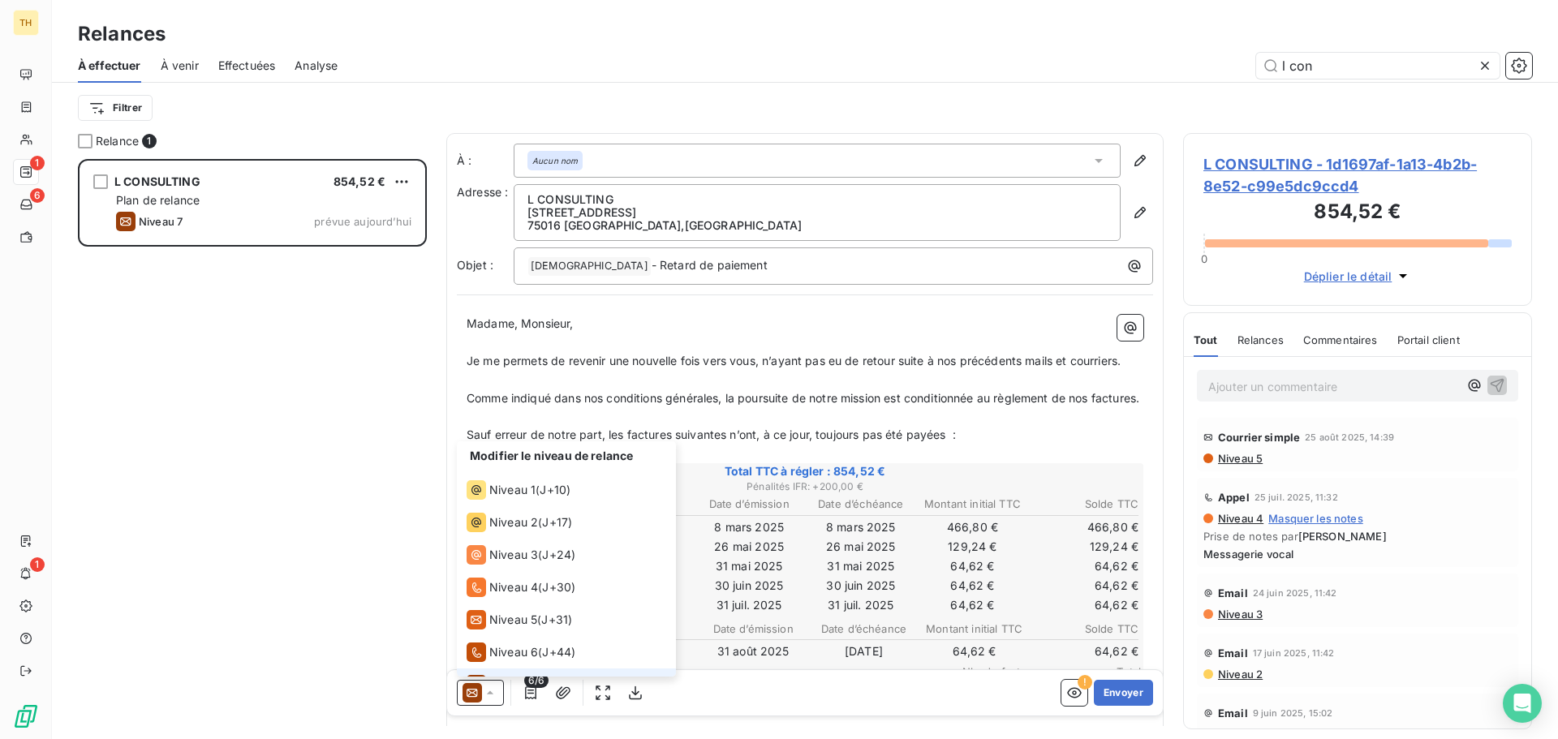
scroll to position [24, 0]
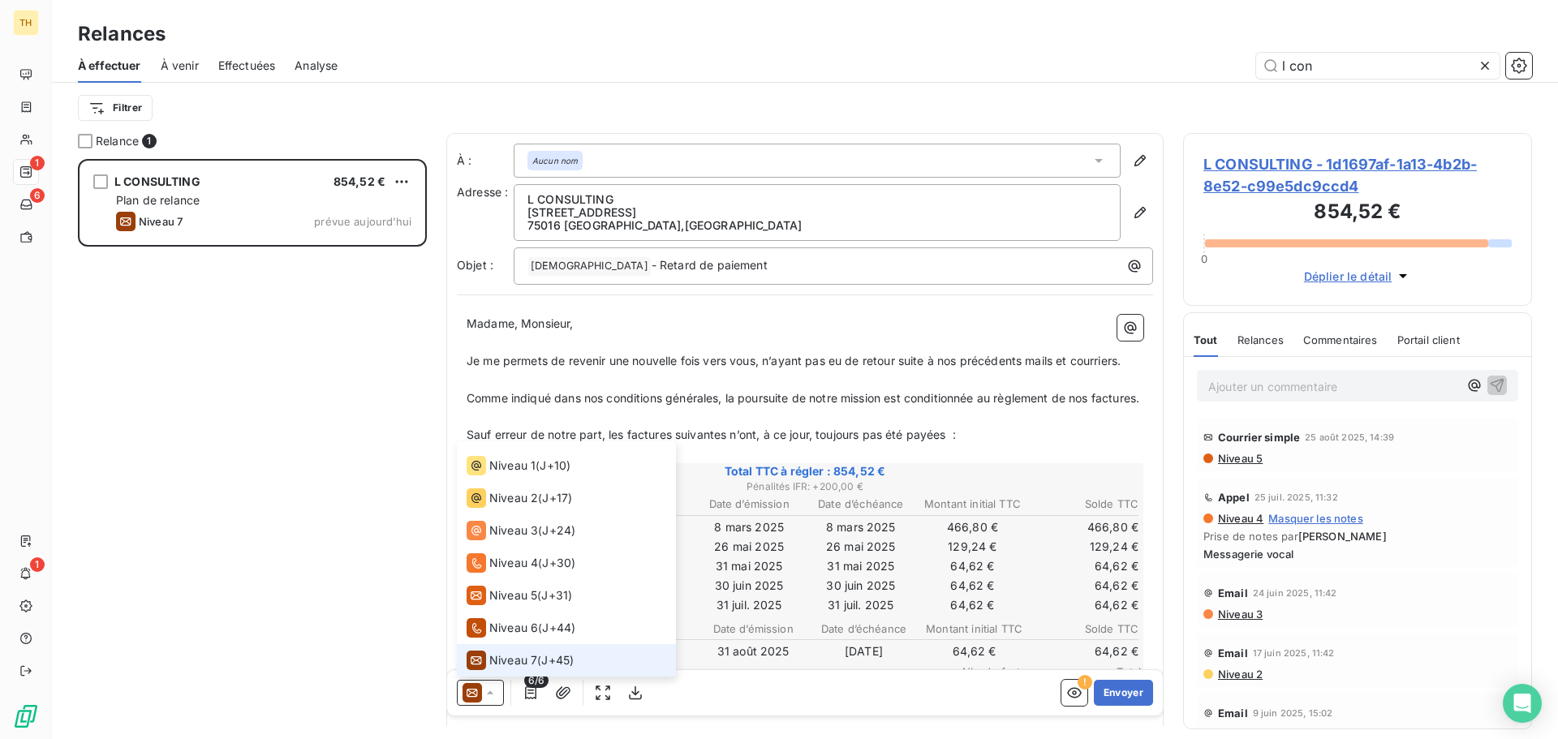
click at [486, 696] on icon at bounding box center [490, 693] width 16 height 16
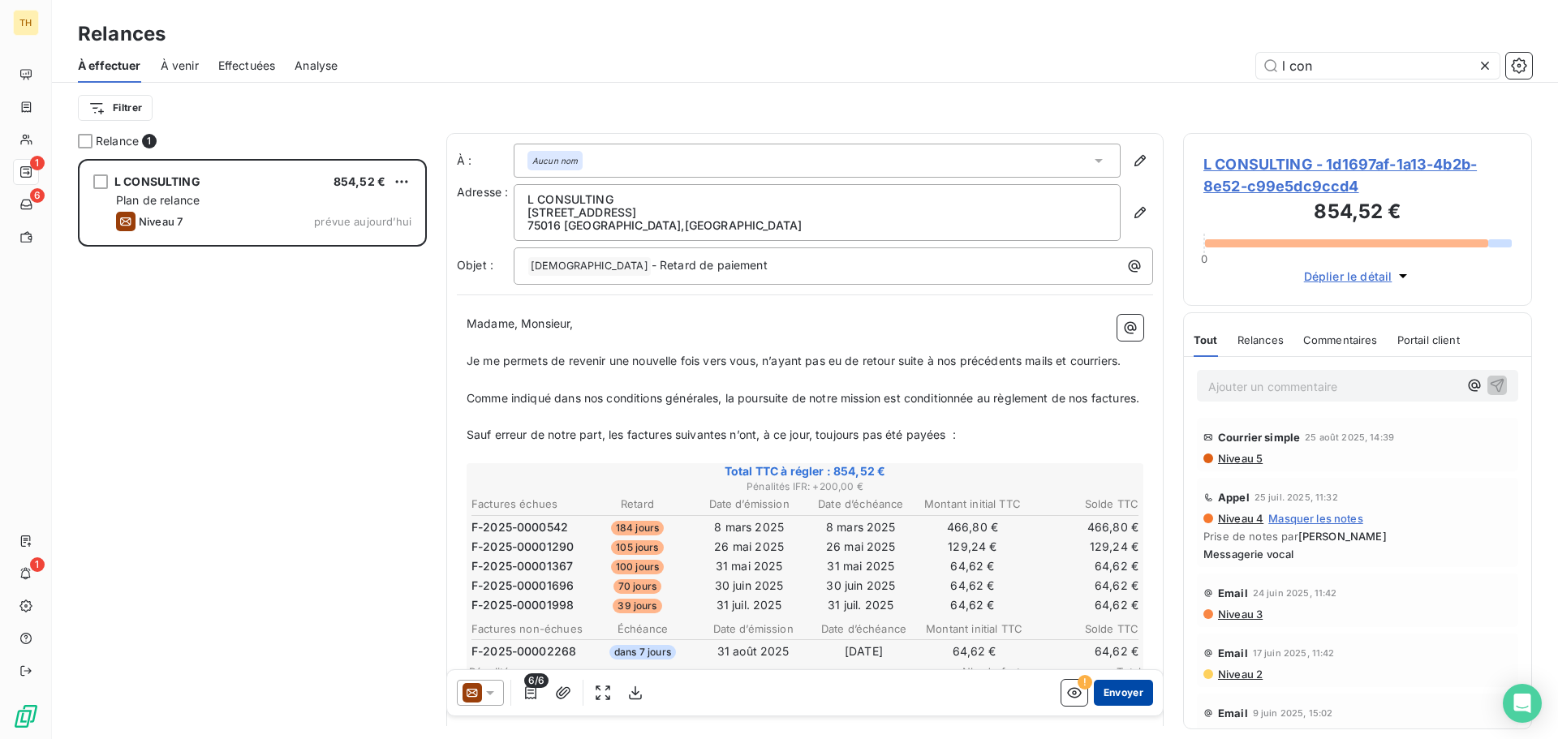
click at [1110, 697] on button "Envoyer" at bounding box center [1123, 693] width 59 height 26
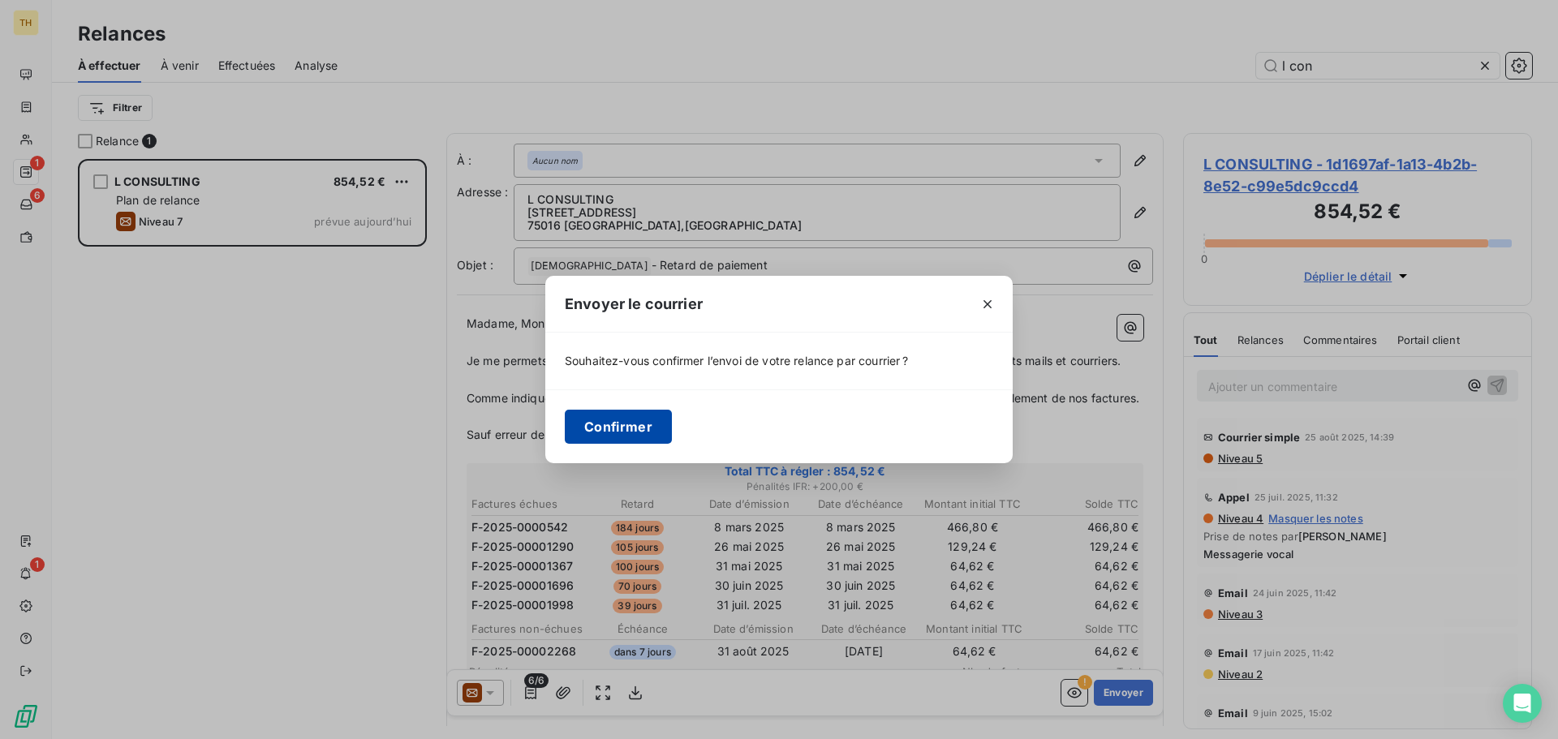
click at [639, 427] on button "Confirmer" at bounding box center [618, 427] width 107 height 34
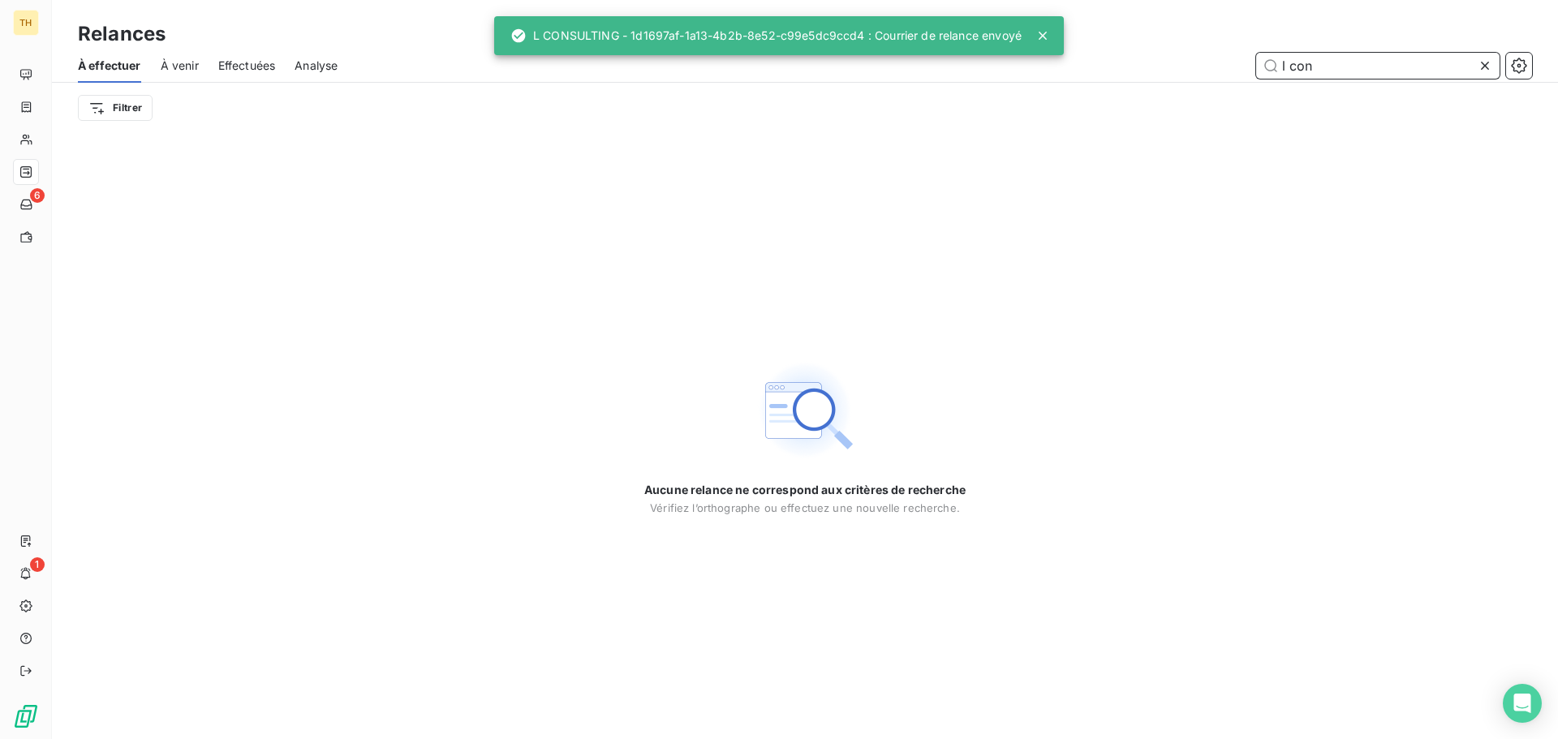
click at [1289, 56] on input "l con" at bounding box center [1377, 66] width 243 height 26
click at [1317, 63] on input "l con" at bounding box center [1377, 66] width 243 height 26
click at [1317, 64] on input "l con" at bounding box center [1377, 66] width 243 height 26
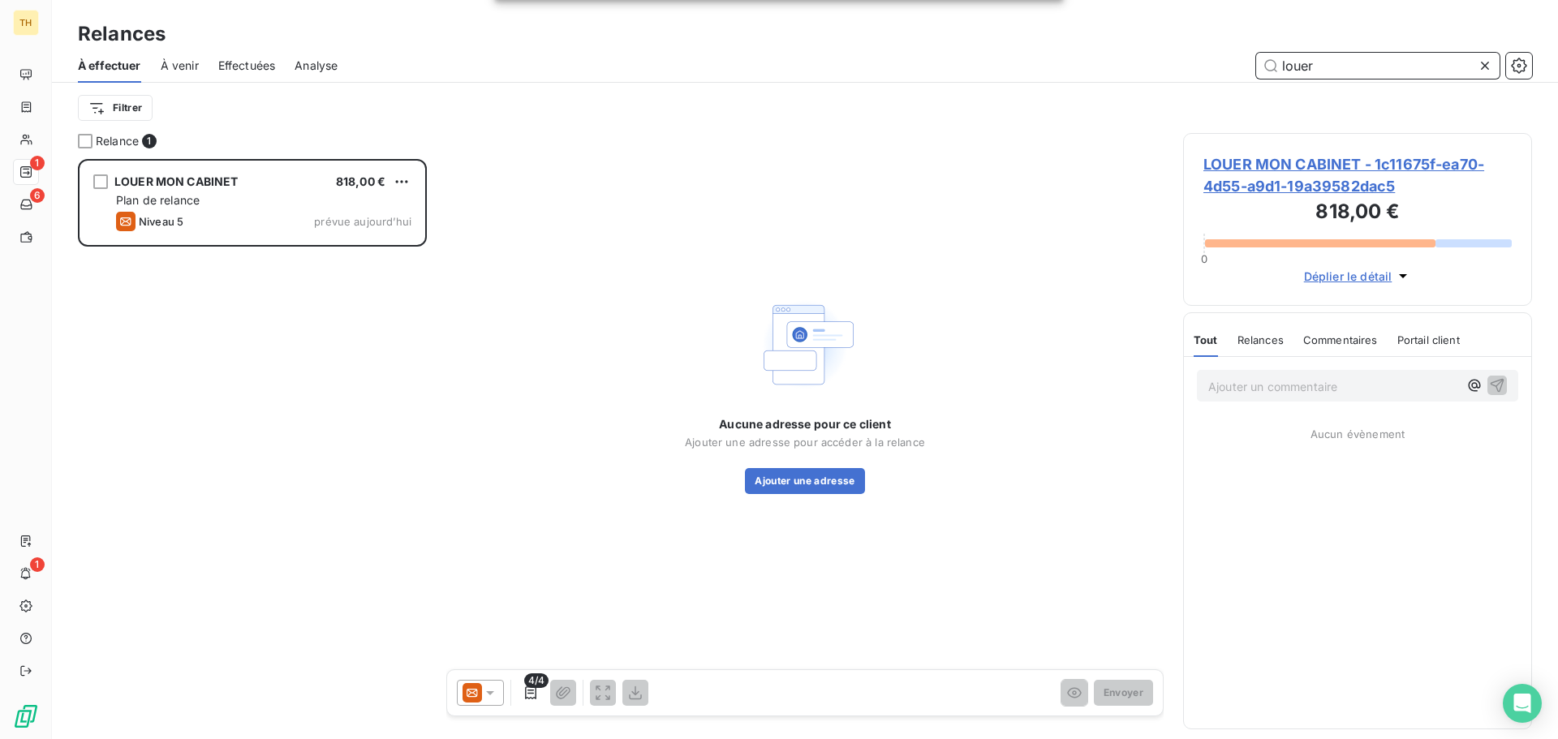
scroll to position [568, 337]
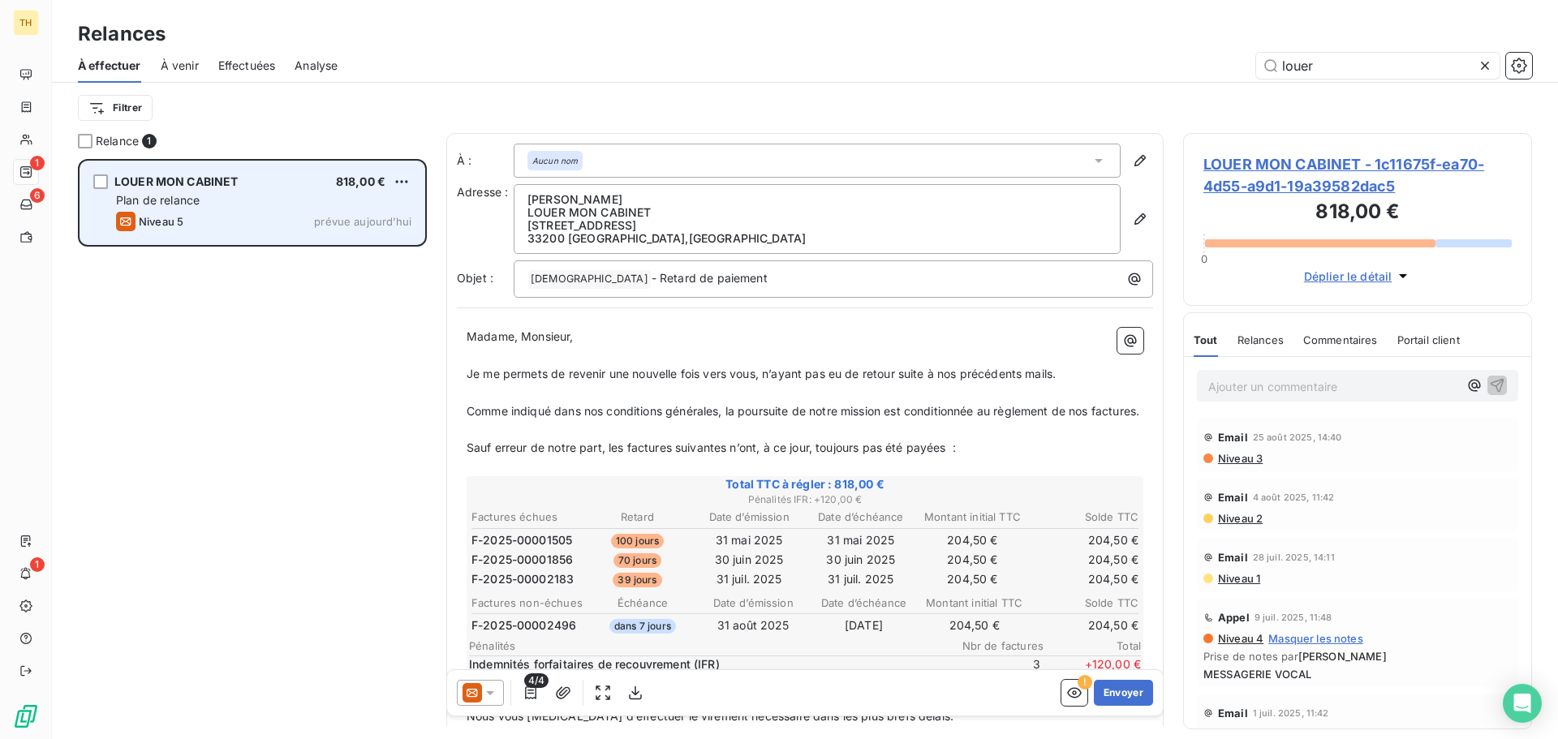
click at [260, 201] on div "Plan de relance" at bounding box center [263, 200] width 295 height 16
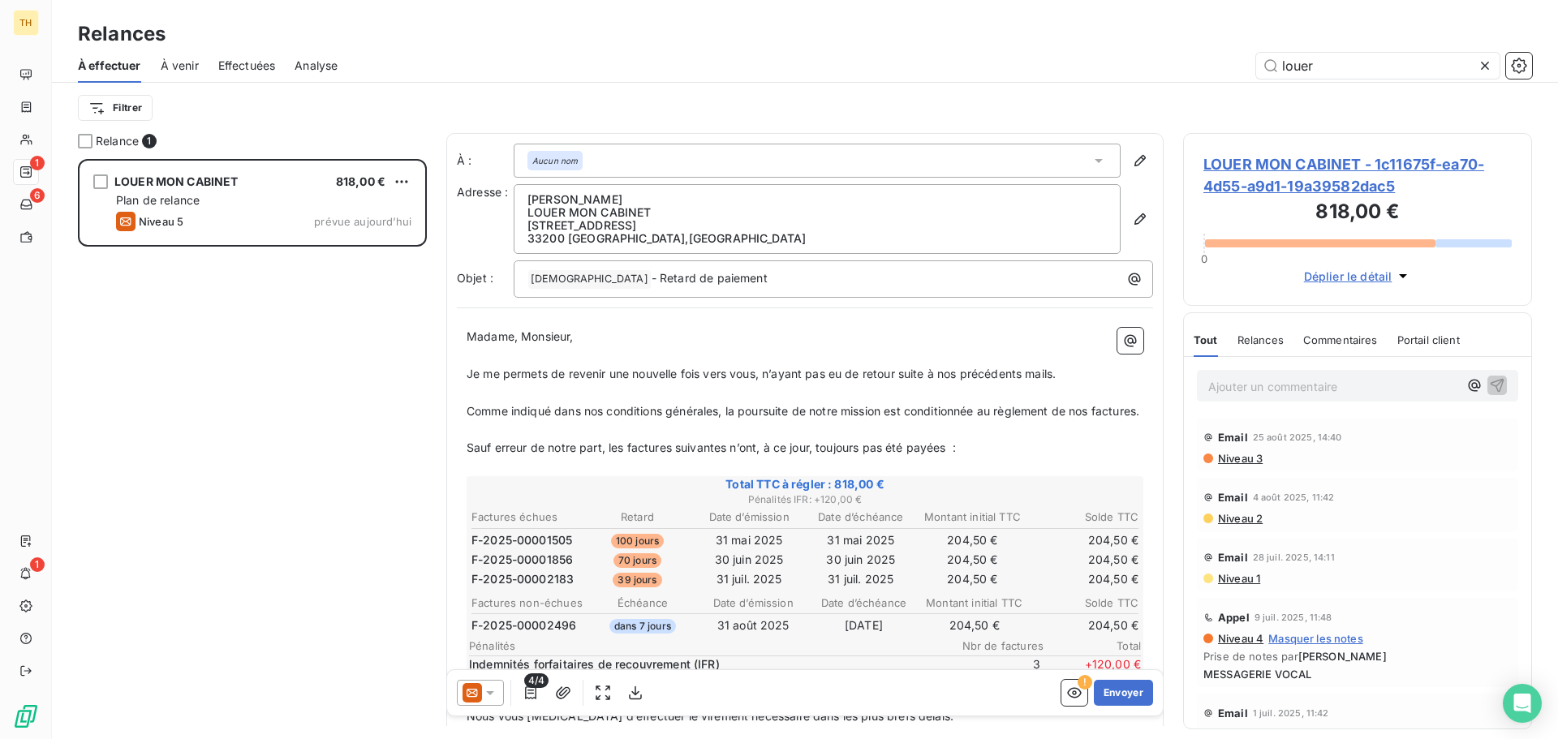
click at [475, 692] on icon at bounding box center [471, 692] width 19 height 19
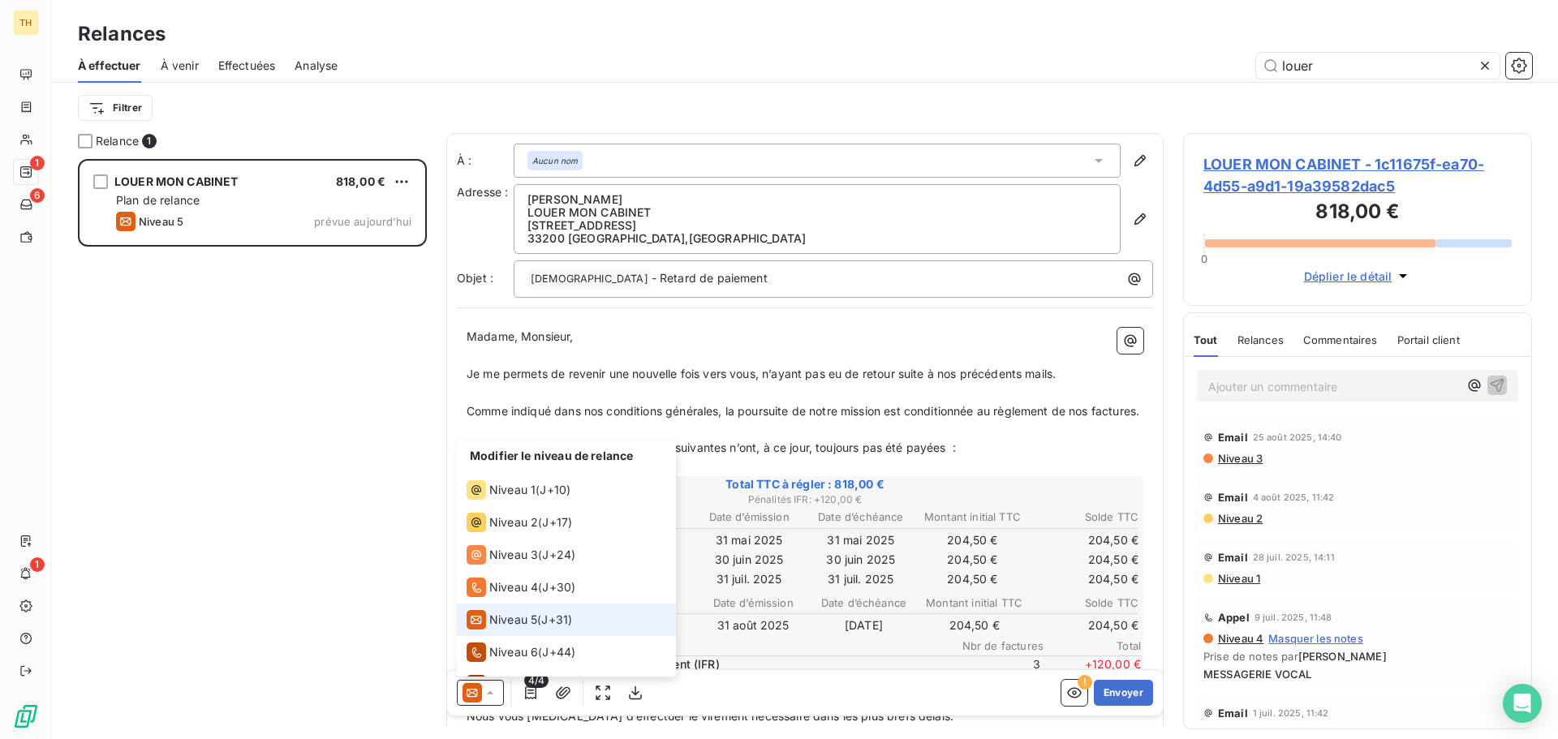
click at [518, 612] on span "Niveau 5" at bounding box center [513, 620] width 48 height 16
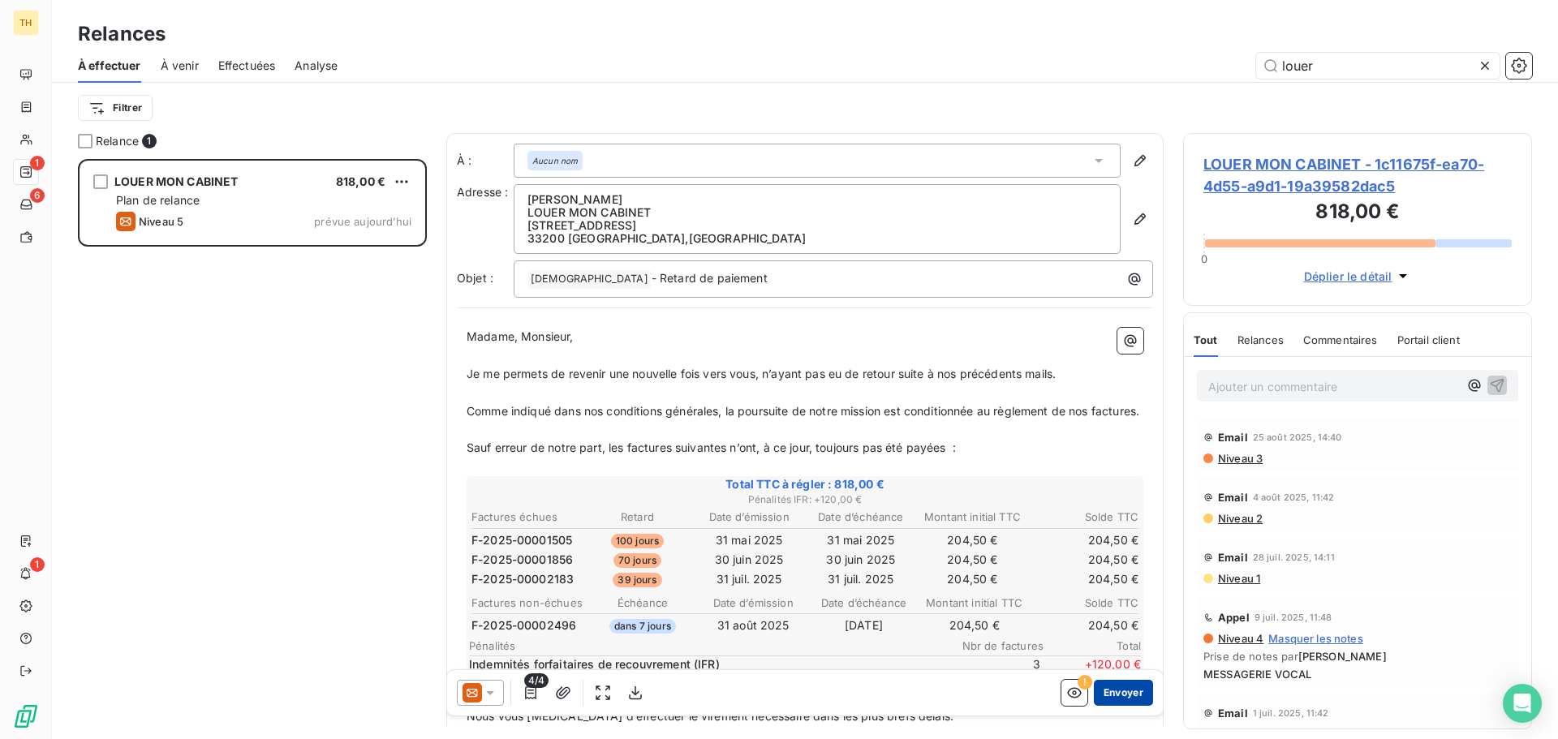
click at [1110, 695] on button "Envoyer" at bounding box center [1123, 693] width 59 height 26
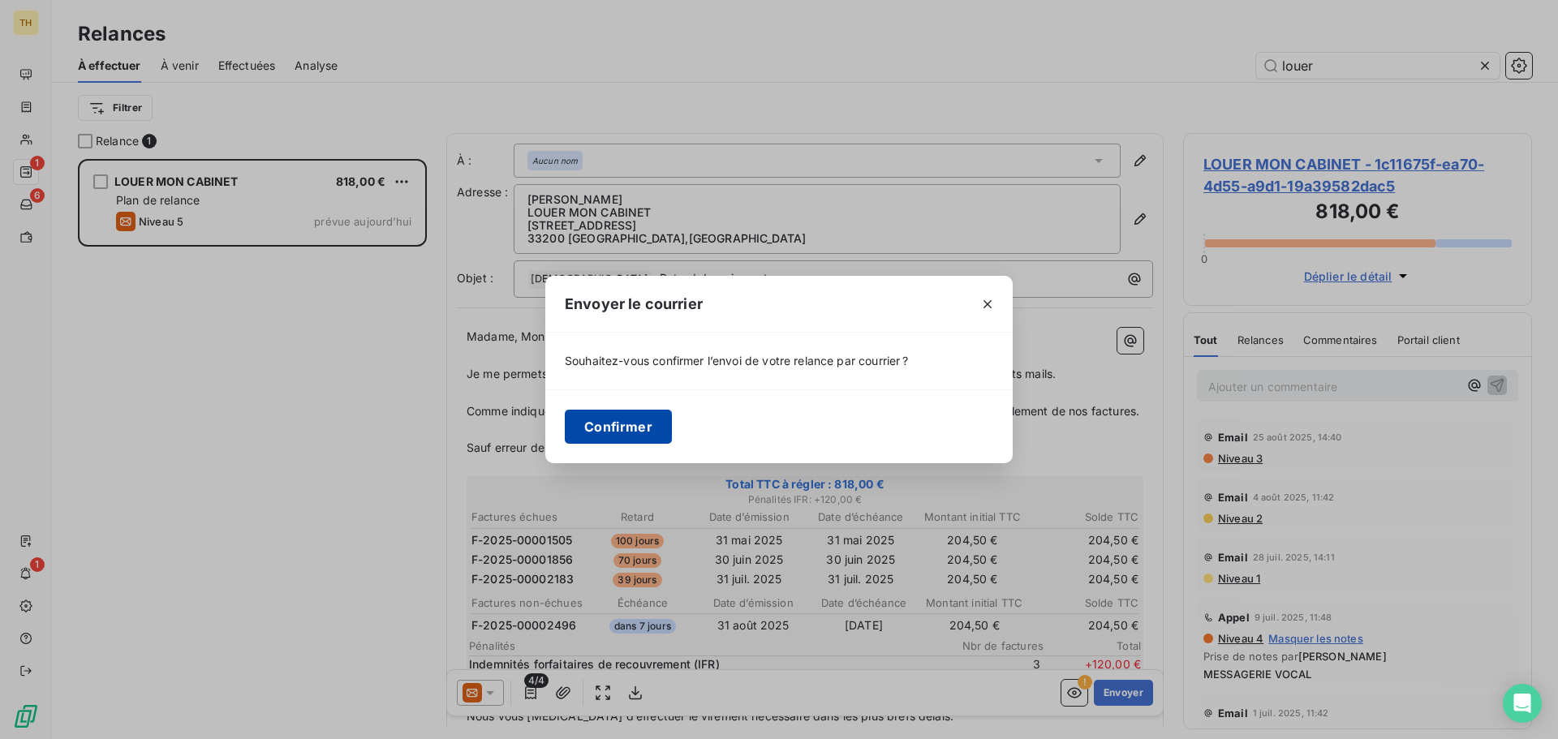
click at [626, 436] on button "Confirmer" at bounding box center [618, 427] width 107 height 34
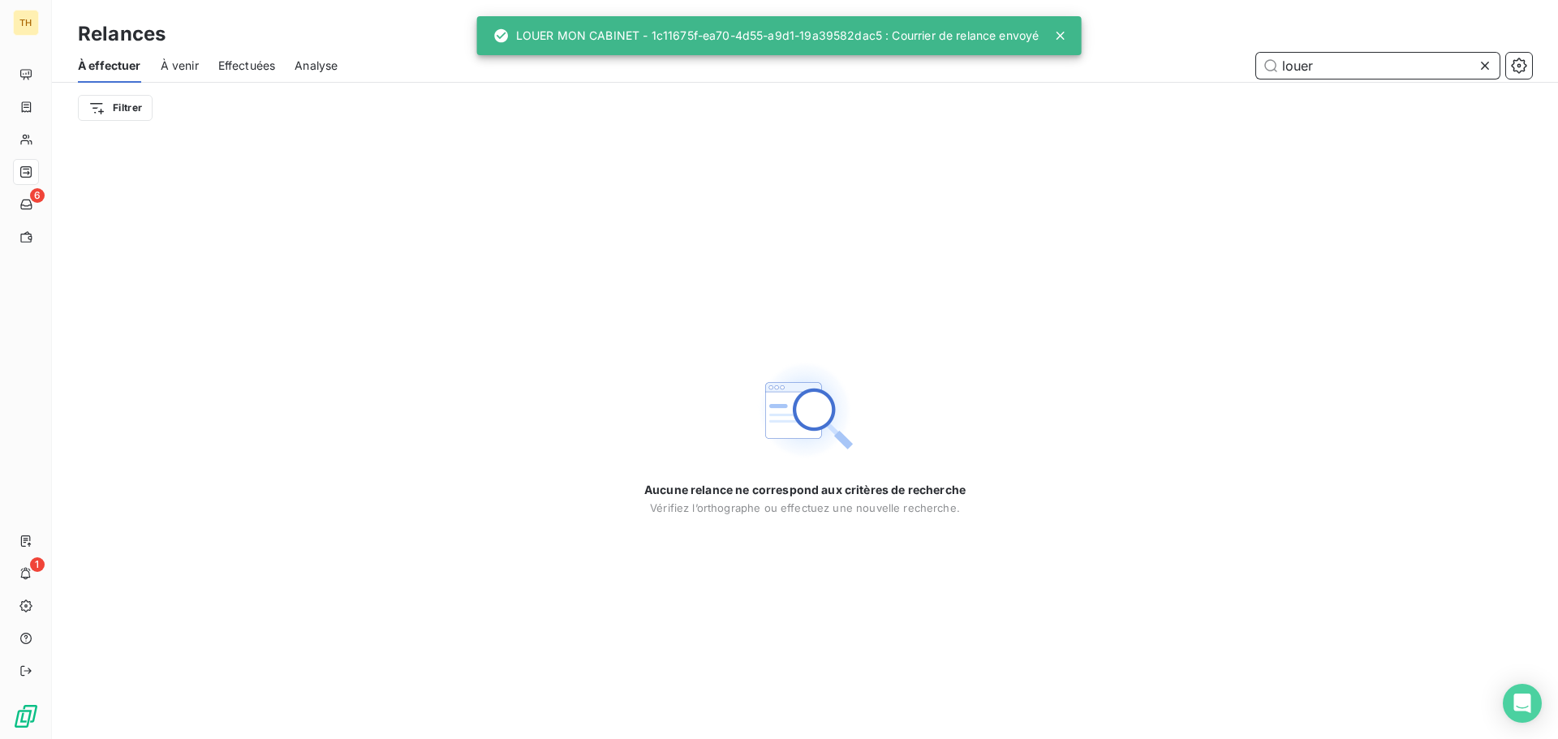
click at [1381, 66] on input "louer" at bounding box center [1377, 66] width 243 height 26
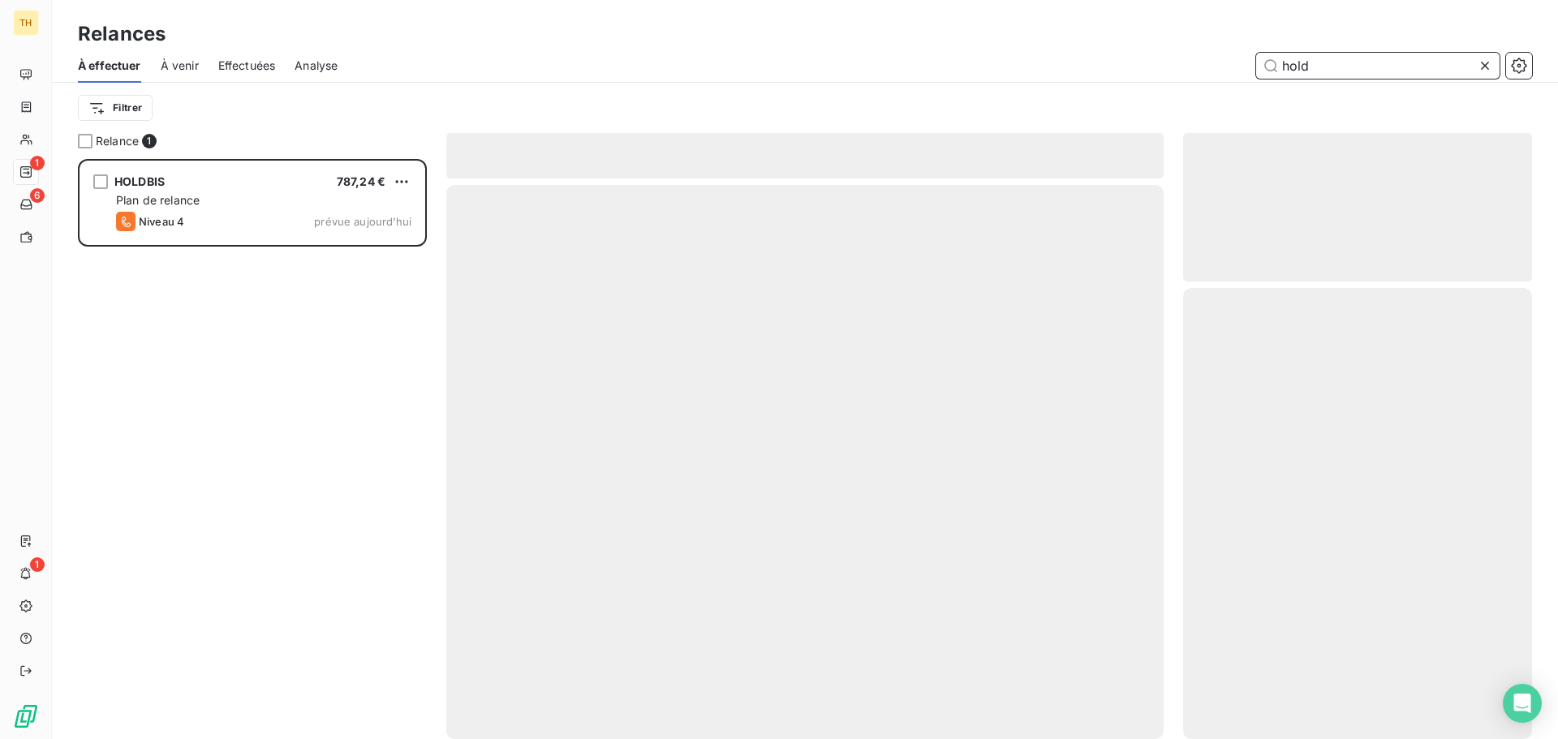
scroll to position [568, 337]
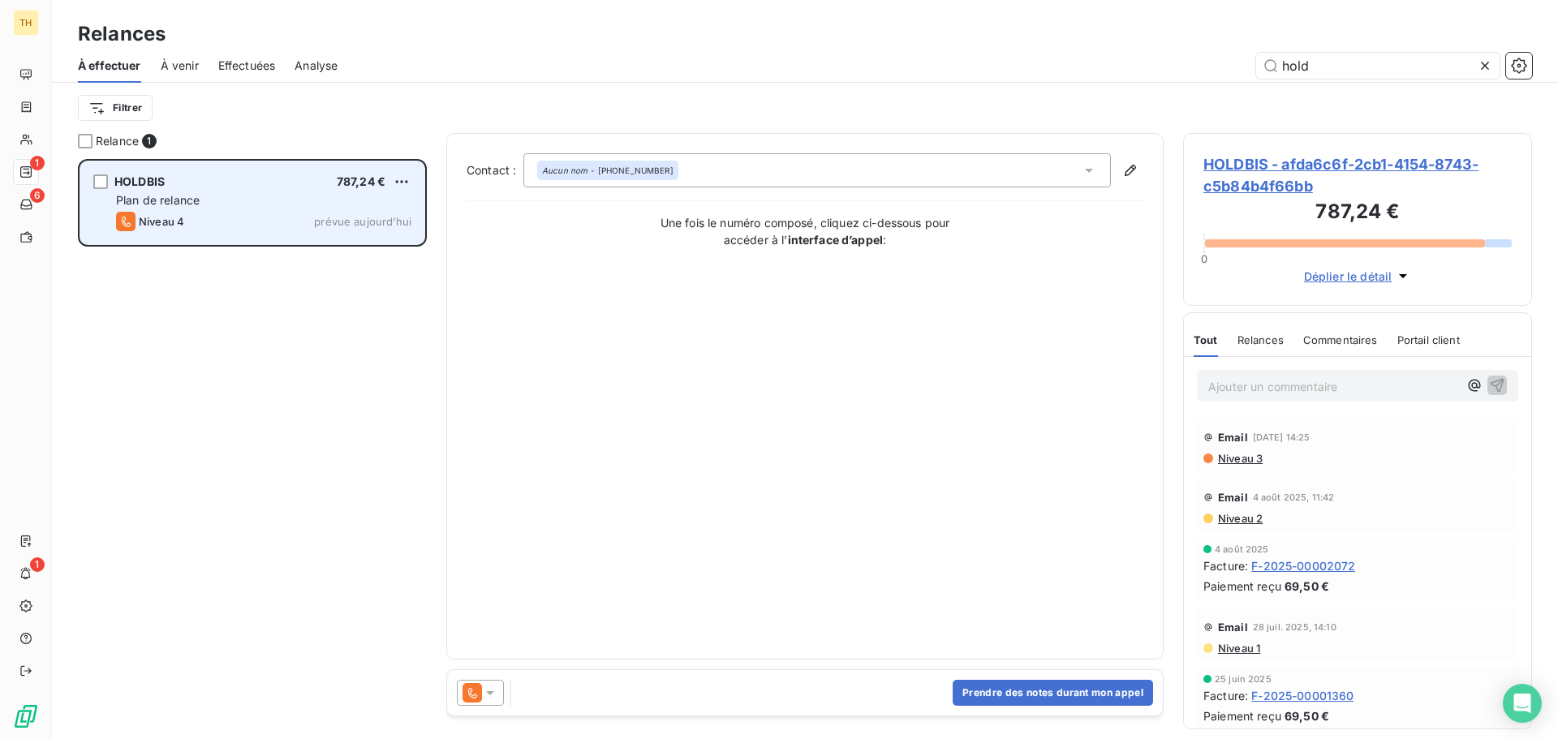
click at [234, 234] on div "HOLDBIS 787,24 € Plan de relance Niveau 4 prévue aujourd’hui" at bounding box center [252, 202] width 344 height 83
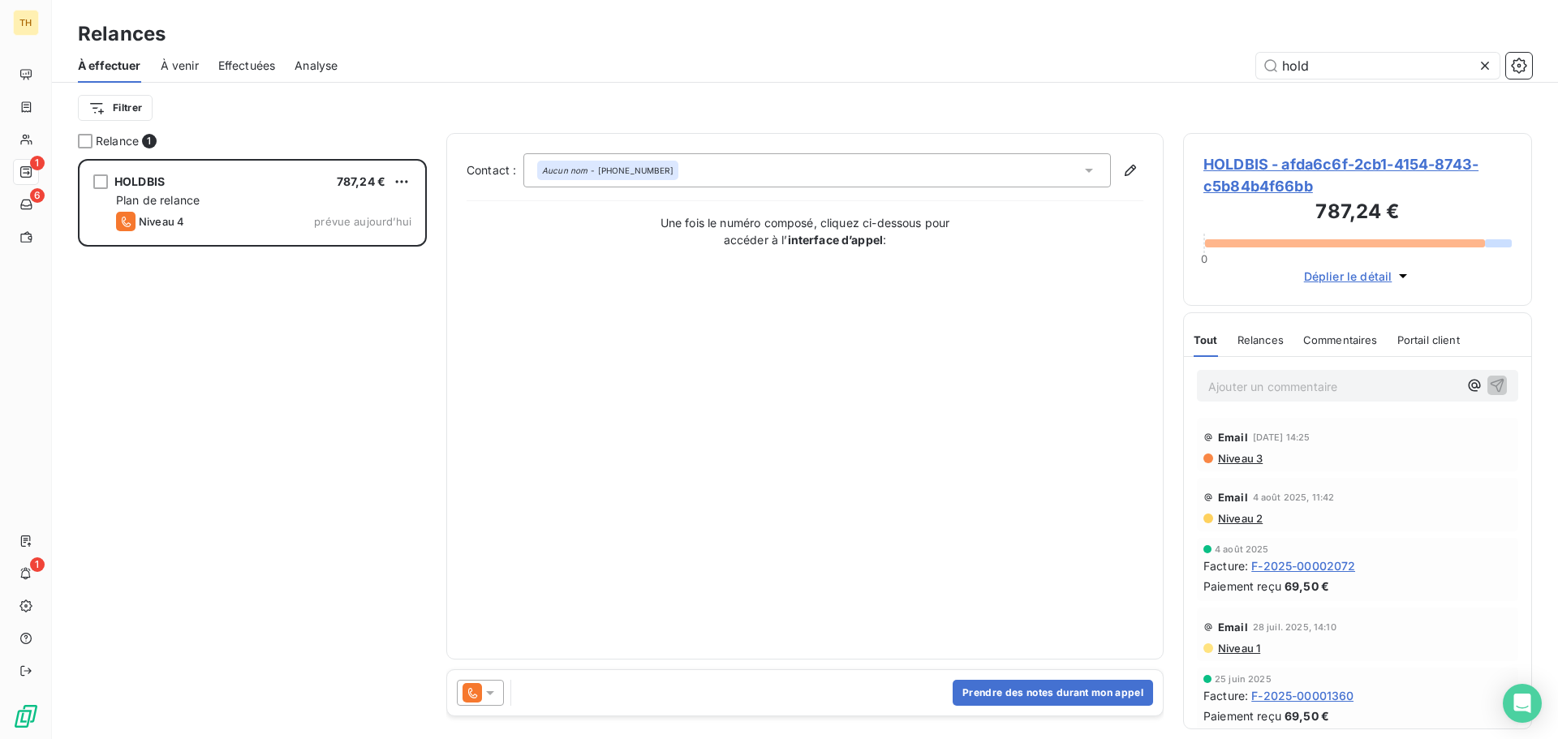
click at [497, 683] on div at bounding box center [480, 693] width 47 height 26
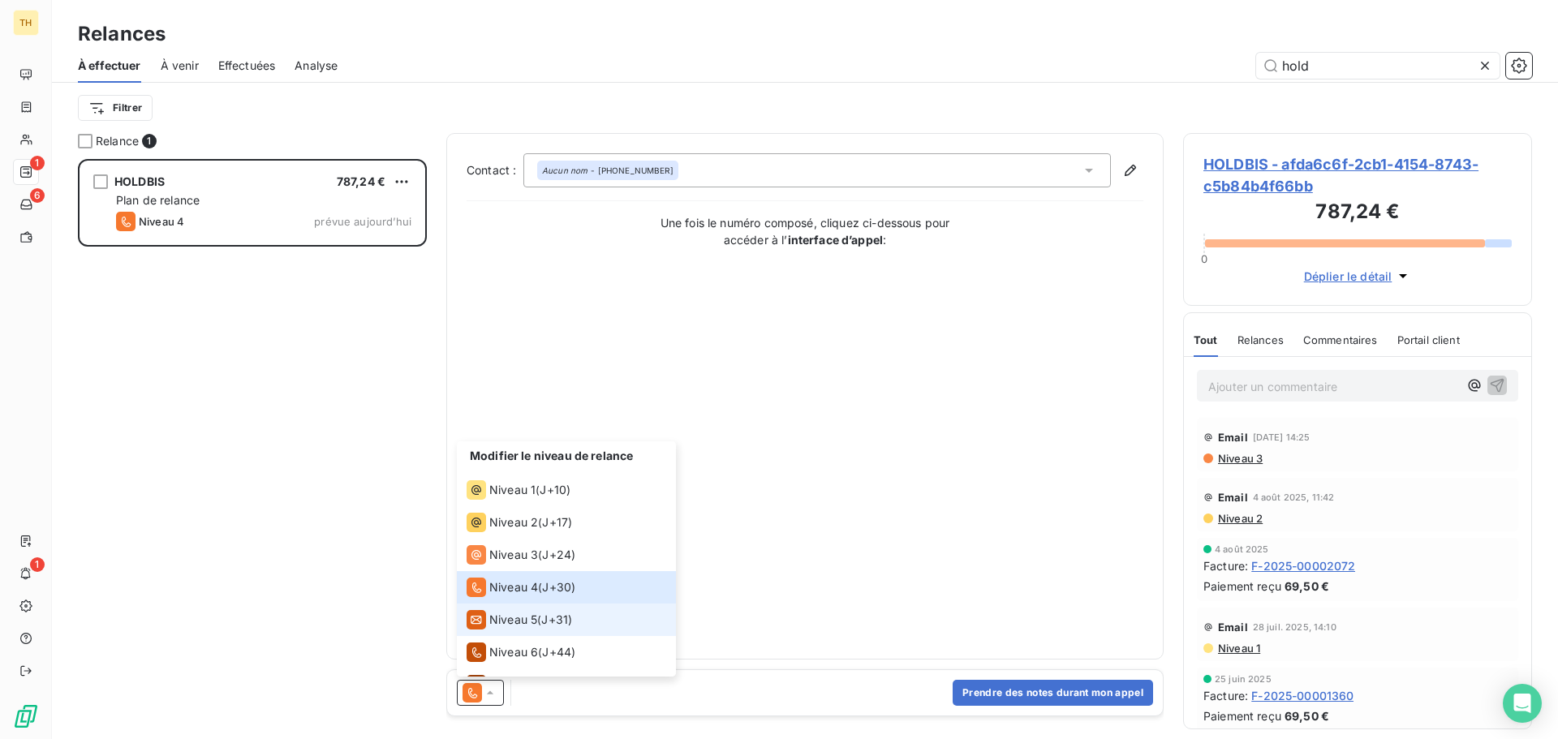
click at [510, 614] on span "Niveau 5" at bounding box center [513, 620] width 48 height 16
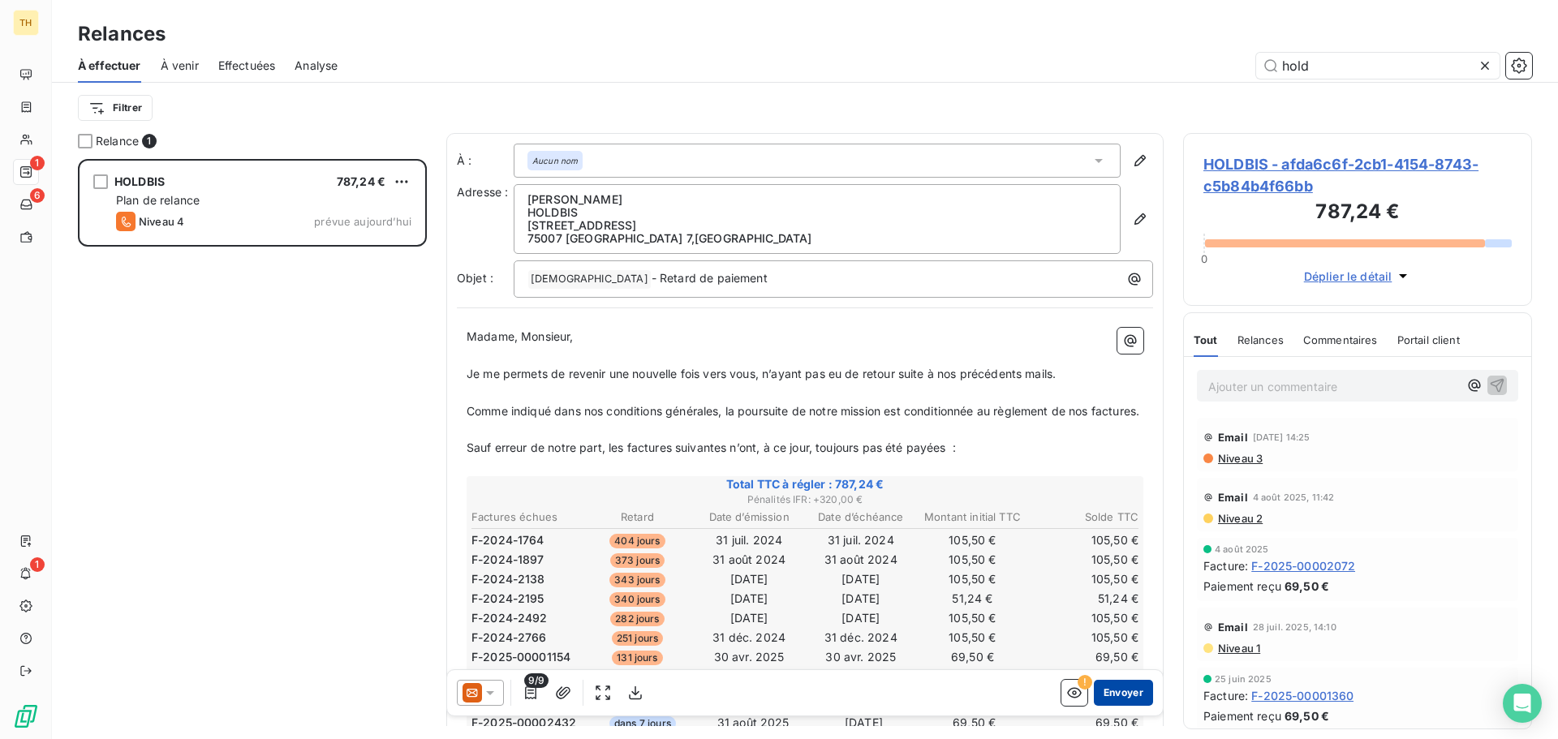
click at [1117, 697] on button "Envoyer" at bounding box center [1123, 693] width 59 height 26
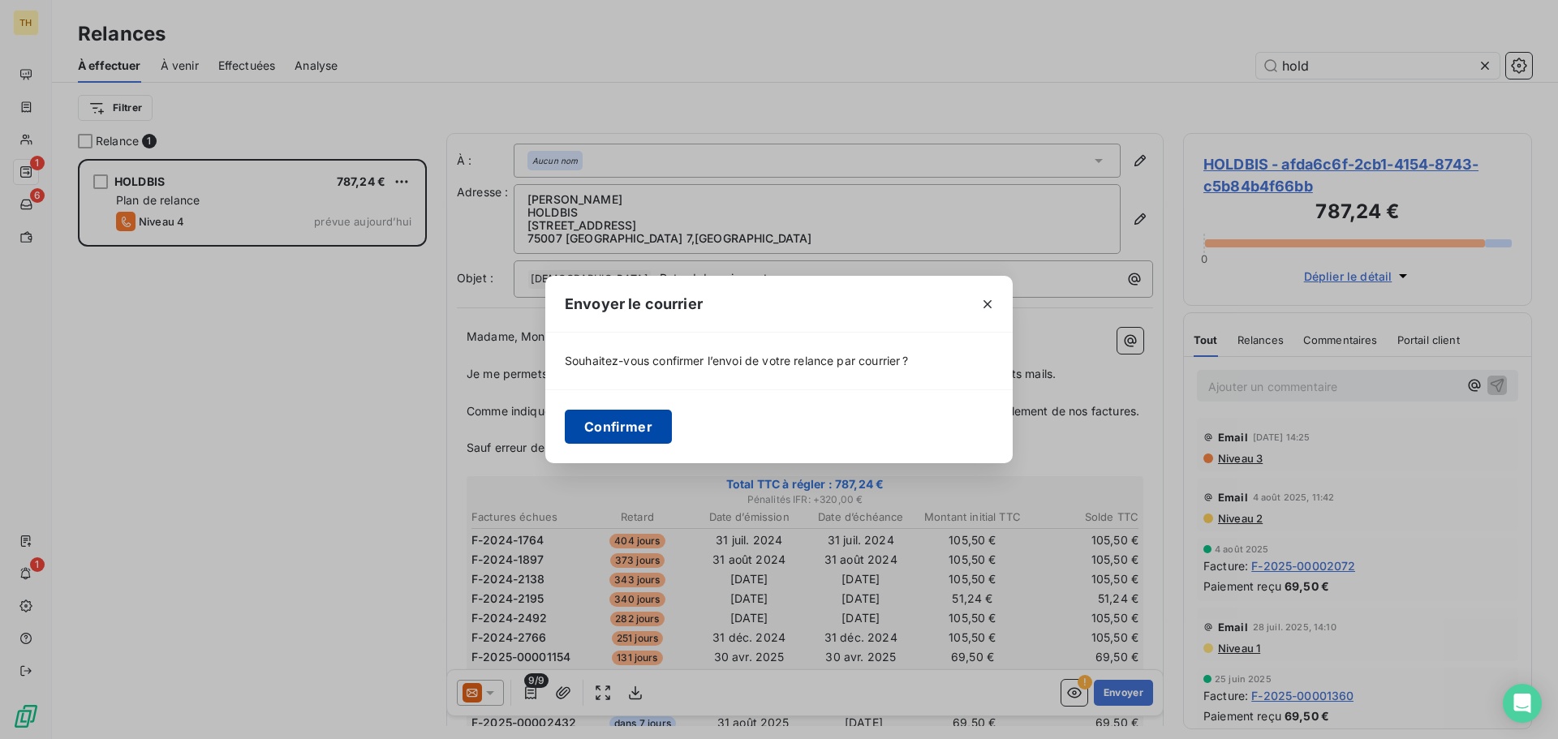
click at [617, 417] on button "Confirmer" at bounding box center [618, 427] width 107 height 34
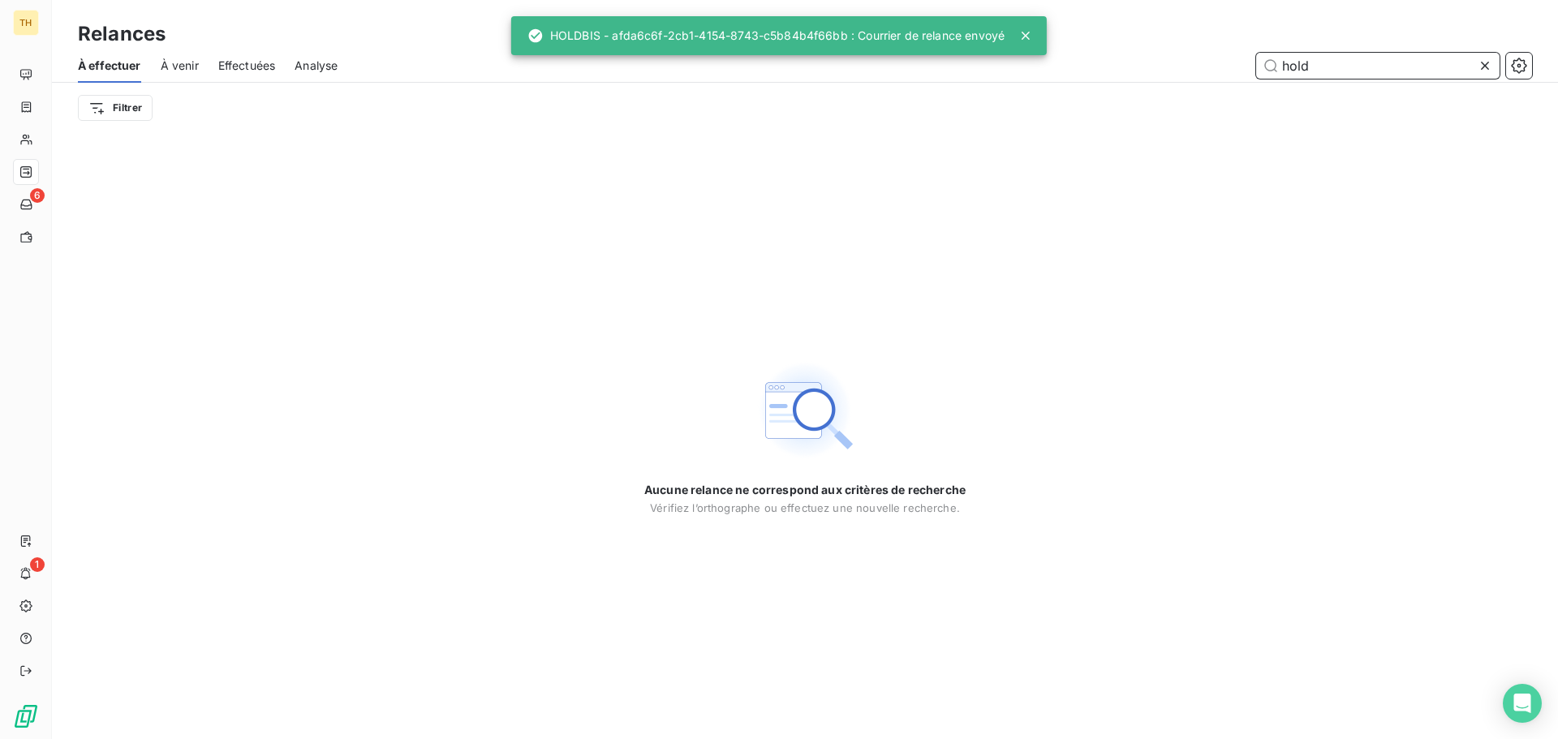
click at [1358, 68] on input "hold" at bounding box center [1377, 66] width 243 height 26
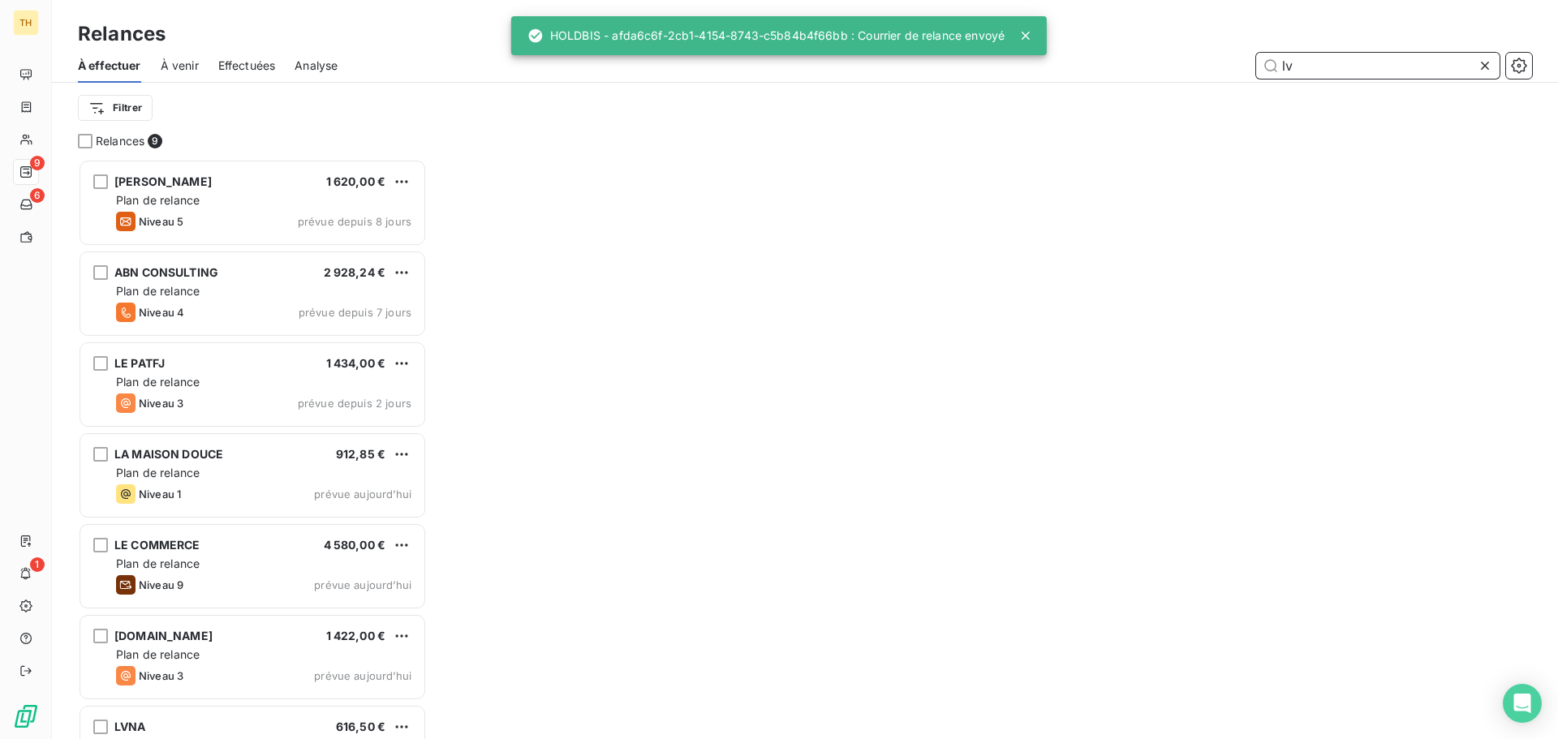
scroll to position [568, 337]
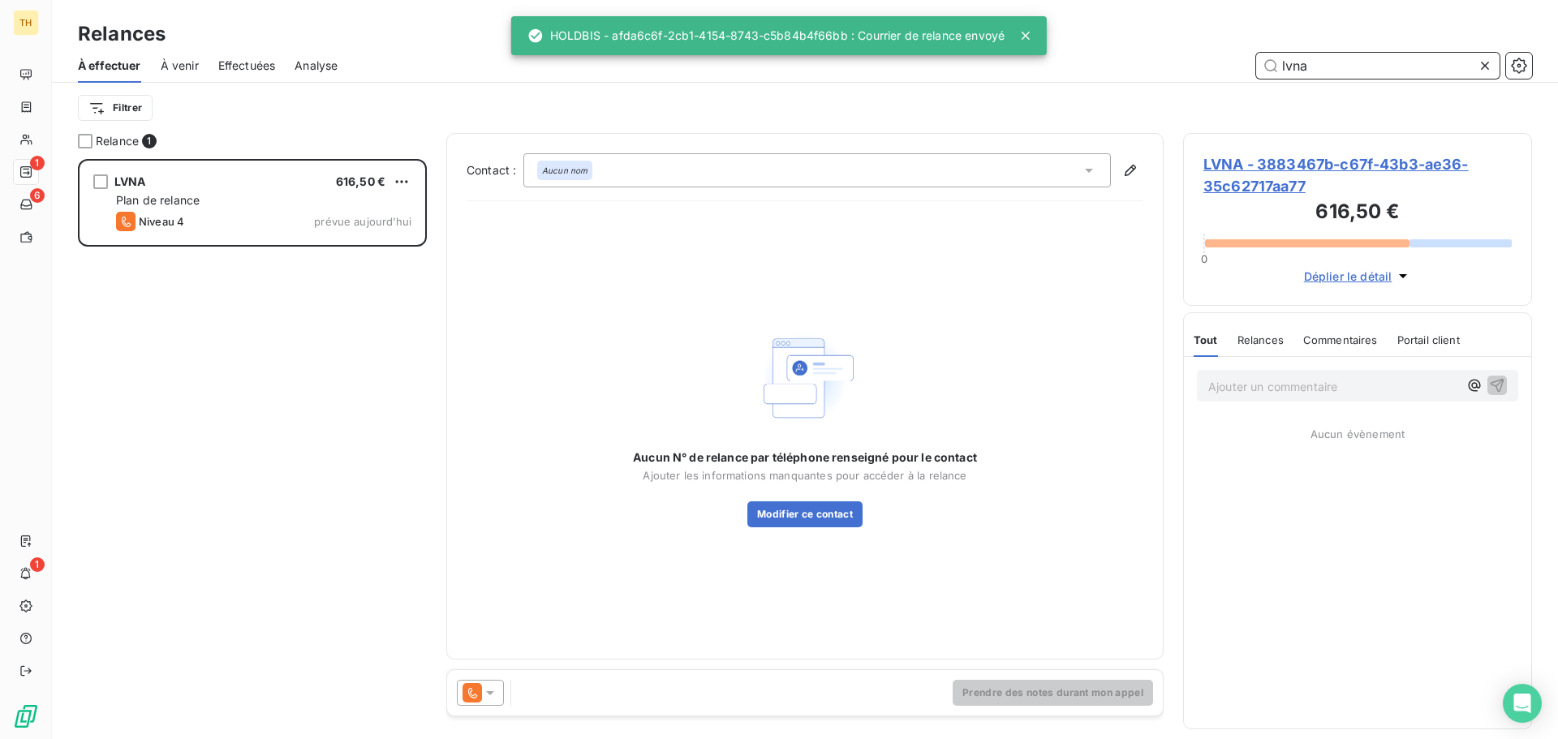
scroll to position [568, 337]
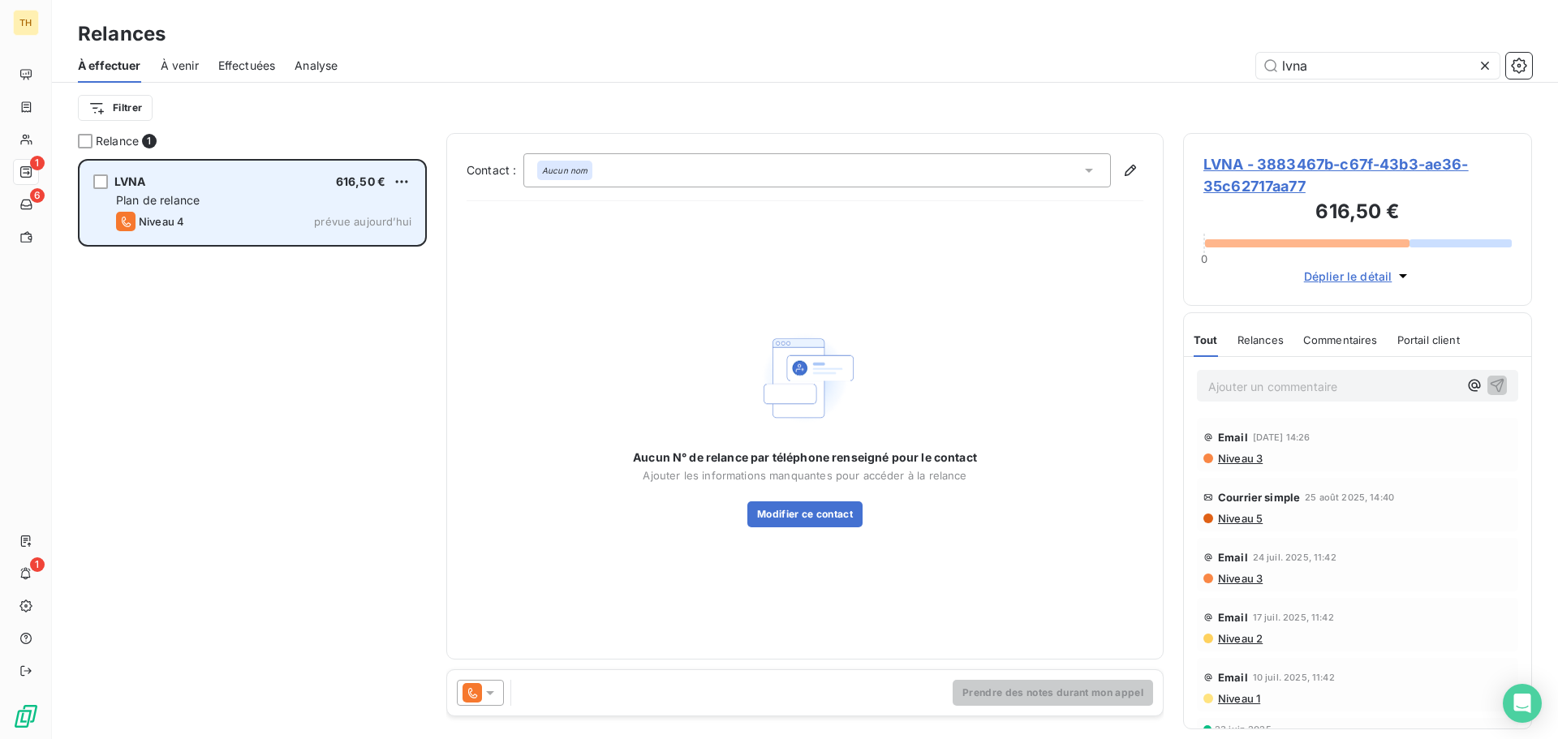
click at [226, 213] on div "Niveau 4 prévue aujourd’hui" at bounding box center [263, 221] width 295 height 19
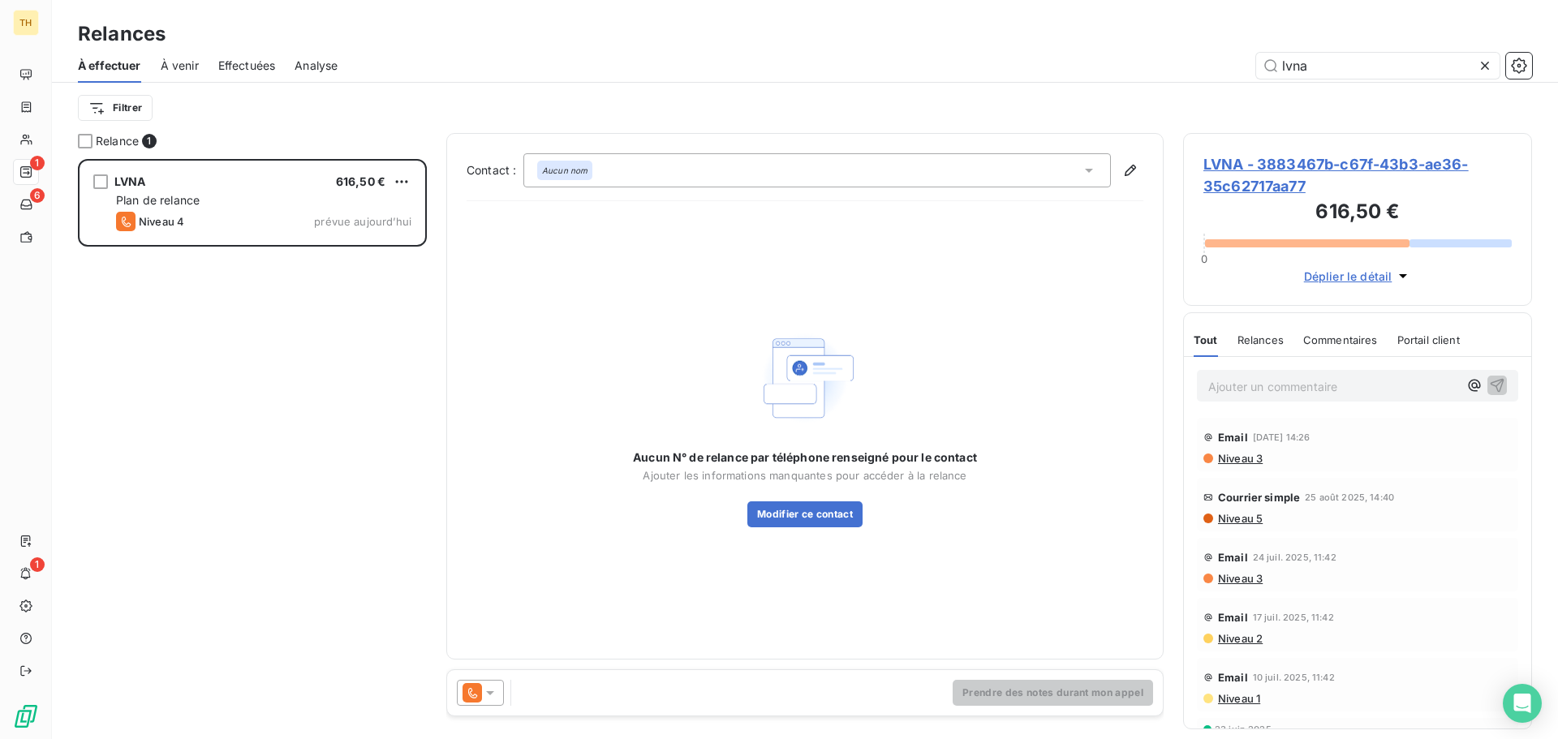
click at [488, 687] on icon at bounding box center [490, 693] width 16 height 16
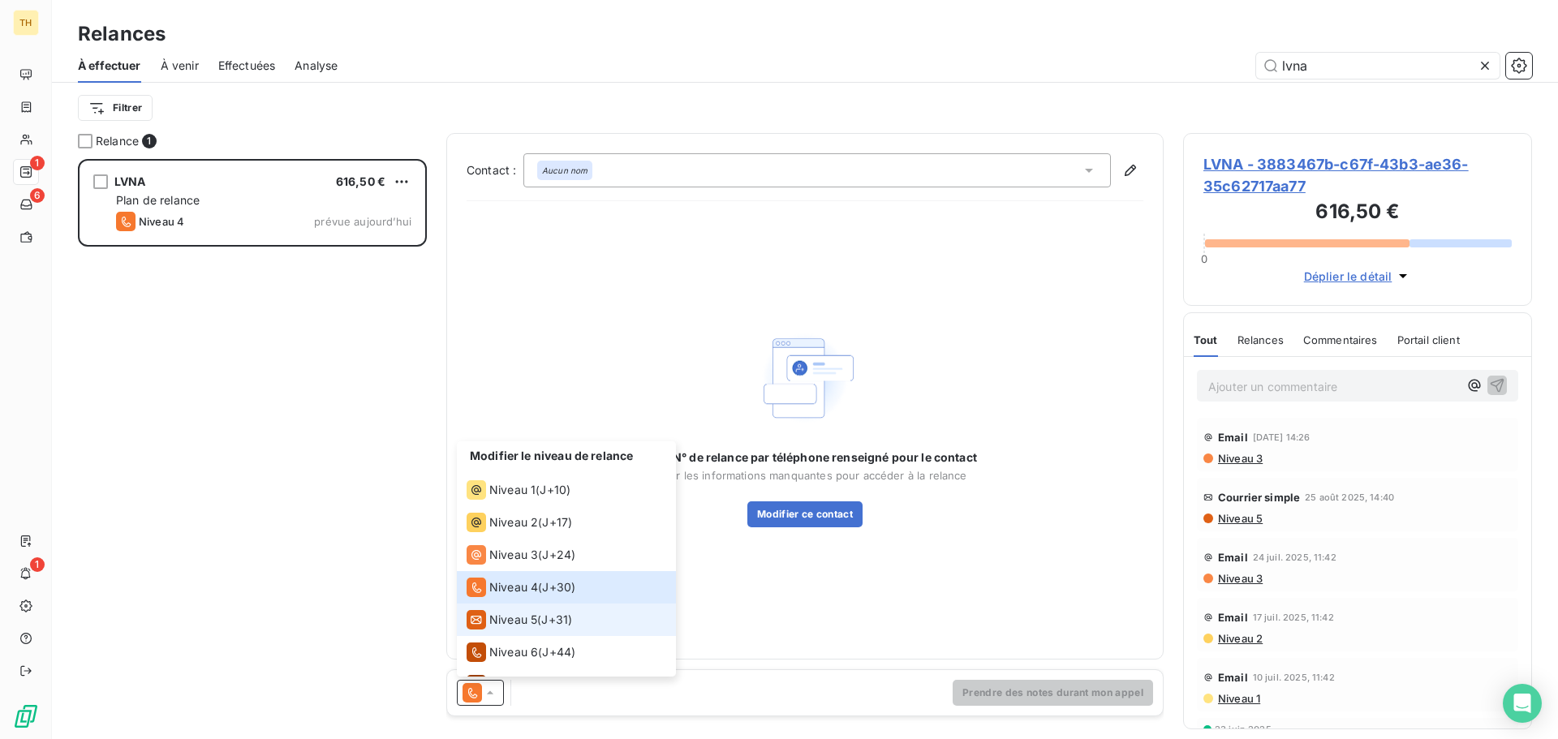
click at [515, 608] on li "Niveau 5 ( J+31 )" at bounding box center [566, 620] width 219 height 32
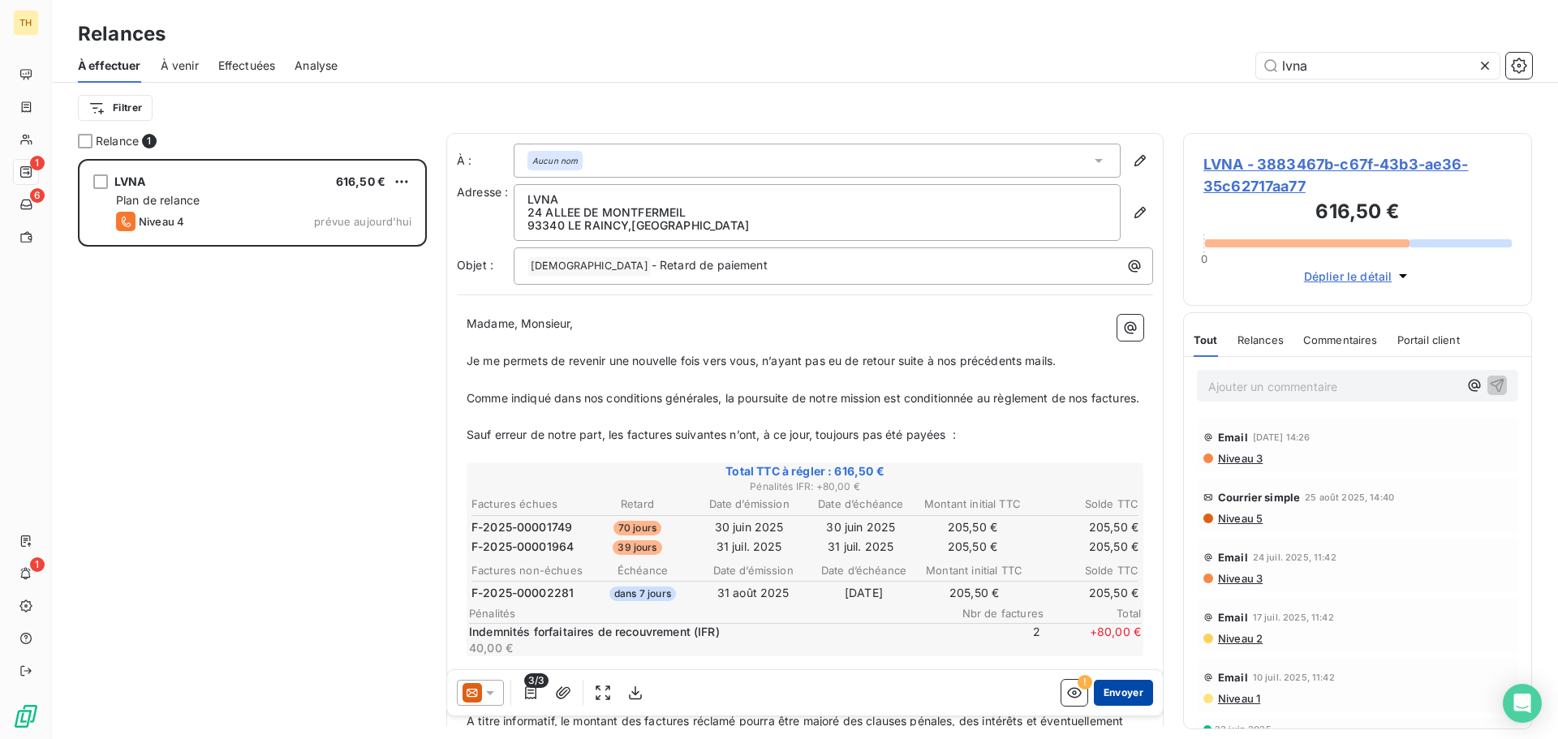
click at [1129, 692] on button "Envoyer" at bounding box center [1123, 693] width 59 height 26
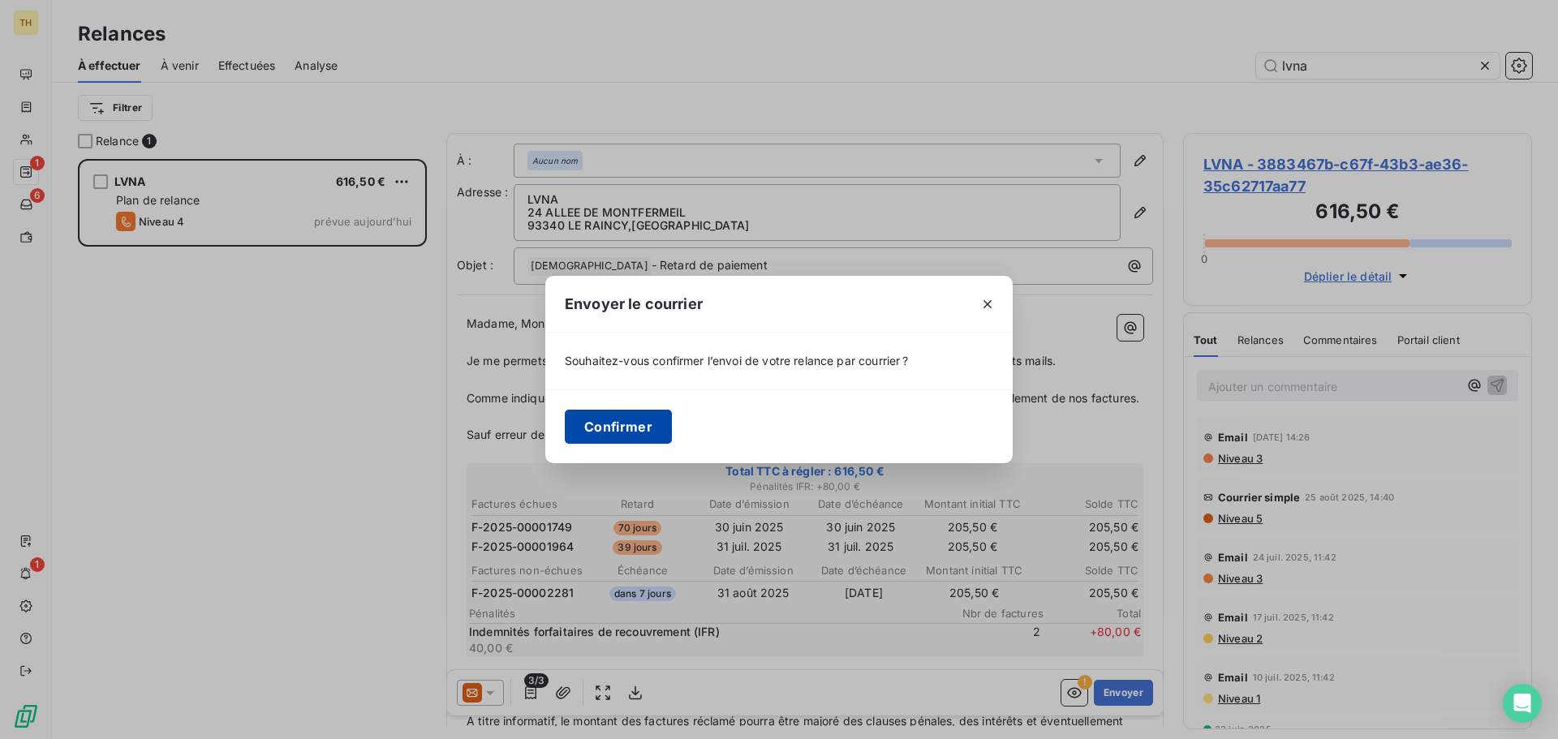
click at [638, 423] on button "Confirmer" at bounding box center [618, 427] width 107 height 34
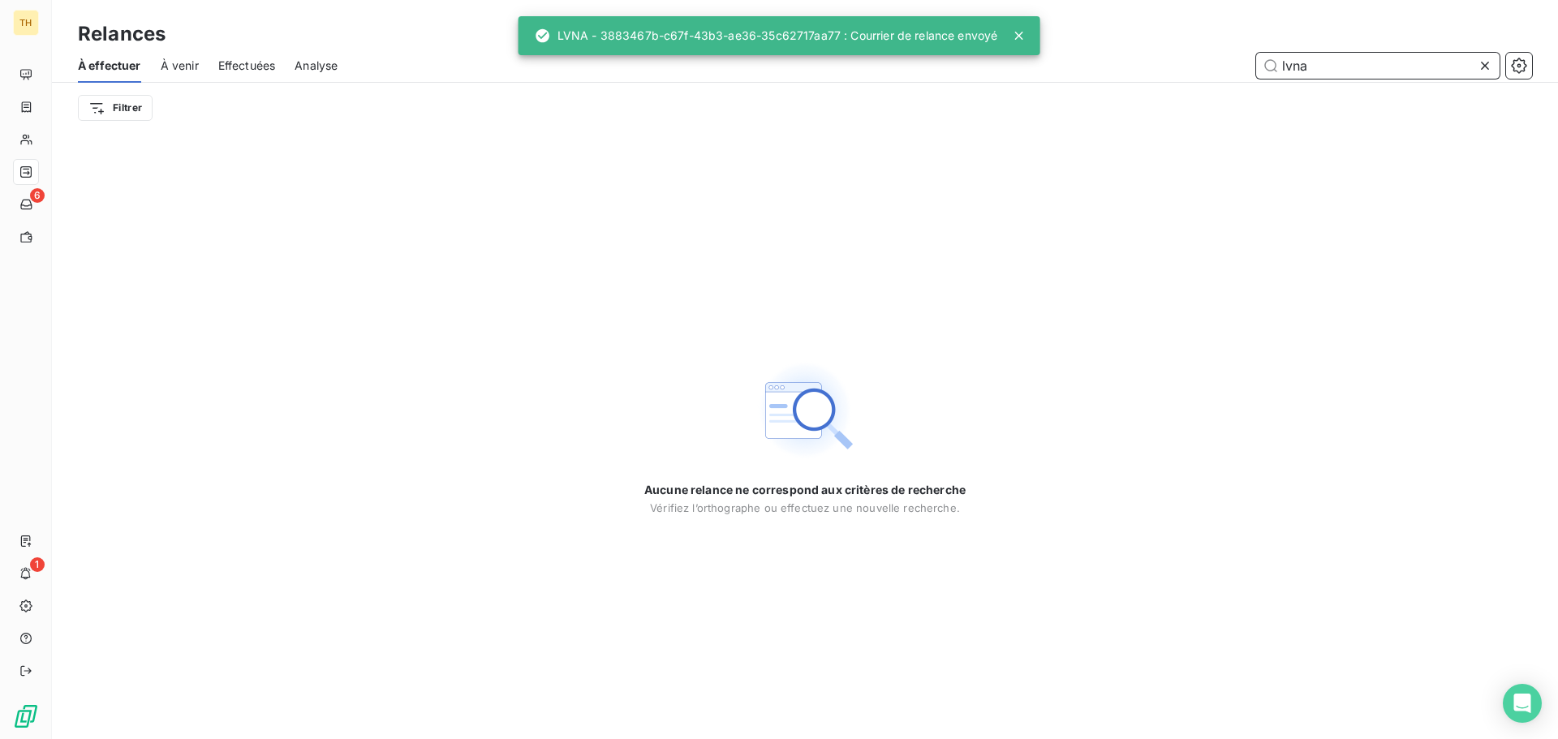
click at [1374, 58] on input "lvna" at bounding box center [1377, 66] width 243 height 26
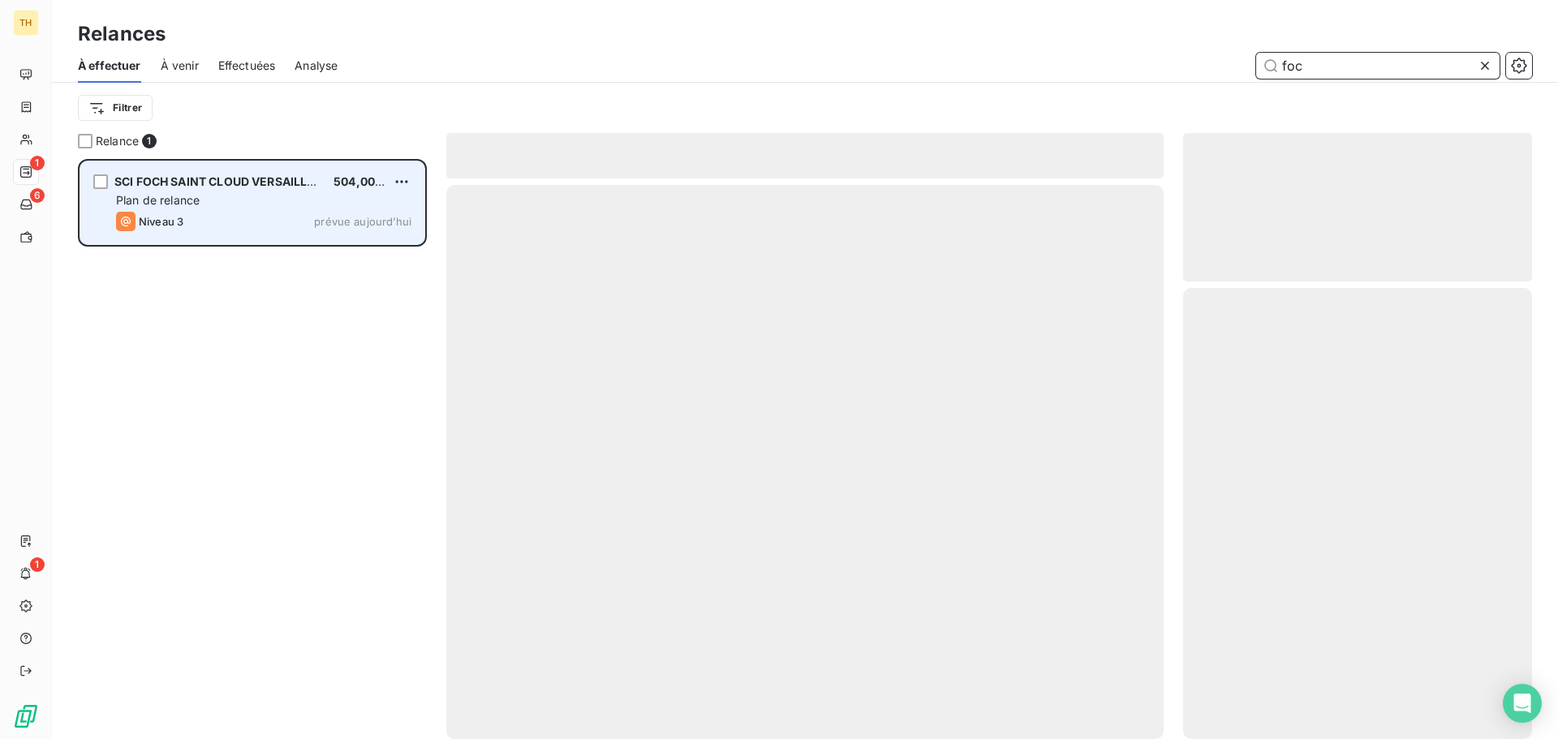
scroll to position [568, 337]
click at [242, 216] on div "Niveau 3 prévue aujourd’hui" at bounding box center [263, 221] width 295 height 19
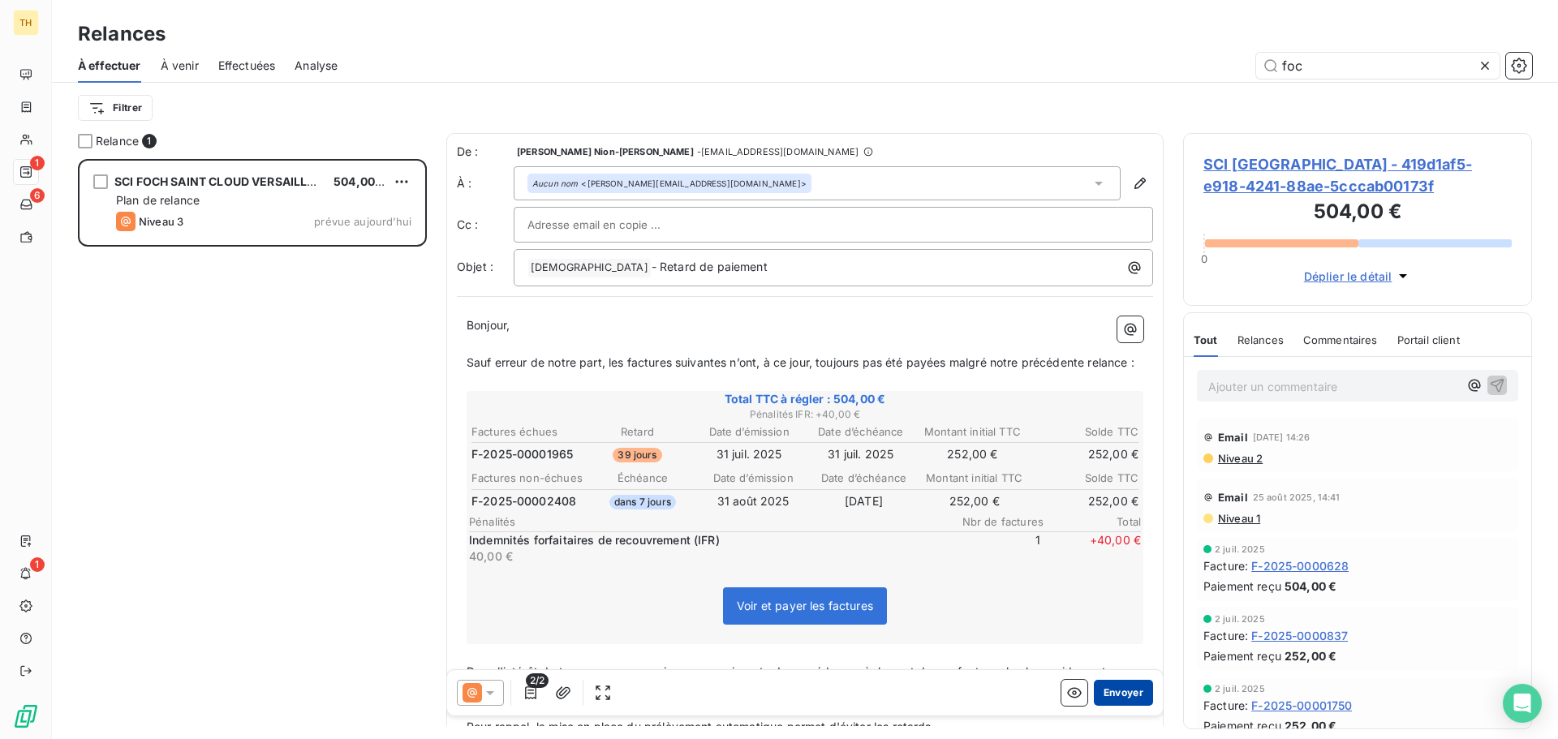
click at [1120, 691] on button "Envoyer" at bounding box center [1123, 693] width 59 height 26
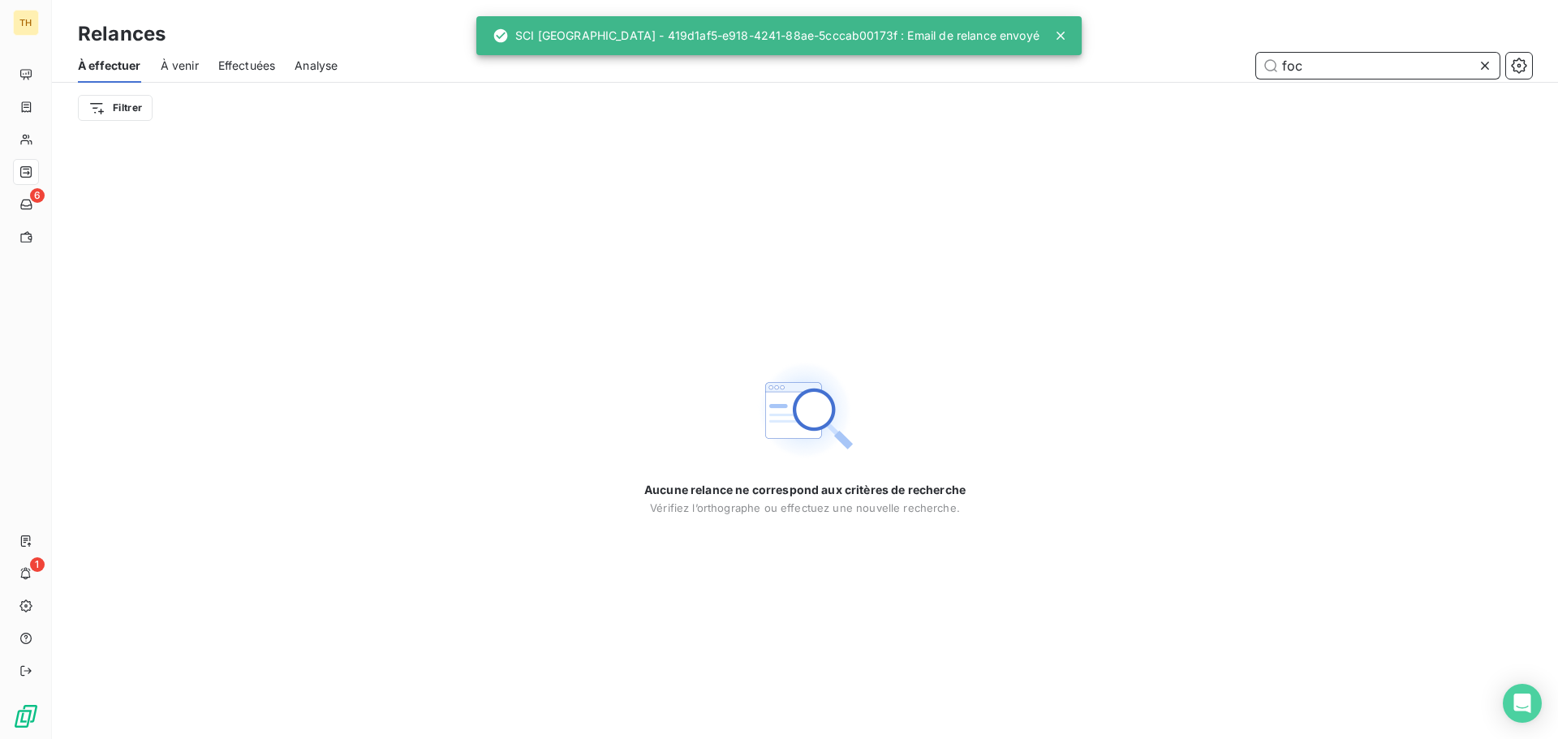
click at [1384, 69] on input "foc" at bounding box center [1377, 66] width 243 height 26
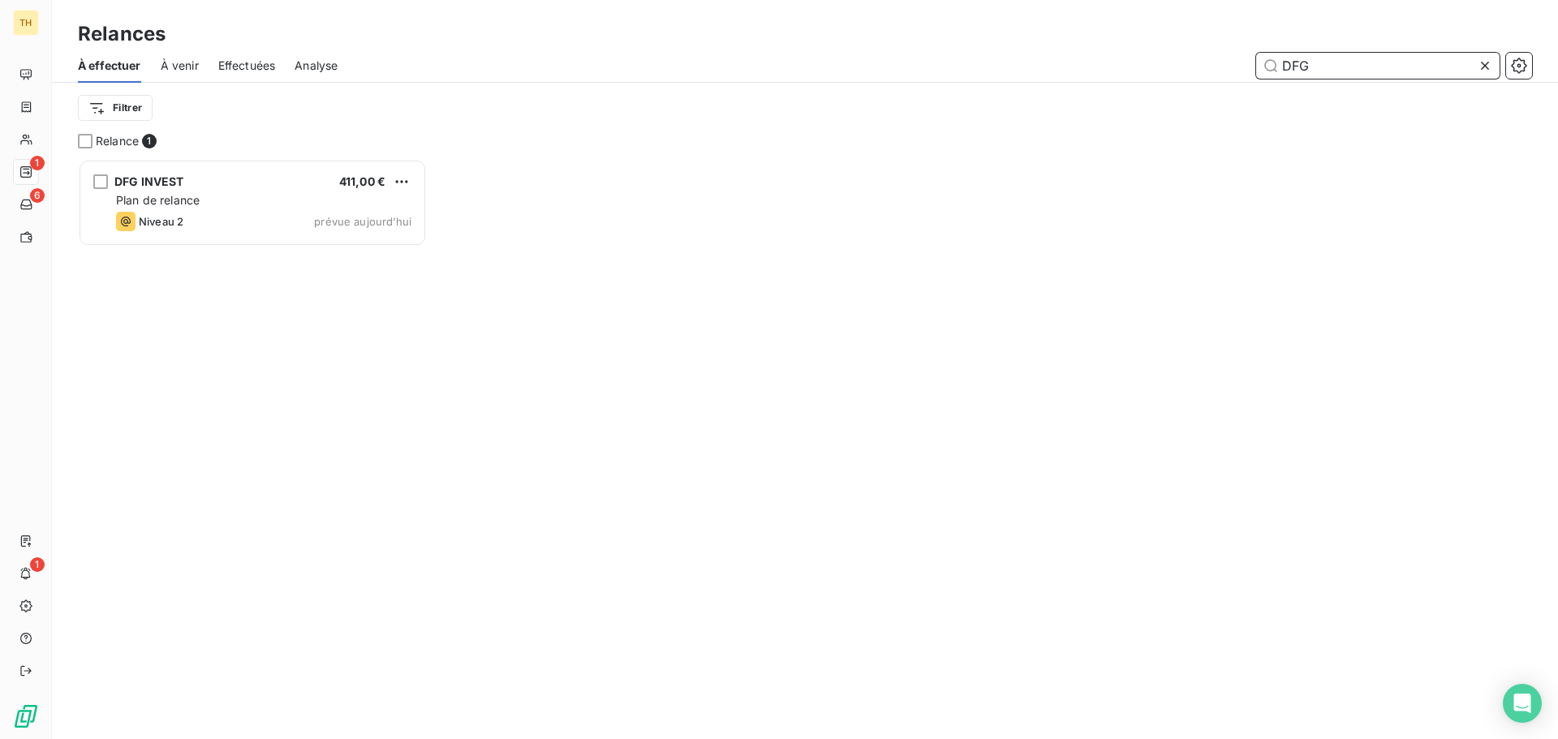
scroll to position [568, 337]
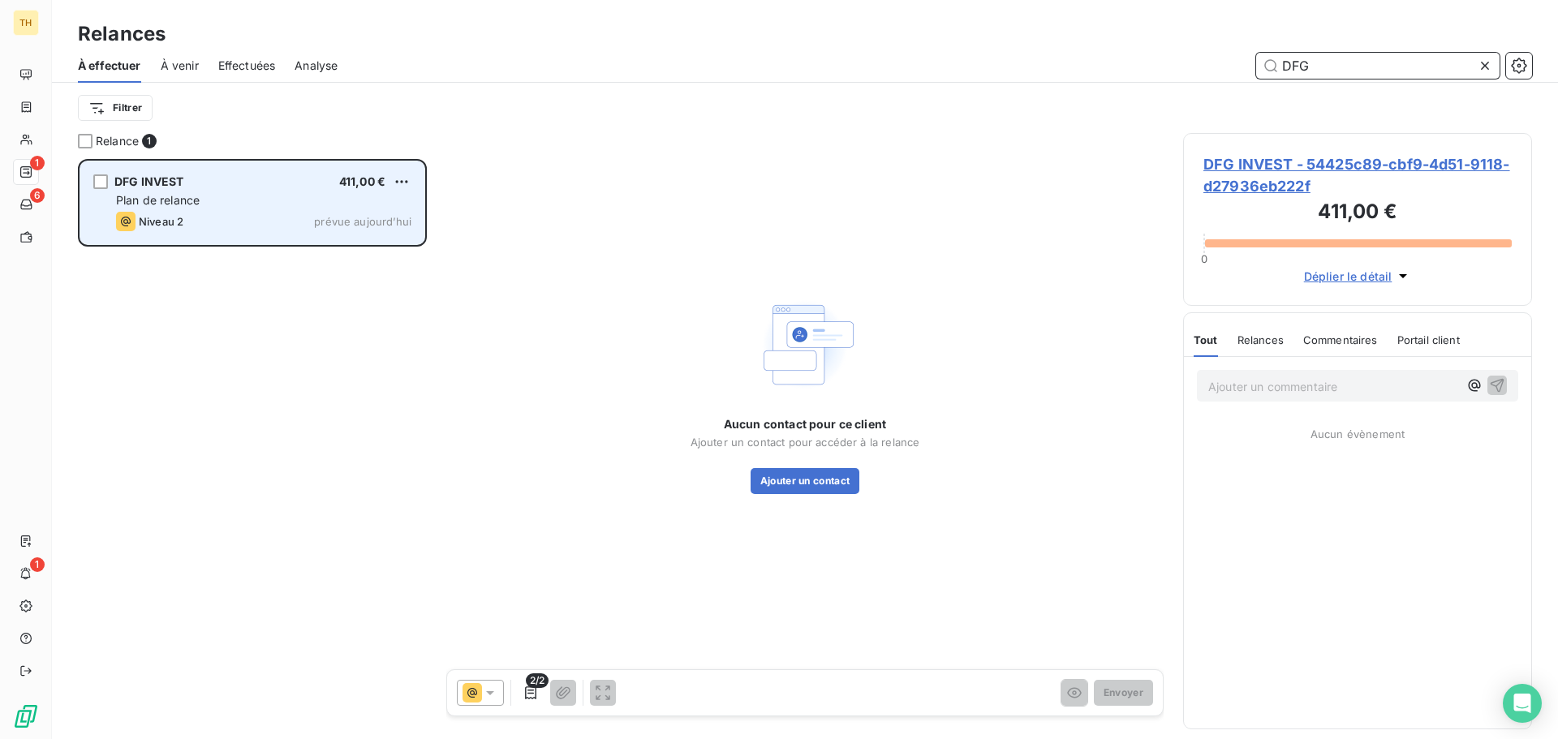
type input "DFG"
click at [234, 203] on div "Plan de relance" at bounding box center [263, 200] width 295 height 16
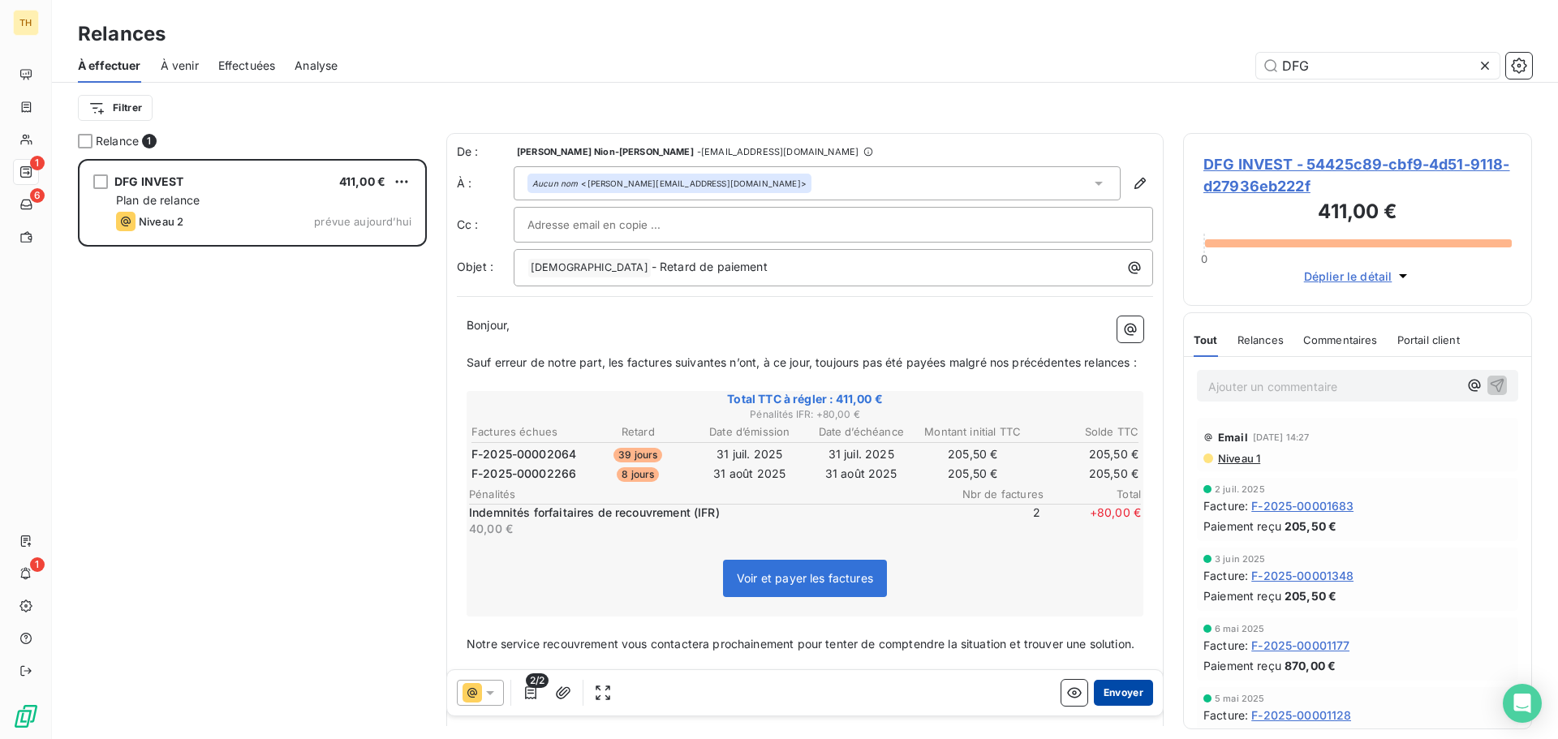
click at [1110, 698] on button "Envoyer" at bounding box center [1123, 693] width 59 height 26
